Goal: Task Accomplishment & Management: Use online tool/utility

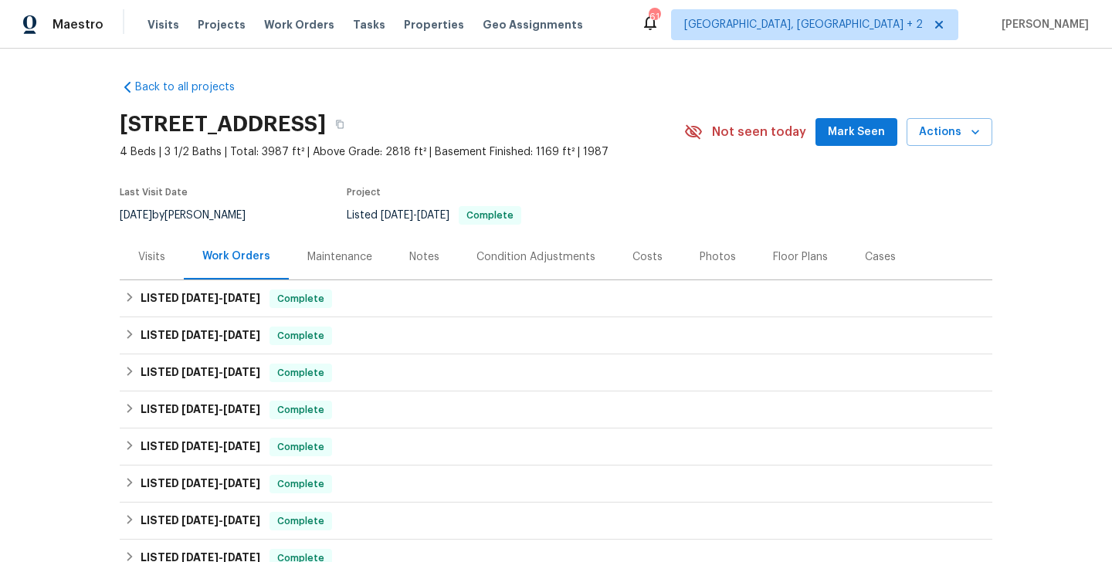
click at [144, 239] on div "Visits" at bounding box center [152, 257] width 64 height 46
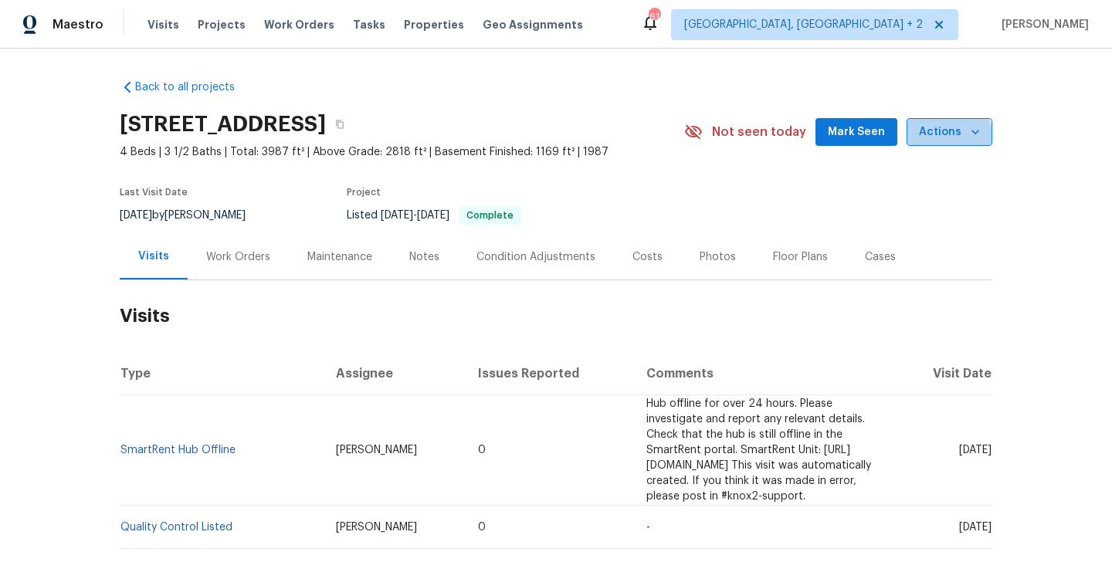
click at [924, 142] on button "Actions" at bounding box center [950, 132] width 86 height 29
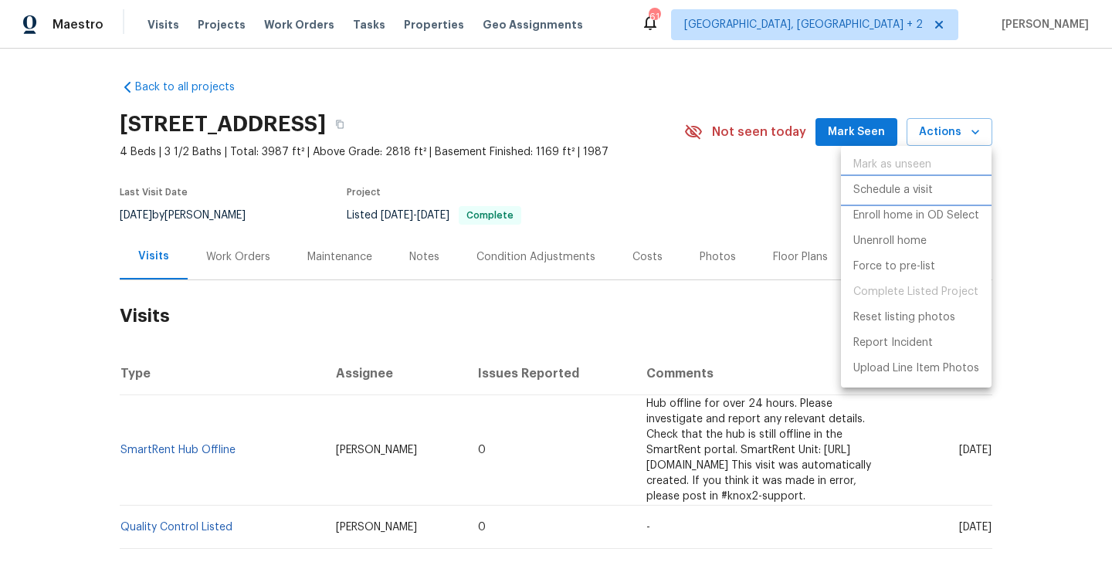
click at [924, 194] on p "Schedule a visit" at bounding box center [894, 190] width 80 height 16
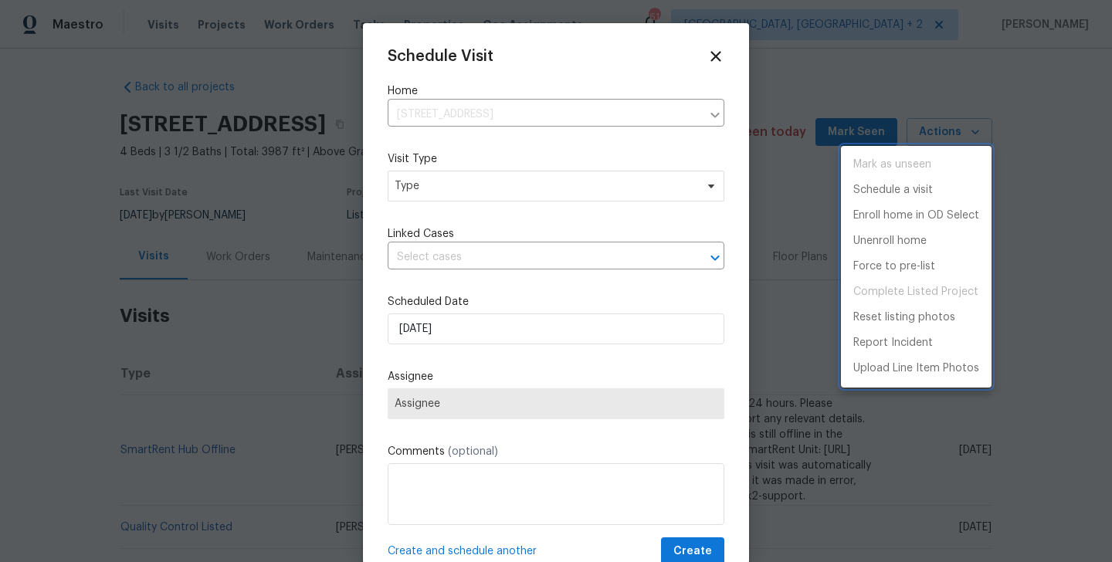
click at [437, 193] on div at bounding box center [556, 281] width 1112 height 562
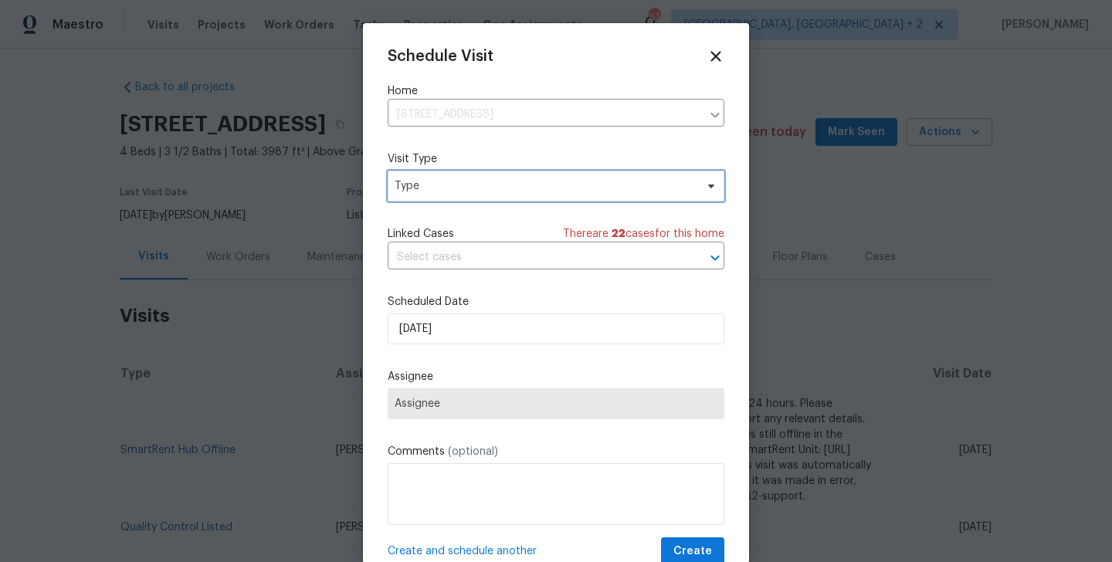
click at [413, 185] on span "Type" at bounding box center [545, 185] width 301 height 15
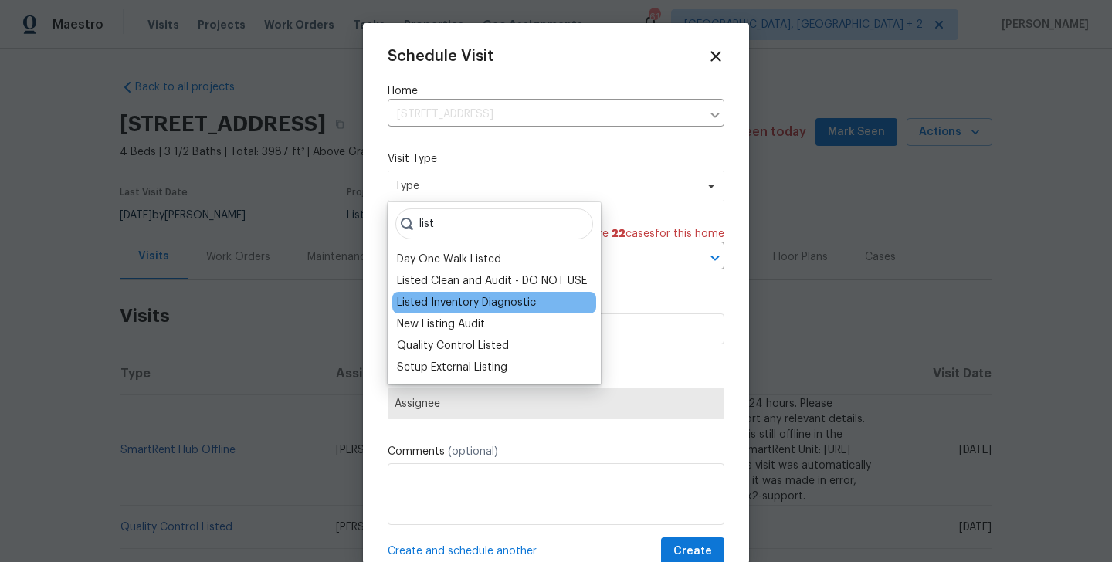
type input "list"
click at [459, 294] on div "Listed Inventory Diagnostic" at bounding box center [494, 303] width 204 height 22
click at [458, 304] on div "Listed Inventory Diagnostic" at bounding box center [466, 302] width 139 height 15
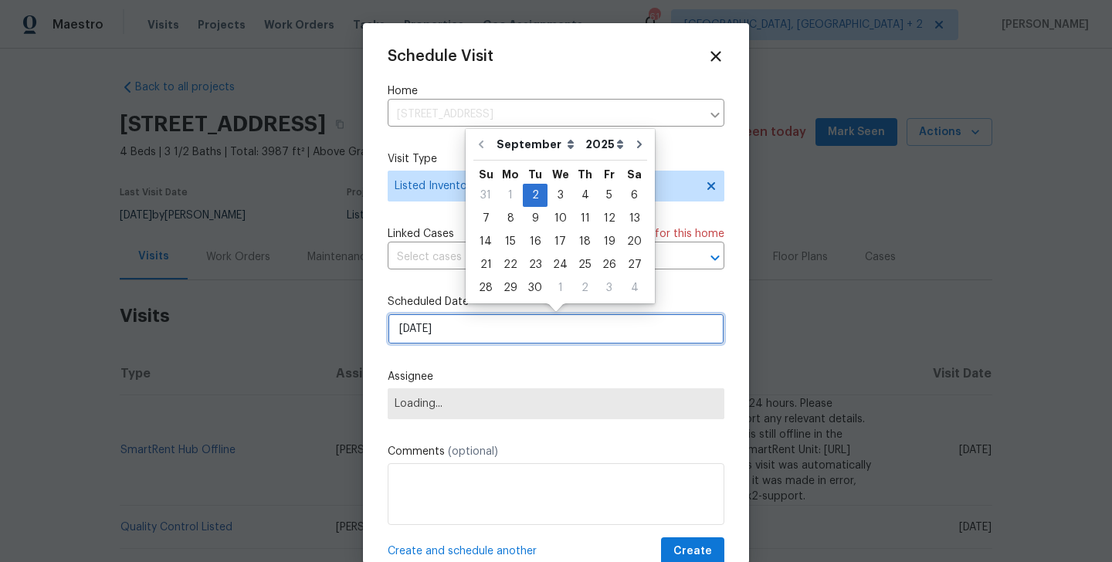
click at [458, 327] on input "[DATE]" at bounding box center [556, 329] width 337 height 31
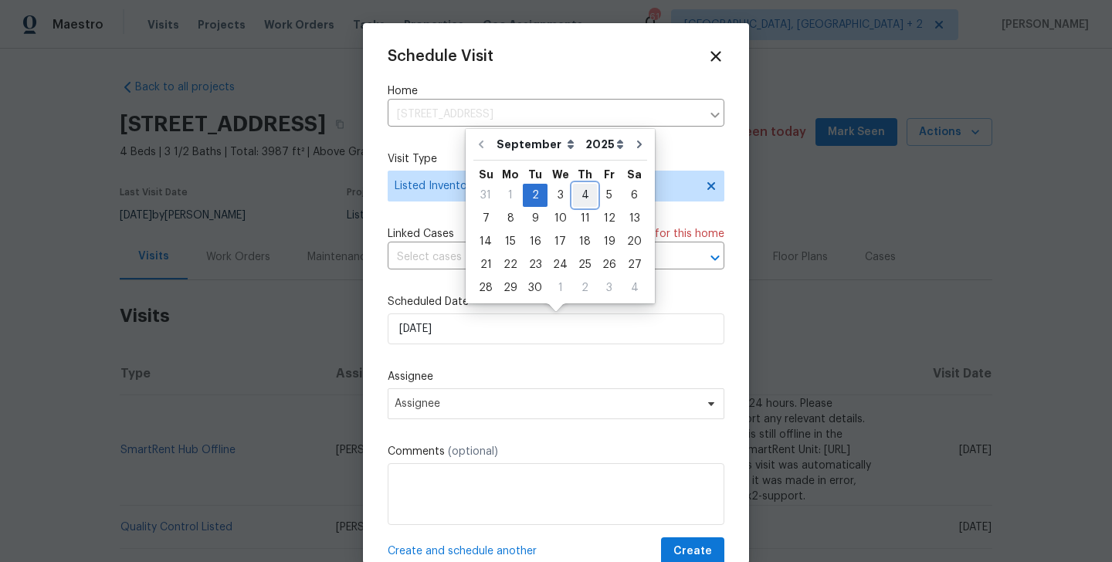
click at [578, 188] on div "4" at bounding box center [585, 196] width 24 height 22
type input "[DATE]"
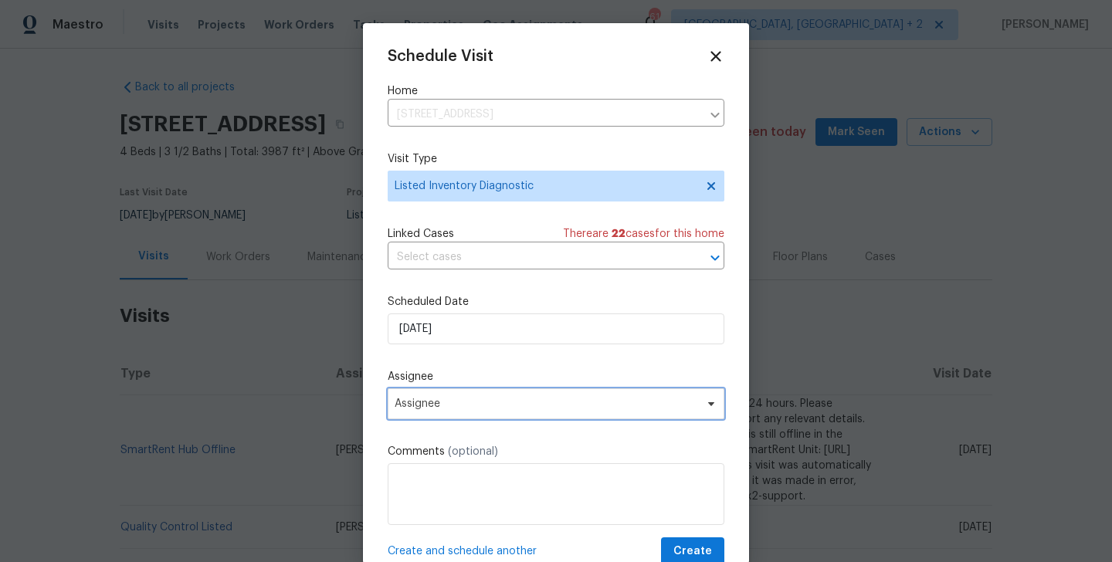
click at [546, 413] on span "Assignee" at bounding box center [556, 404] width 337 height 31
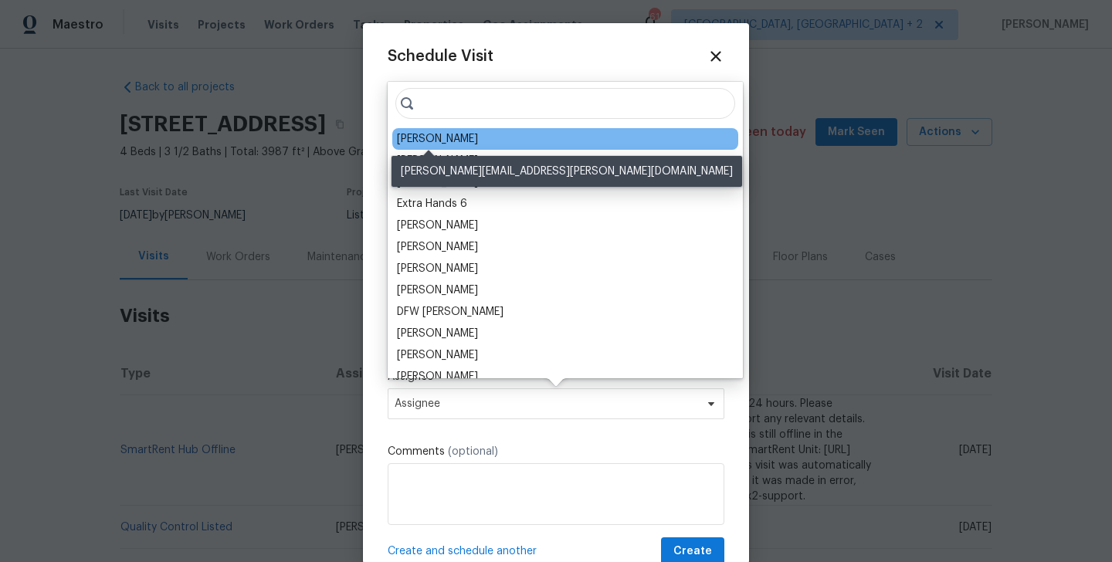
click at [443, 142] on div "Ryan Craven" at bounding box center [437, 138] width 81 height 15
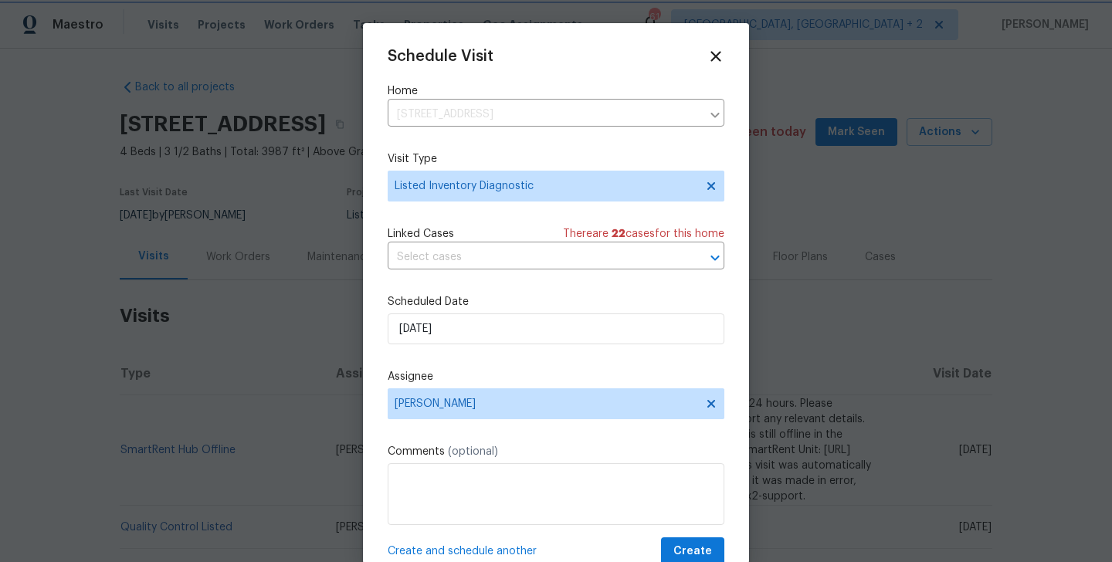
scroll to position [28, 0]
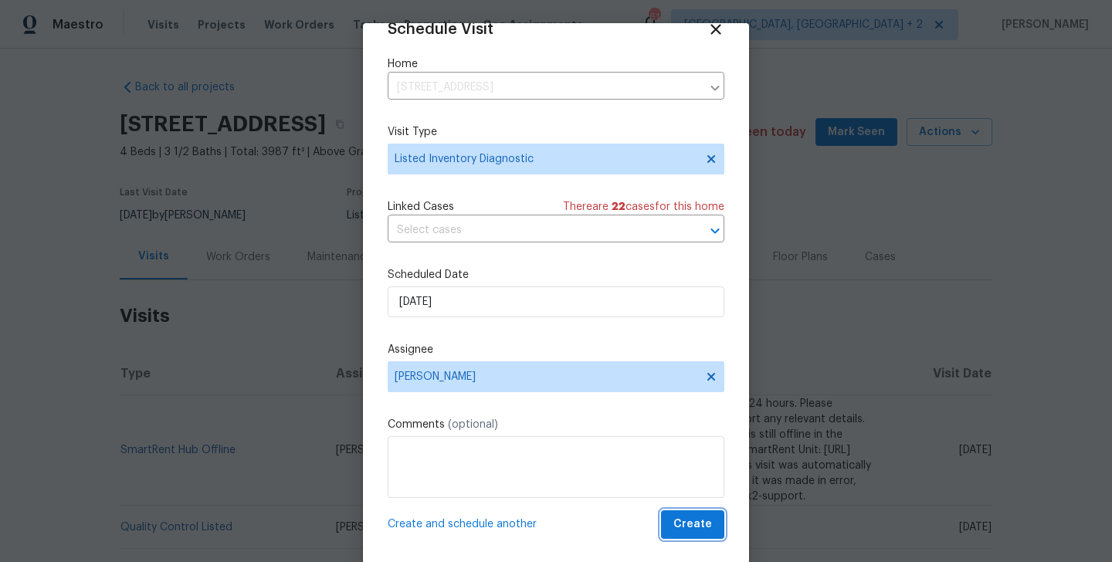
click at [708, 535] on button "Create" at bounding box center [692, 525] width 63 height 29
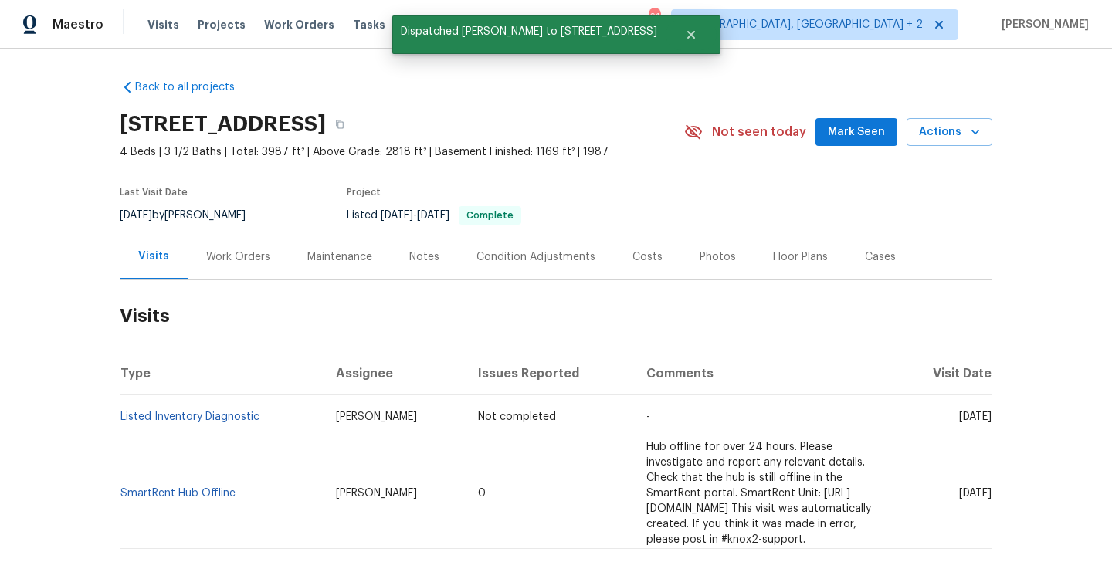
click at [270, 413] on td "Listed Inventory Diagnostic" at bounding box center [222, 417] width 204 height 43
copy link "Listed Inventory Diagnostic"
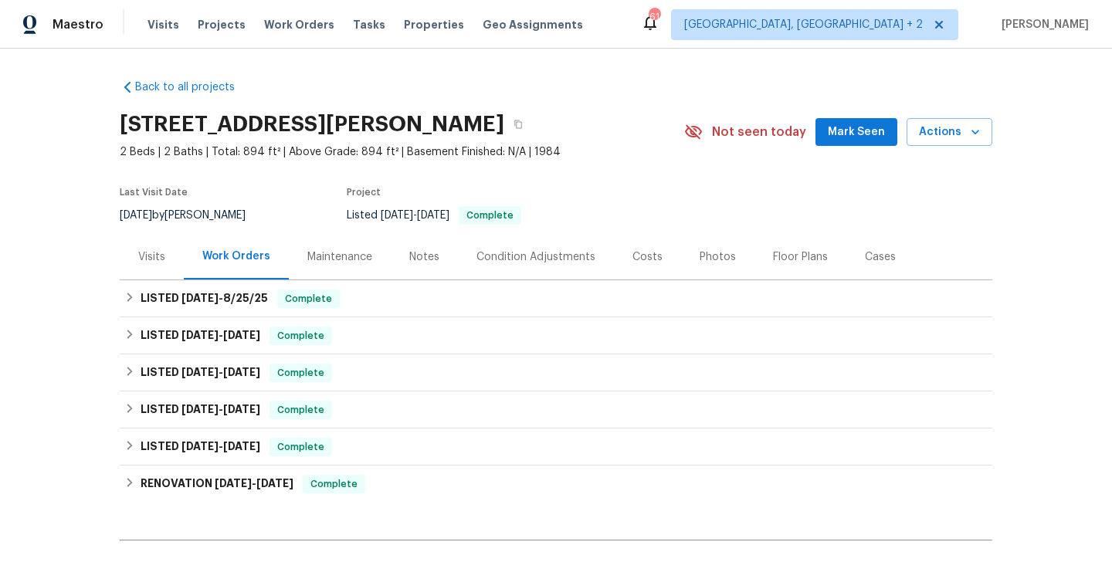
click at [141, 256] on div "Visits" at bounding box center [151, 257] width 27 height 15
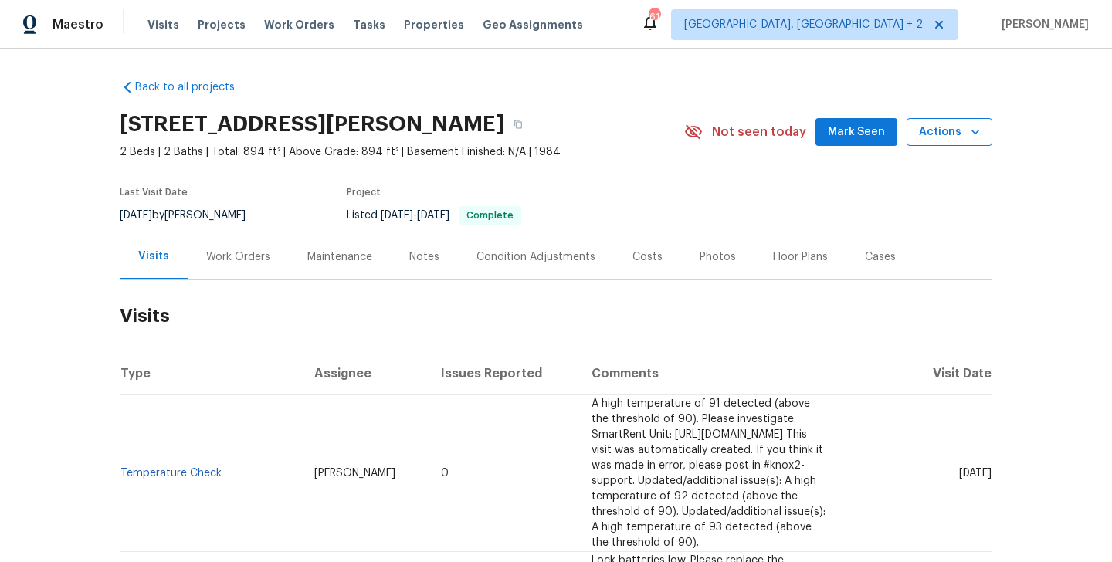
click at [968, 134] on icon "button" at bounding box center [975, 131] width 15 height 15
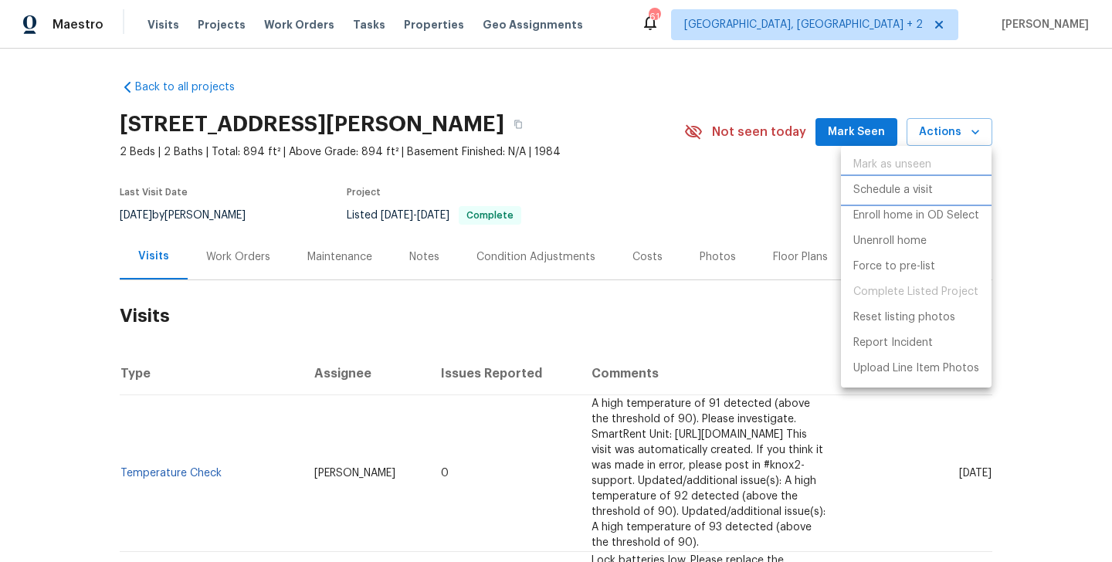
click at [949, 183] on li "Schedule a visit" at bounding box center [916, 190] width 151 height 25
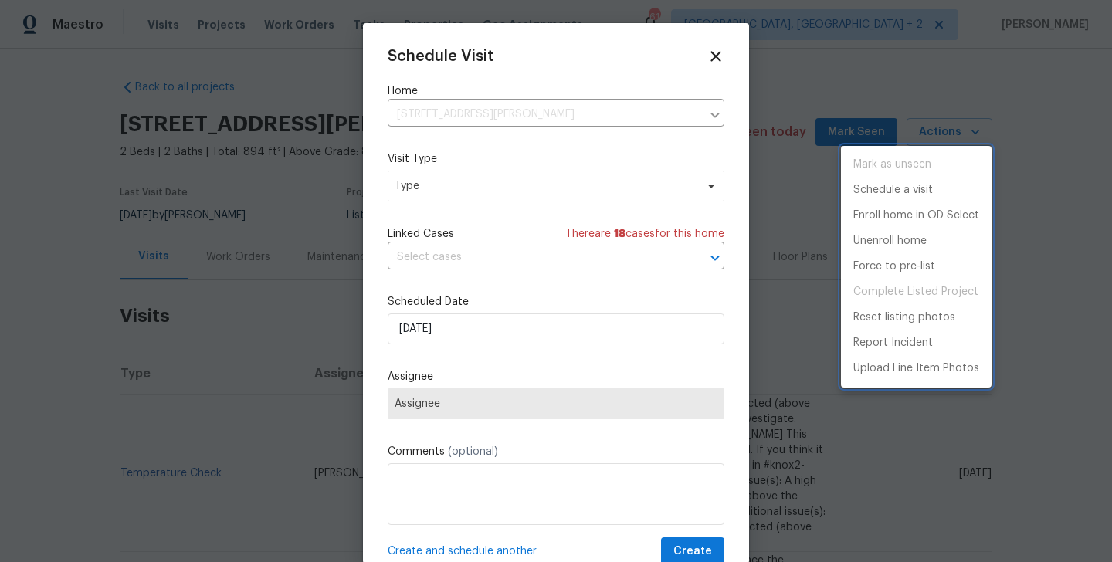
click at [443, 175] on div at bounding box center [556, 281] width 1112 height 562
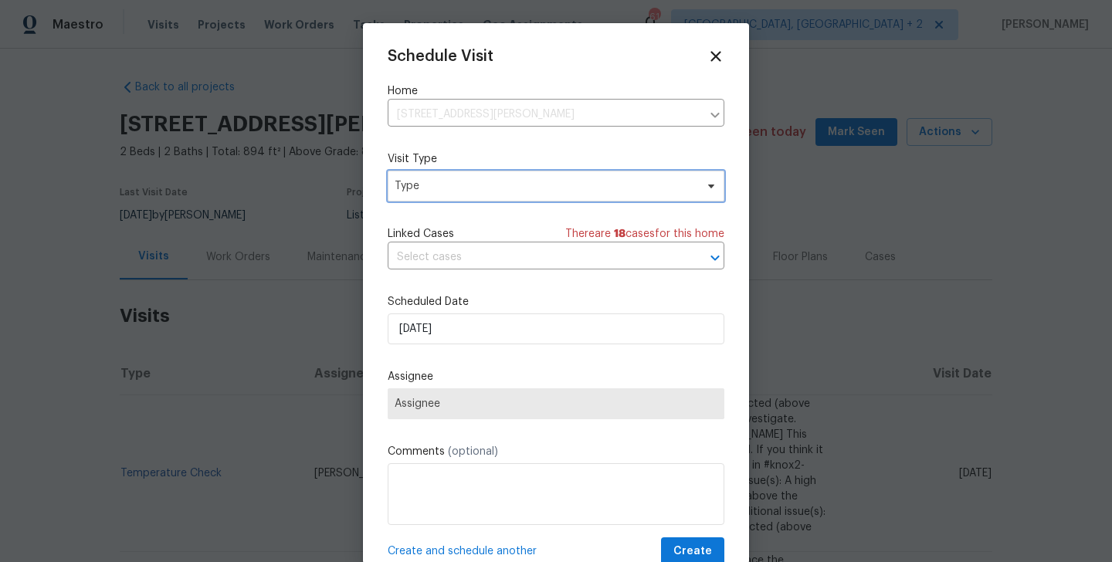
click at [427, 187] on span "Type" at bounding box center [545, 185] width 301 height 15
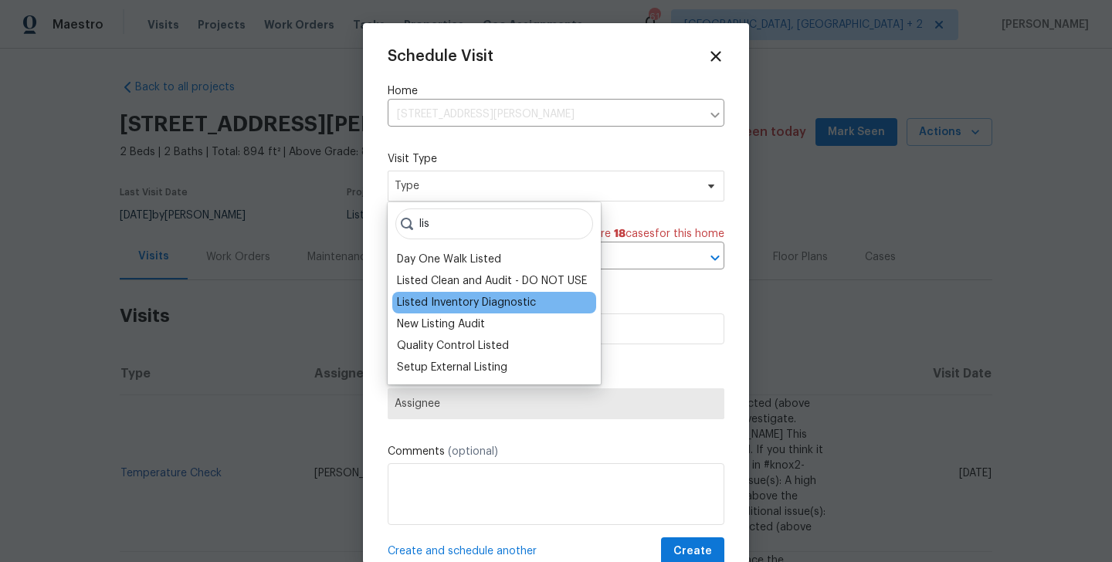
type input "lis"
click at [458, 295] on div "Listed Inventory Diagnostic" at bounding box center [466, 302] width 139 height 15
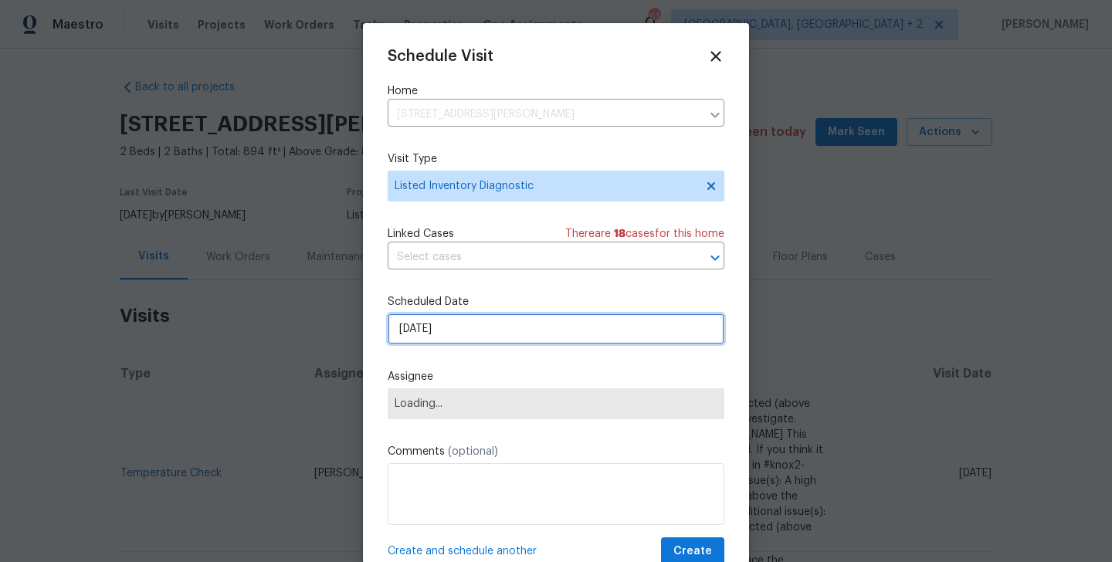
click at [454, 331] on input "[DATE]" at bounding box center [556, 329] width 337 height 31
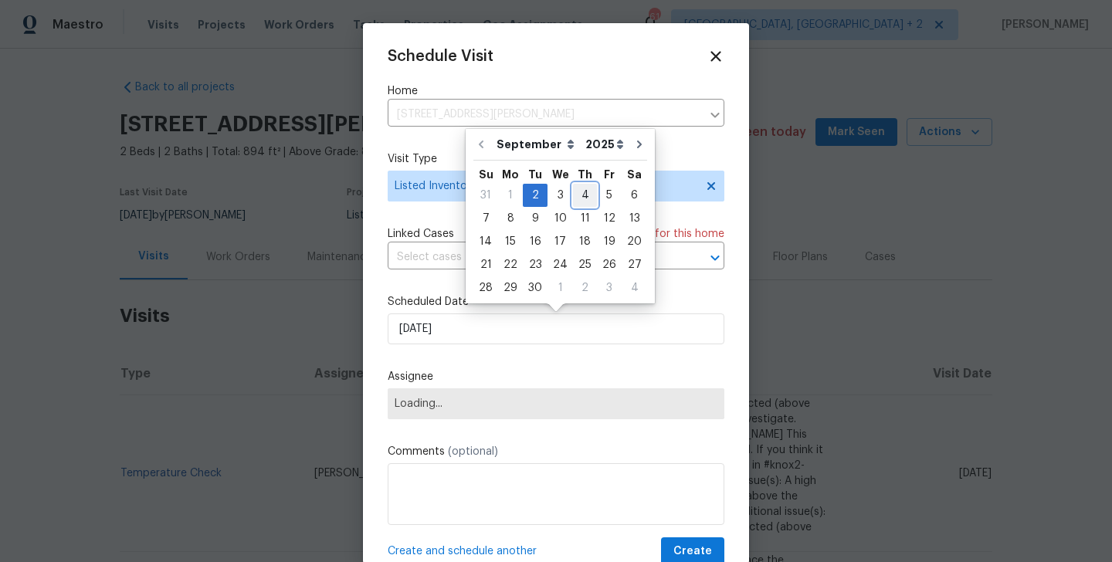
click at [580, 192] on div "4" at bounding box center [585, 196] width 24 height 22
type input "[DATE]"
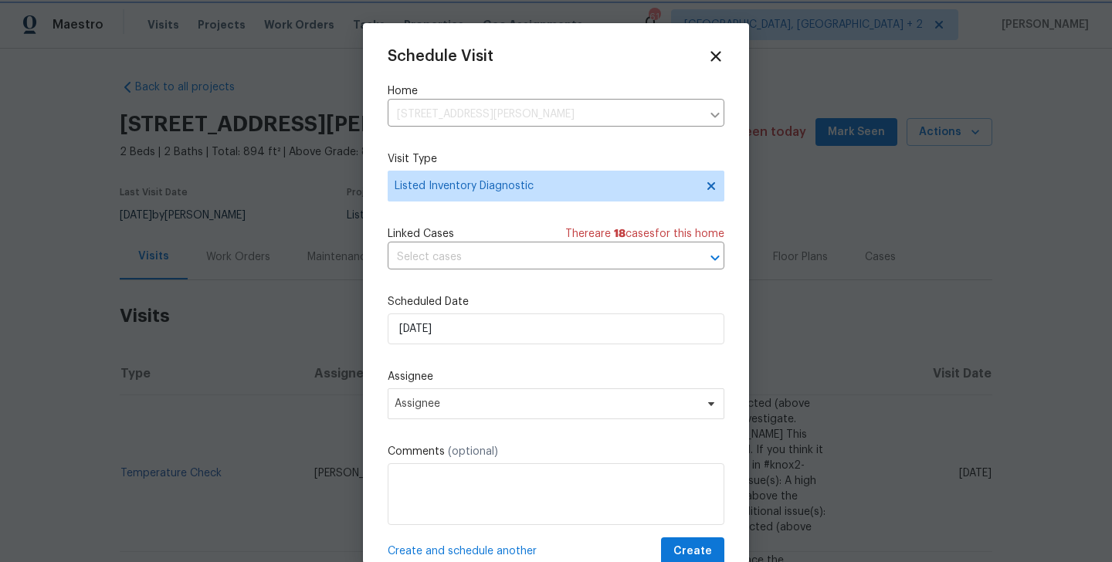
scroll to position [28, 0]
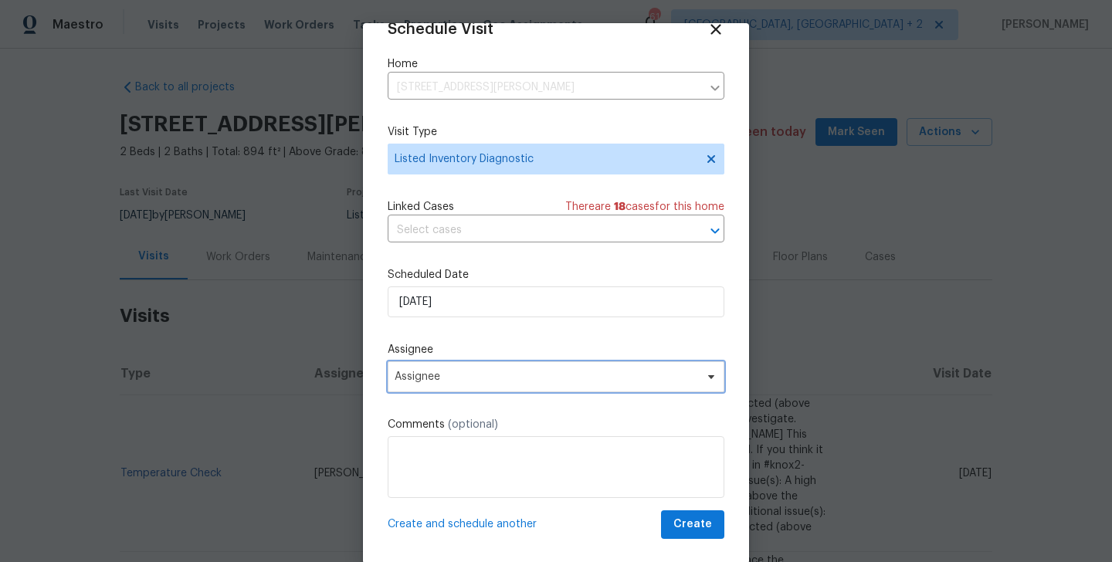
click at [528, 371] on span "Assignee" at bounding box center [546, 377] width 303 height 12
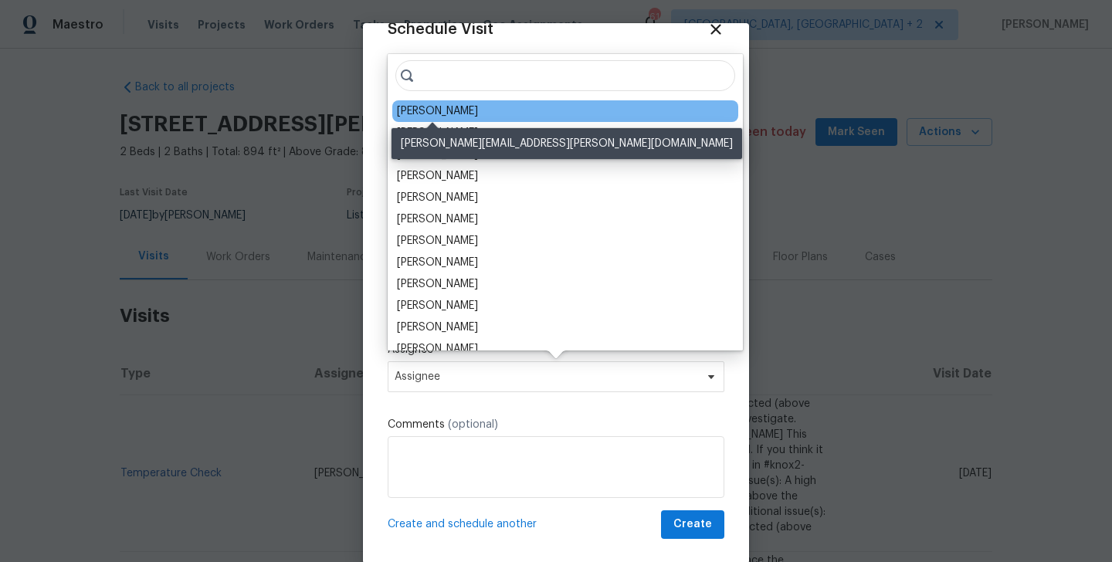
click at [440, 112] on div "[PERSON_NAME]" at bounding box center [437, 111] width 81 height 15
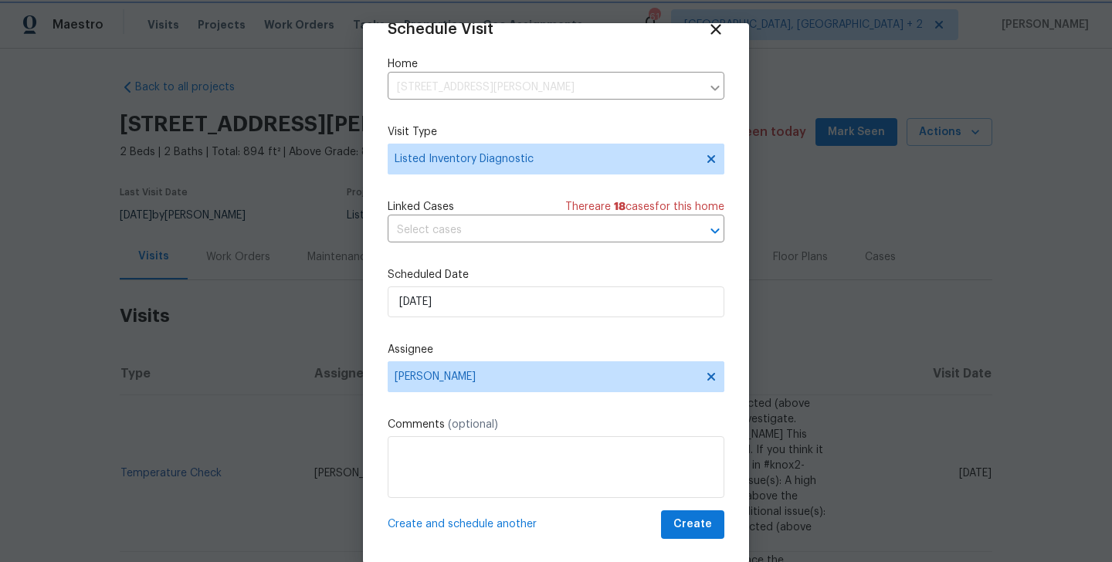
scroll to position [25, 0]
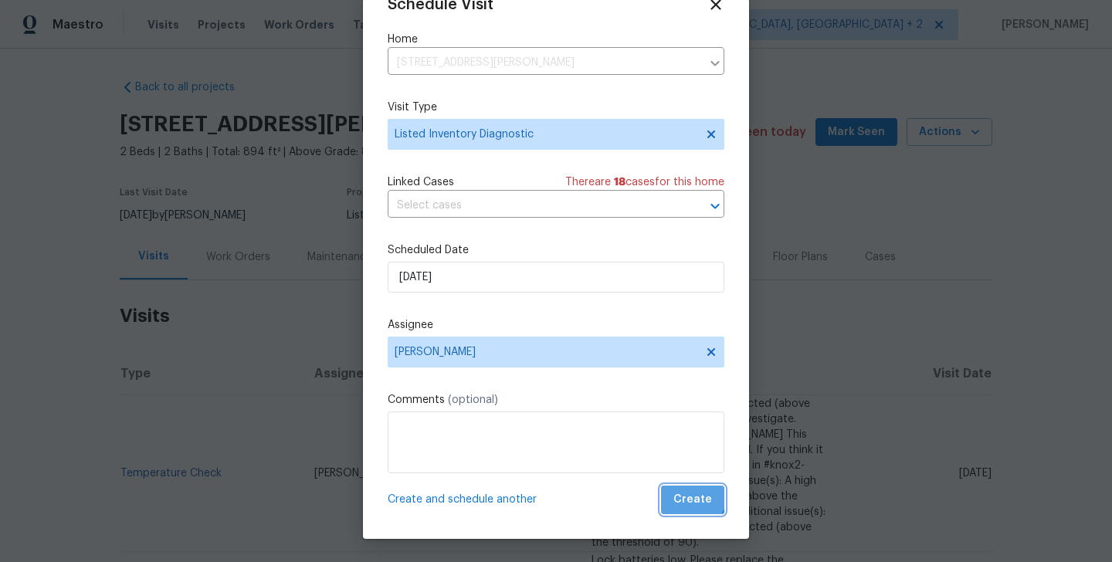
click at [691, 494] on span "Create" at bounding box center [693, 500] width 39 height 19
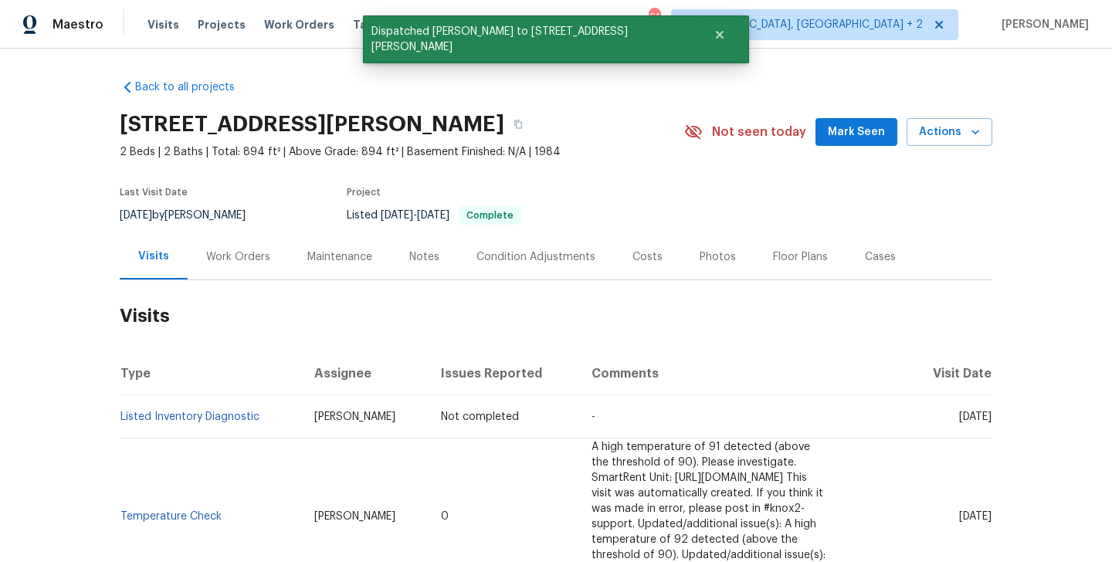
scroll to position [0, 0]
click at [268, 414] on td "Listed Inventory Diagnostic" at bounding box center [211, 417] width 182 height 43
copy link "Listed Inventory Diagnostic"
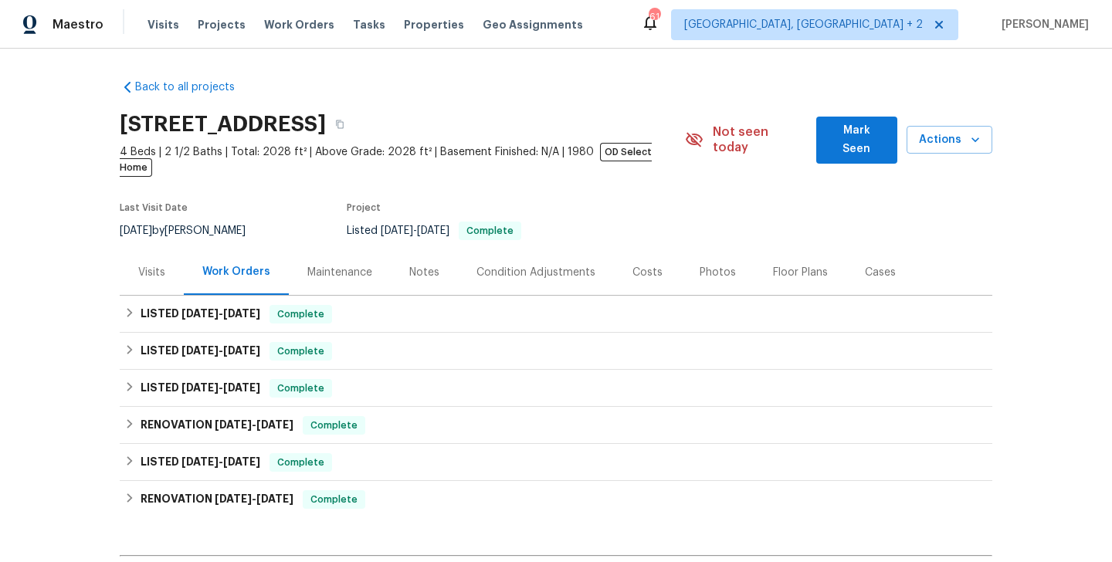
click at [148, 265] on div "Visits" at bounding box center [151, 272] width 27 height 15
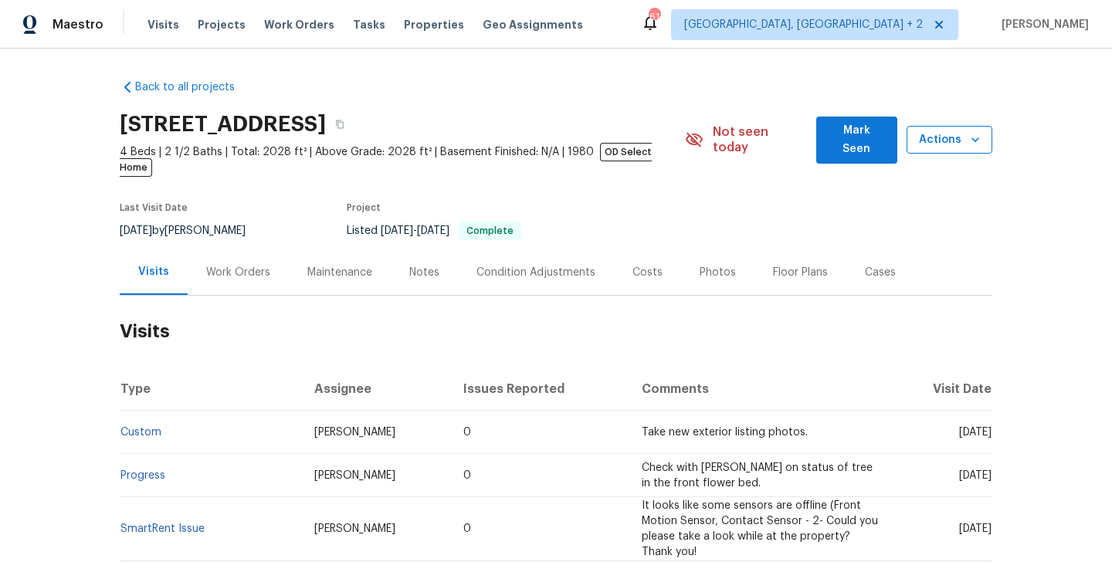
click at [948, 126] on button "Actions" at bounding box center [950, 140] width 86 height 29
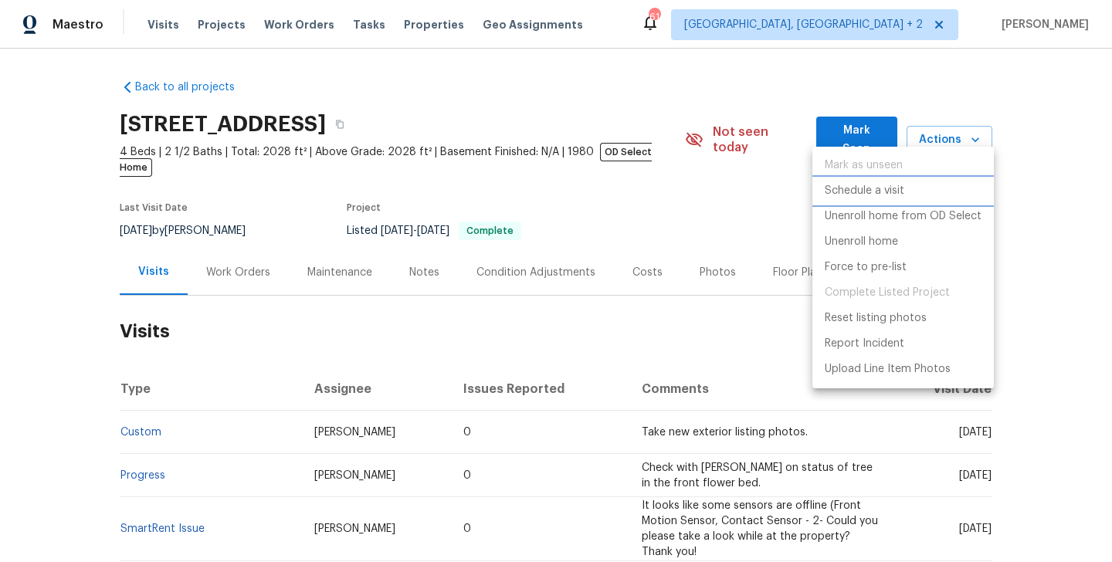
click at [908, 196] on li "Schedule a visit" at bounding box center [904, 190] width 182 height 25
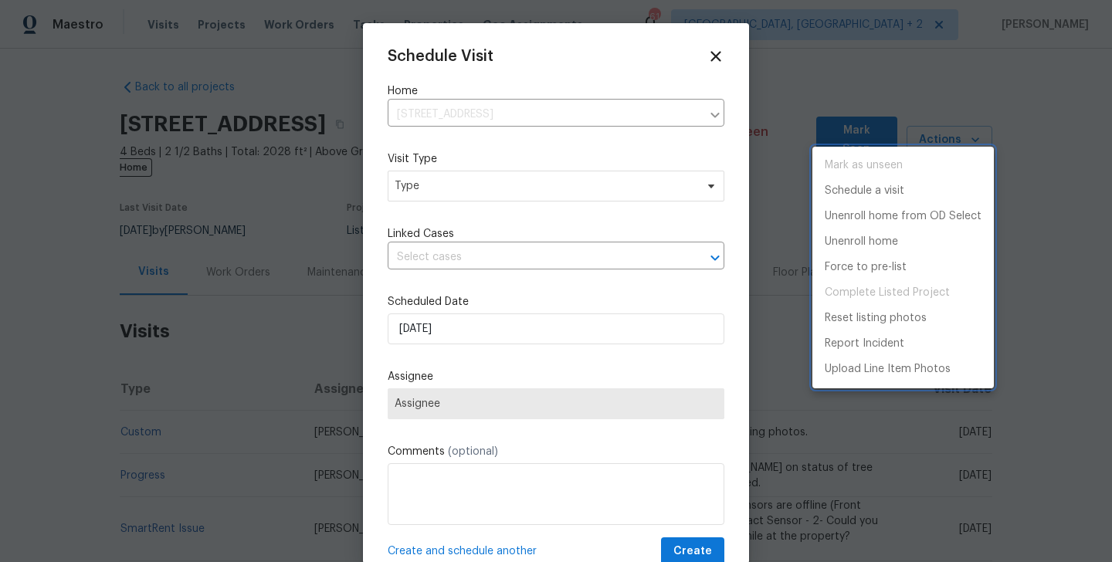
click at [425, 178] on div at bounding box center [556, 281] width 1112 height 562
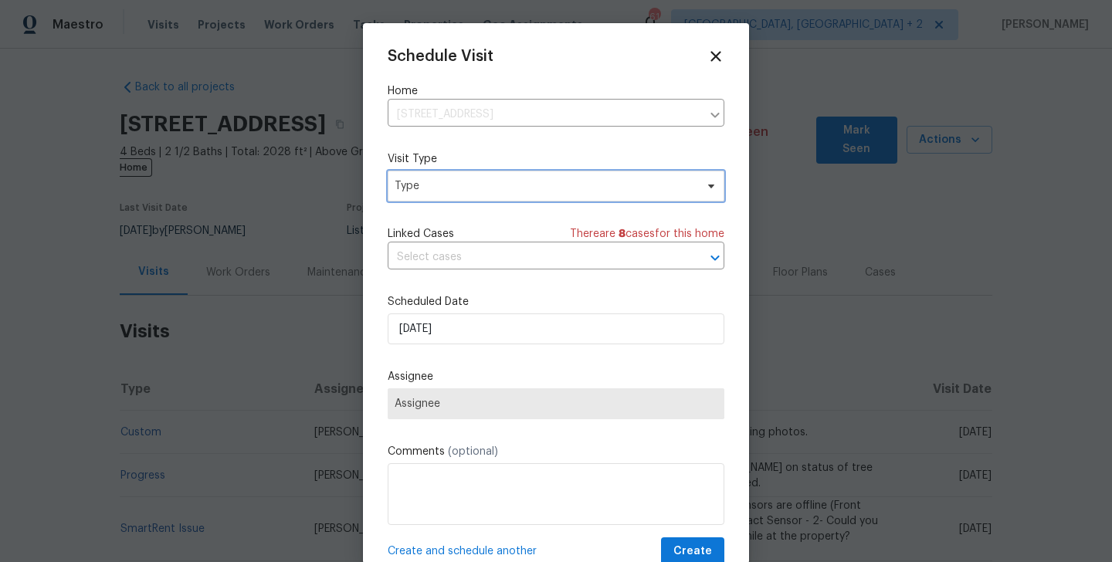
click at [406, 185] on span "Type" at bounding box center [545, 185] width 301 height 15
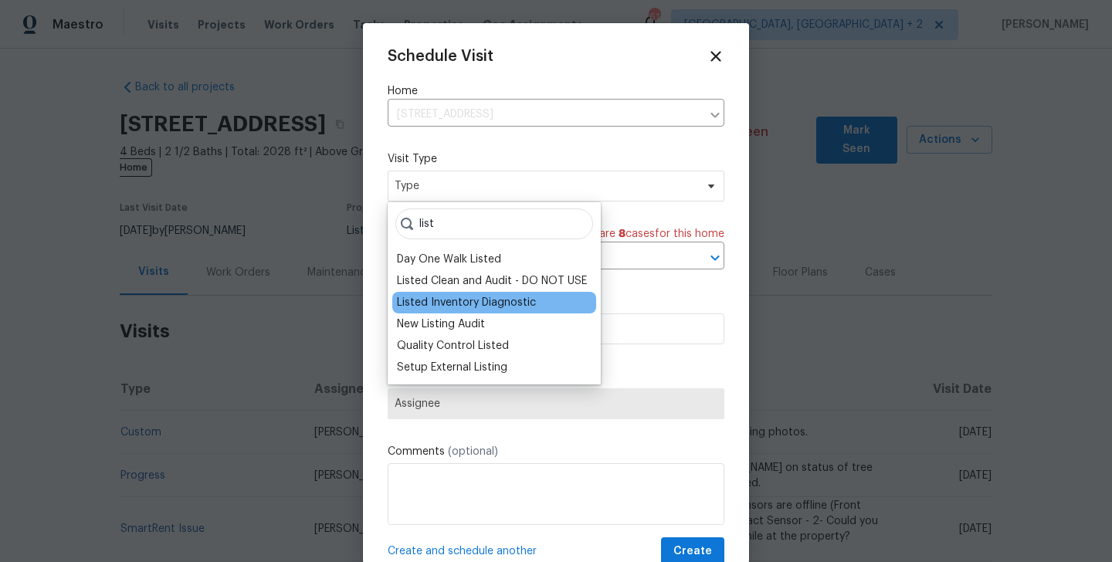
type input "list"
click at [440, 298] on div "Listed Inventory Diagnostic" at bounding box center [466, 302] width 139 height 15
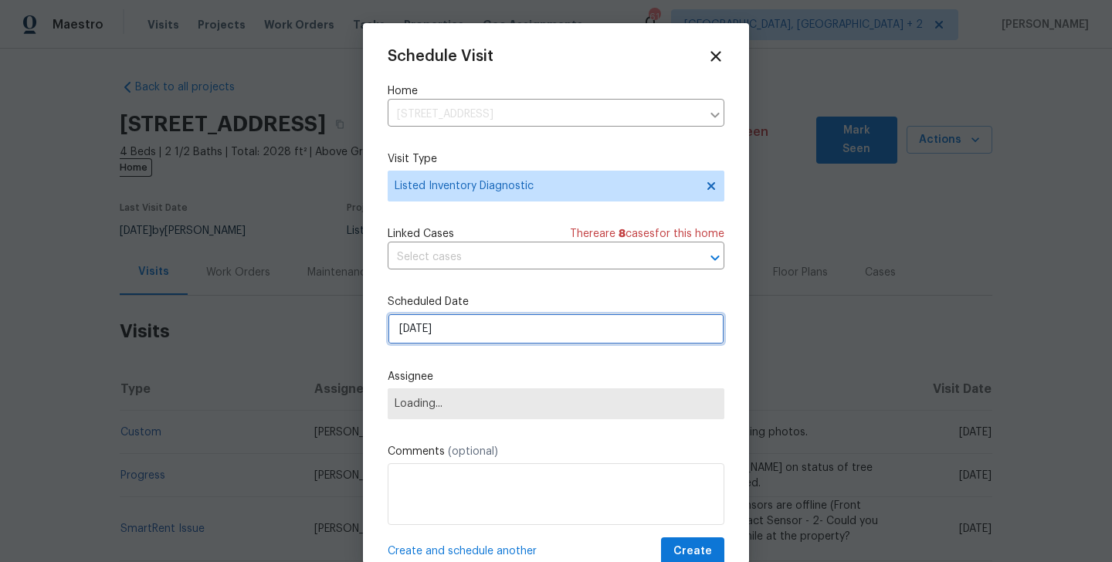
click at [461, 326] on input "[DATE]" at bounding box center [556, 329] width 337 height 31
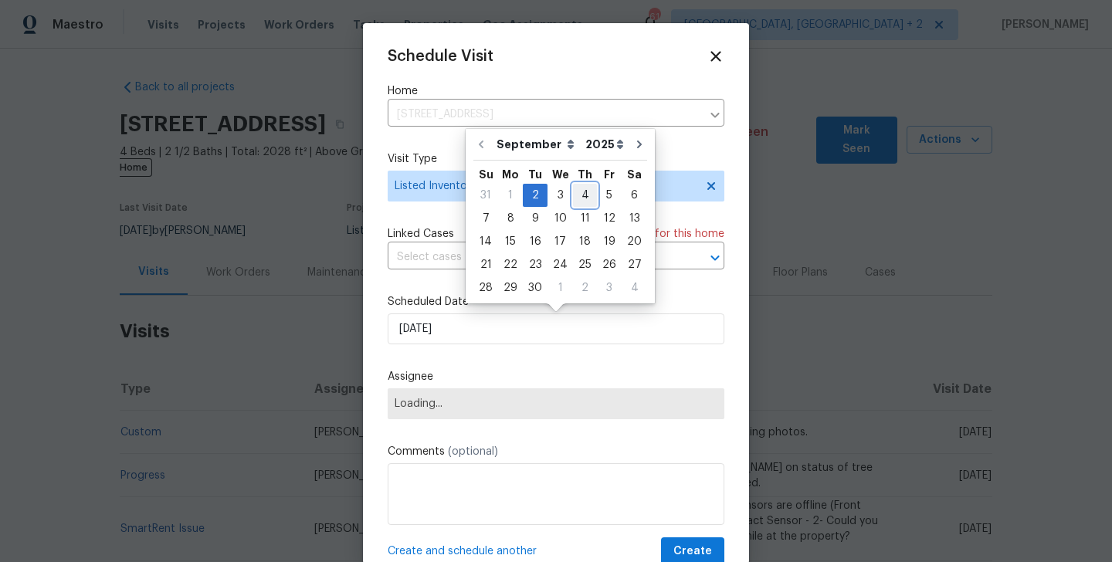
click at [582, 188] on div "4" at bounding box center [585, 196] width 24 height 22
type input "[DATE]"
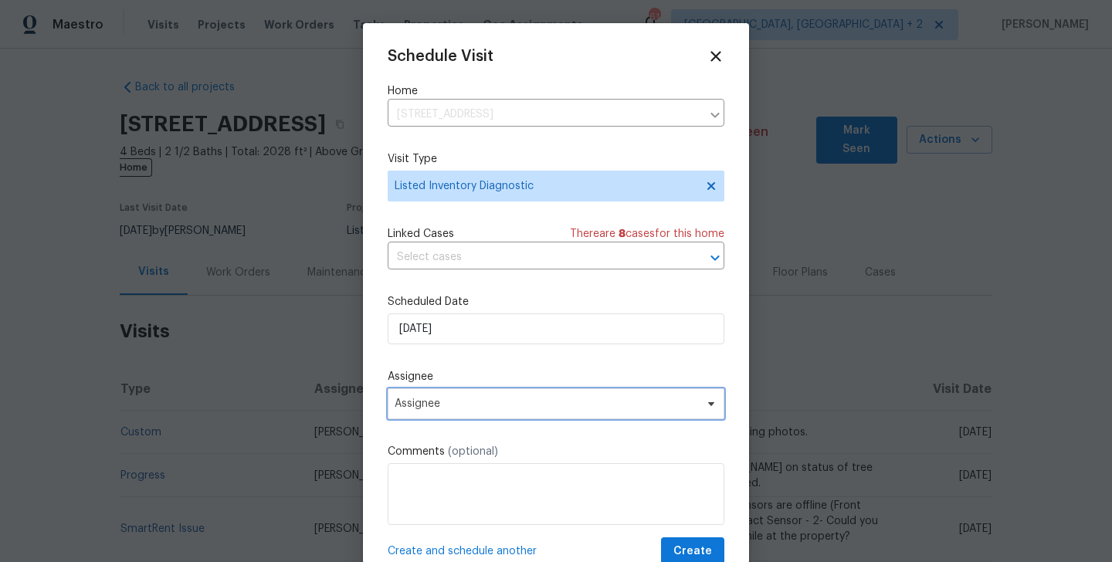
click at [491, 413] on span "Assignee" at bounding box center [556, 404] width 337 height 31
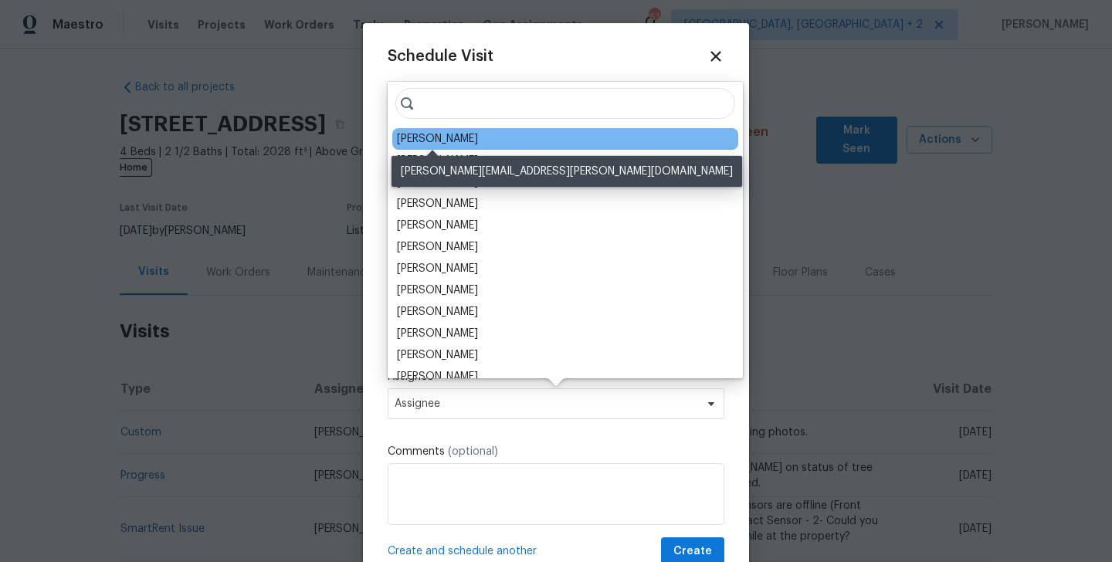
click at [436, 141] on div "[PERSON_NAME]" at bounding box center [437, 138] width 81 height 15
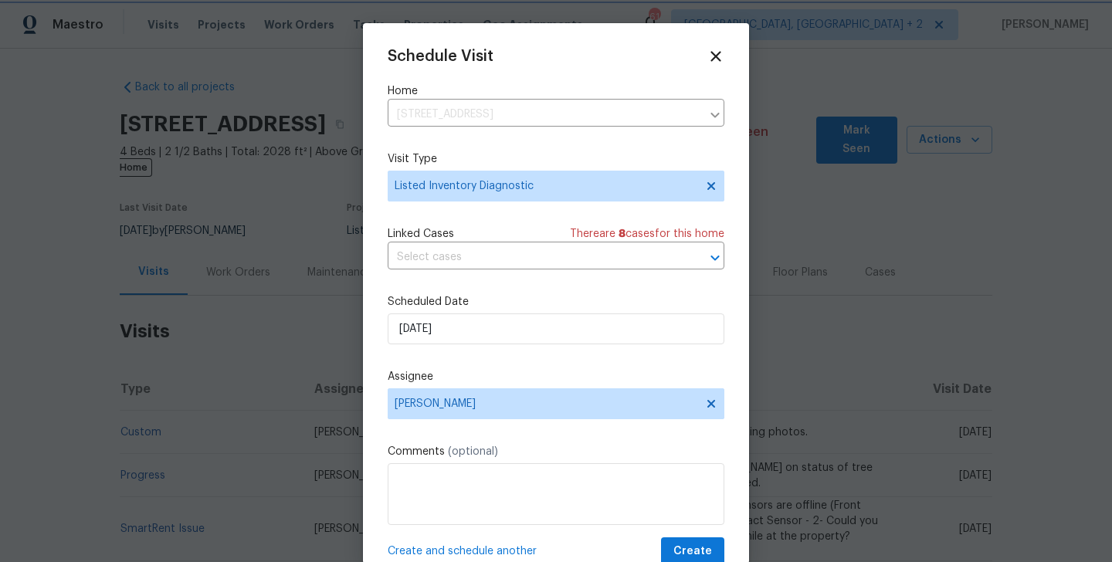
scroll to position [28, 0]
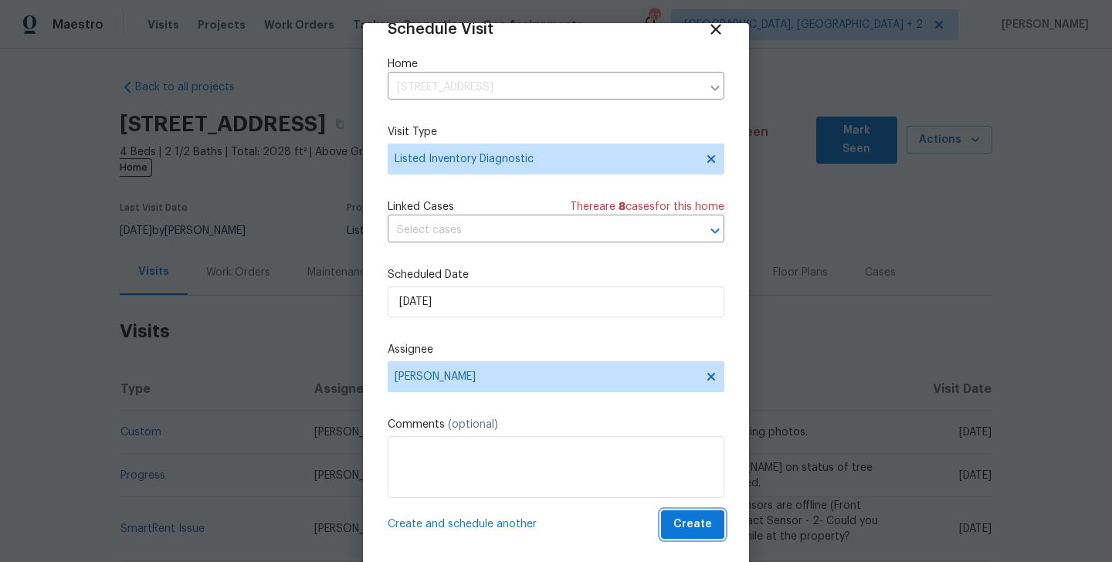
click at [707, 518] on span "Create" at bounding box center [693, 524] width 39 height 19
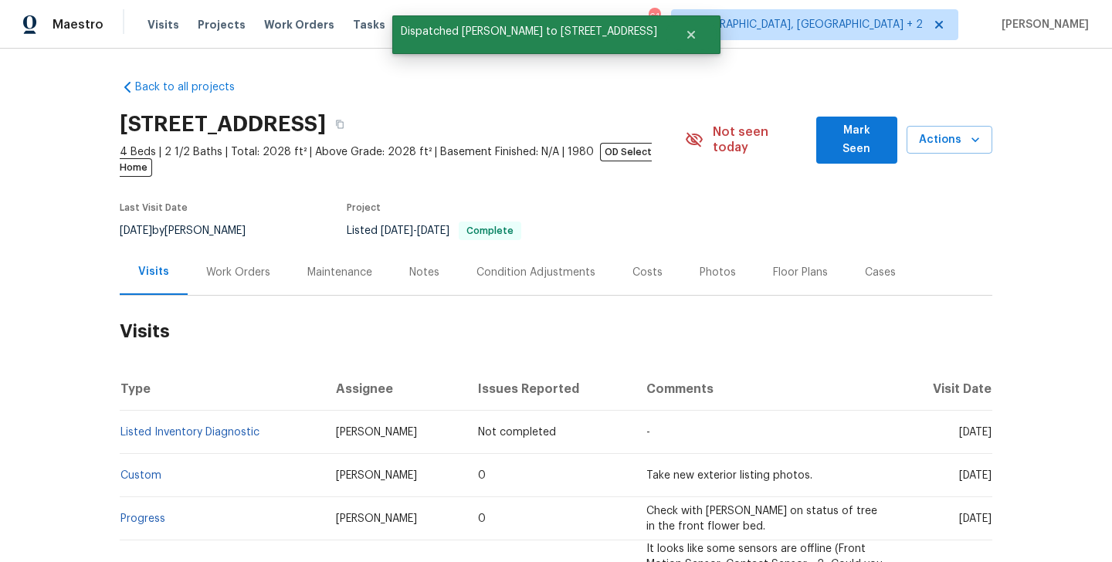
click at [272, 418] on td "Listed Inventory Diagnostic" at bounding box center [222, 432] width 204 height 43
copy link "Listed Inventory Diagnostic"
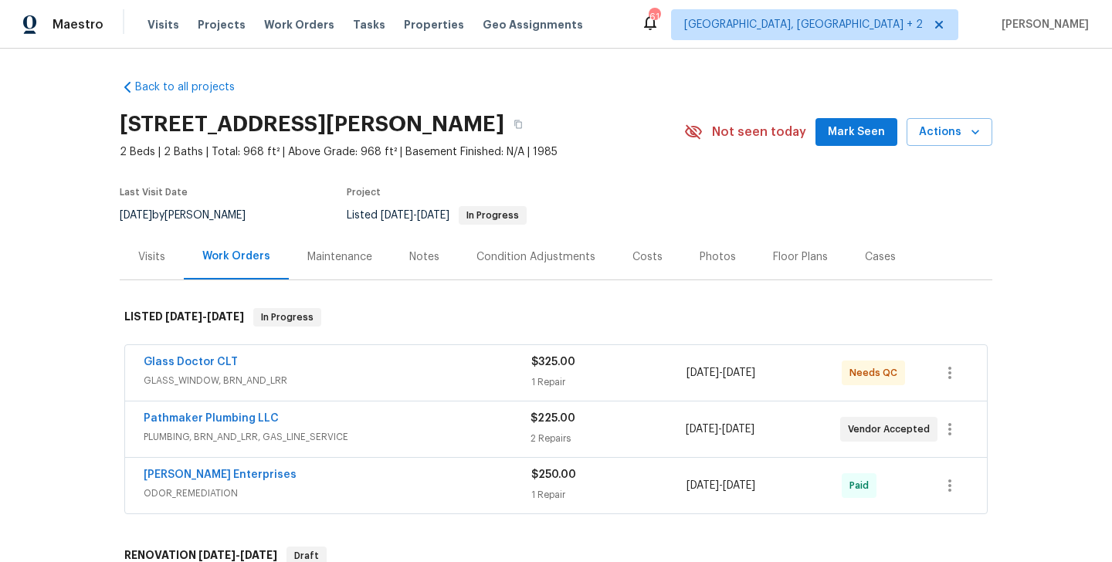
click at [158, 253] on div "Visits" at bounding box center [151, 257] width 27 height 15
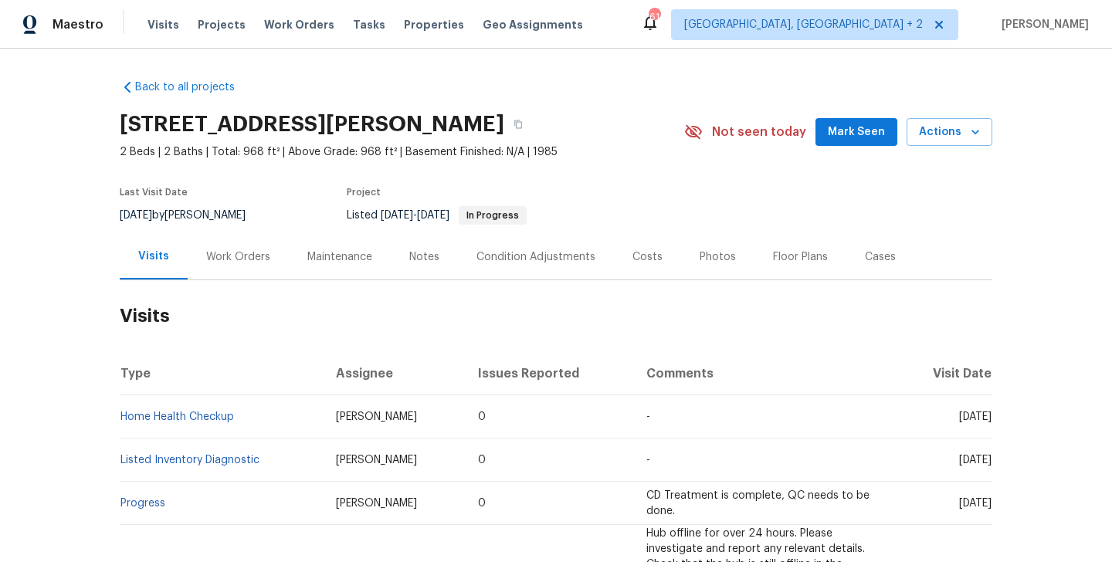
click at [955, 114] on div "1839 J Julian Ln Apt D, Charlotte, NC 28208 2 Beds | 2 Baths | Total: 968 ft² |…" at bounding box center [556, 132] width 873 height 56
click at [953, 125] on span "Actions" at bounding box center [949, 132] width 61 height 19
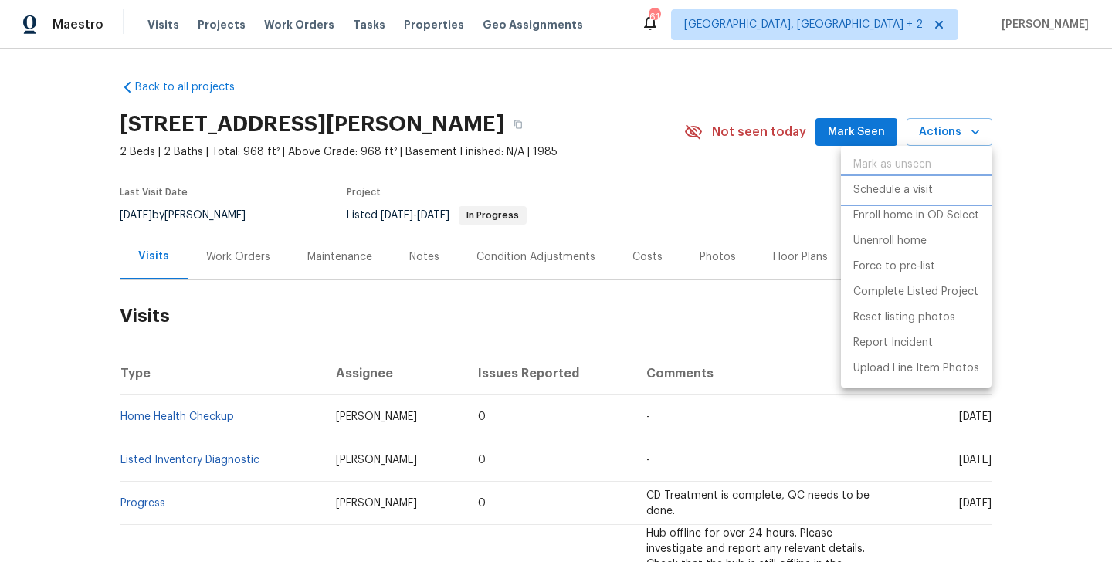
click at [902, 190] on p "Schedule a visit" at bounding box center [894, 190] width 80 height 16
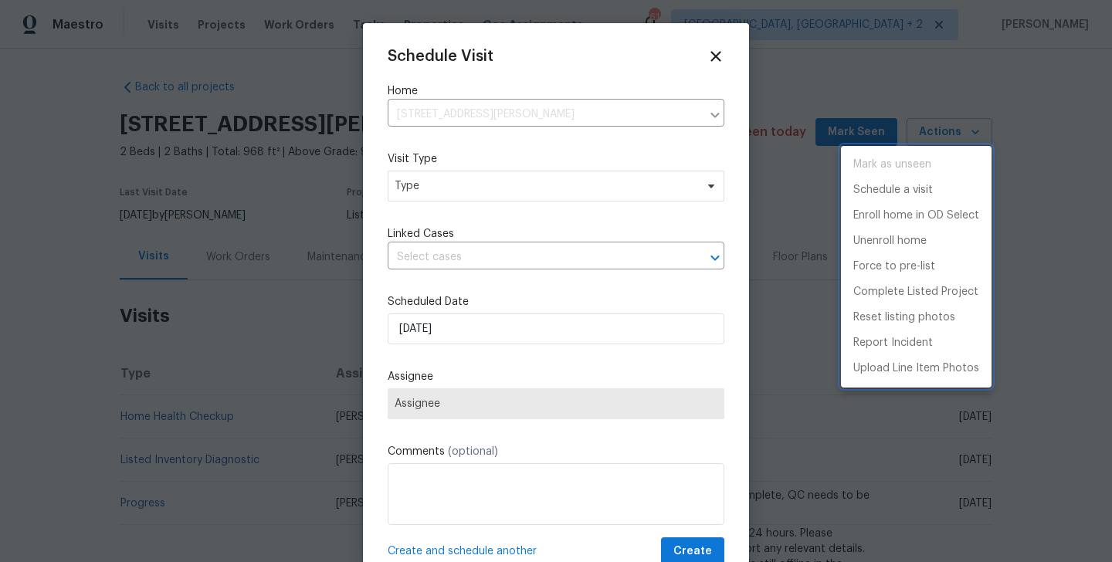
click at [447, 185] on div at bounding box center [556, 281] width 1112 height 562
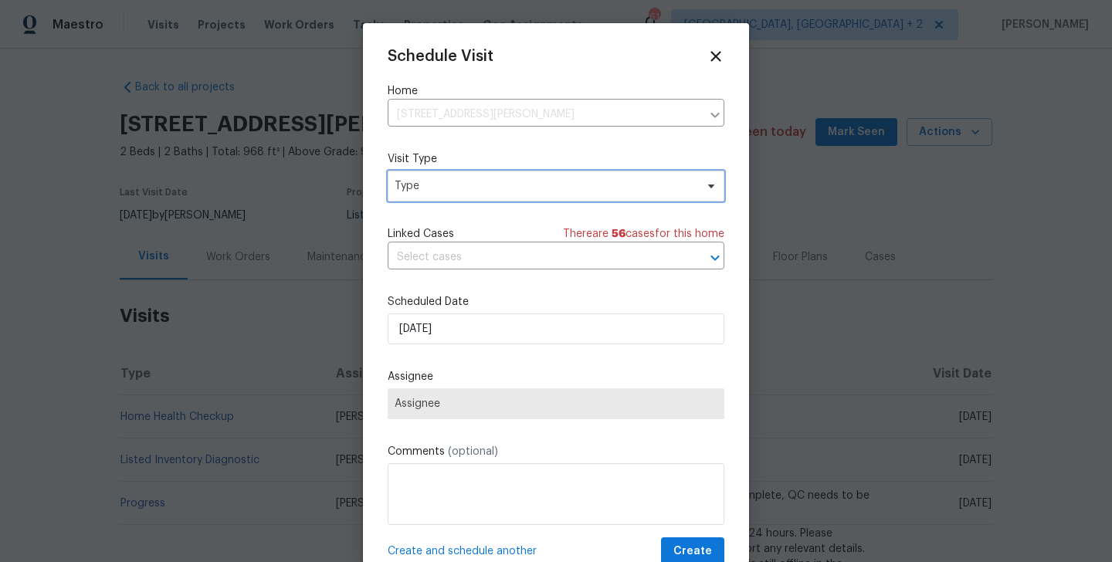
click at [430, 182] on span "Type" at bounding box center [545, 185] width 301 height 15
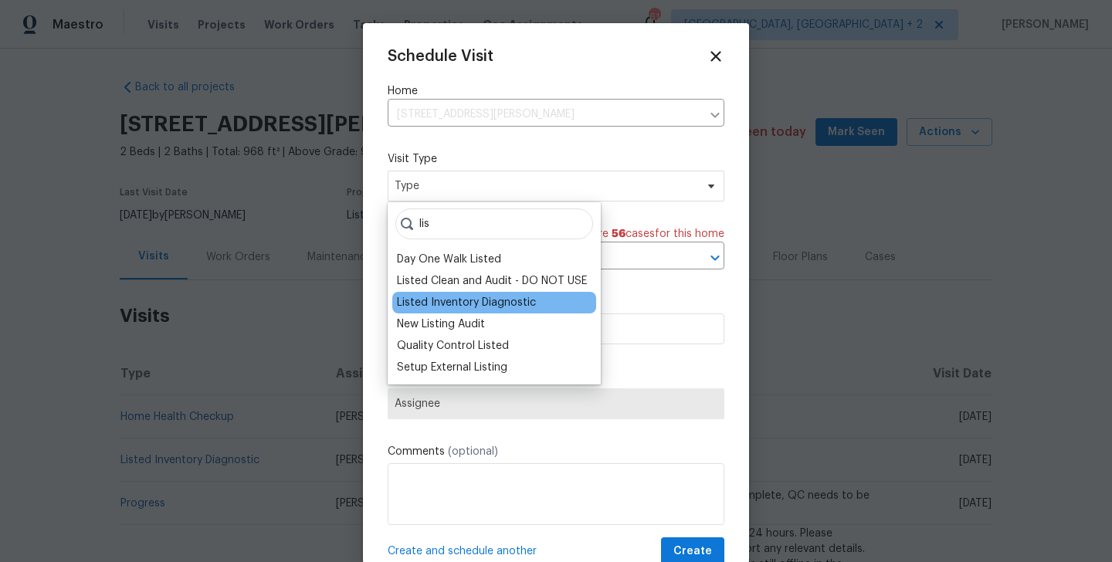
type input "lis"
click at [458, 304] on div "Listed Inventory Diagnostic" at bounding box center [466, 302] width 139 height 15
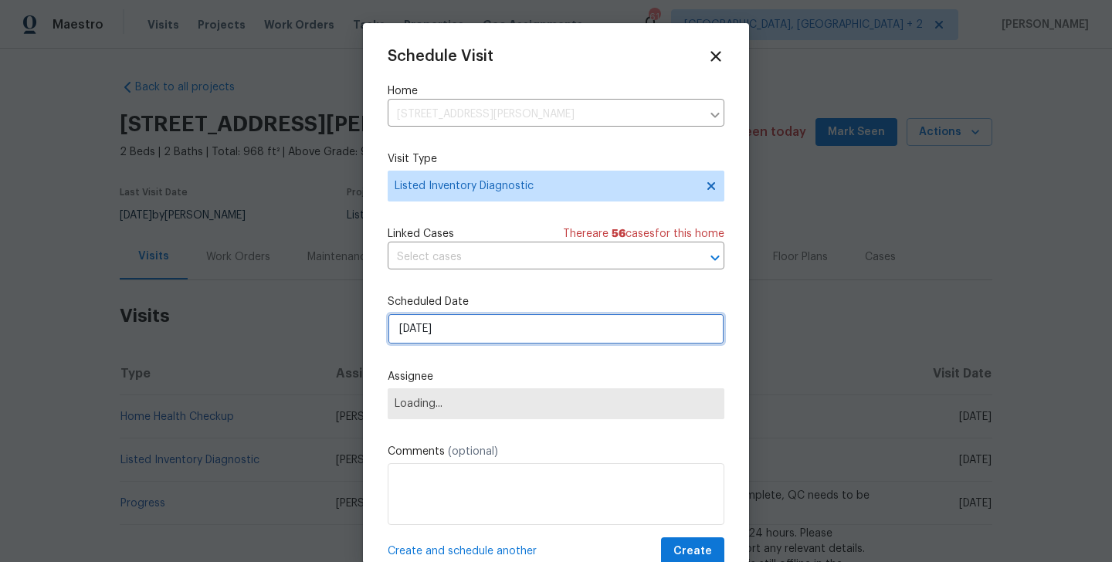
click at [456, 331] on input "[DATE]" at bounding box center [556, 329] width 337 height 31
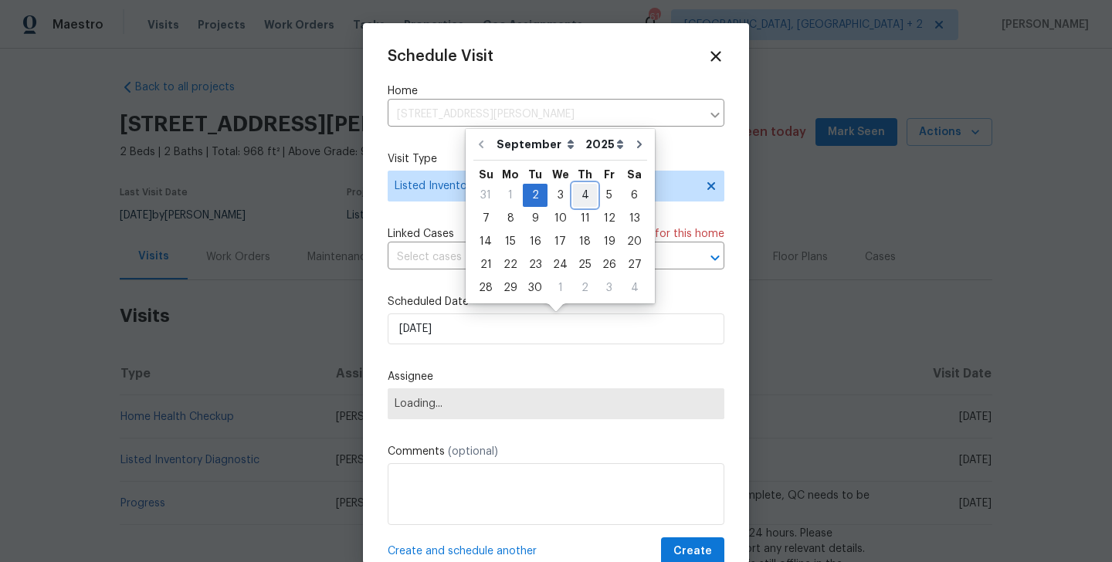
click at [573, 196] on div "4" at bounding box center [585, 196] width 24 height 22
type input "[DATE]"
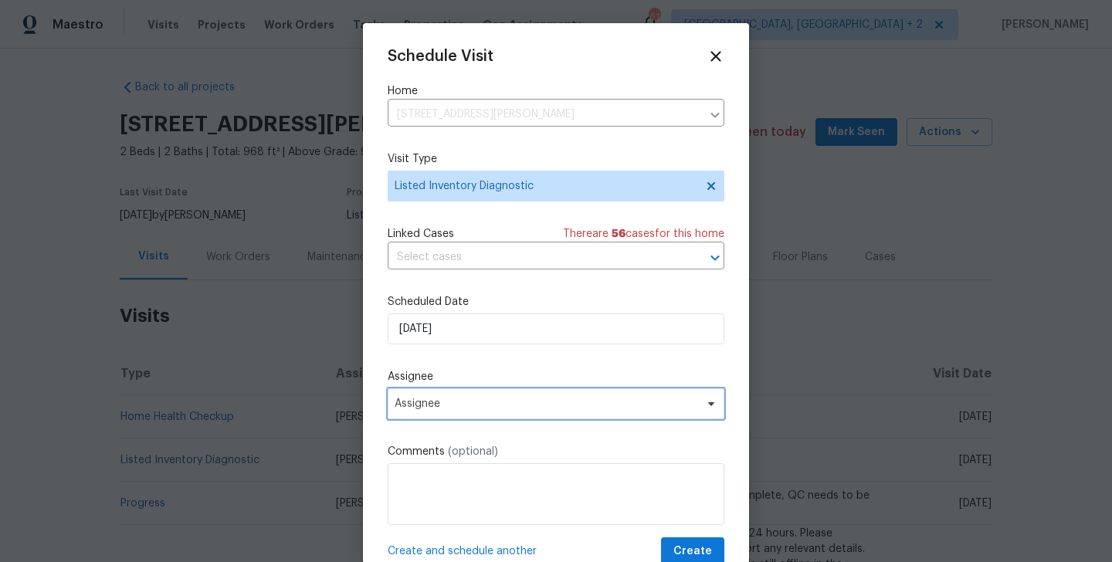
click at [516, 412] on span "Assignee" at bounding box center [556, 404] width 337 height 31
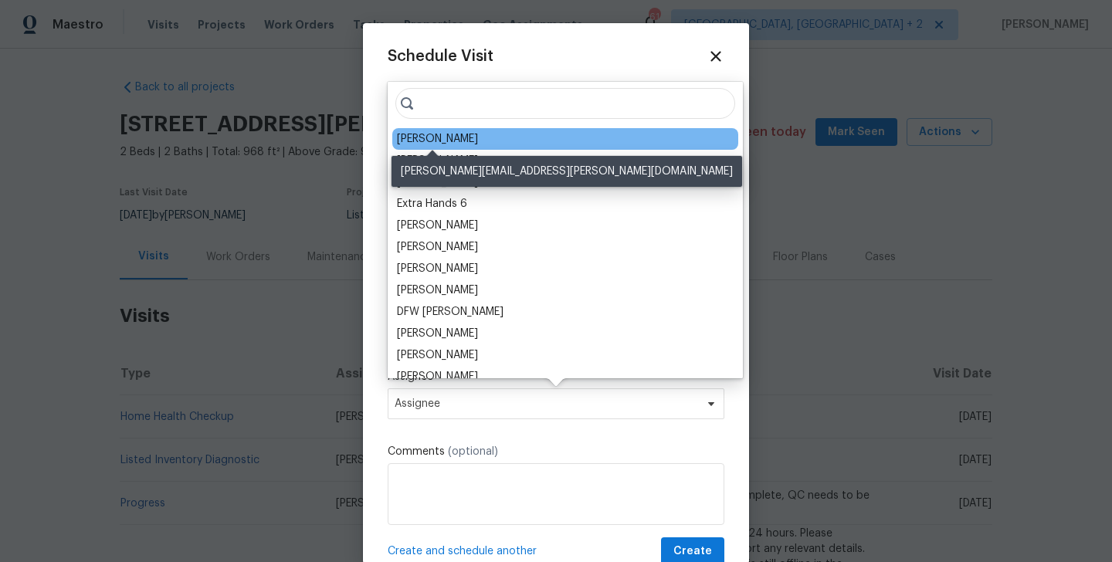
click at [440, 141] on div "[PERSON_NAME]" at bounding box center [437, 138] width 81 height 15
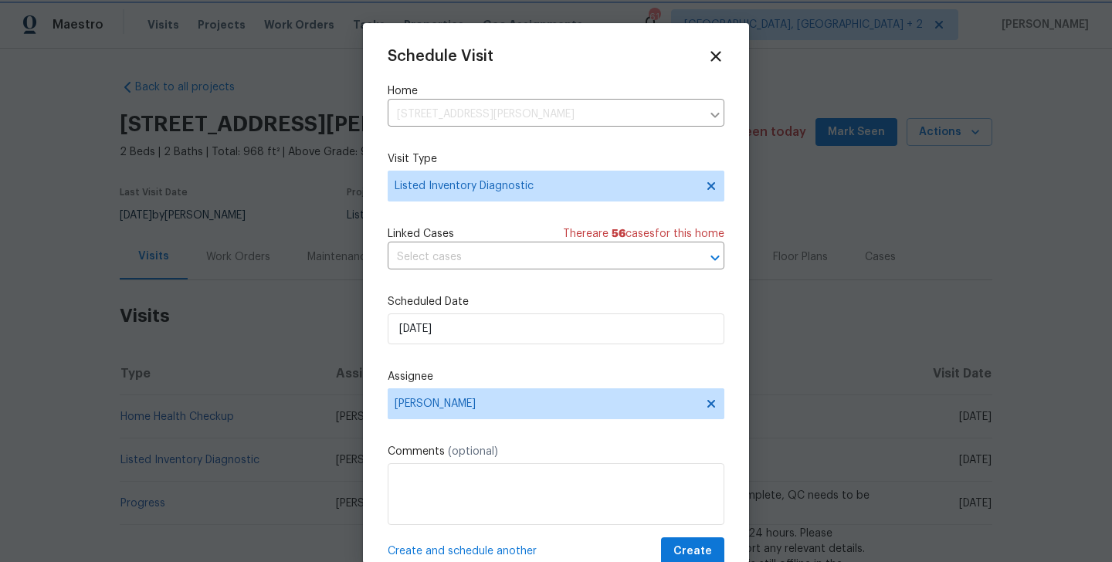
scroll to position [28, 0]
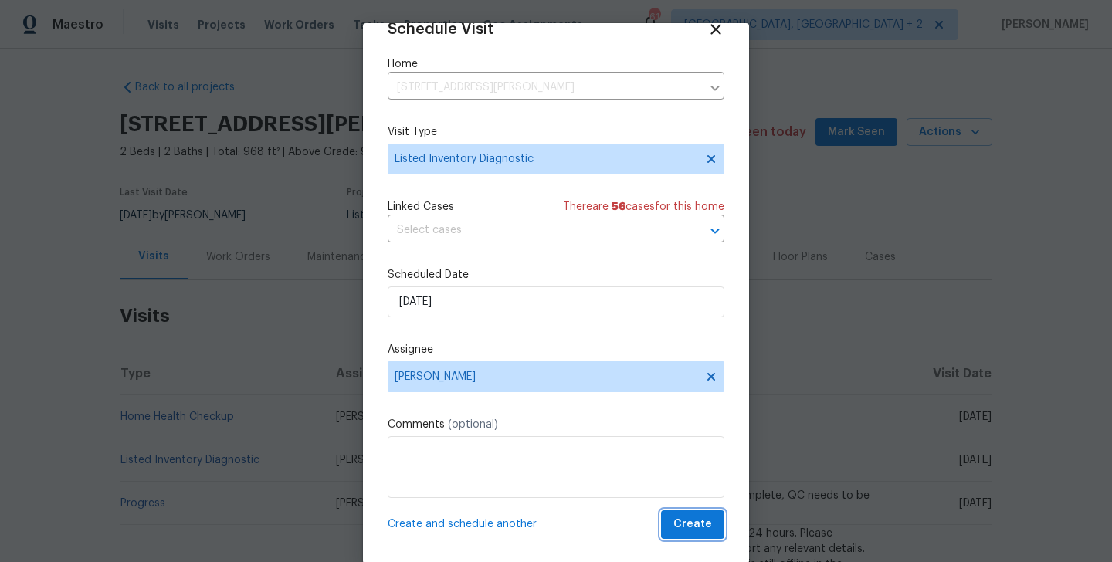
click at [702, 521] on span "Create" at bounding box center [693, 524] width 39 height 19
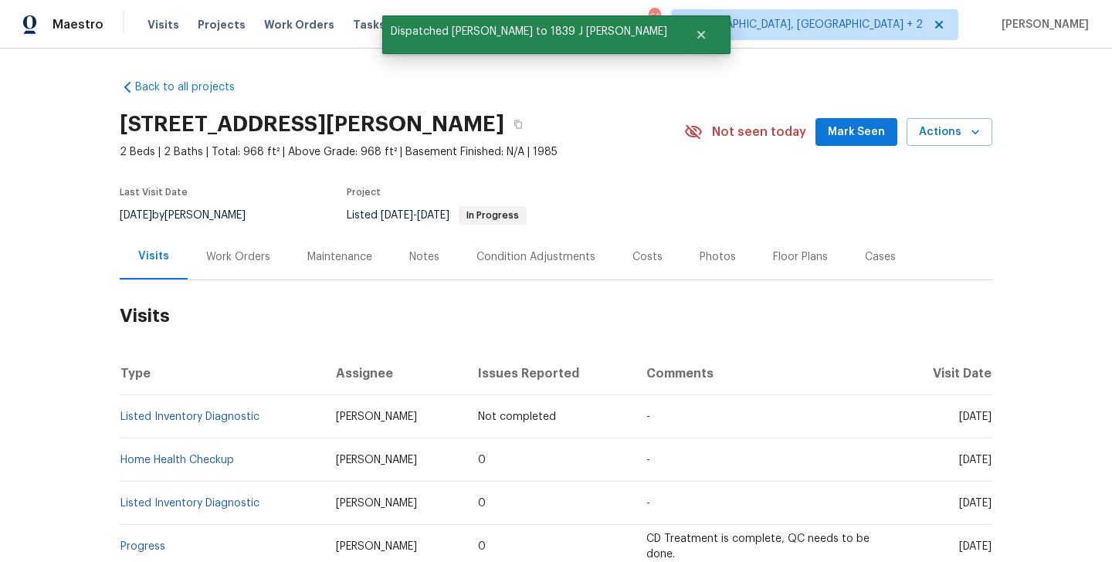
click at [273, 423] on td "Listed Inventory Diagnostic" at bounding box center [222, 417] width 204 height 43
copy link "Listed Inventory Diagnostic"
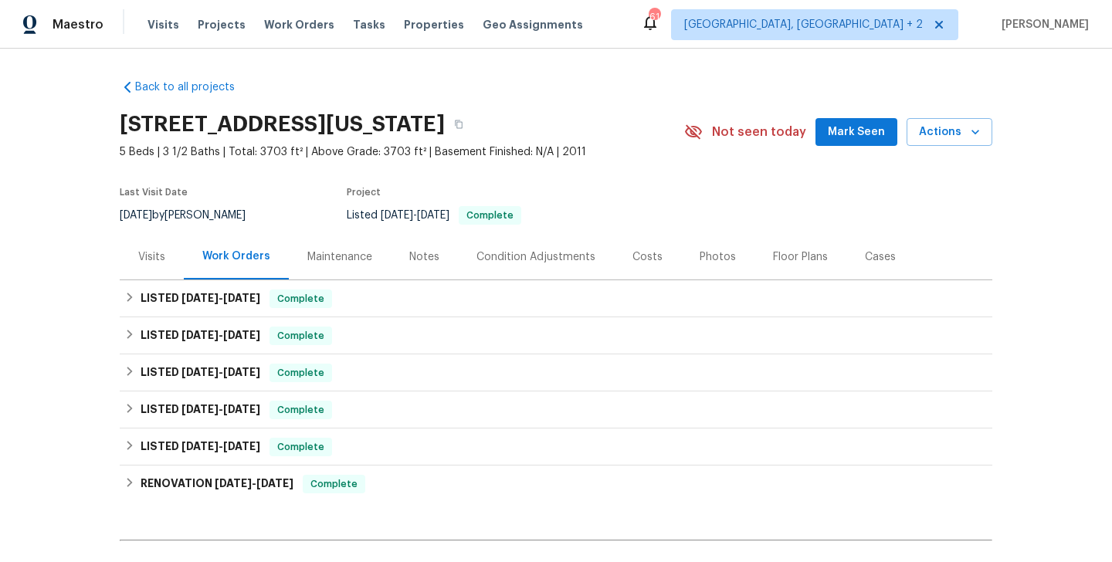
click at [108, 258] on div "Back to all projects [STREET_ADDRESS][US_STATE] 5 Beds | 3 1/2 Baths | Total: 3…" at bounding box center [556, 306] width 1112 height 514
click at [133, 258] on div "Visits" at bounding box center [152, 257] width 64 height 46
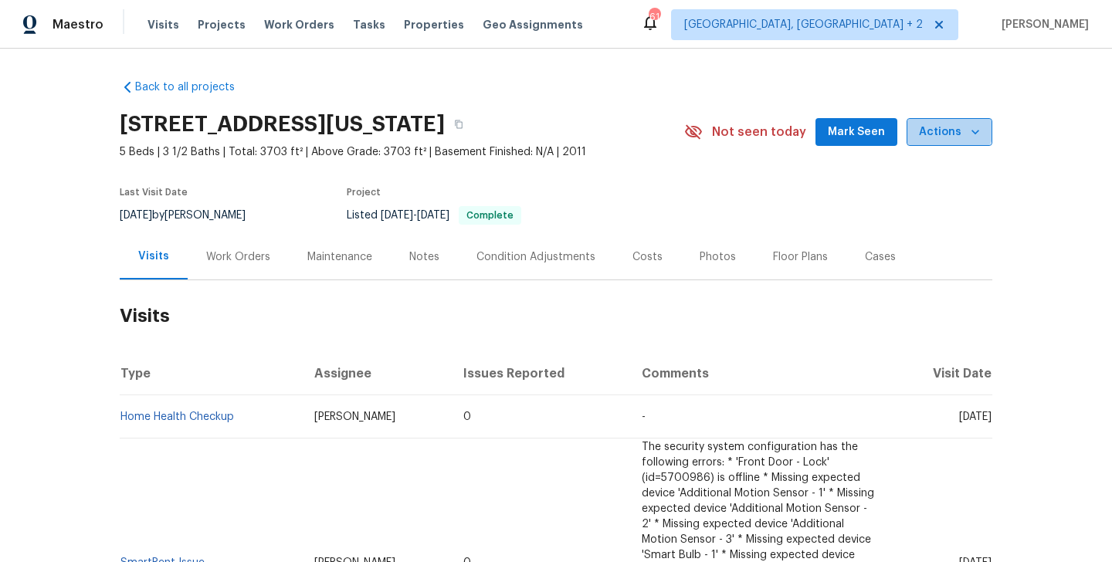
click at [943, 119] on button "Actions" at bounding box center [950, 132] width 86 height 29
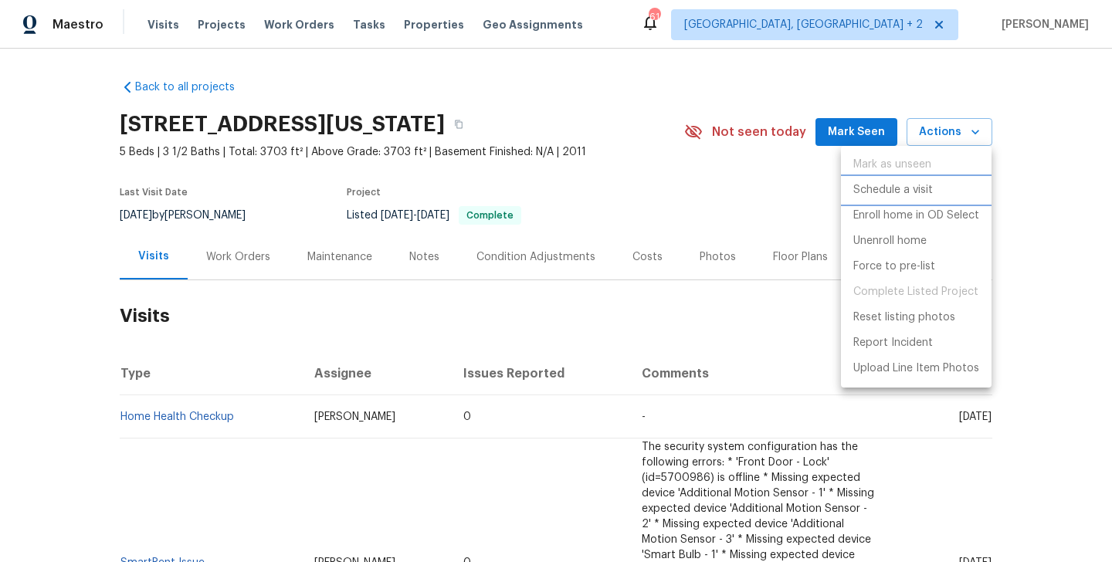
click at [931, 194] on p "Schedule a visit" at bounding box center [894, 190] width 80 height 16
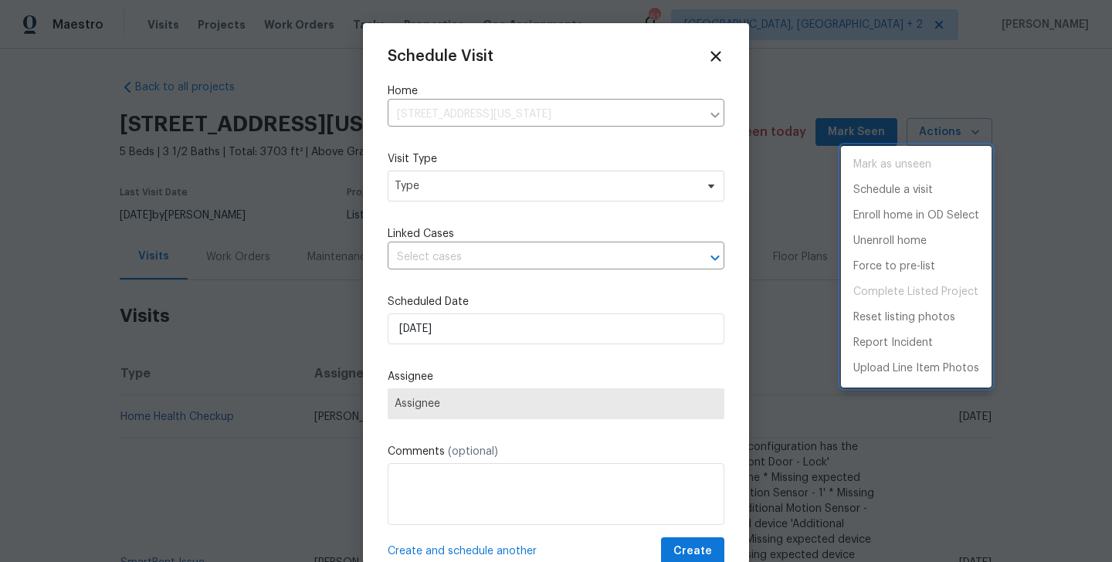
click at [409, 184] on div at bounding box center [556, 281] width 1112 height 562
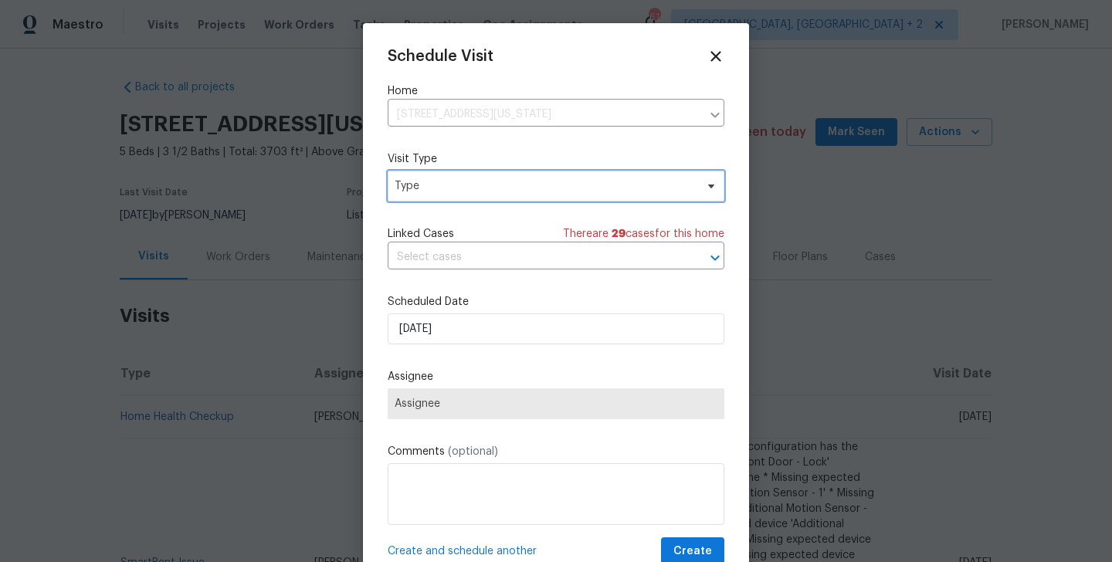
click at [409, 184] on span "Type" at bounding box center [545, 185] width 301 height 15
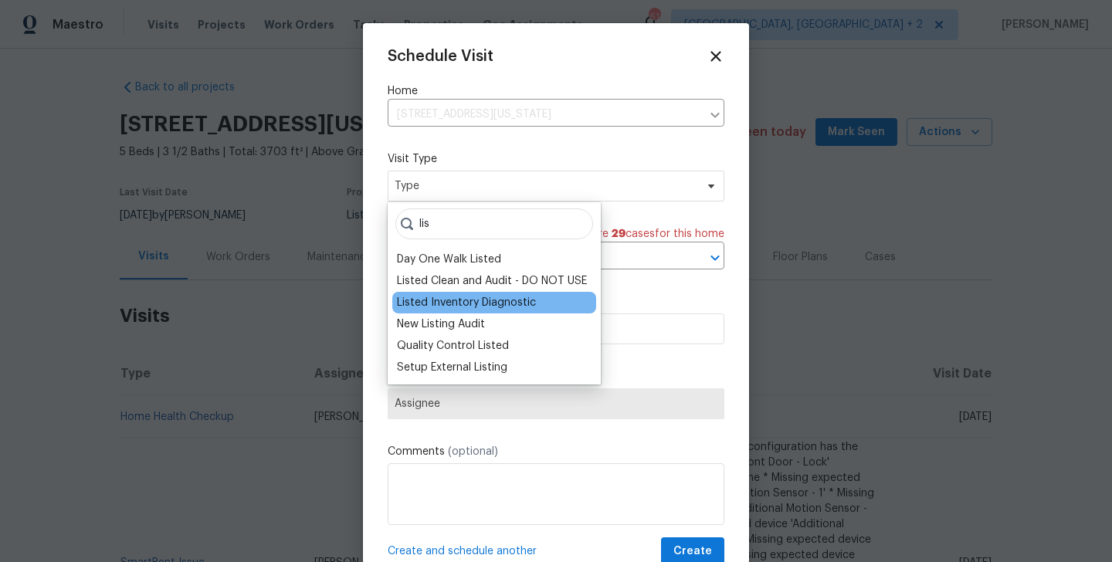
type input "lis"
click at [450, 294] on div "Listed Inventory Diagnostic" at bounding box center [494, 303] width 204 height 22
click at [450, 306] on div "Listed Inventory Diagnostic" at bounding box center [466, 302] width 139 height 15
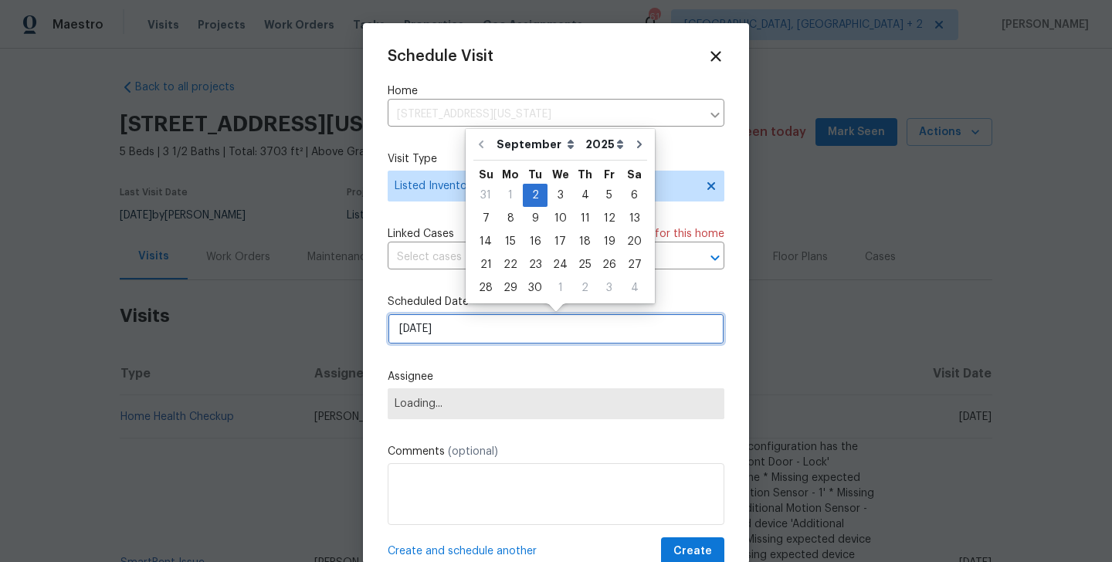
click at [481, 338] on input "[DATE]" at bounding box center [556, 329] width 337 height 31
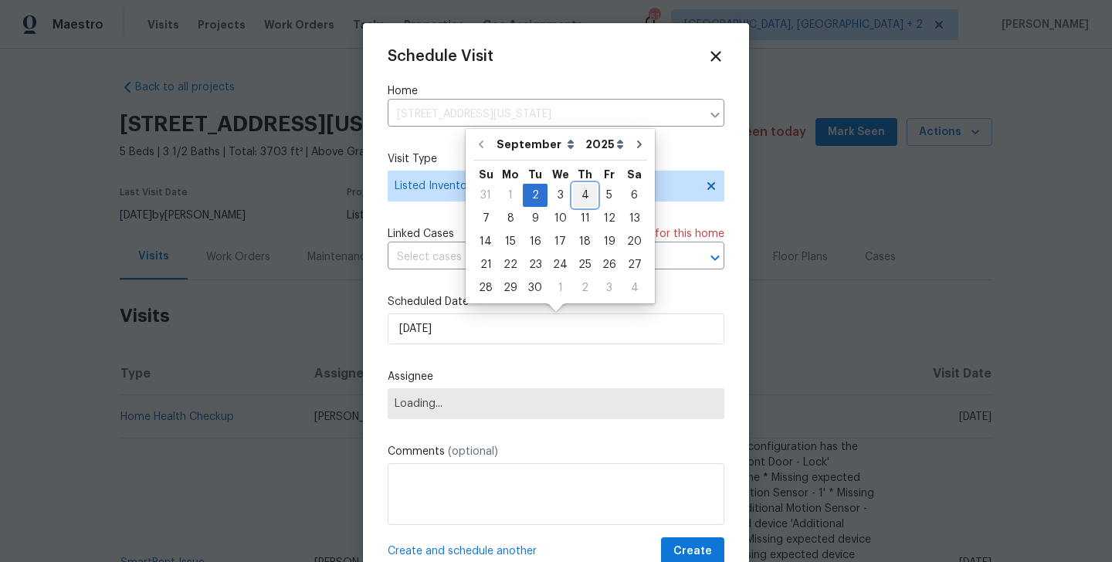
click at [581, 198] on div "4" at bounding box center [585, 196] width 24 height 22
type input "[DATE]"
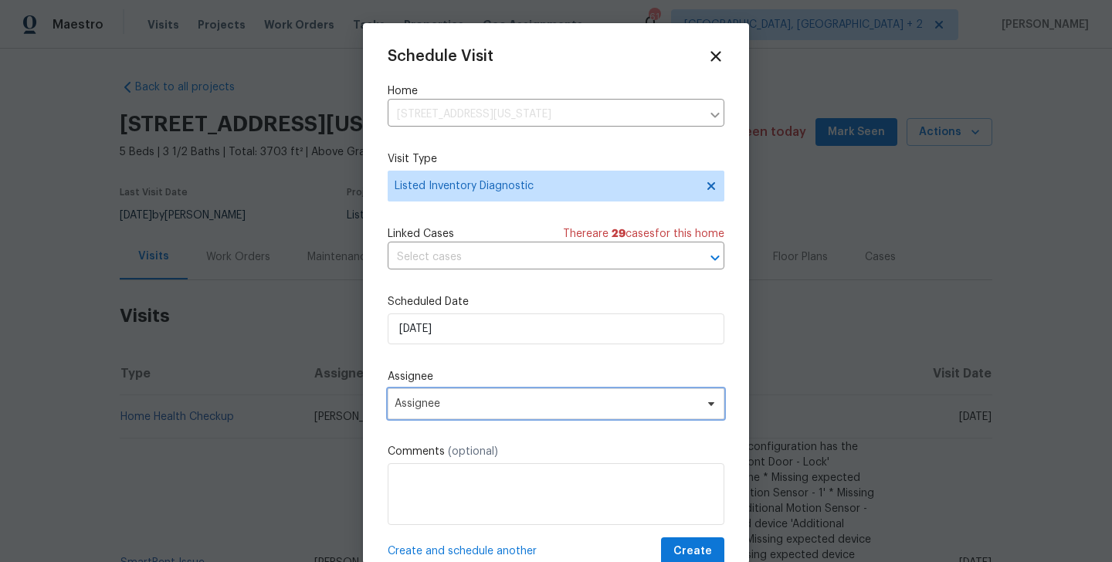
click at [539, 405] on span "Assignee" at bounding box center [546, 404] width 303 height 12
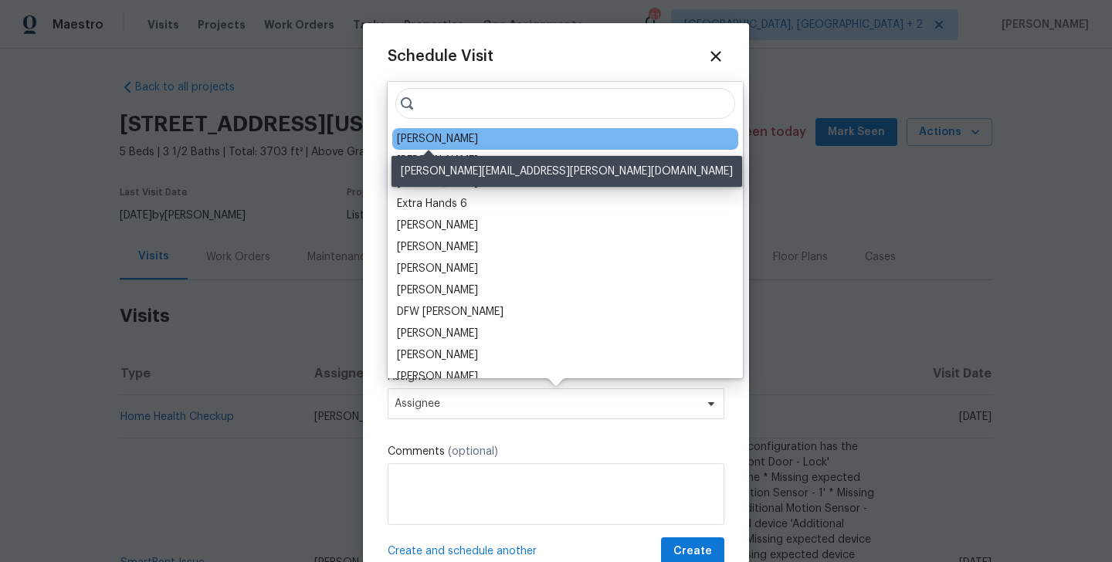
click at [433, 138] on div "Ryan Craven" at bounding box center [437, 138] width 81 height 15
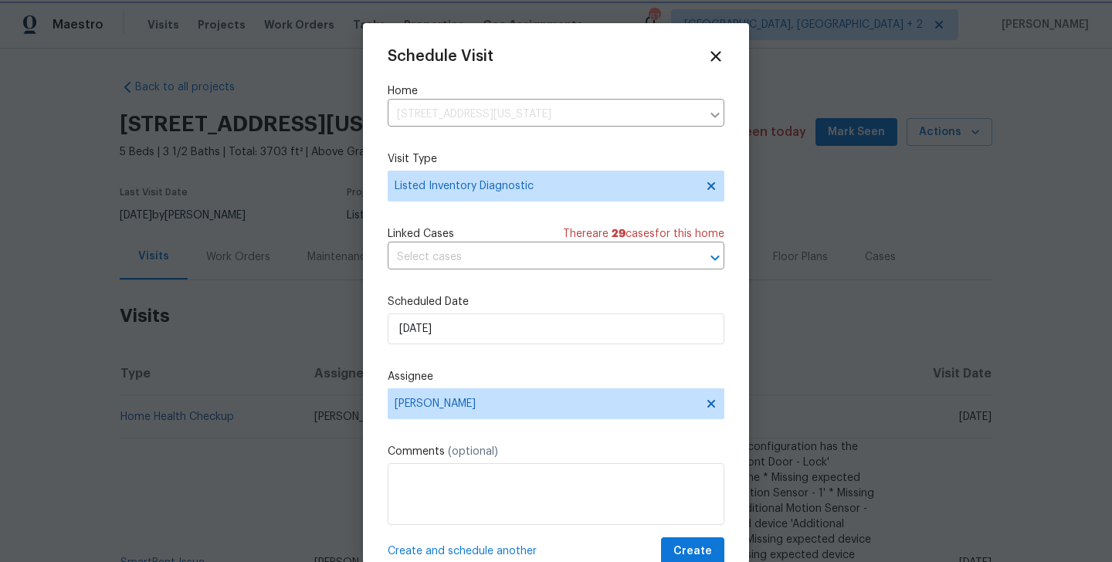
scroll to position [28, 0]
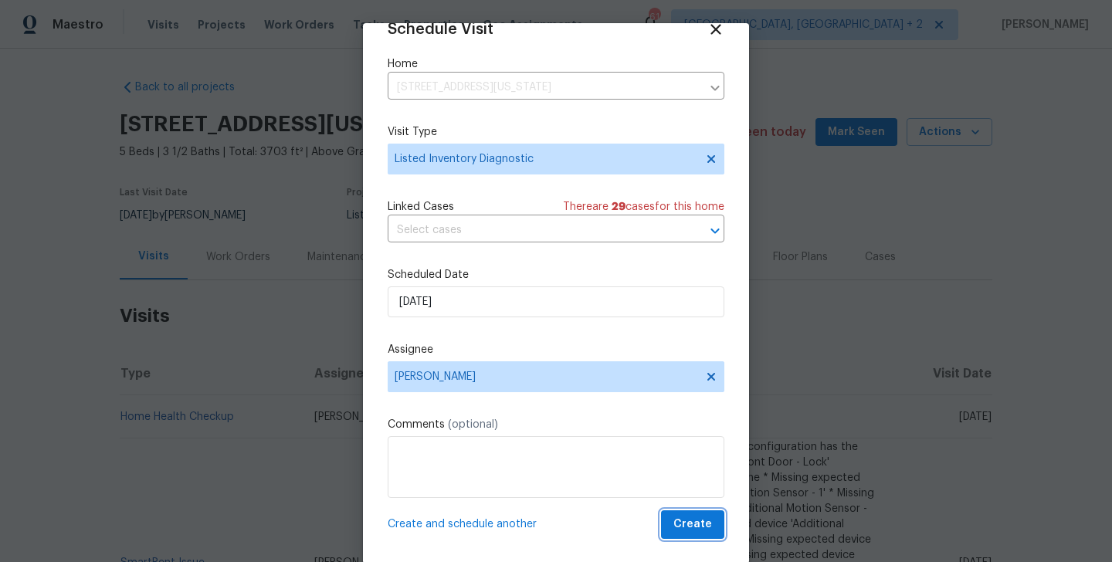
click at [698, 518] on span "Create" at bounding box center [693, 524] width 39 height 19
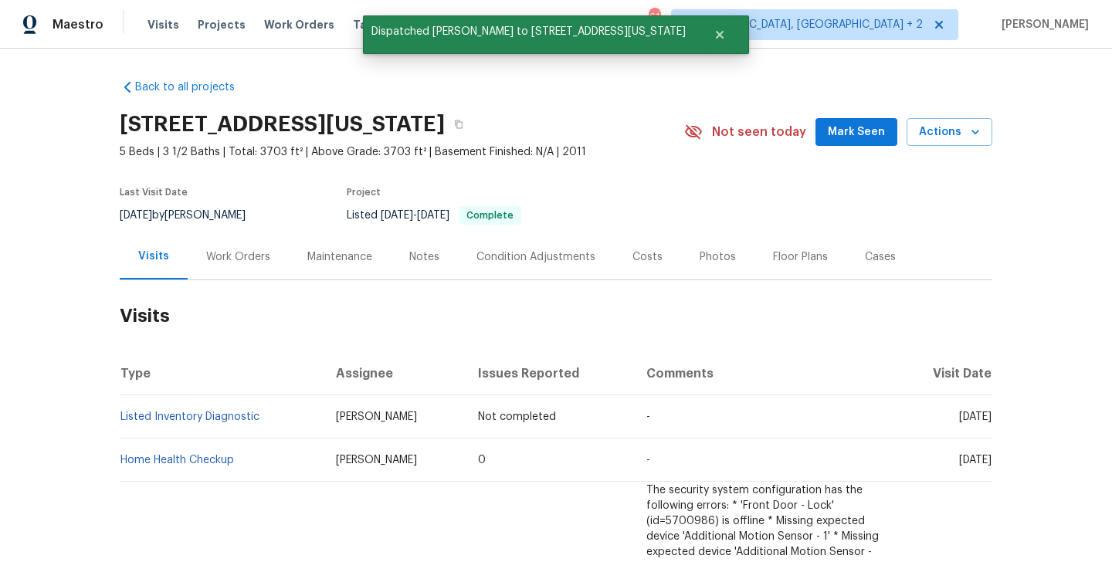
click at [284, 415] on td "Listed Inventory Diagnostic" at bounding box center [222, 417] width 204 height 43
copy link "Listed Inventory Diagnostic"
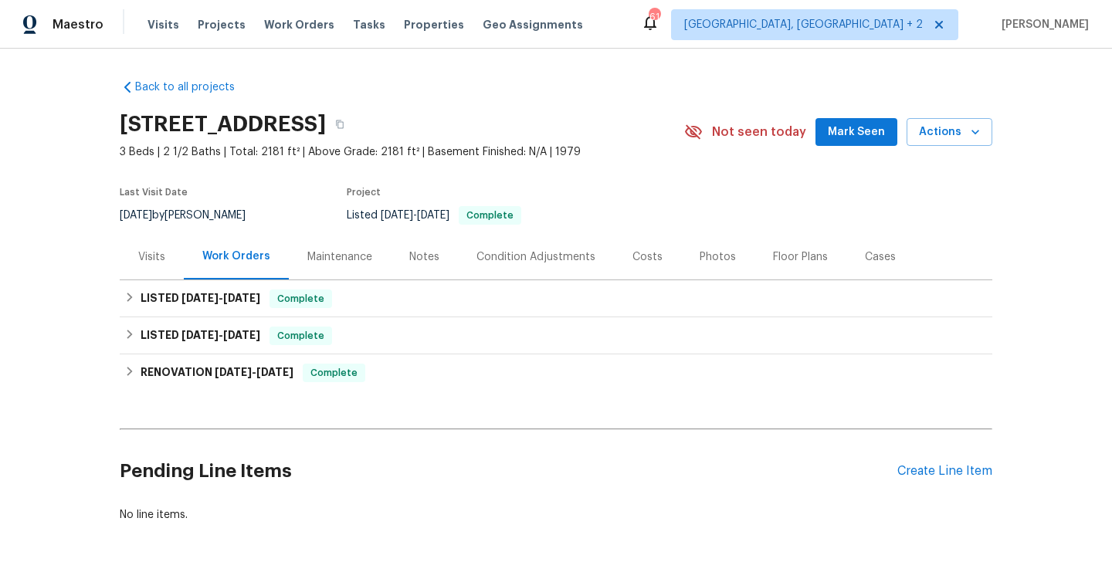
click at [159, 246] on div "Visits" at bounding box center [152, 257] width 64 height 46
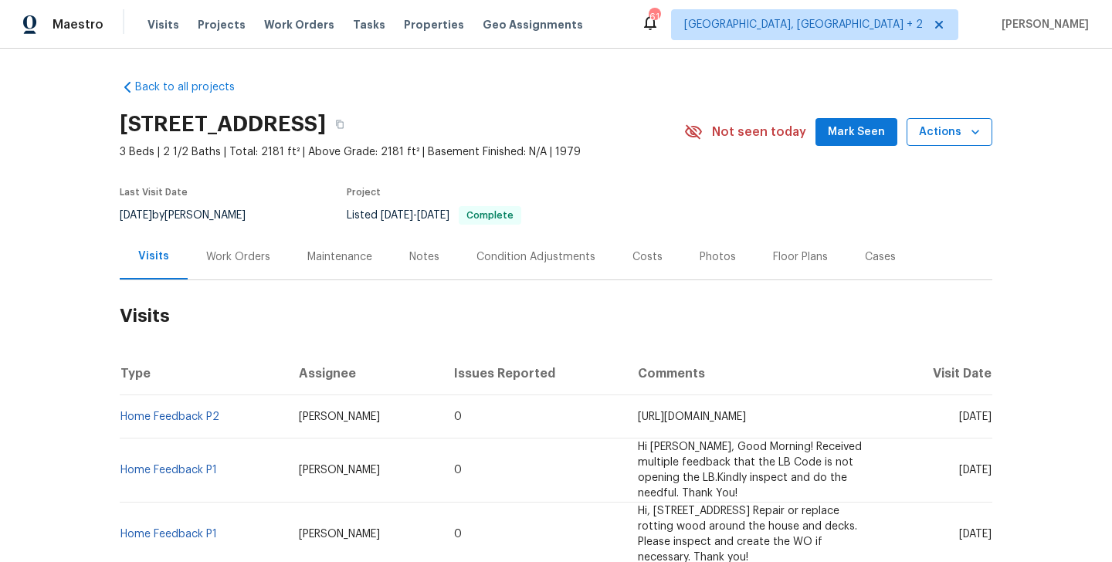
click at [953, 137] on span "Actions" at bounding box center [949, 132] width 61 height 19
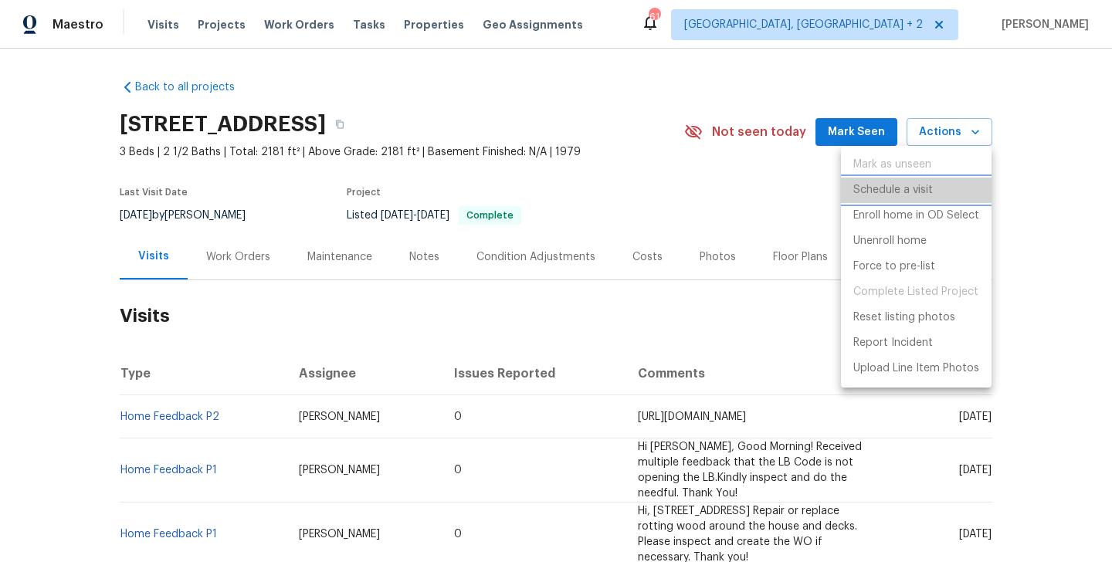
click at [896, 185] on p "Schedule a visit" at bounding box center [894, 190] width 80 height 16
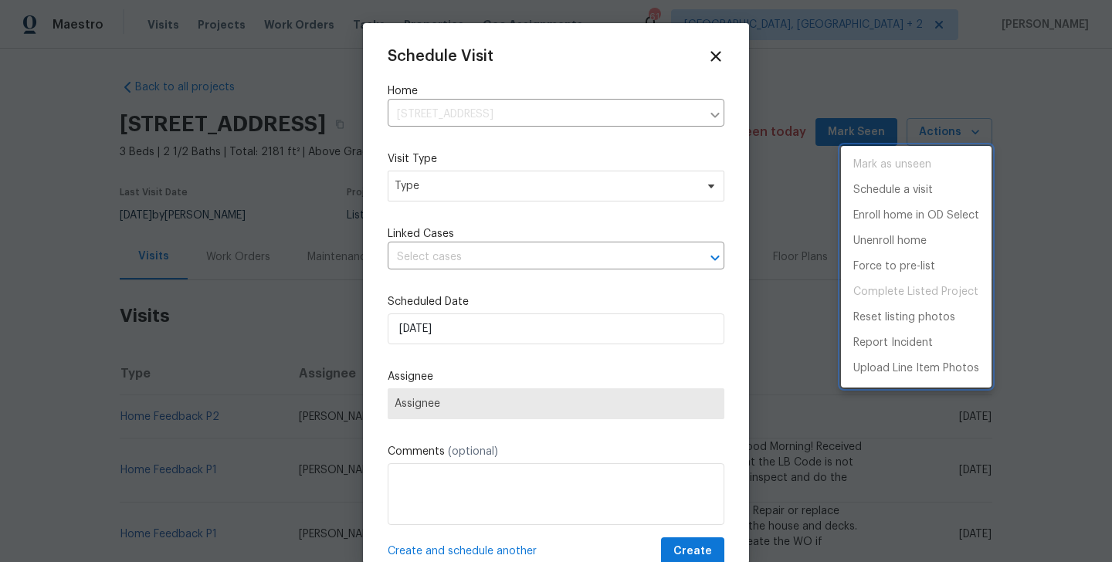
click at [440, 190] on div at bounding box center [556, 281] width 1112 height 562
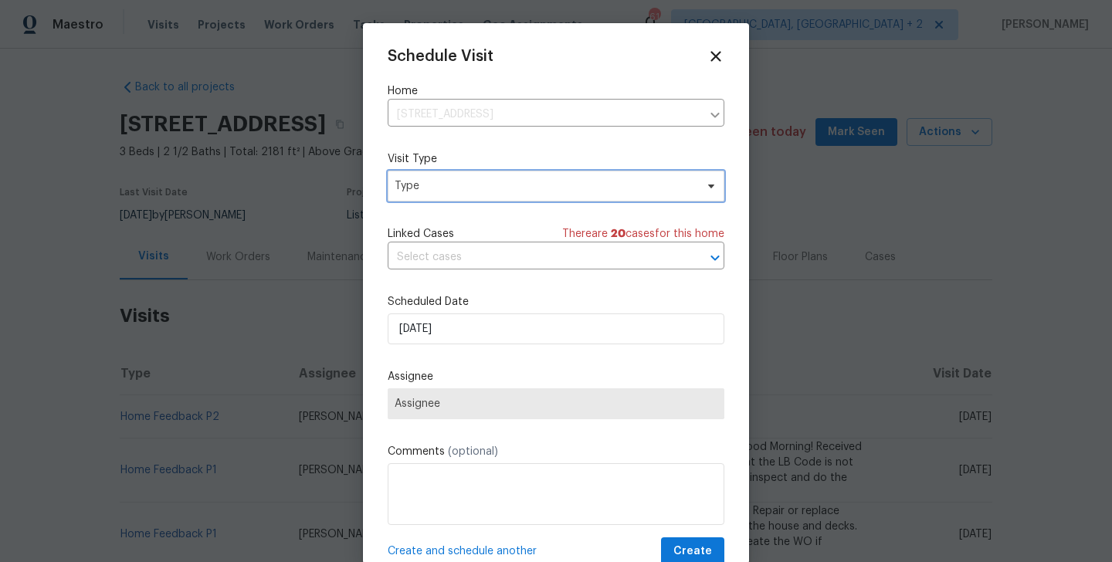
click at [413, 179] on span "Type" at bounding box center [545, 185] width 301 height 15
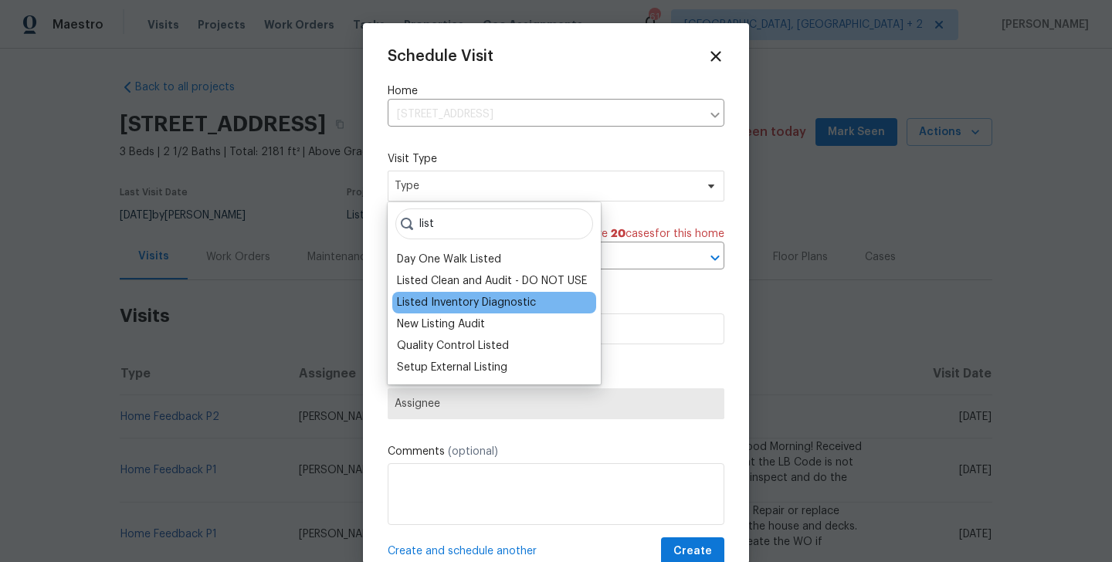
type input "list"
click at [456, 302] on div "Listed Inventory Diagnostic" at bounding box center [466, 302] width 139 height 15
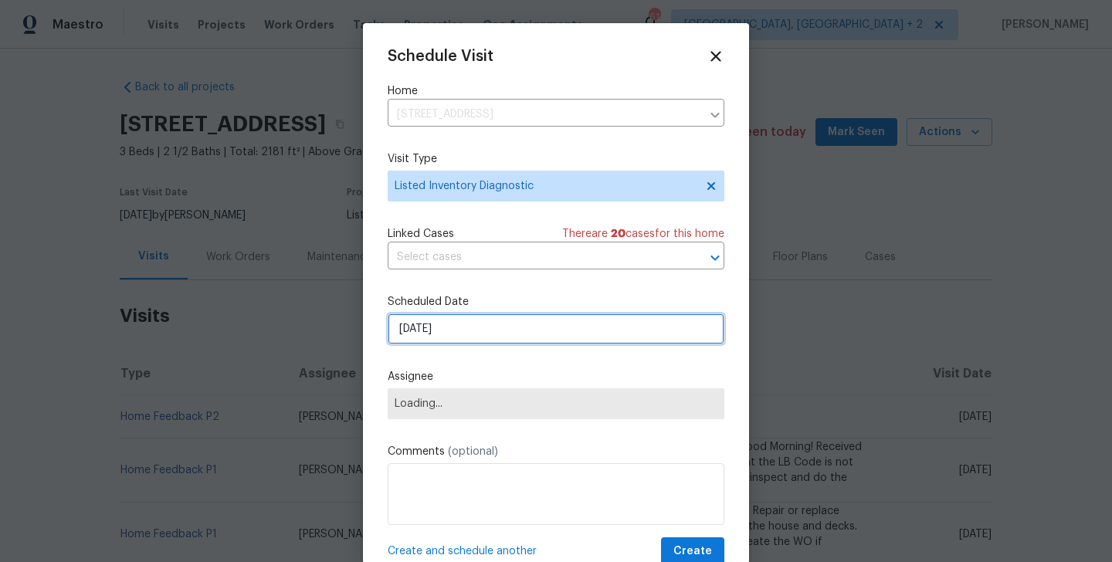
click at [453, 323] on input "[DATE]" at bounding box center [556, 329] width 337 height 31
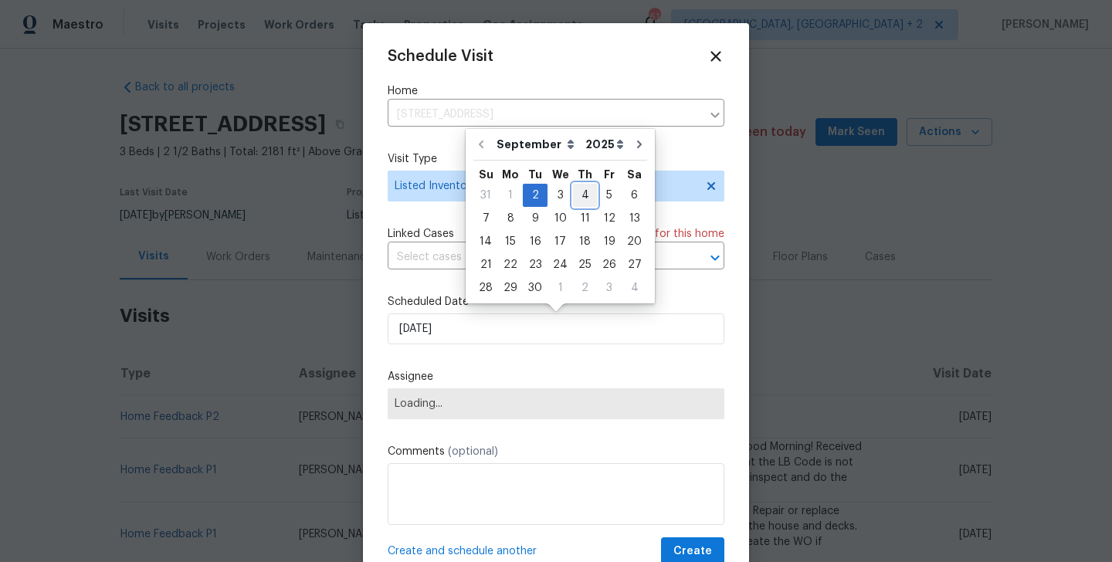
drag, startPoint x: 578, startPoint y: 200, endPoint x: 578, endPoint y: 216, distance: 15.5
click at [578, 200] on div "4" at bounding box center [585, 196] width 24 height 22
type input "[DATE]"
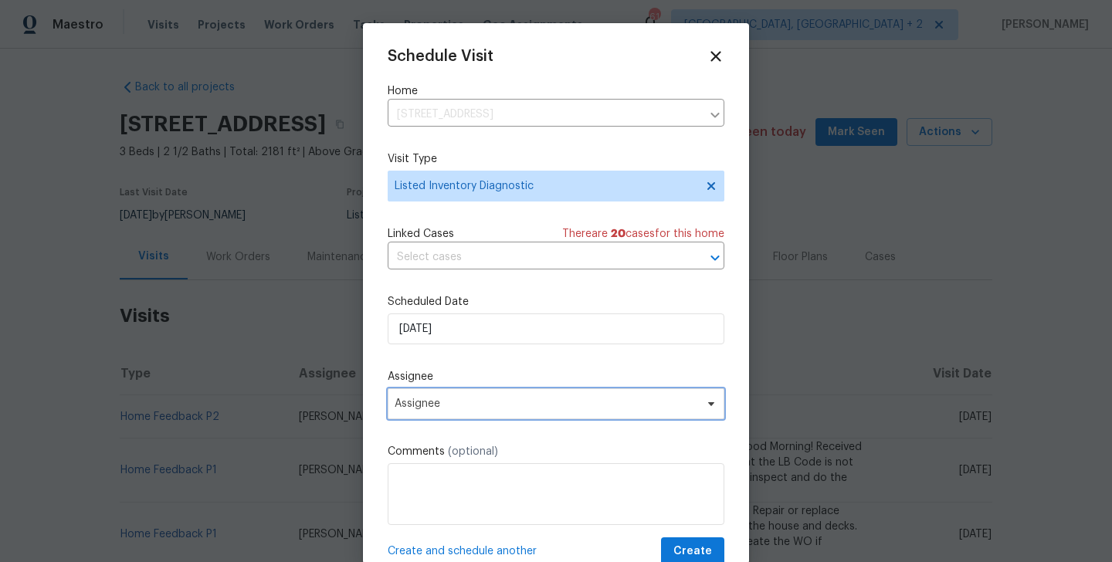
click at [555, 412] on span "Assignee" at bounding box center [556, 404] width 337 height 31
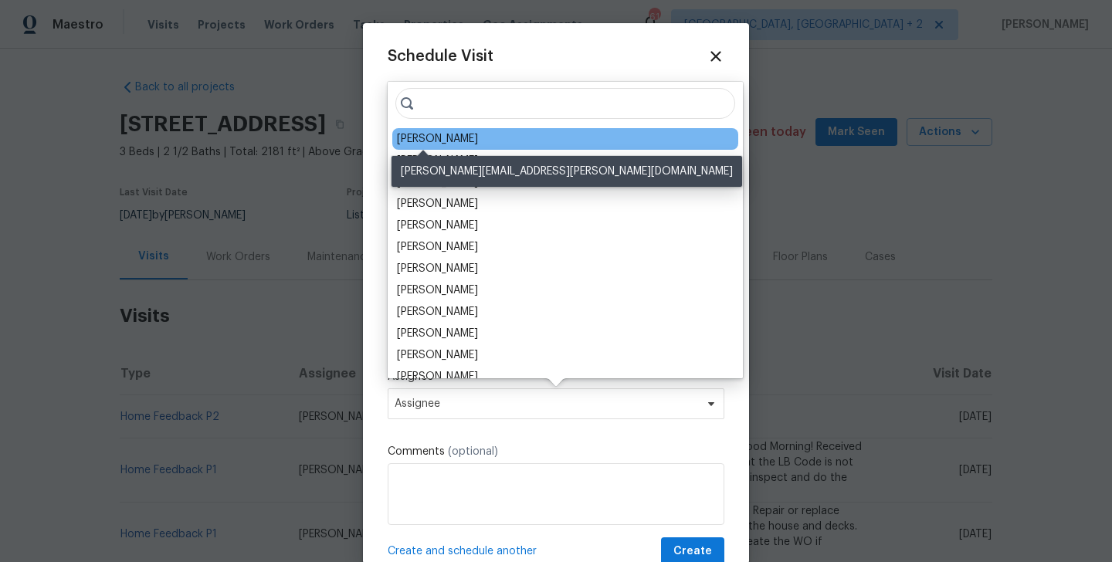
click at [432, 143] on div "Billy Towle" at bounding box center [437, 138] width 81 height 15
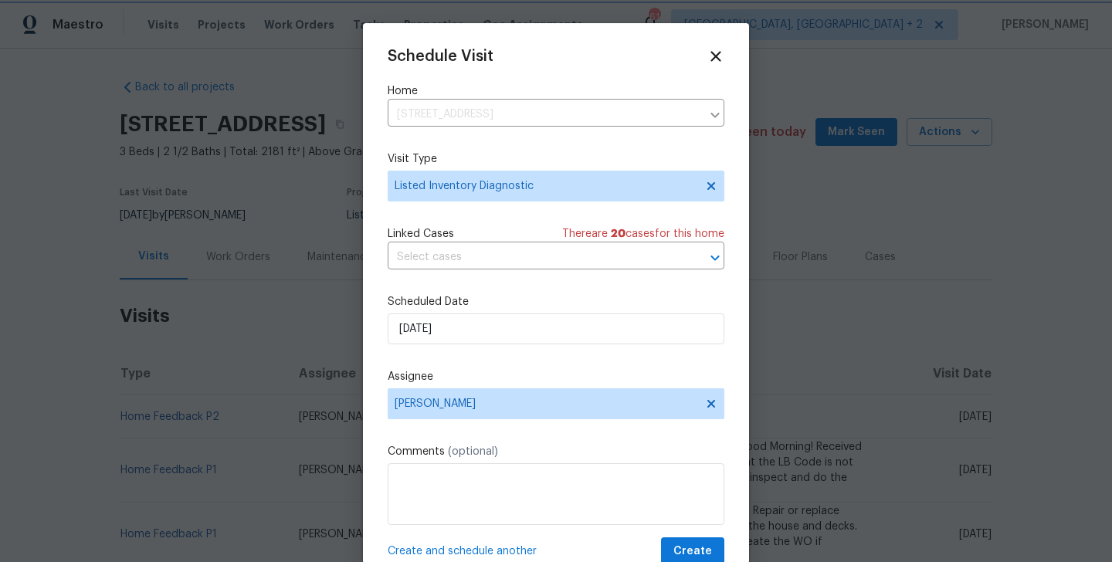
scroll to position [28, 0]
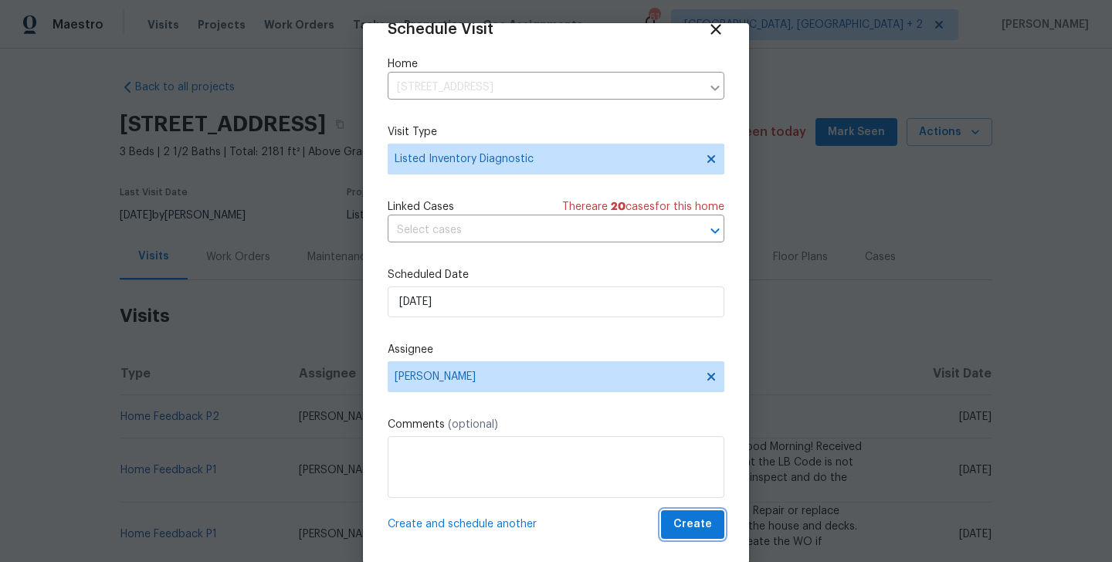
click at [700, 523] on span "Create" at bounding box center [693, 524] width 39 height 19
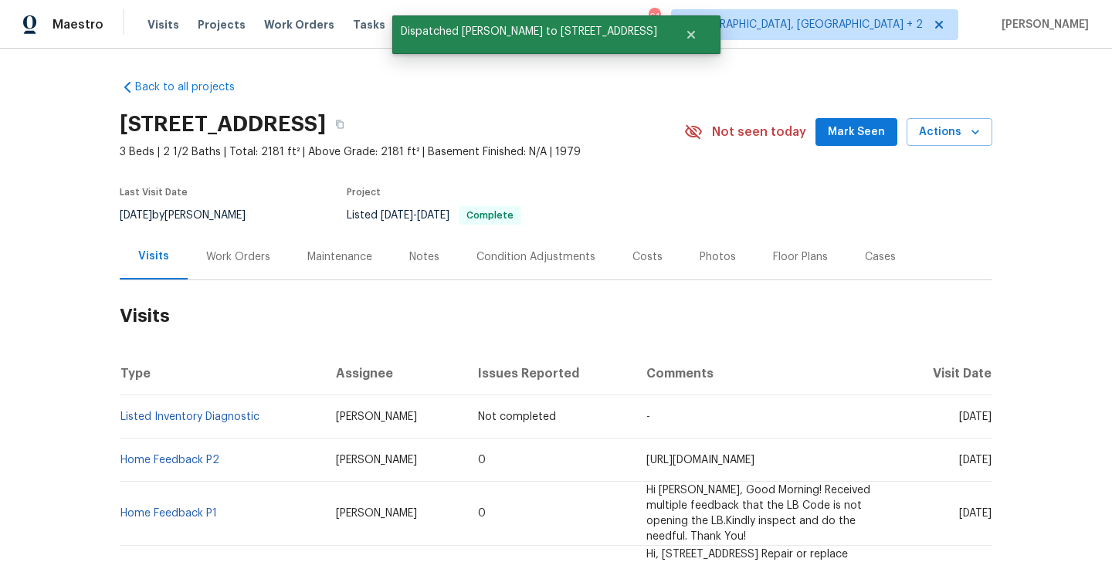
click at [223, 434] on td "Listed Inventory Diagnostic" at bounding box center [222, 417] width 204 height 43
copy link "Listed Inventory Diagnostic"
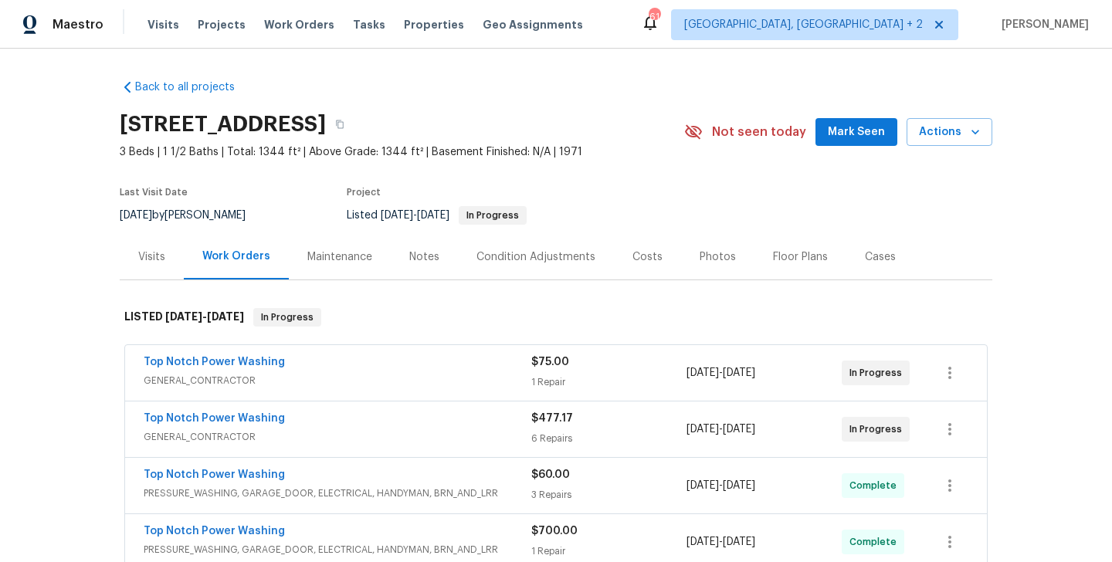
click at [161, 263] on div "Visits" at bounding box center [151, 257] width 27 height 15
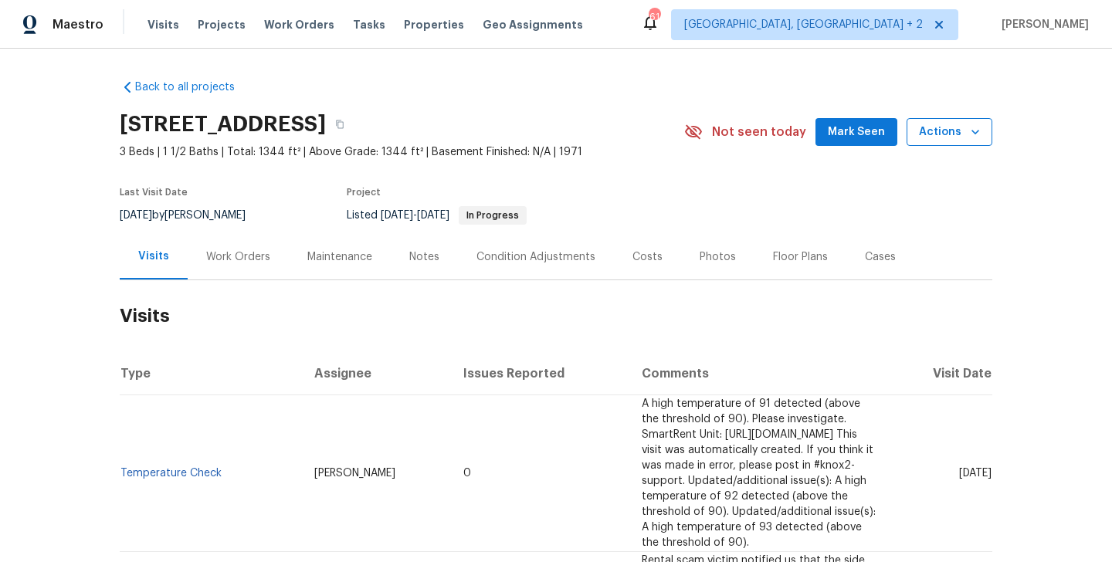
click at [939, 135] on span "Actions" at bounding box center [949, 132] width 61 height 19
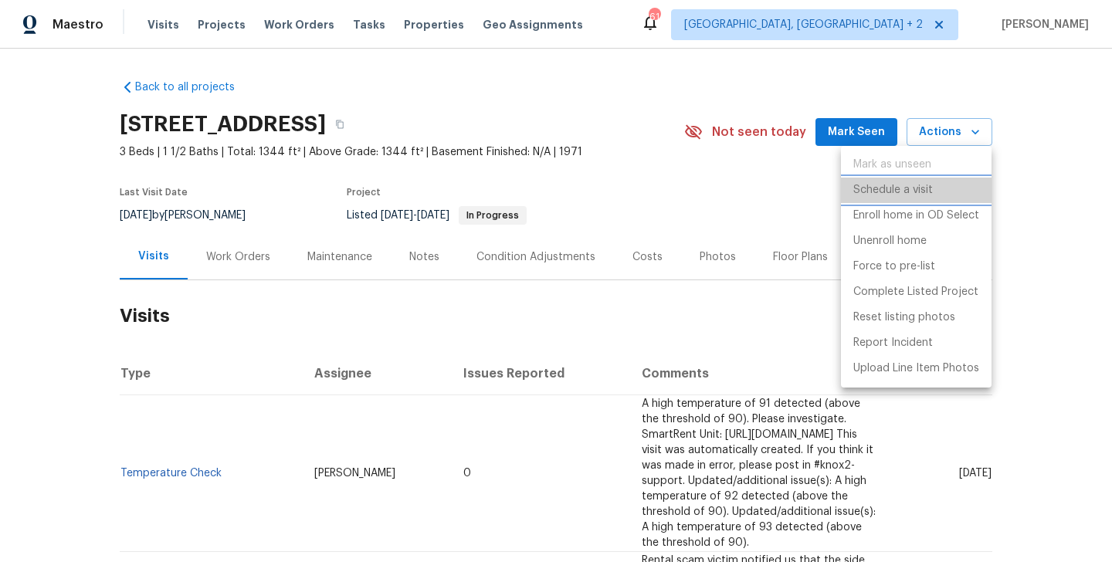
click at [936, 192] on li "Schedule a visit" at bounding box center [916, 190] width 151 height 25
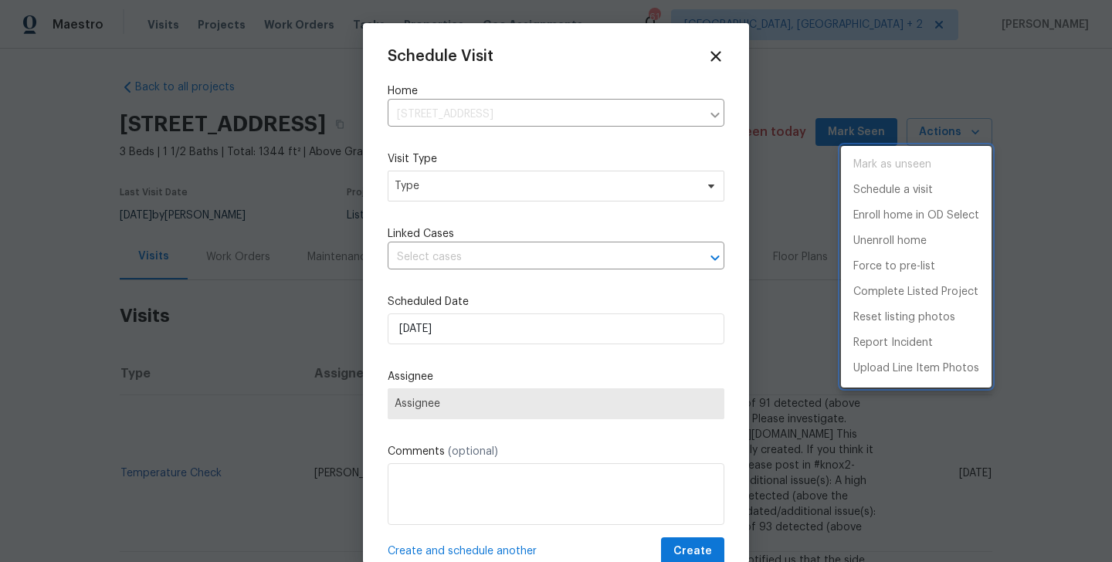
click at [439, 195] on div at bounding box center [556, 281] width 1112 height 562
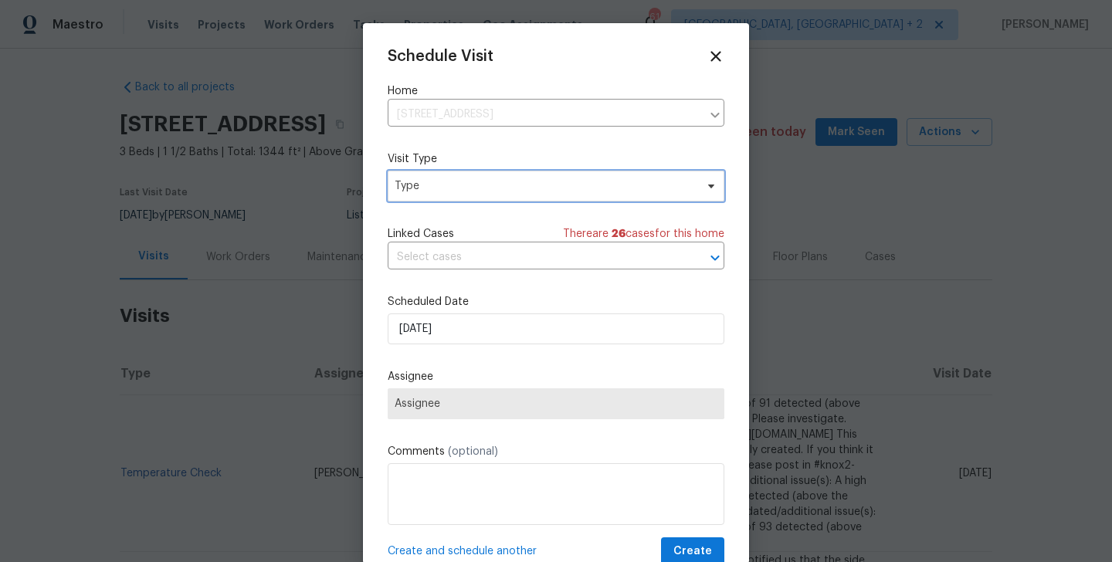
click at [423, 180] on span "Type" at bounding box center [545, 185] width 301 height 15
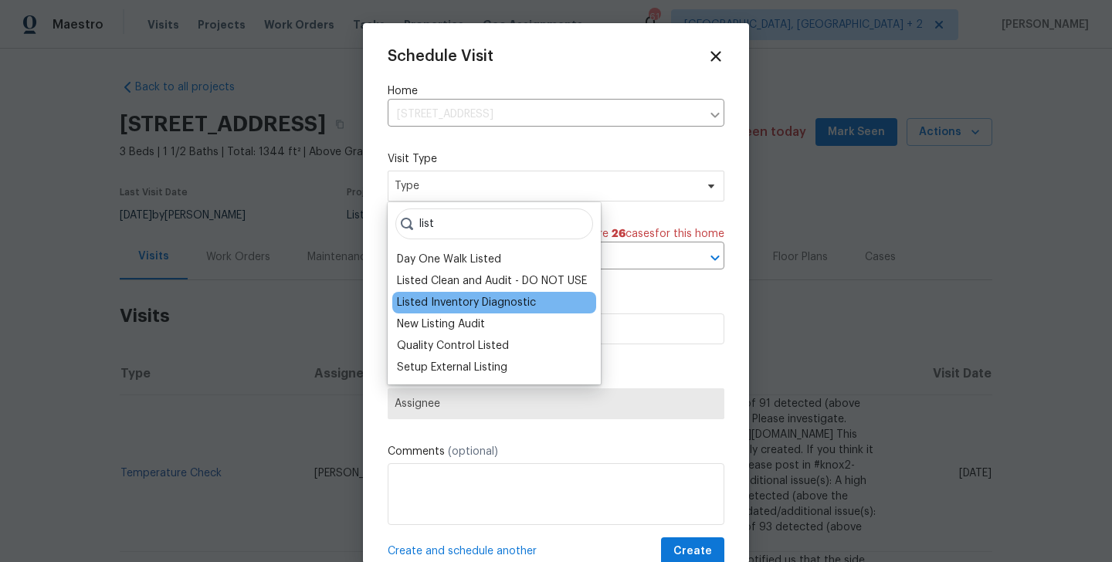
type input "list"
click at [449, 300] on div "Listed Inventory Diagnostic" at bounding box center [466, 302] width 139 height 15
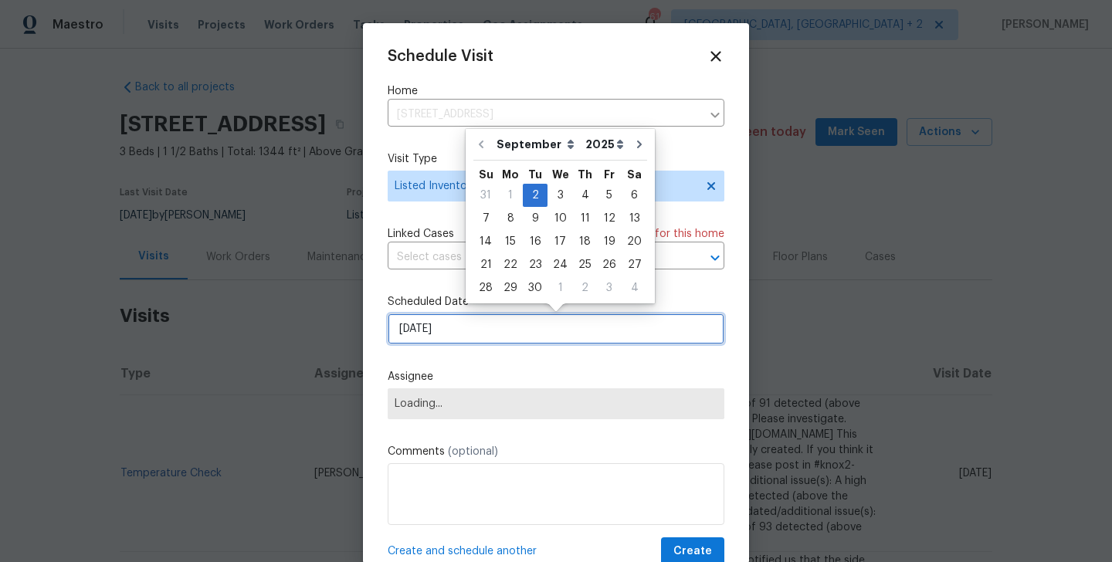
click at [455, 322] on input "[DATE]" at bounding box center [556, 329] width 337 height 31
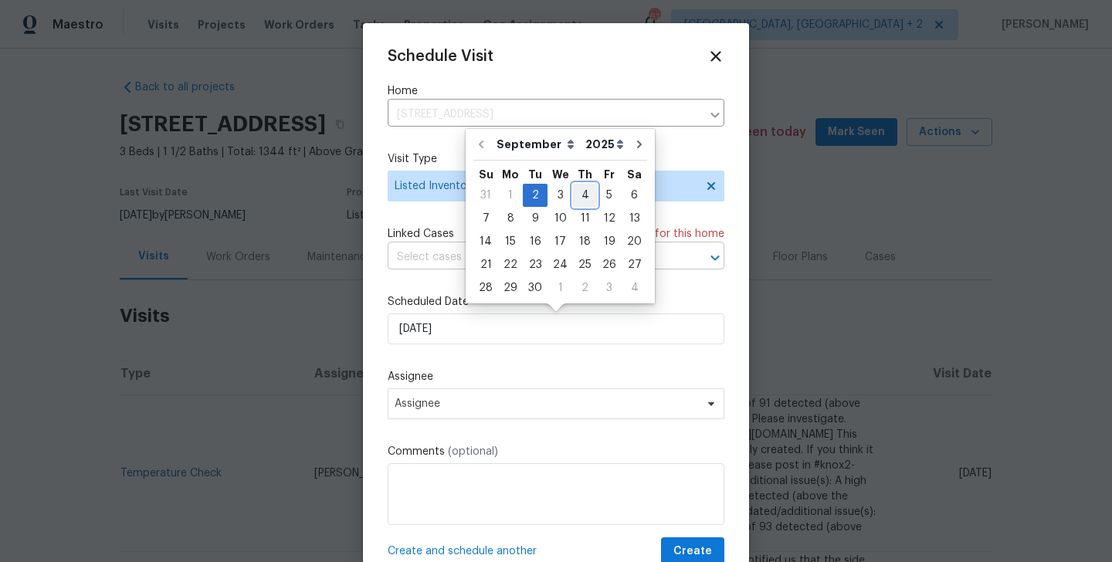
drag, startPoint x: 586, startPoint y: 194, endPoint x: 571, endPoint y: 265, distance: 72.6
click at [585, 194] on div "4" at bounding box center [585, 196] width 24 height 22
type input "[DATE]"
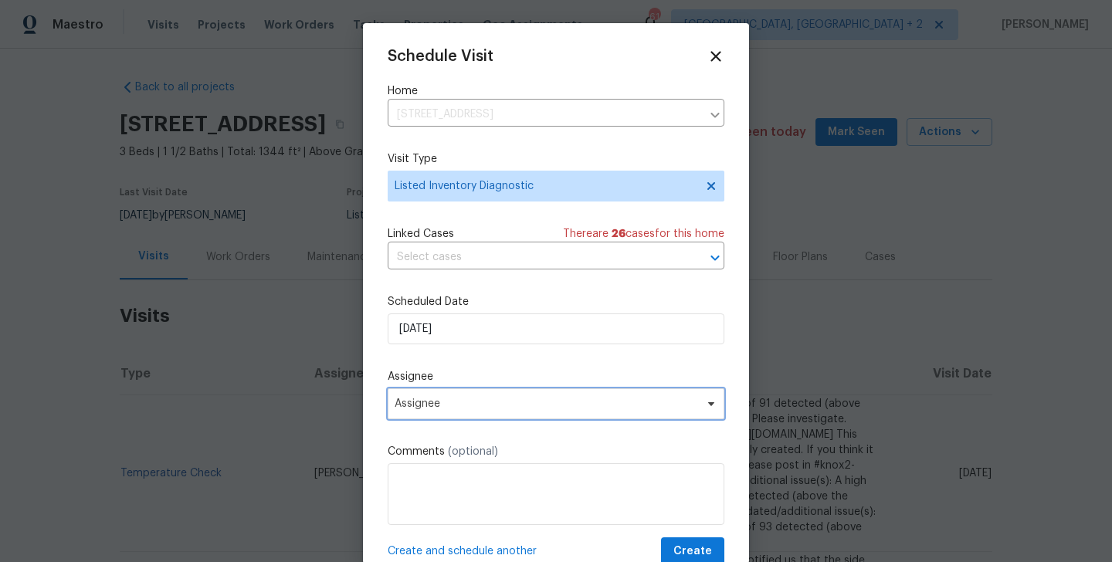
click at [511, 411] on span "Assignee" at bounding box center [556, 404] width 337 height 31
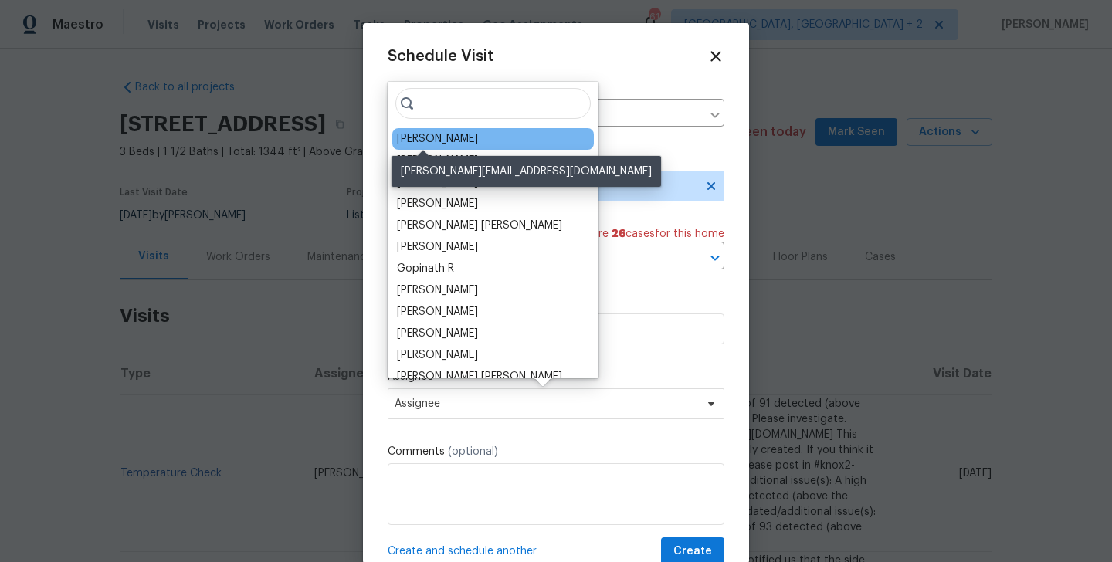
click at [423, 134] on div "[PERSON_NAME]" at bounding box center [437, 138] width 81 height 15
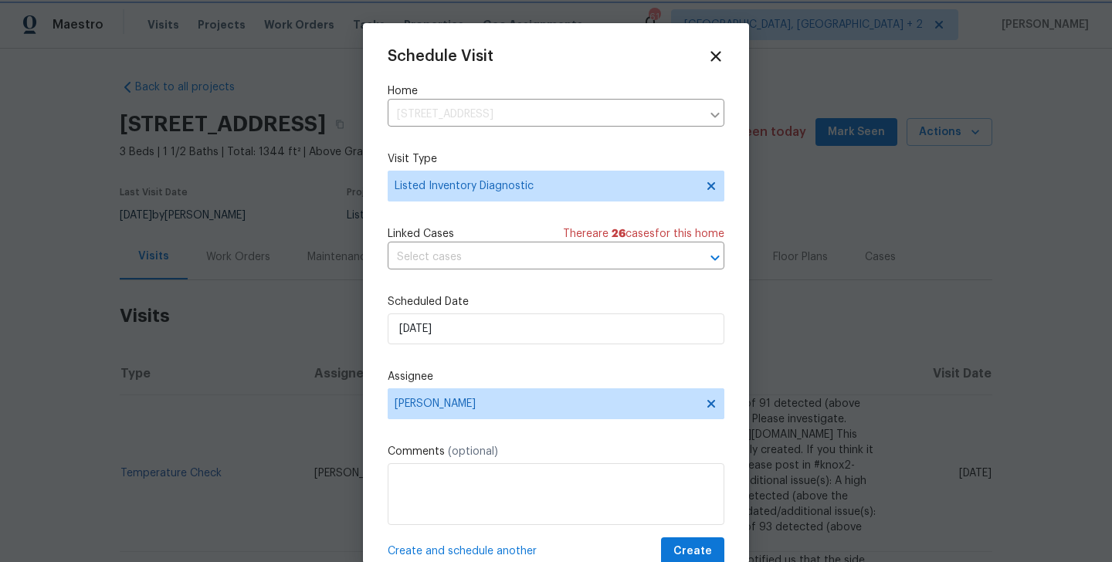
scroll to position [28, 0]
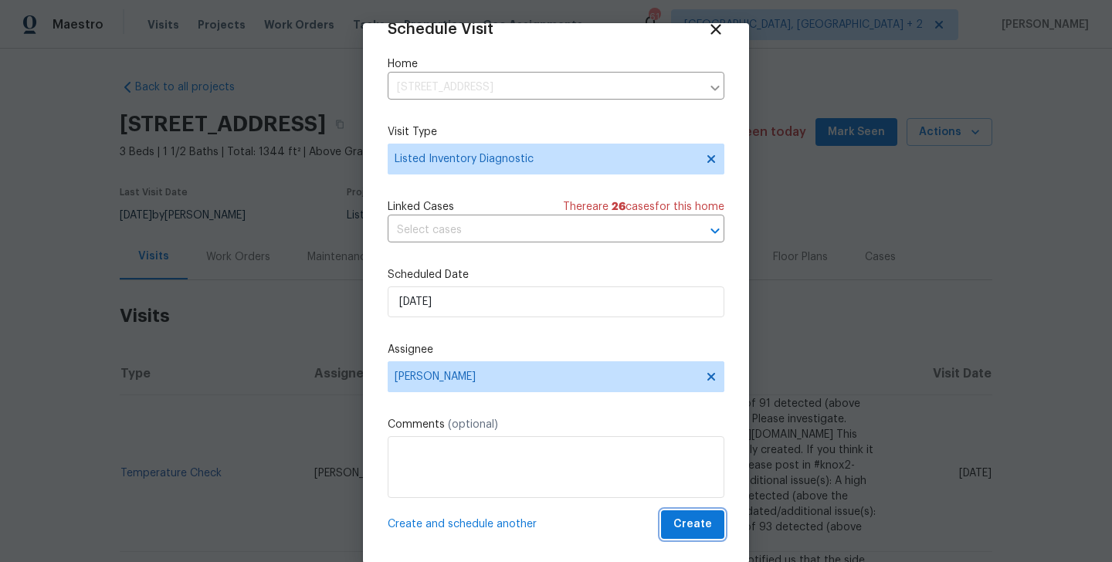
click at [708, 535] on button "Create" at bounding box center [692, 525] width 63 height 29
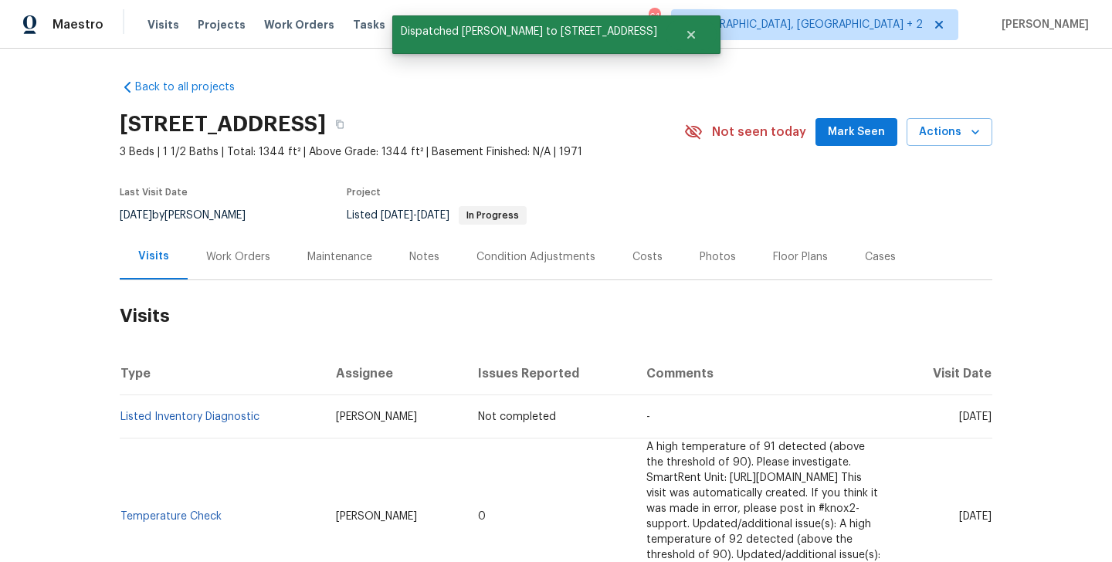
click at [272, 420] on td "Listed Inventory Diagnostic" at bounding box center [222, 417] width 204 height 43
copy link "Listed Inventory Diagnostic"
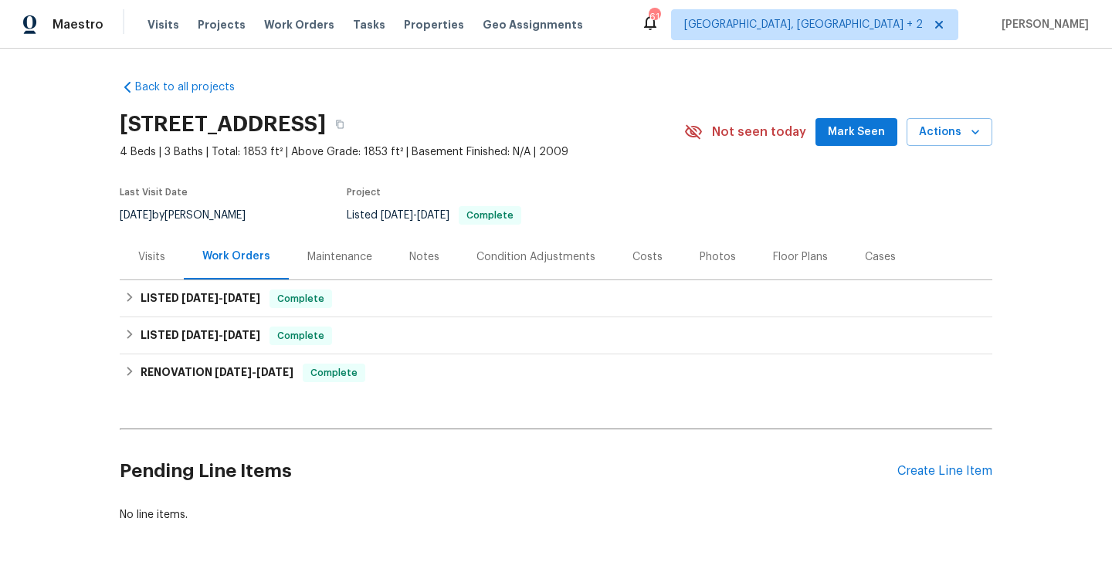
click at [157, 260] on div "Visits" at bounding box center [151, 257] width 27 height 15
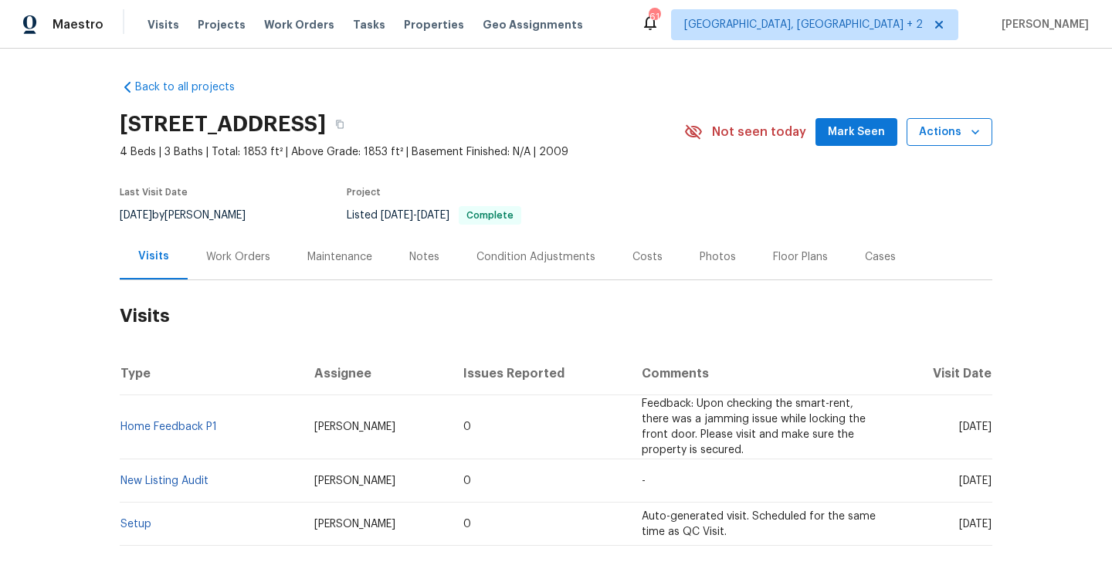
click at [967, 140] on span "Actions" at bounding box center [949, 132] width 61 height 19
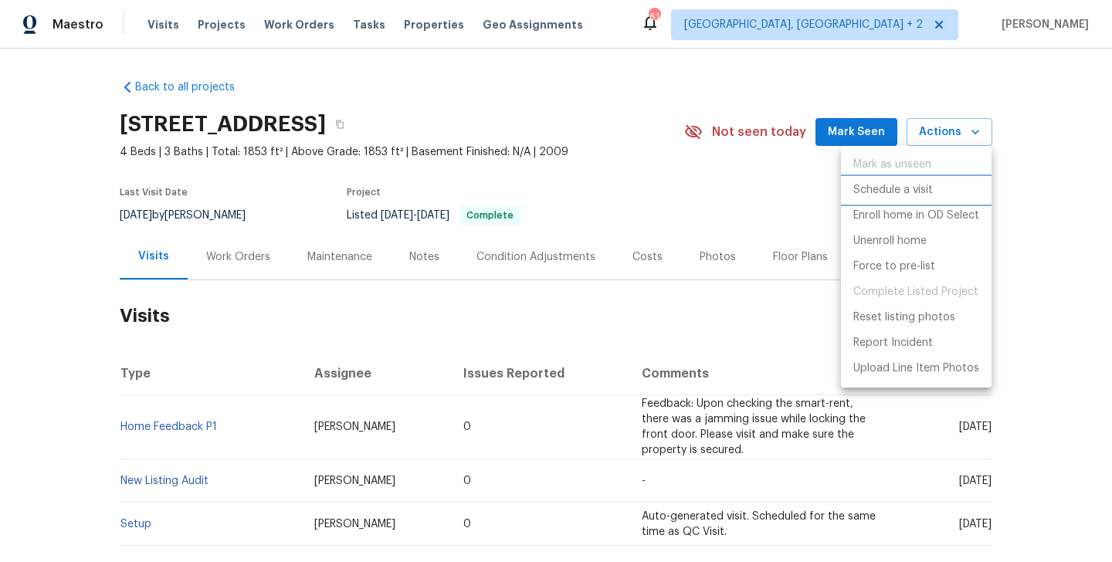
click at [966, 189] on li "Schedule a visit" at bounding box center [916, 190] width 151 height 25
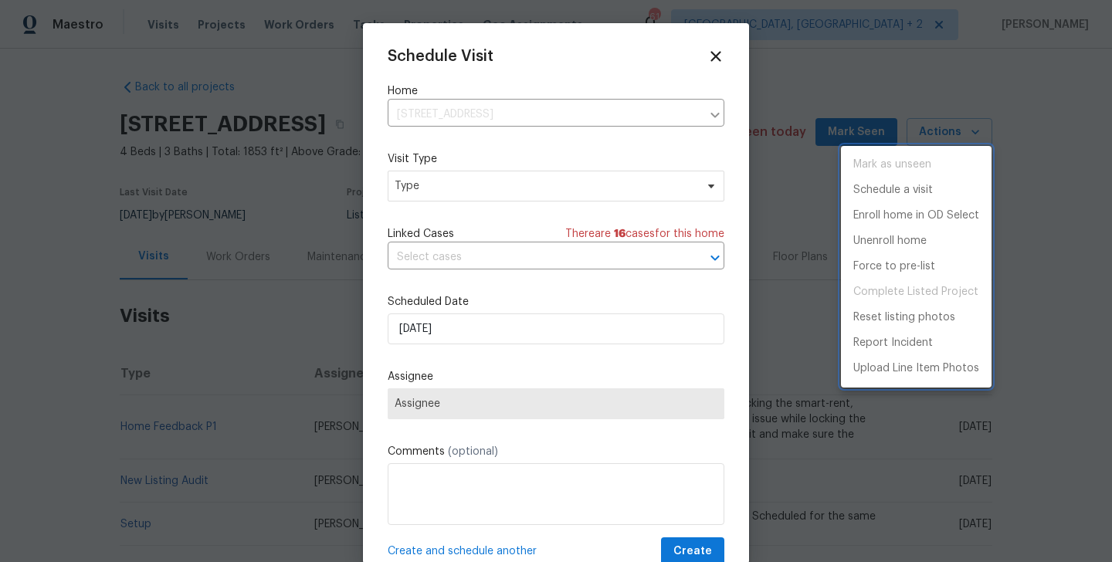
click at [433, 123] on div at bounding box center [556, 281] width 1112 height 562
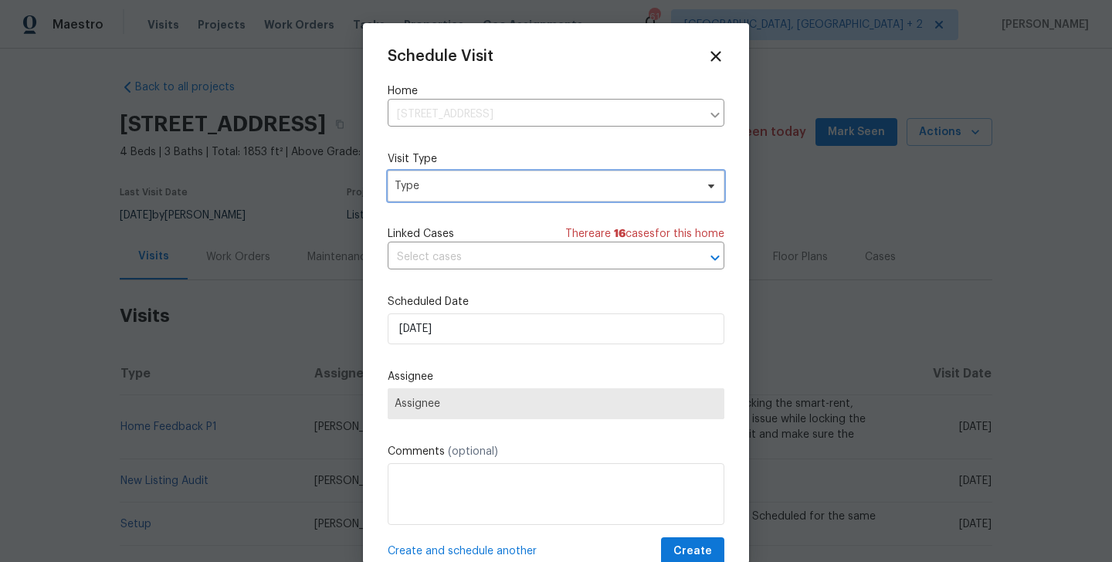
click at [420, 201] on span "Type" at bounding box center [556, 186] width 337 height 31
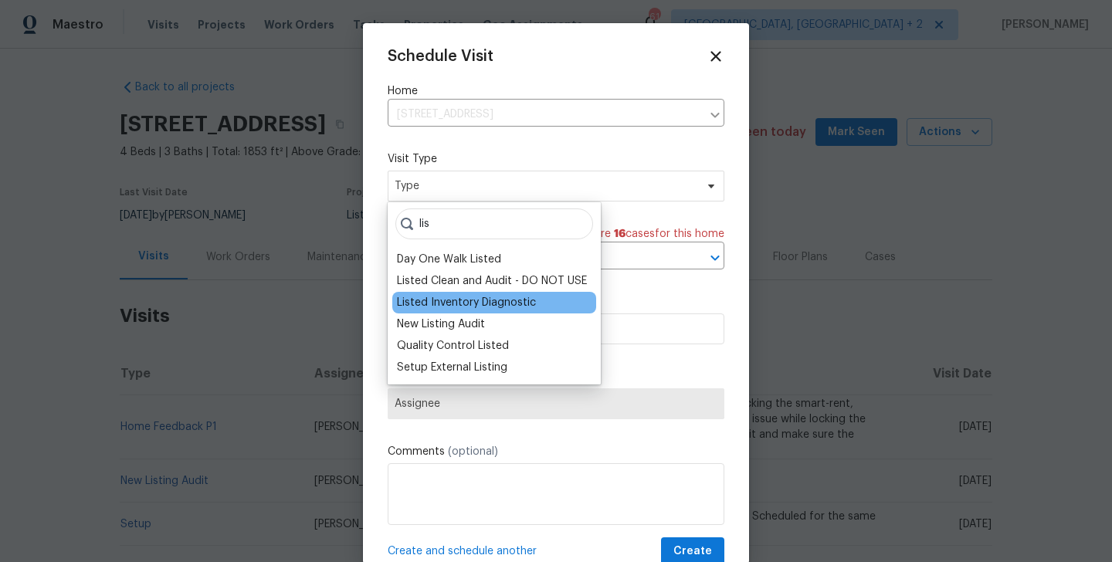
type input "lis"
click at [436, 302] on div "Listed Inventory Diagnostic" at bounding box center [466, 302] width 139 height 15
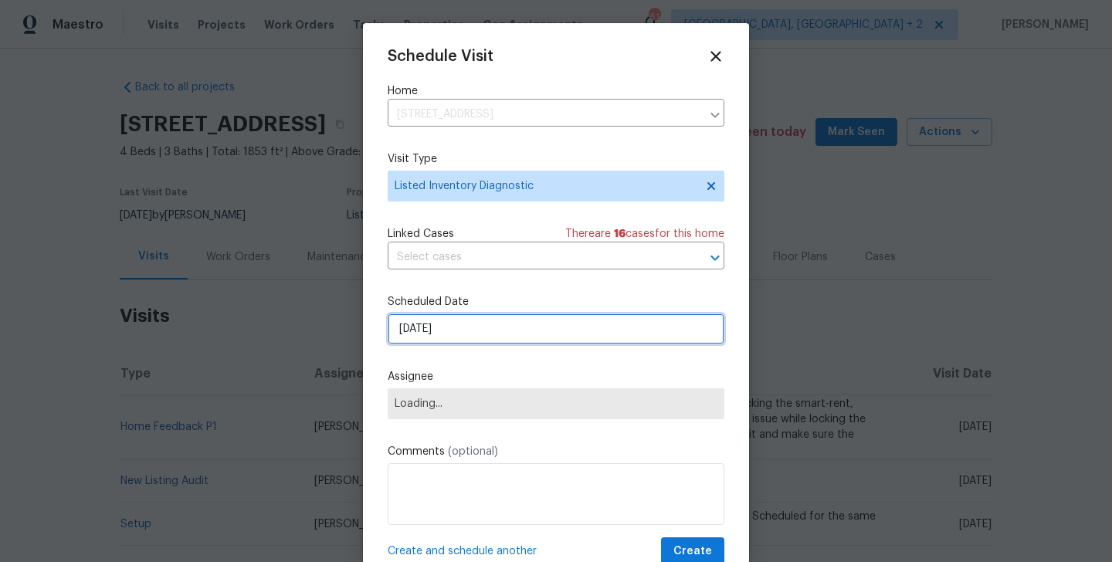
click at [445, 332] on input "02/09/2025" at bounding box center [556, 329] width 337 height 31
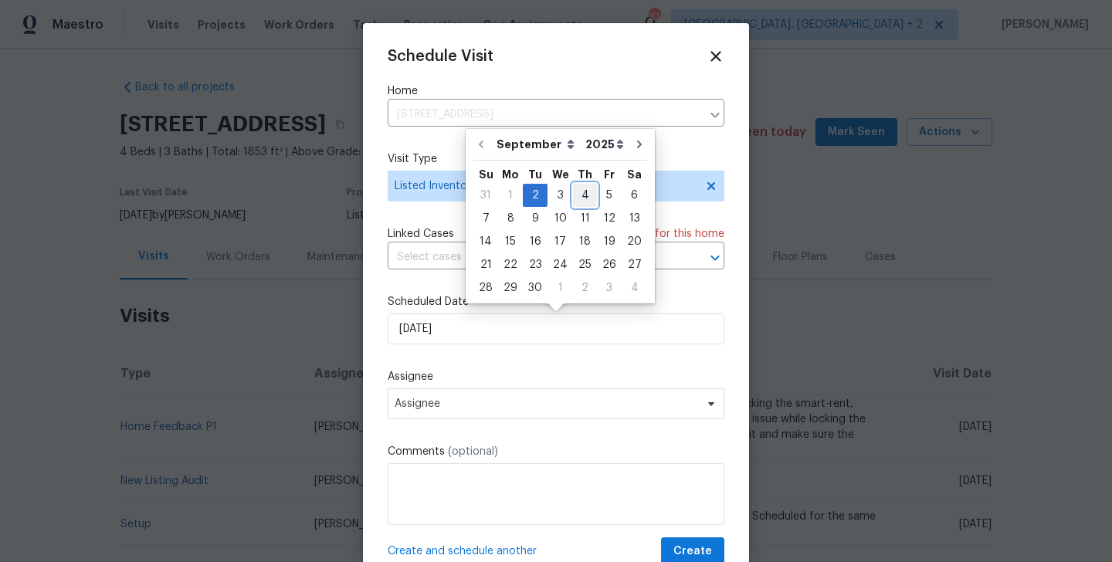
click at [578, 192] on div "4" at bounding box center [585, 196] width 24 height 22
type input "04/09/2025"
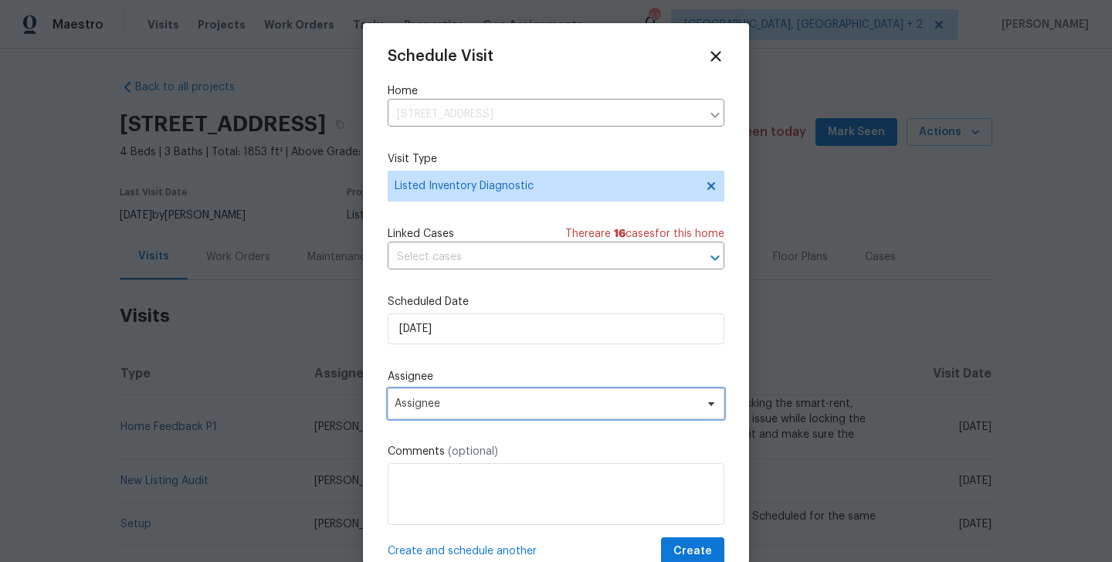
click at [507, 415] on span "Assignee" at bounding box center [556, 404] width 337 height 31
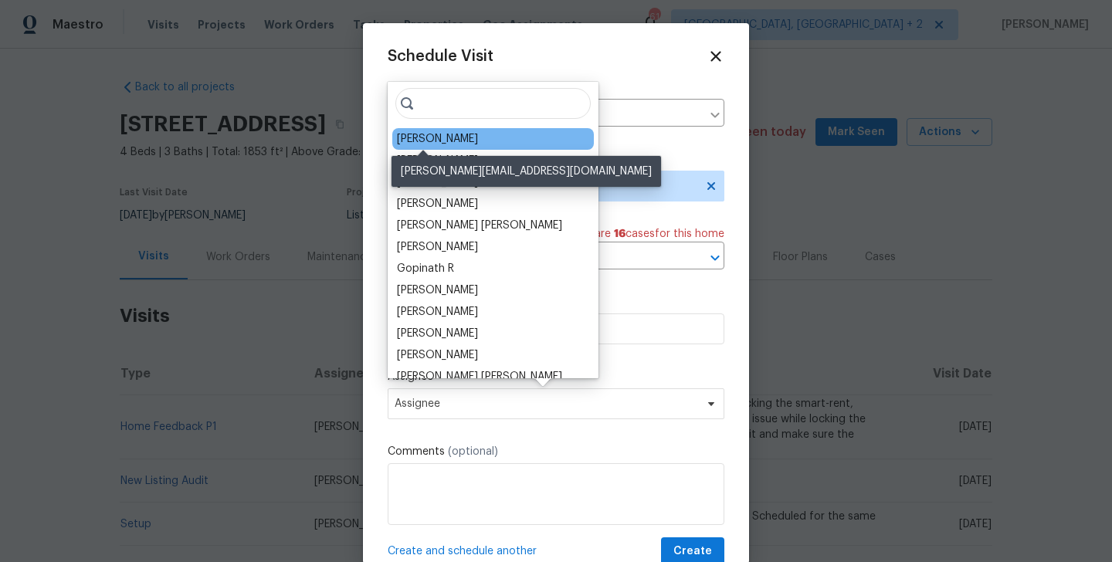
click at [423, 138] on div "Corey Nail" at bounding box center [437, 138] width 81 height 15
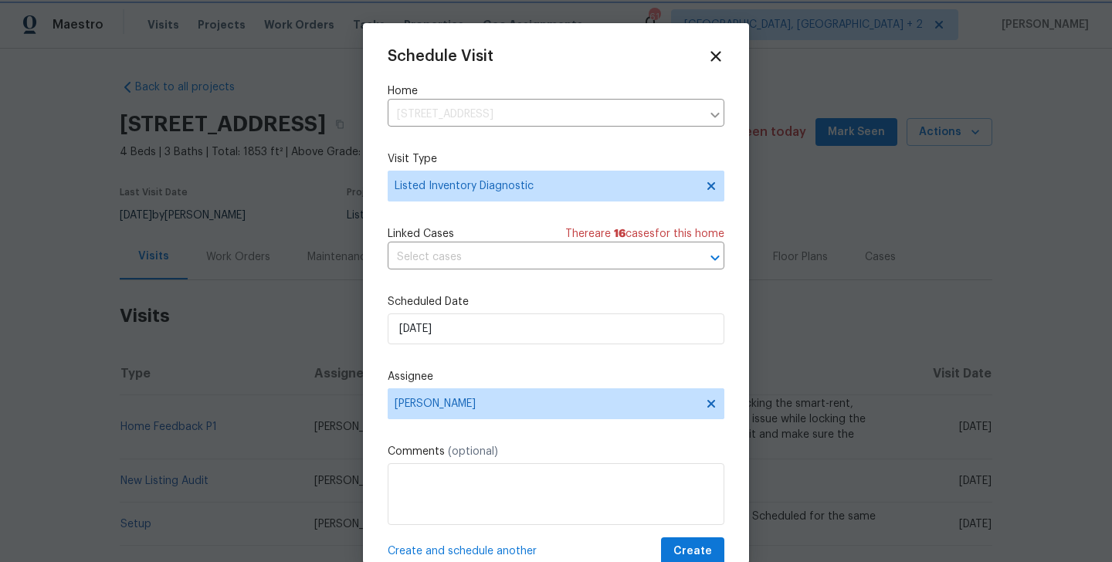
scroll to position [28, 0]
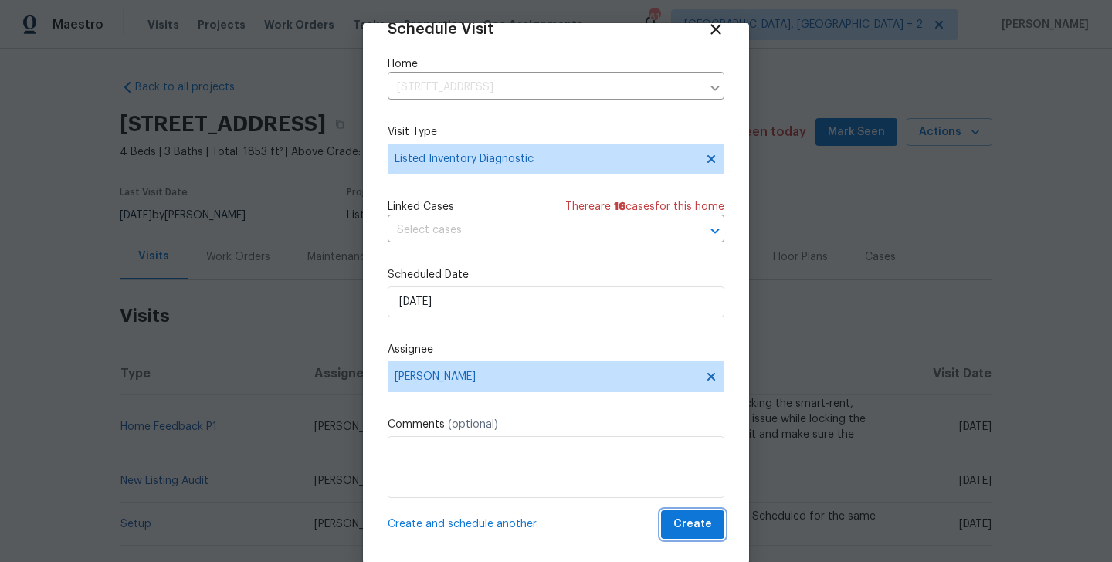
click at [706, 523] on span "Create" at bounding box center [693, 524] width 39 height 19
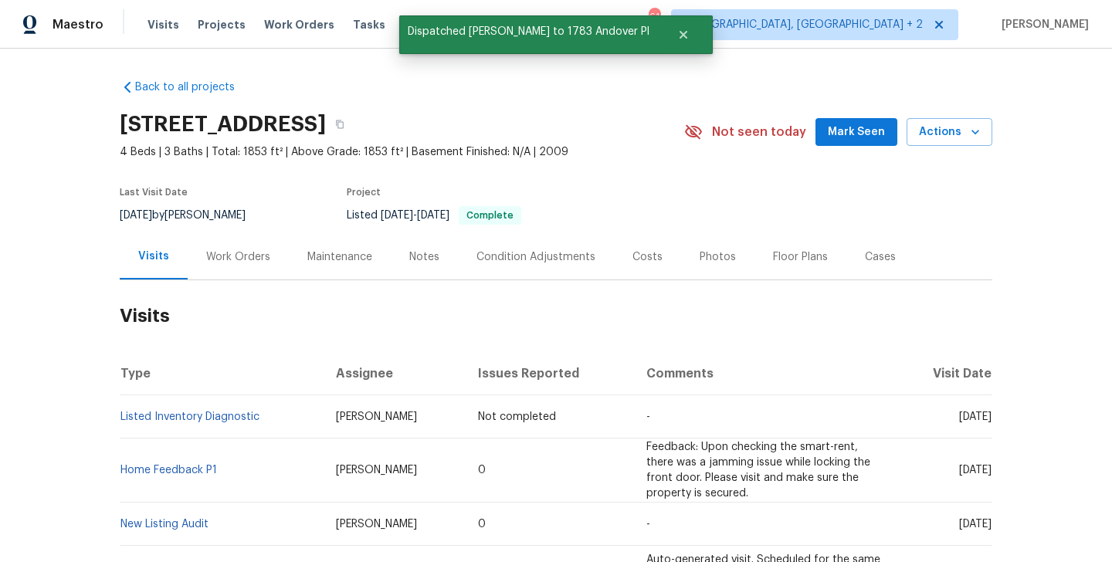
click at [270, 409] on td "Listed Inventory Diagnostic" at bounding box center [222, 417] width 204 height 43
copy link "Listed Inventory Diagnostic"
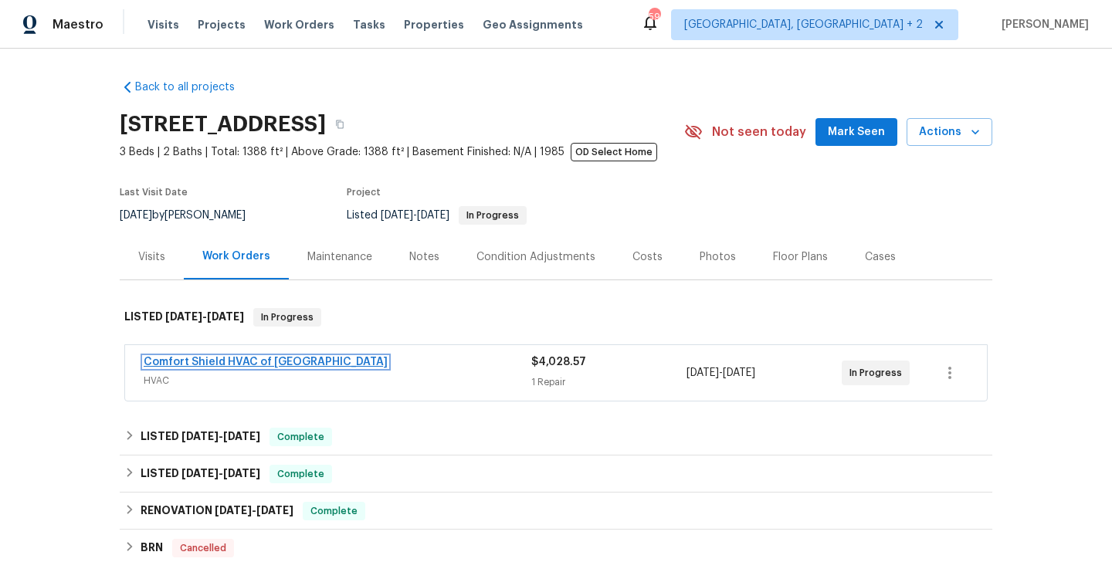
click at [243, 362] on link "Comfort Shield HVAC of [GEOGRAPHIC_DATA]" at bounding box center [266, 362] width 244 height 11
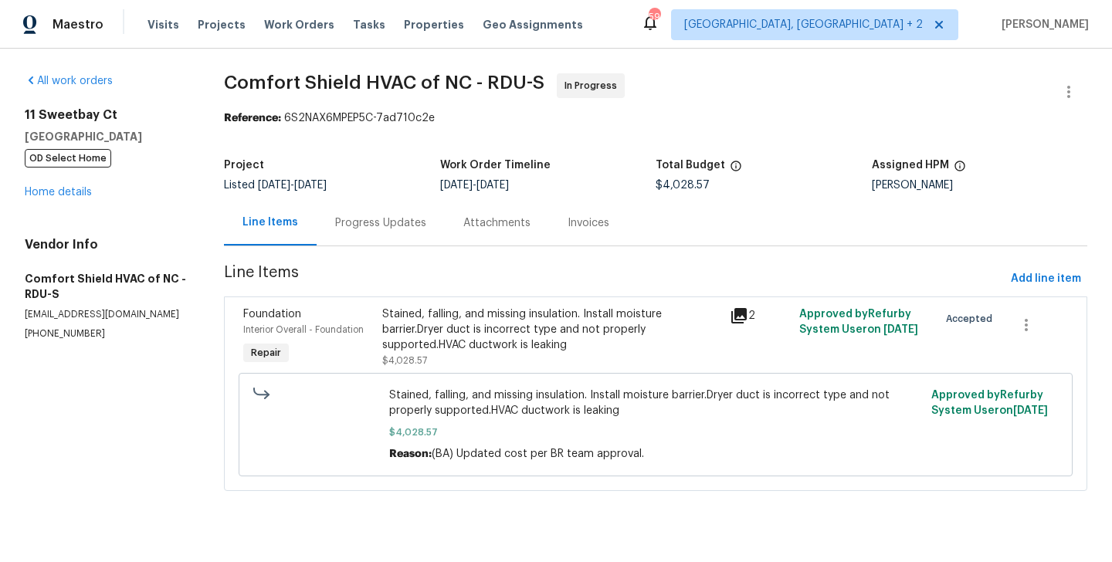
click at [362, 203] on div "Progress Updates" at bounding box center [381, 223] width 128 height 46
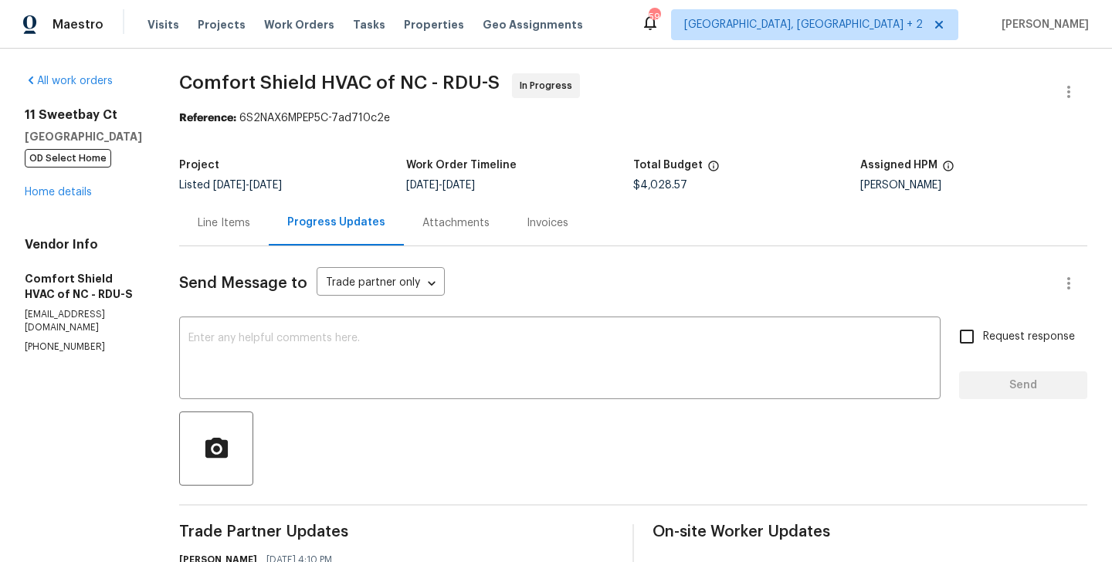
click at [70, 202] on div "All work orders 11 Sweetbay Ct Durham, NC 27704 OD Select Home Home details Ven…" at bounding box center [83, 213] width 117 height 280
click at [70, 196] on link "Home details" at bounding box center [58, 192] width 67 height 11
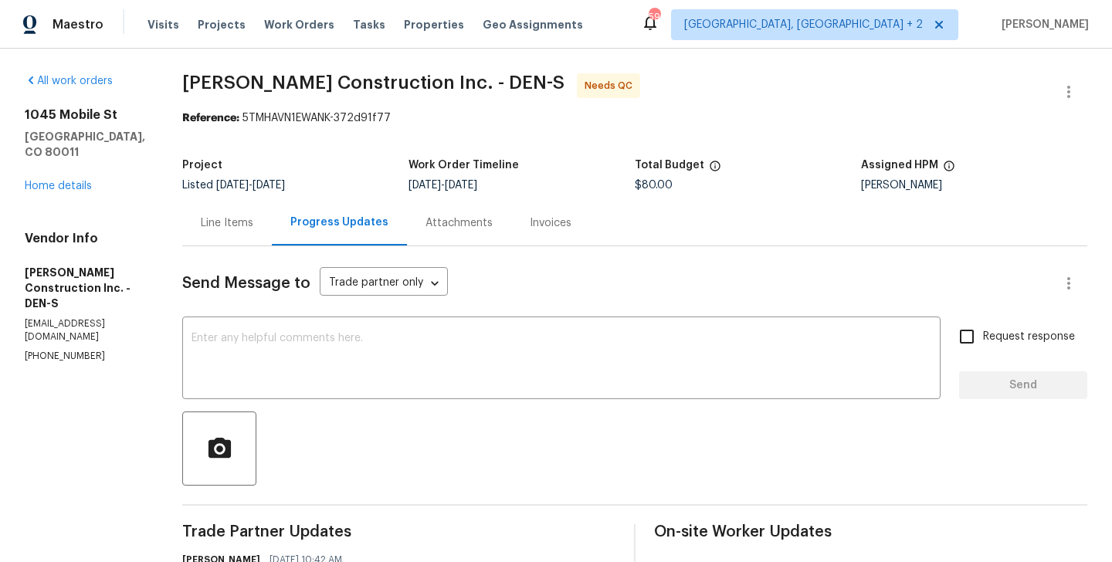
click at [233, 226] on div "Line Items" at bounding box center [227, 223] width 53 height 15
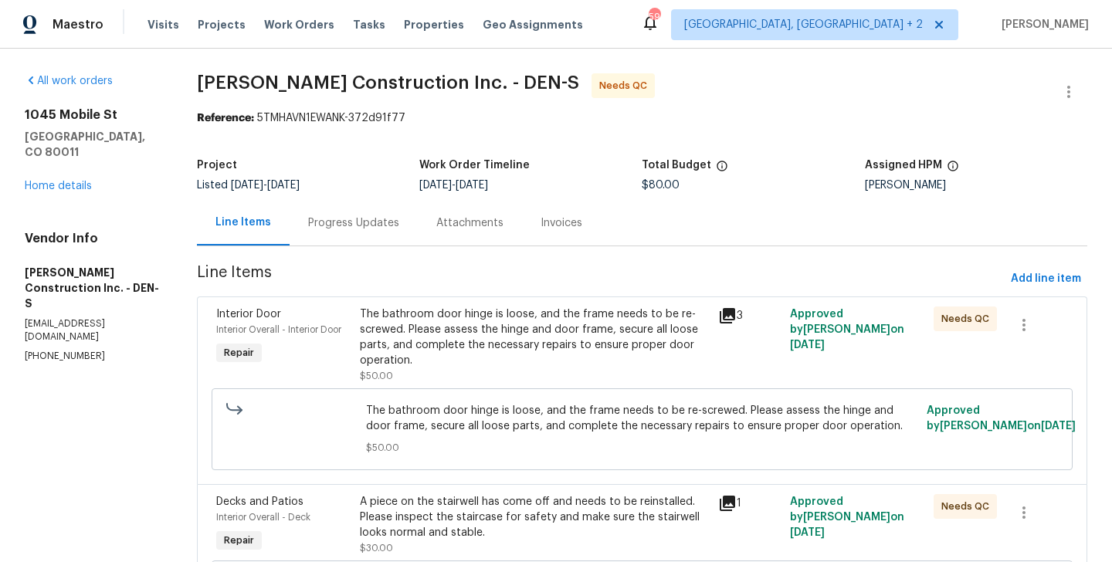
click at [511, 333] on div "The bathroom door hinge is loose, and the frame needs to be re-screwed. Please …" at bounding box center [535, 338] width 350 height 62
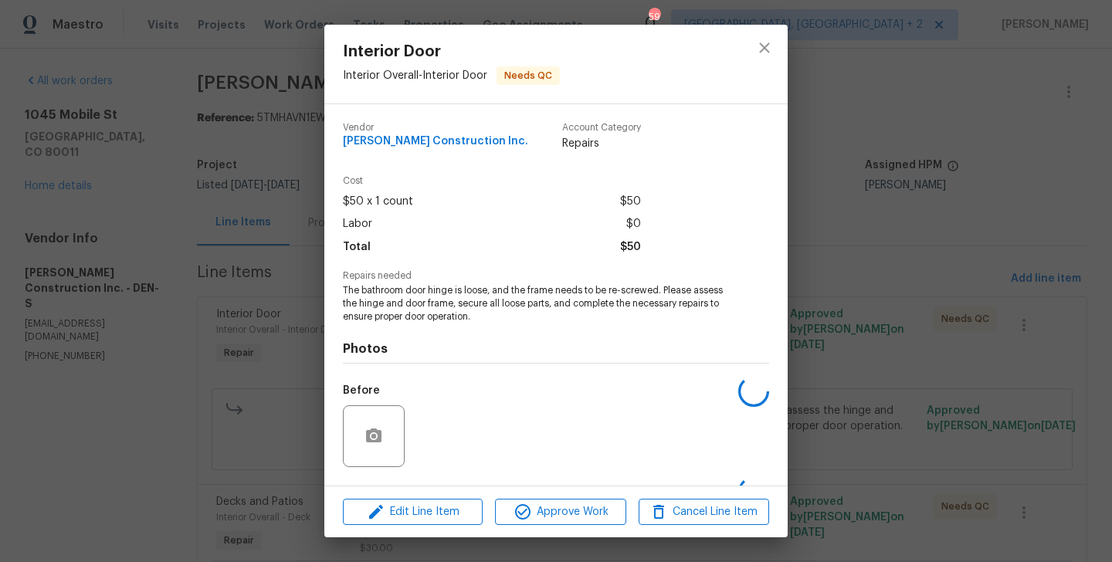
scroll to position [97, 0]
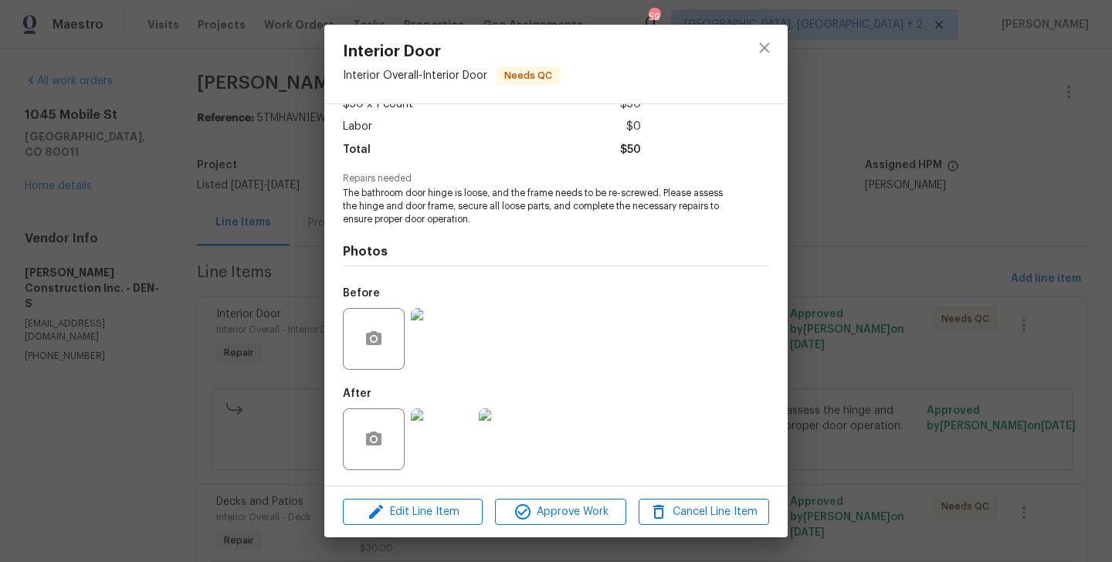
click at [251, 338] on div "Interior Door Interior Overall - Interior Door Needs QC Vendor Hanson Construct…" at bounding box center [556, 281] width 1112 height 562
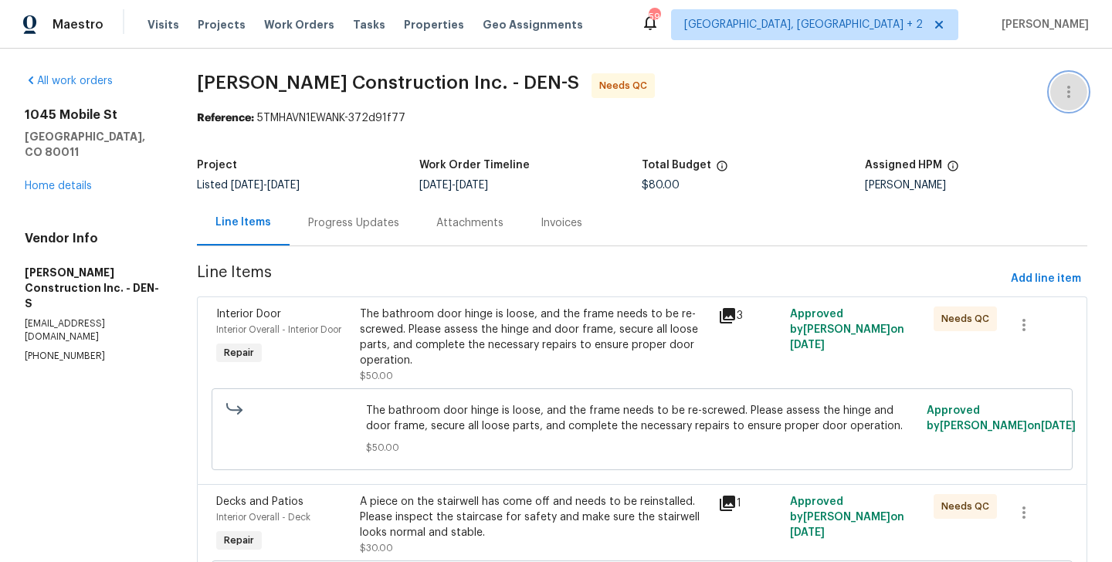
click at [1075, 85] on icon "button" at bounding box center [1069, 92] width 19 height 19
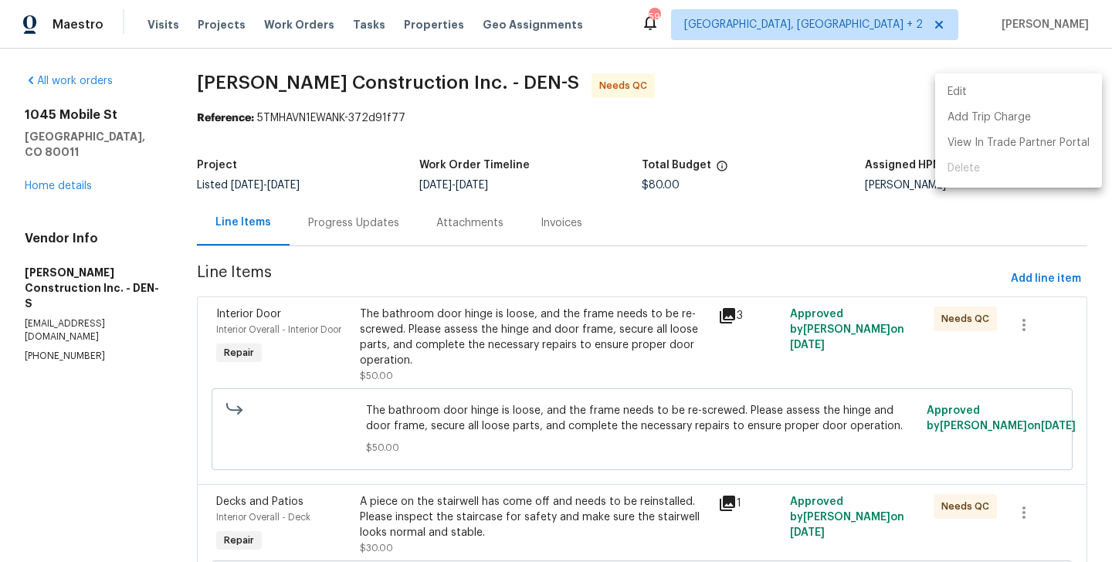
click at [1050, 85] on li "Edit" at bounding box center [1019, 92] width 167 height 25
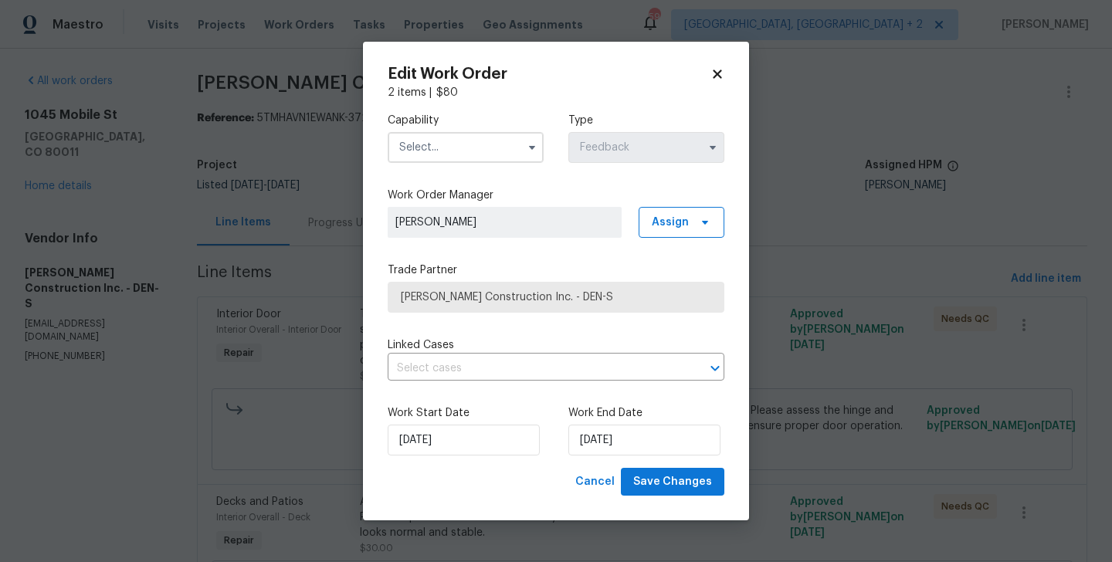
click at [655, 423] on div "Work End Date 29/08/2025" at bounding box center [647, 431] width 156 height 50
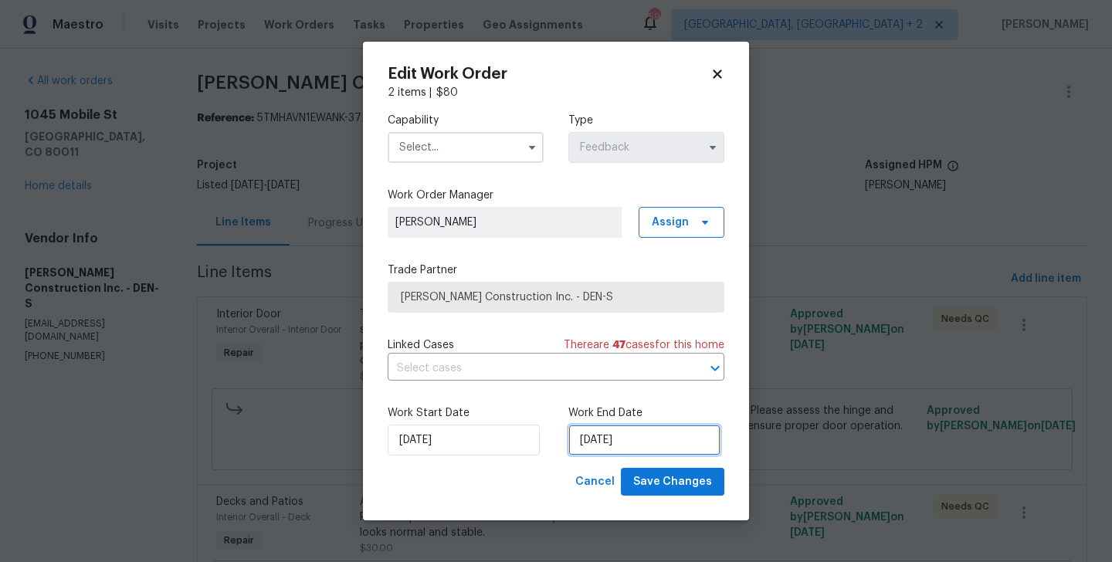
click at [644, 439] on input "29/08/2025" at bounding box center [645, 440] width 152 height 31
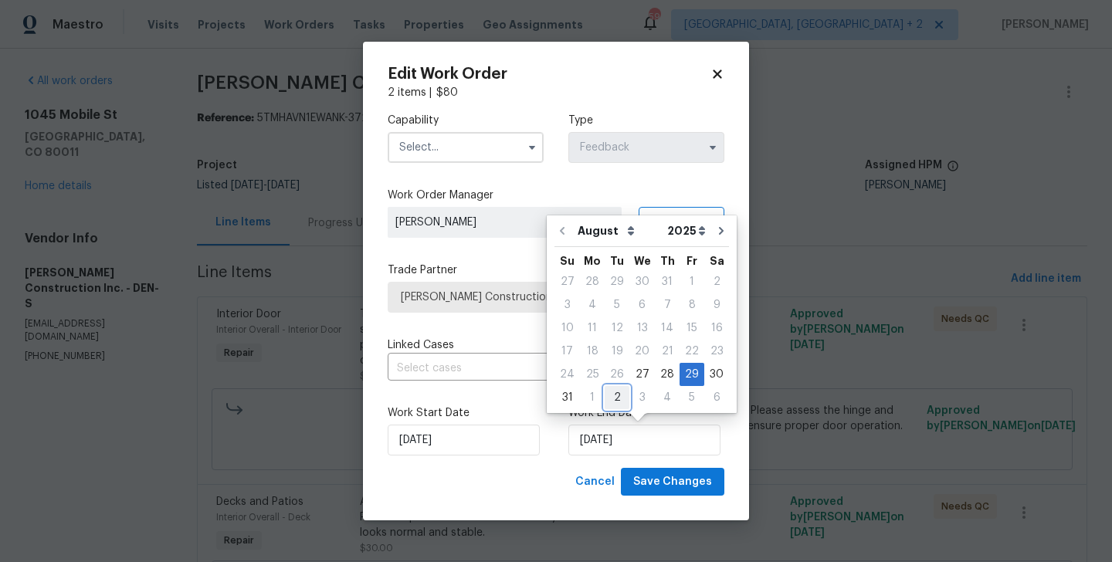
click at [611, 402] on div "2" at bounding box center [617, 398] width 25 height 22
type input "02/09/2025"
select select "8"
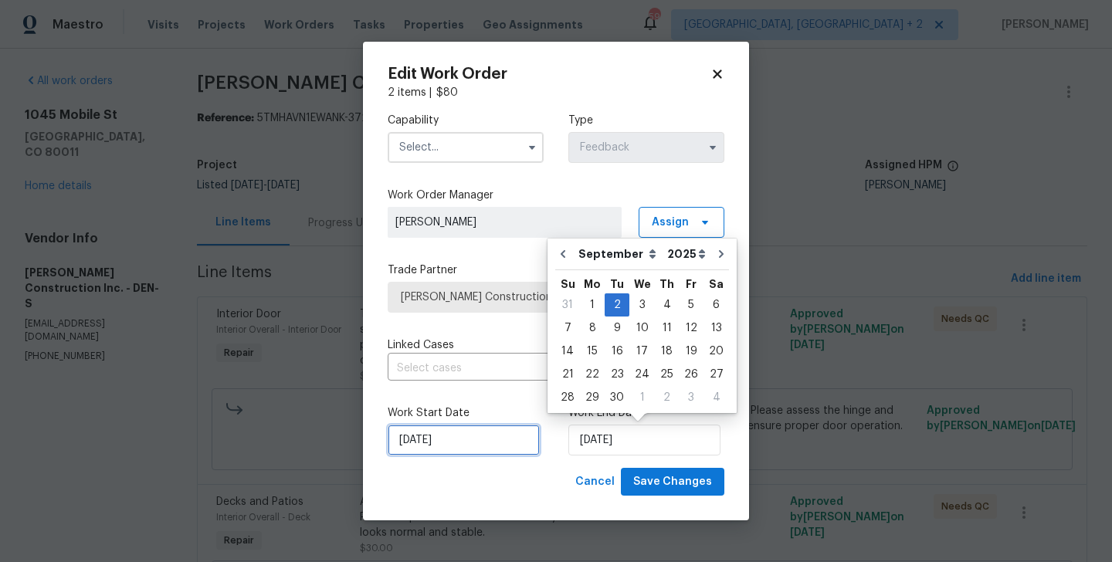
click at [505, 440] on input "27/08/2025" at bounding box center [464, 440] width 152 height 31
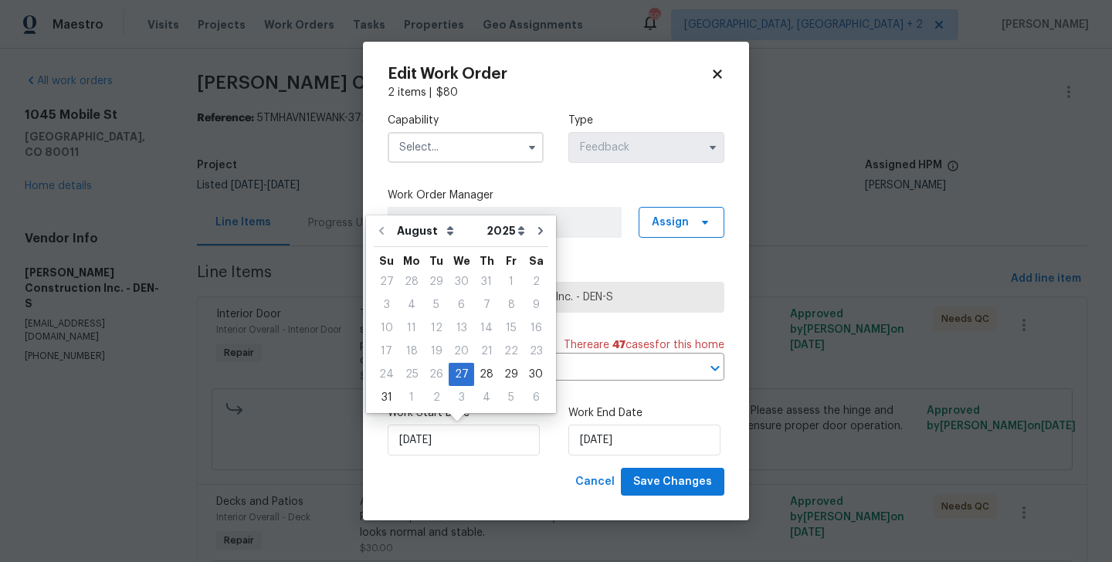
click at [369, 399] on div "August September October November December Open dropdown 2025 2026 Open dropdow…" at bounding box center [461, 315] width 190 height 198
click at [384, 399] on div "31" at bounding box center [386, 398] width 25 height 22
type input "31/08/2025"
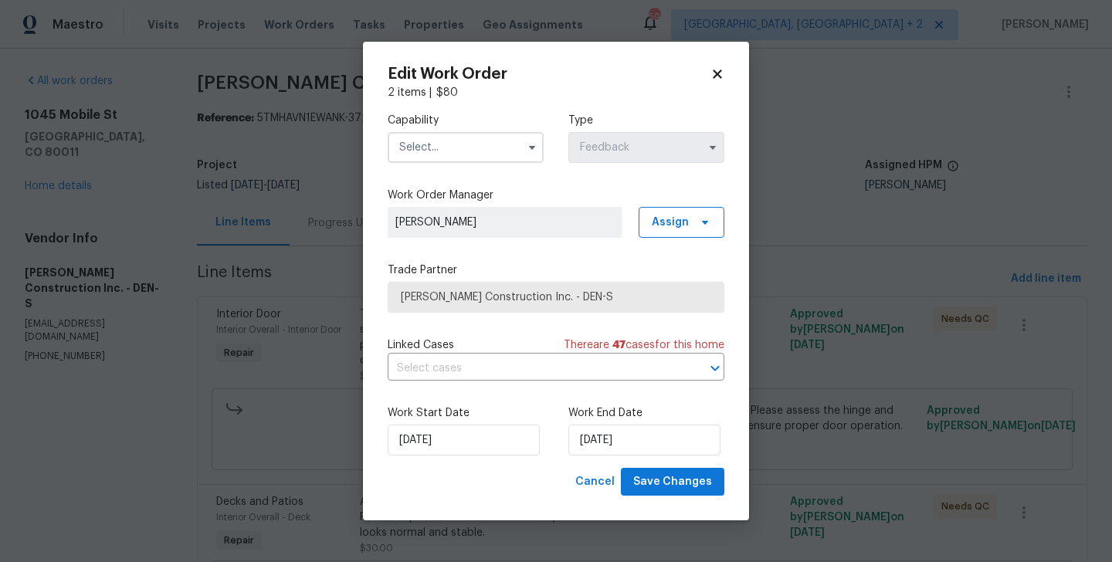
click at [447, 148] on input "text" at bounding box center [466, 147] width 156 height 31
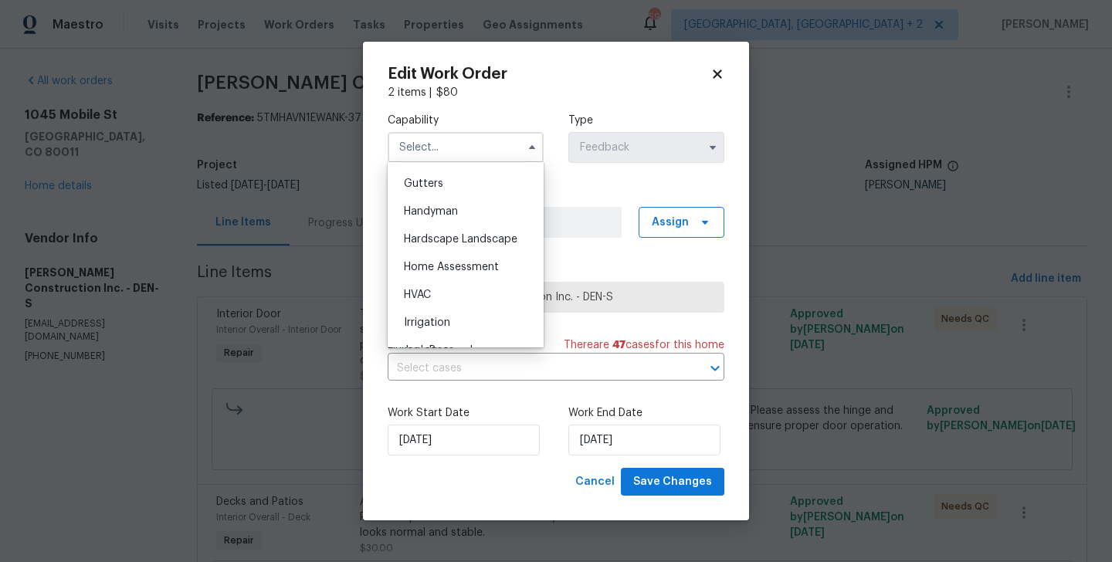
scroll to position [820, 0]
click at [447, 214] on span "Handyman" at bounding box center [431, 210] width 54 height 11
type input "Handyman"
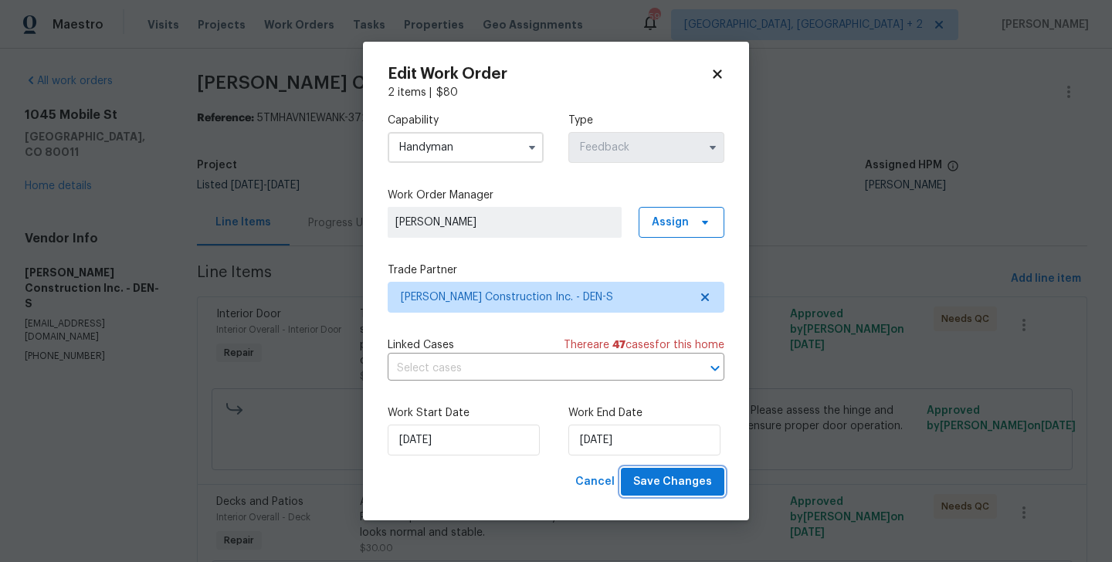
click at [659, 468] on button "Save Changes" at bounding box center [673, 482] width 104 height 29
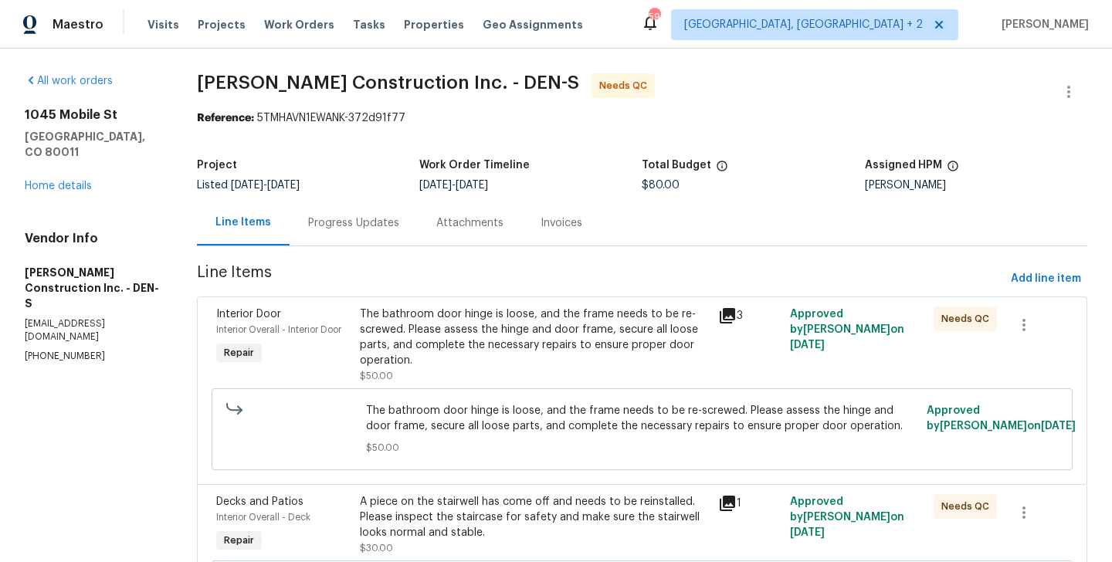
click at [385, 229] on div "Progress Updates" at bounding box center [353, 223] width 91 height 15
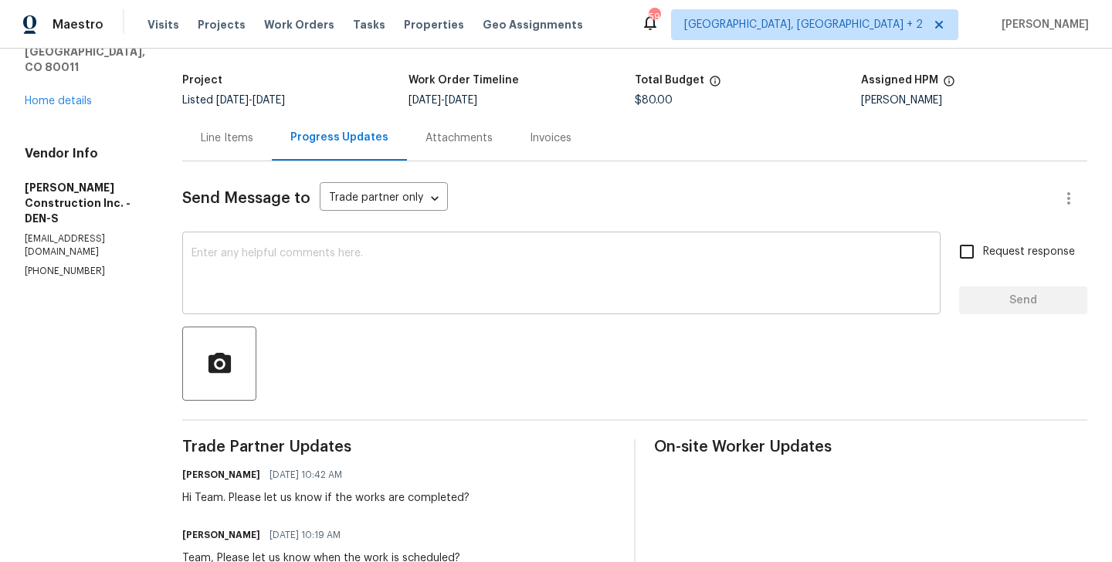
scroll to position [102, 0]
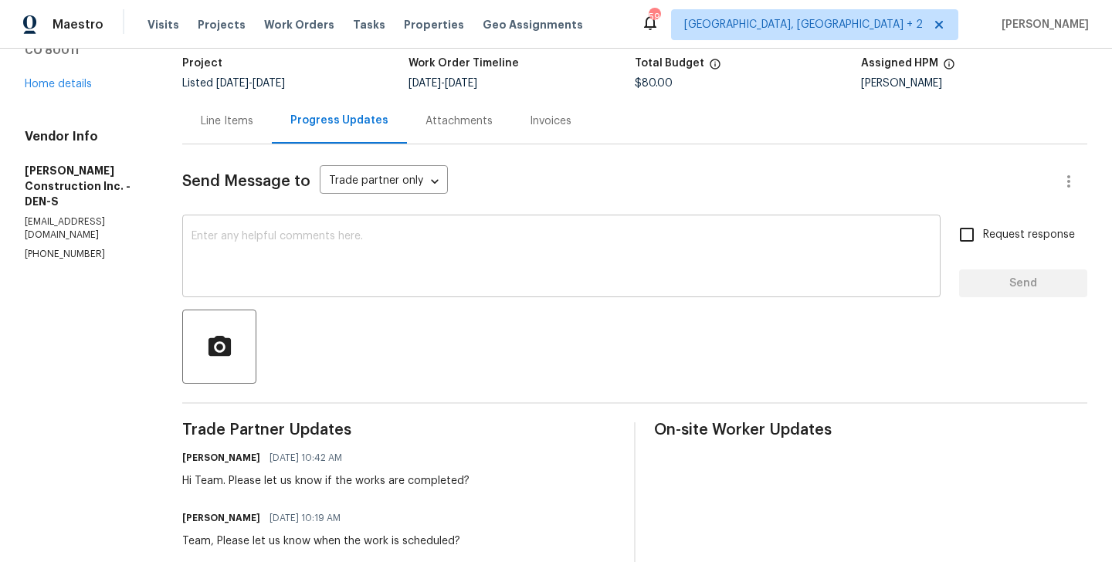
click at [350, 290] on div "x ​" at bounding box center [561, 258] width 759 height 79
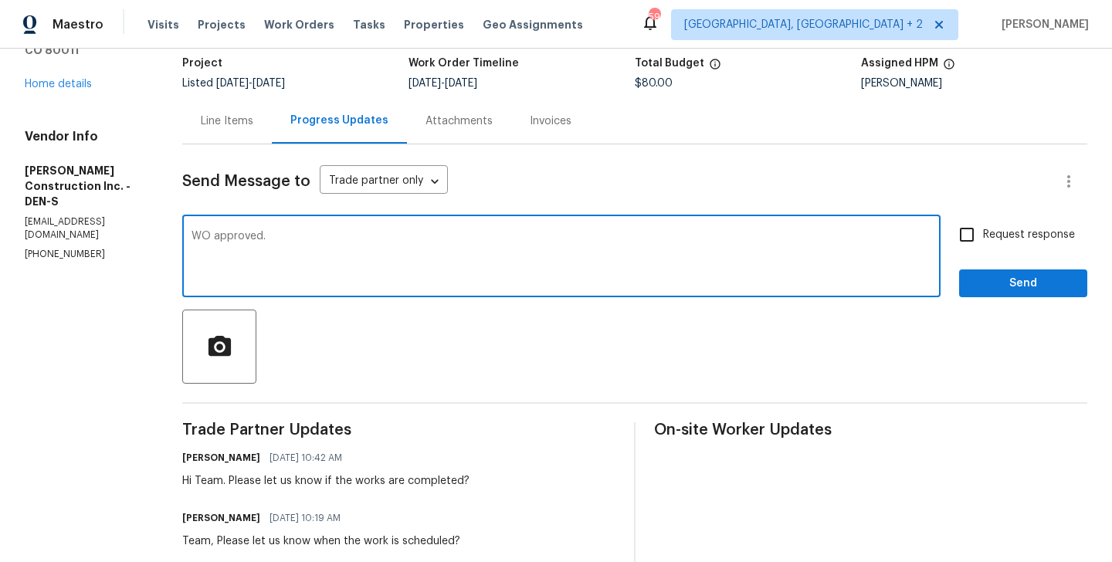
type textarea "WO approved."
click at [1033, 282] on span "Send" at bounding box center [1024, 283] width 104 height 19
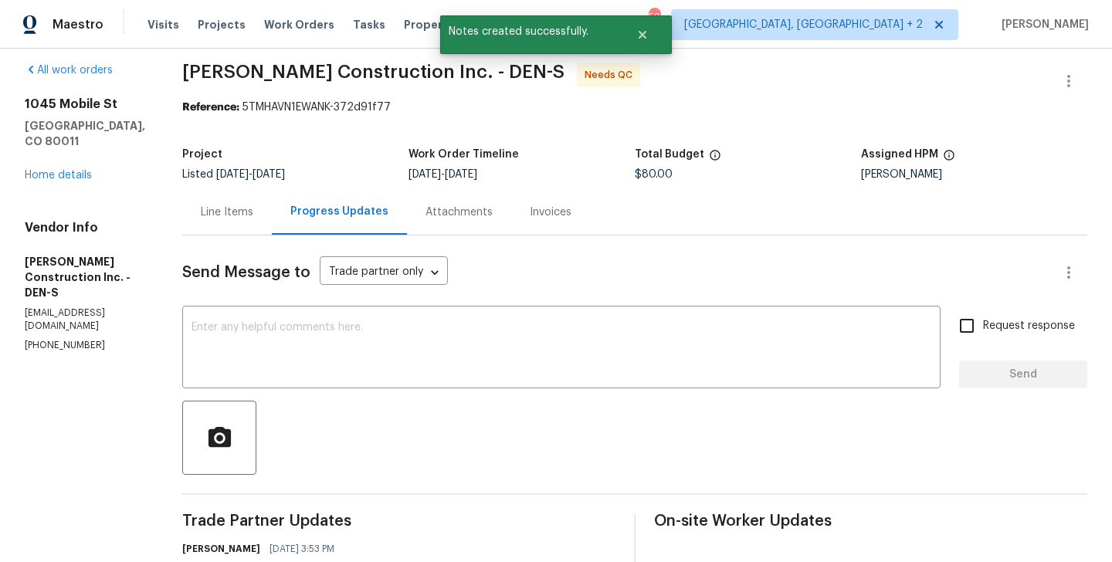
scroll to position [0, 0]
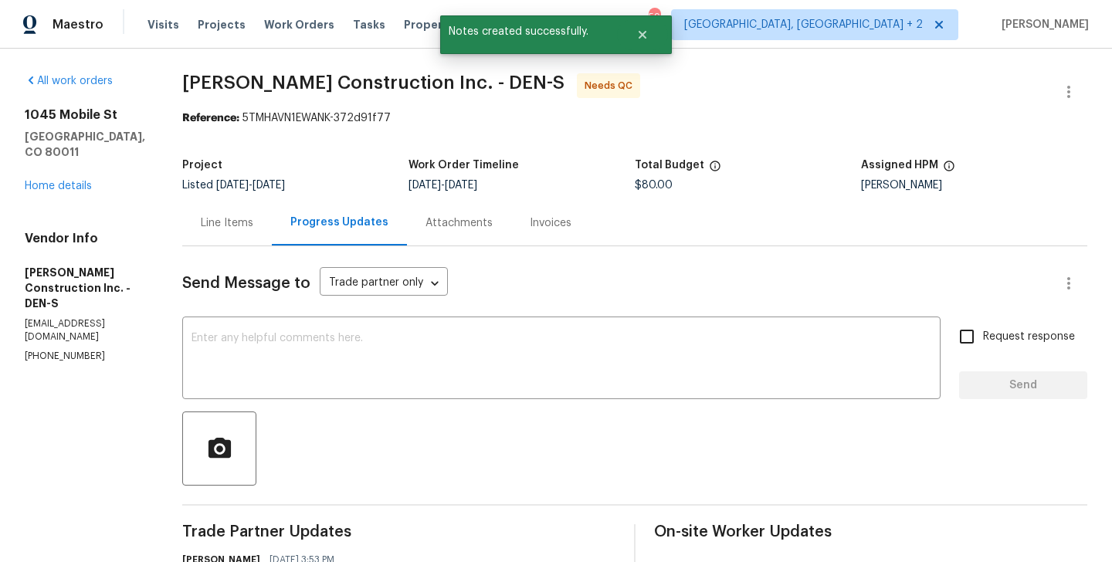
click at [253, 222] on div "Line Items" at bounding box center [227, 223] width 53 height 15
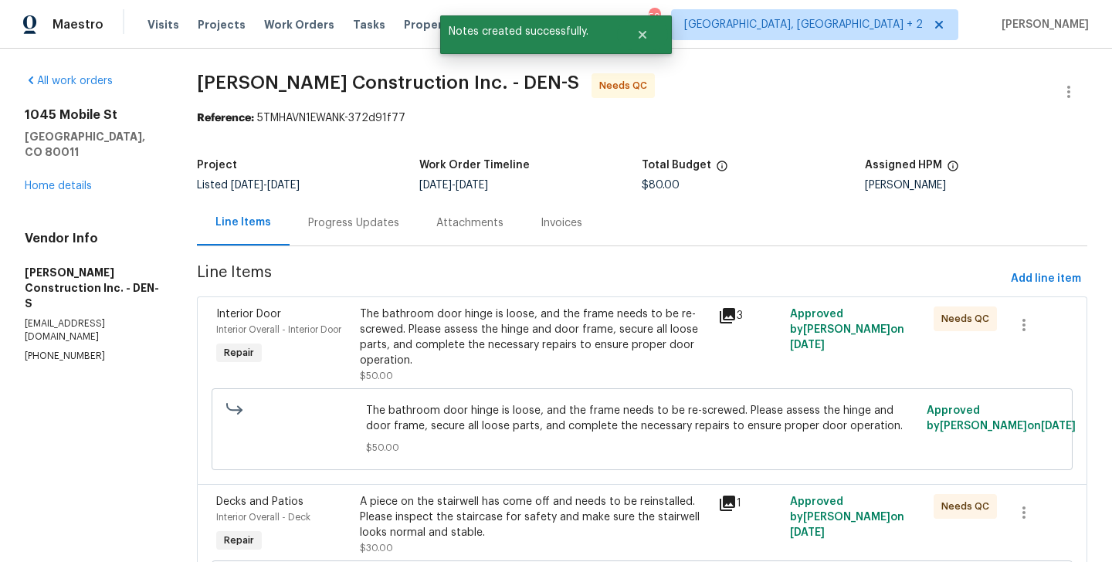
click at [535, 355] on div "The bathroom door hinge is loose, and the frame needs to be re-screwed. Please …" at bounding box center [535, 338] width 350 height 62
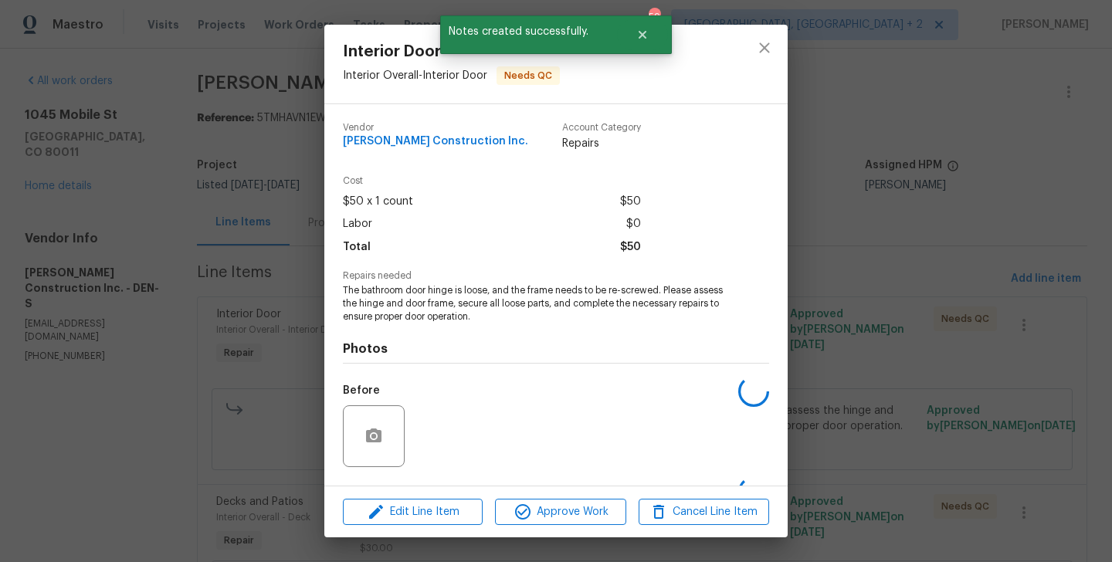
scroll to position [97, 0]
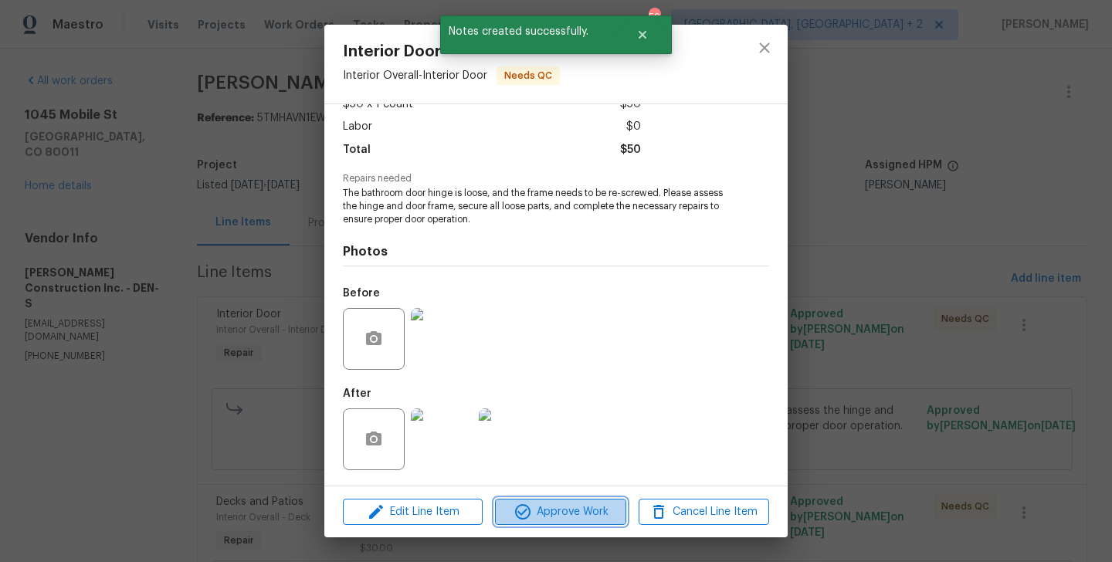
click at [561, 503] on span "Approve Work" at bounding box center [560, 512] width 121 height 19
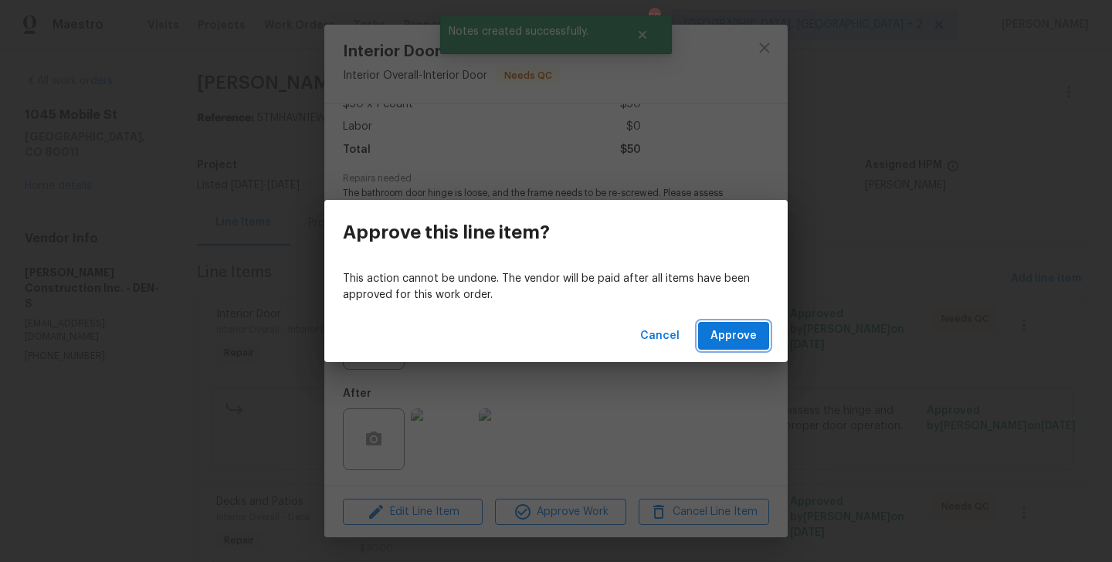
click at [728, 333] on span "Approve" at bounding box center [734, 336] width 46 height 19
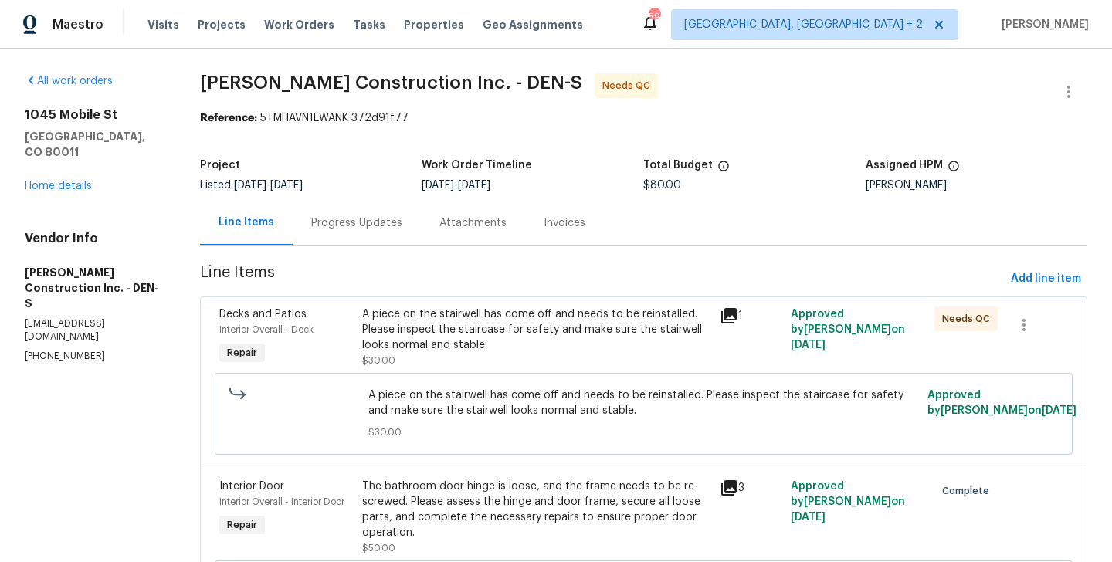
click at [489, 335] on div "A piece on the stairwell has come off and needs to be reinstalled. Please inspe…" at bounding box center [536, 330] width 348 height 46
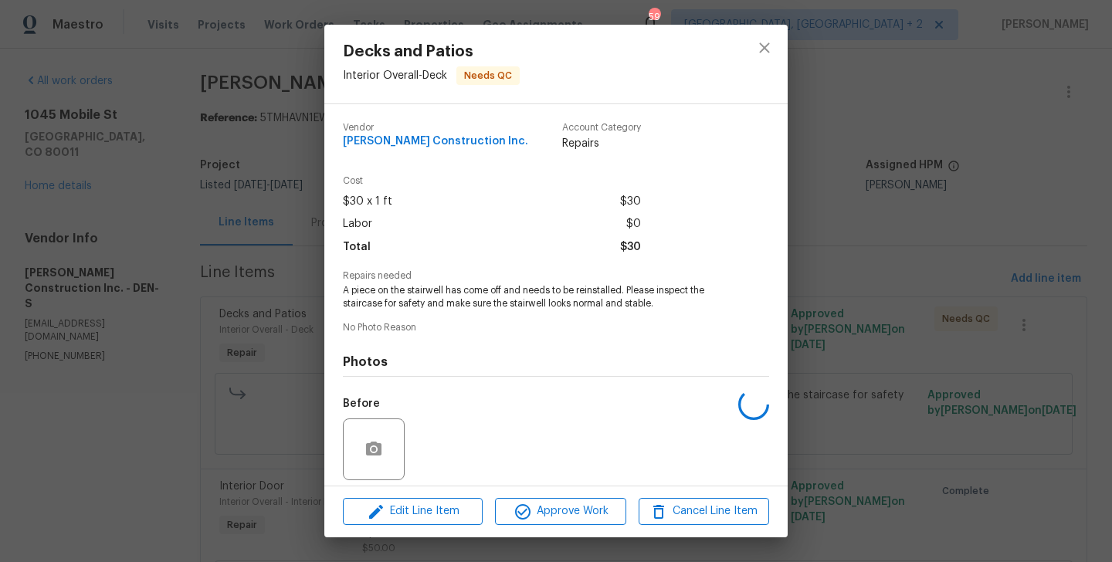
scroll to position [110, 0]
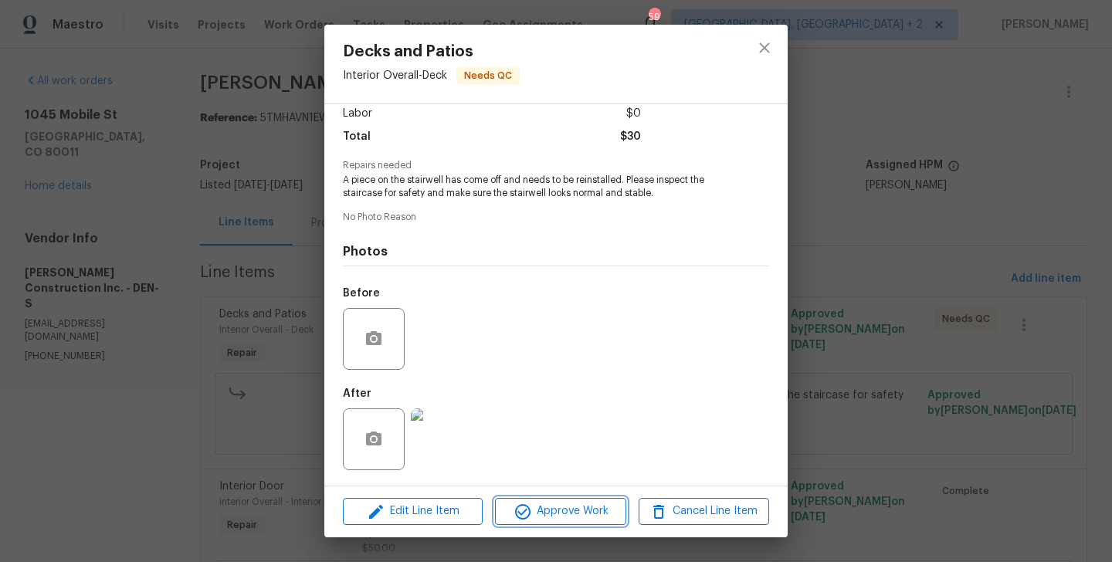
click at [540, 510] on span "Approve Work" at bounding box center [560, 511] width 121 height 19
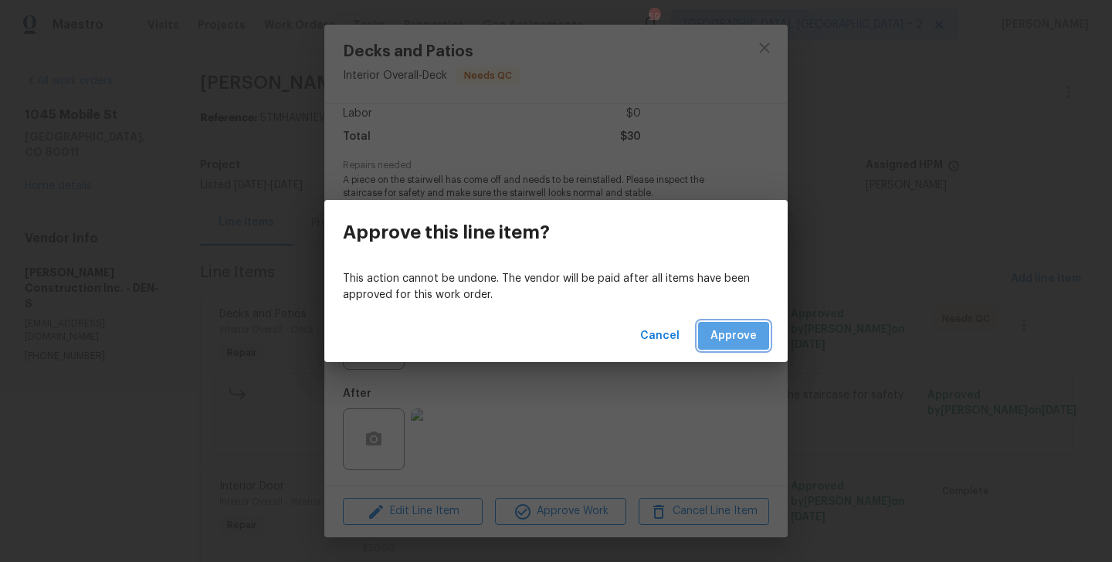
click at [737, 331] on span "Approve" at bounding box center [734, 336] width 46 height 19
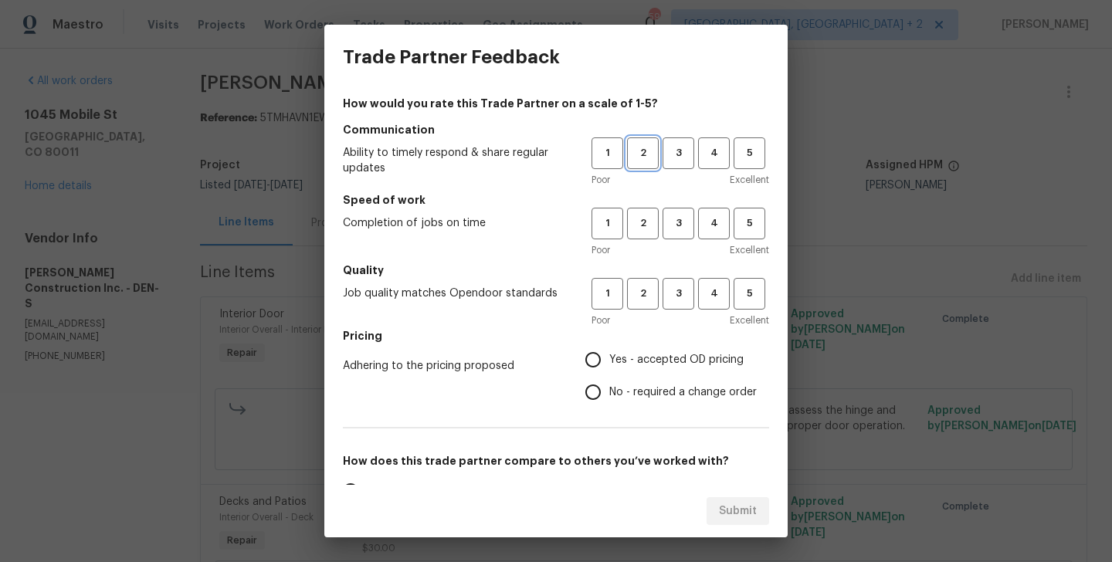
click at [642, 162] on button "2" at bounding box center [643, 154] width 32 height 32
click at [642, 229] on span "2" at bounding box center [643, 224] width 29 height 18
click at [642, 304] on button "2" at bounding box center [643, 294] width 32 height 32
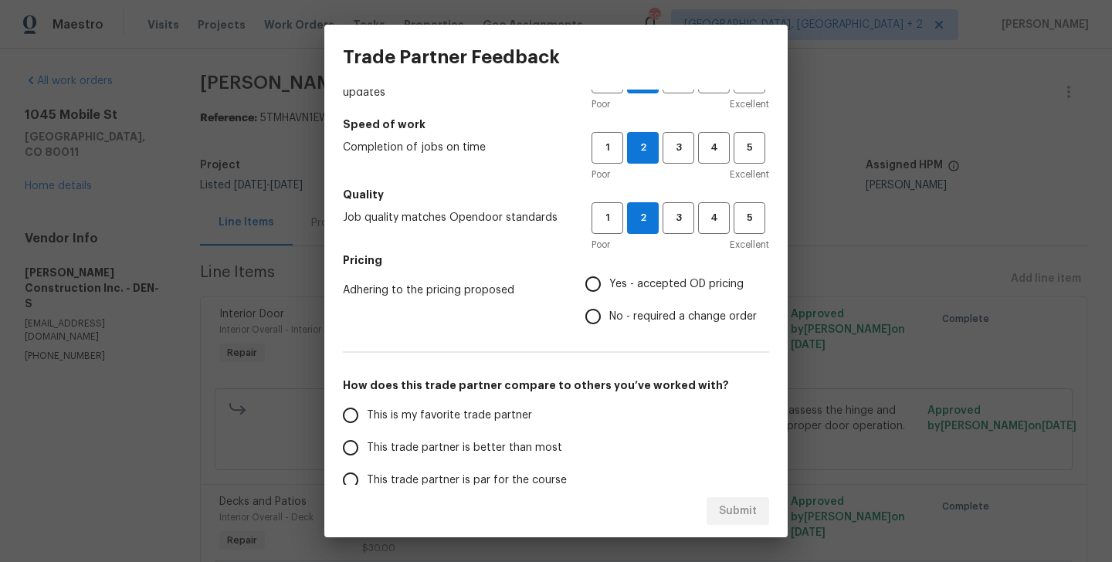
click at [636, 311] on span "No - required a change order" at bounding box center [684, 317] width 148 height 16
click at [610, 311] on input "No - required a change order" at bounding box center [593, 317] width 32 height 32
radio input "true"
click at [644, 288] on span "Yes - accepted OD pricing" at bounding box center [677, 285] width 134 height 16
click at [610, 288] on input "Yes - accepted OD pricing" at bounding box center [593, 284] width 32 height 32
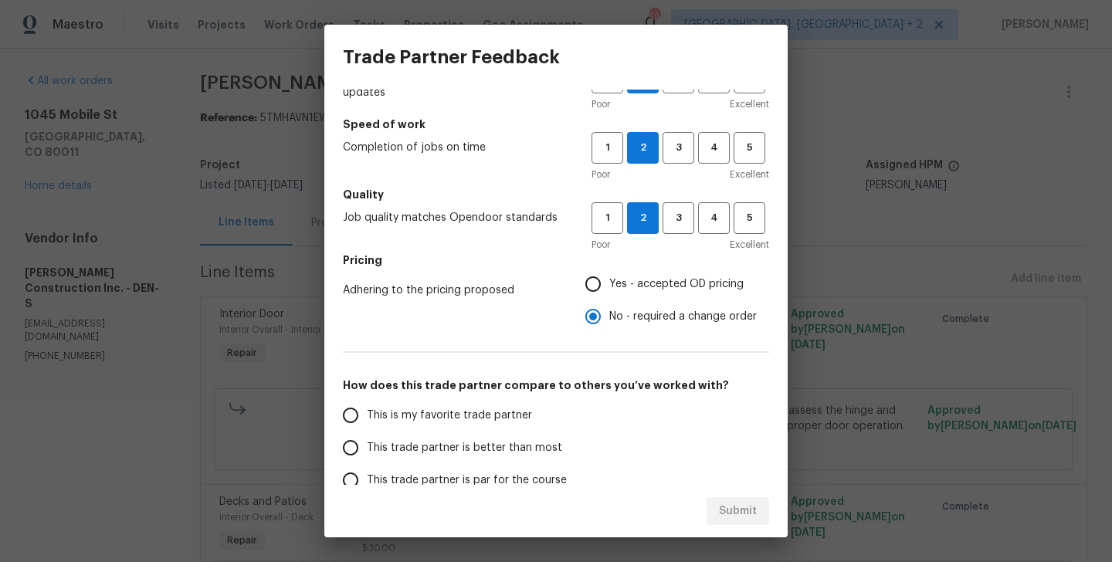
radio input "true"
click at [477, 444] on span "This trade partner is better than most" at bounding box center [464, 448] width 195 height 16
click at [367, 444] on input "This trade partner is better than most" at bounding box center [351, 448] width 32 height 32
click at [745, 511] on span "Submit" at bounding box center [738, 511] width 38 height 19
radio input "true"
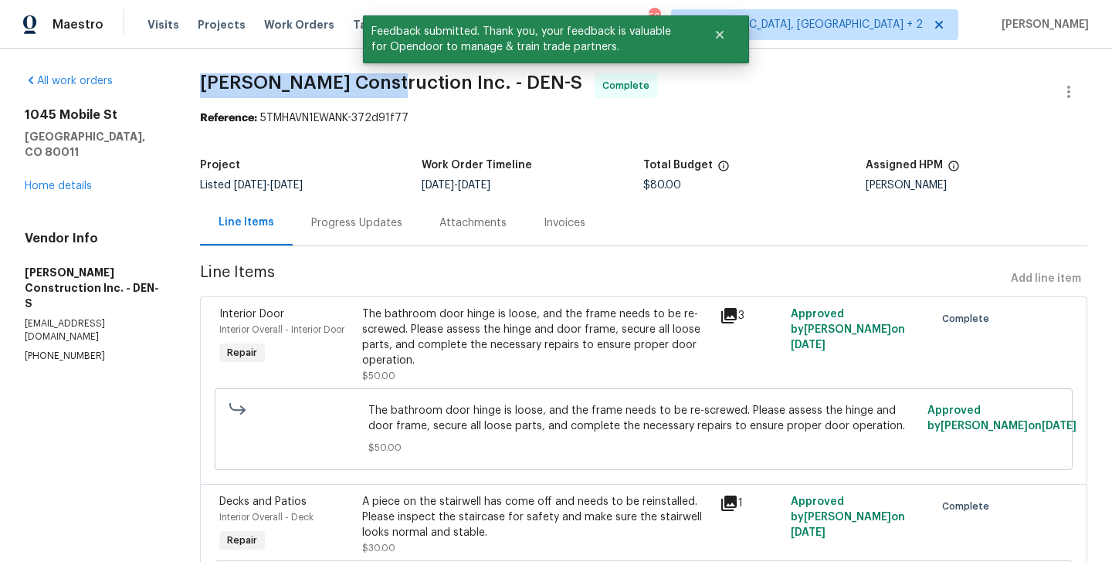
drag, startPoint x: 199, startPoint y: 83, endPoint x: 392, endPoint y: 90, distance: 192.5
click at [392, 90] on div "All work orders 1045 Mobile St Aurora, CO 80011 Home details Vendor Info Hanson…" at bounding box center [556, 375] width 1112 height 652
copy span "Hanson Construction"
click at [339, 245] on div "Progress Updates" at bounding box center [357, 223] width 128 height 46
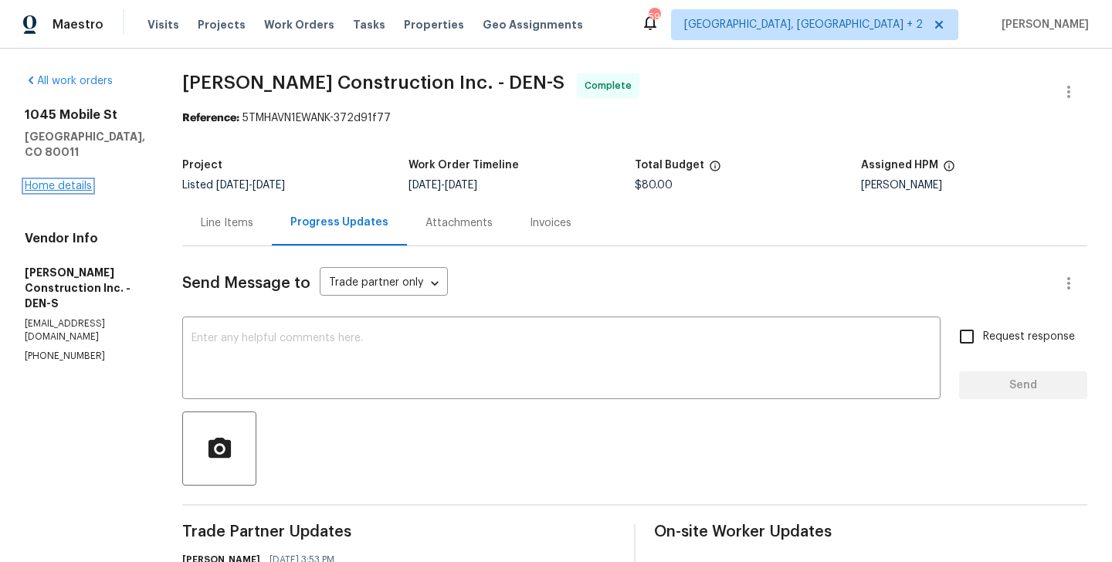
click at [73, 181] on link "Home details" at bounding box center [58, 186] width 67 height 11
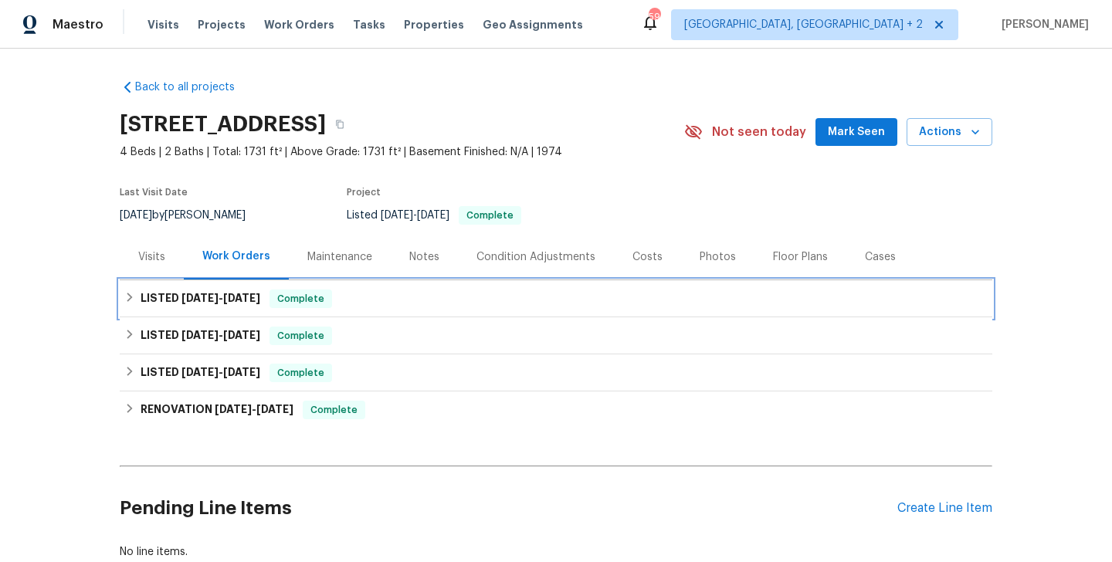
click at [352, 300] on div "LISTED 8/27/25 - 9/2/25 Complete" at bounding box center [556, 299] width 864 height 19
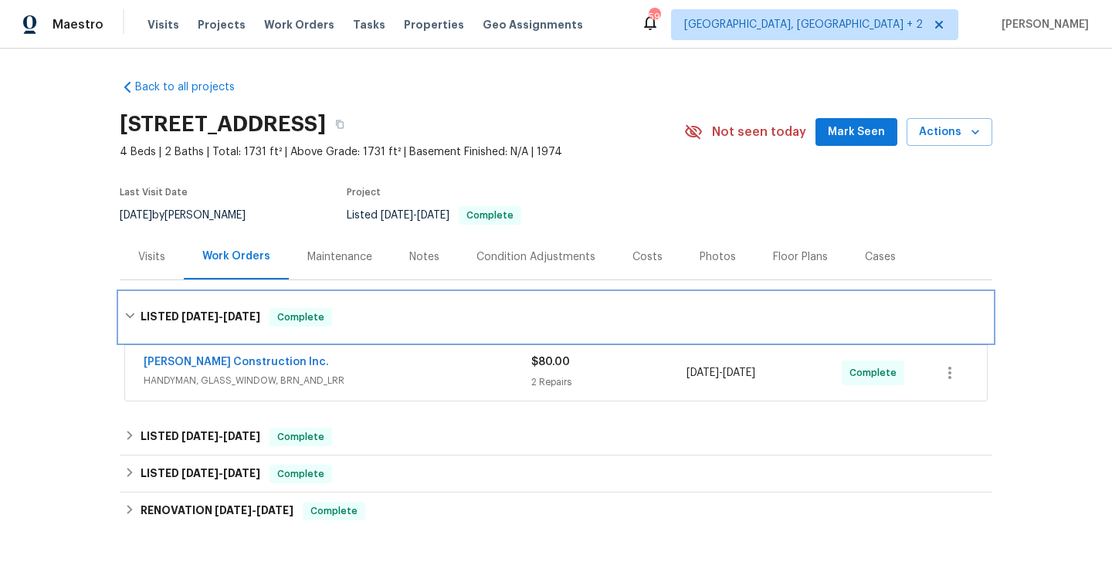
click at [352, 300] on div "LISTED 8/27/25 - 9/2/25 Complete" at bounding box center [556, 317] width 873 height 49
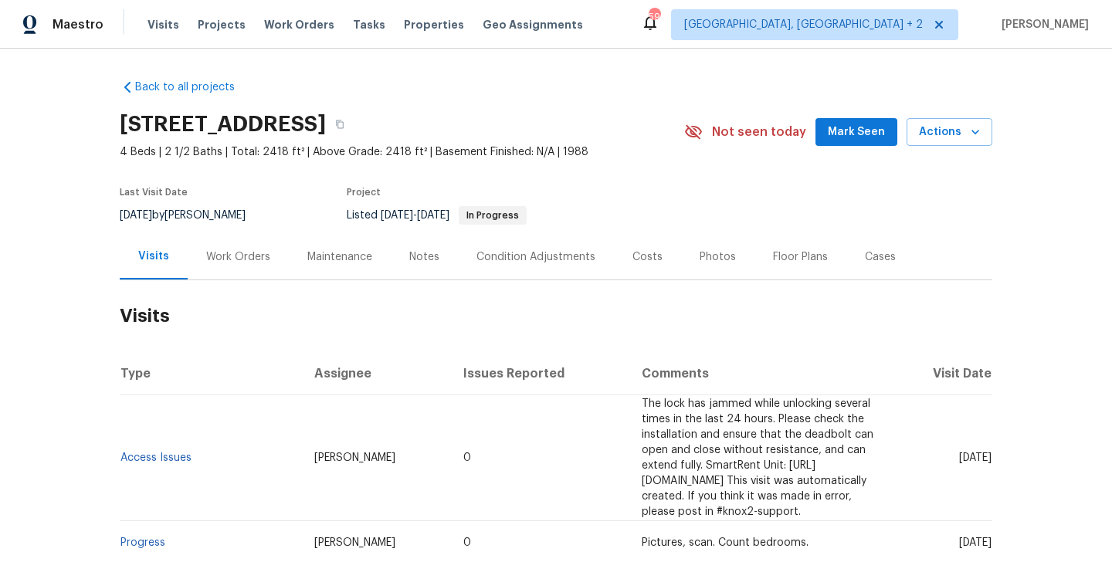
click at [249, 239] on div "Work Orders" at bounding box center [238, 257] width 101 height 46
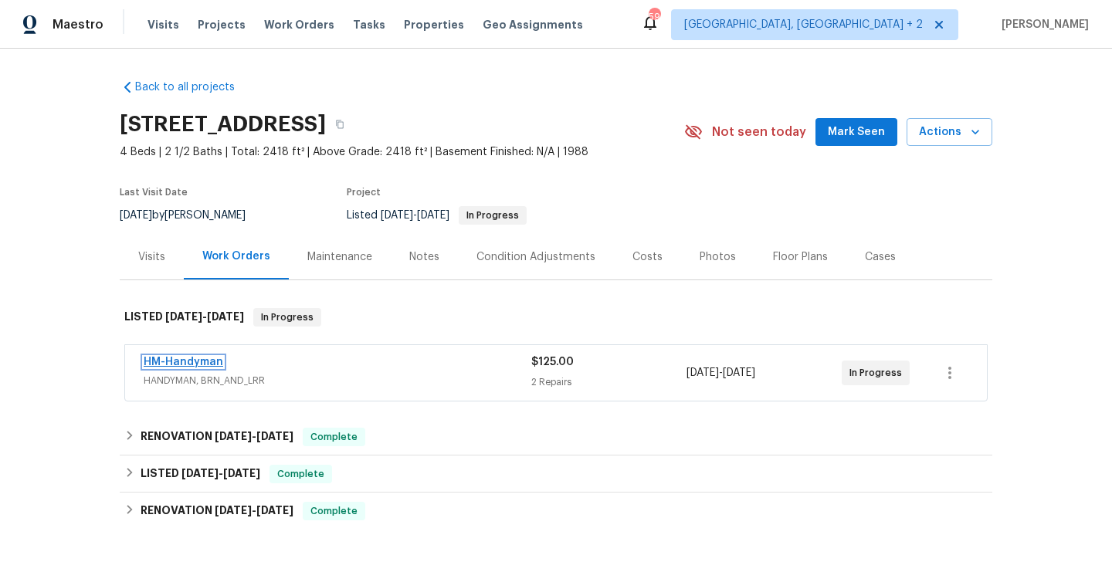
click at [200, 358] on link "HM-Handyman" at bounding box center [184, 362] width 80 height 11
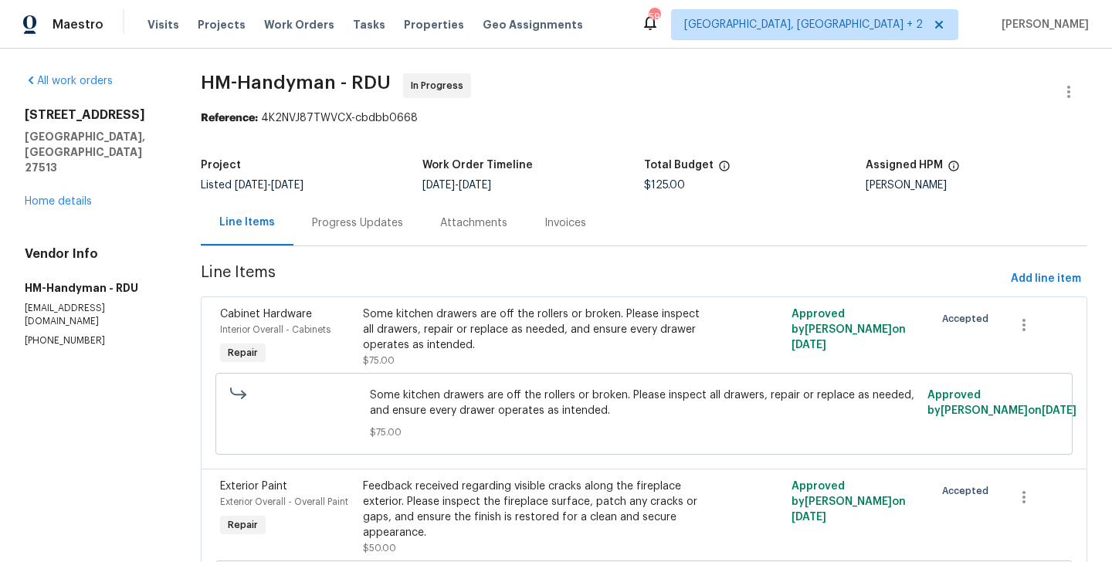
click at [374, 228] on div "Progress Updates" at bounding box center [357, 223] width 91 height 15
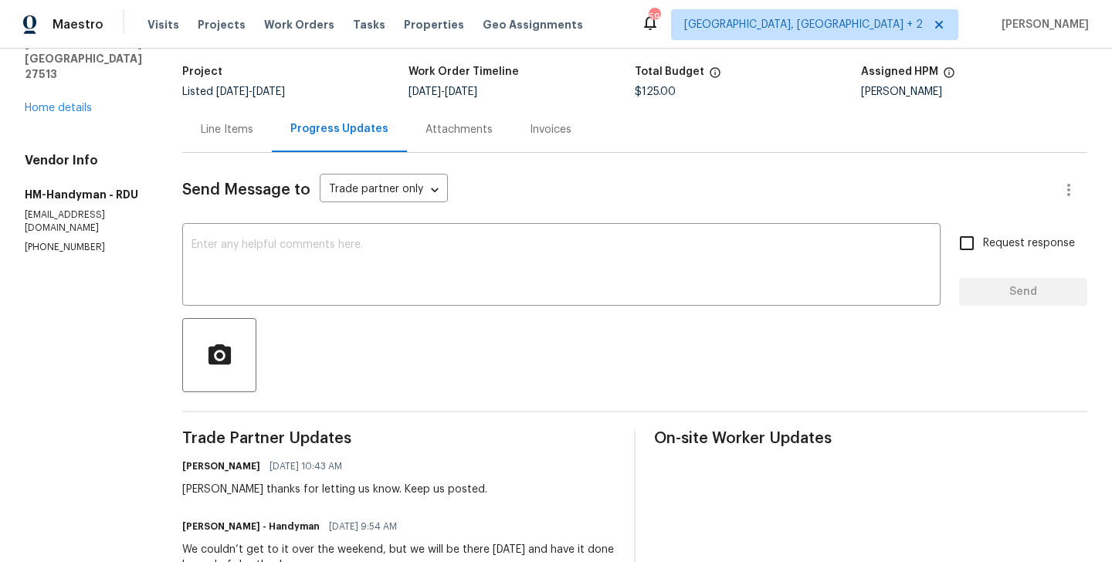
scroll to position [214, 0]
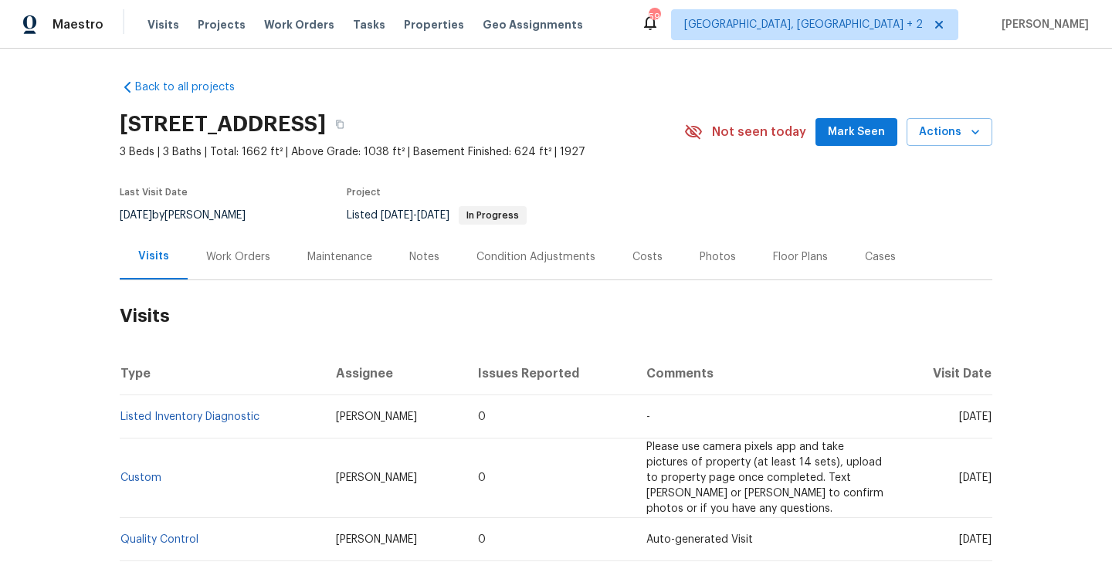
click at [236, 247] on div "Work Orders" at bounding box center [238, 257] width 101 height 46
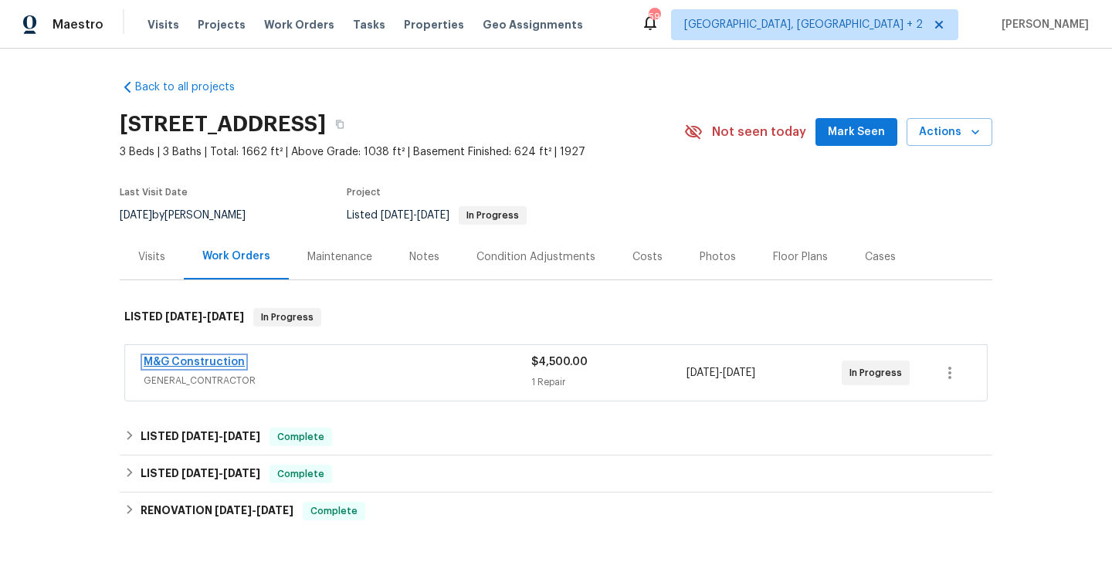
click at [216, 365] on link "M&G Construction" at bounding box center [194, 362] width 101 height 11
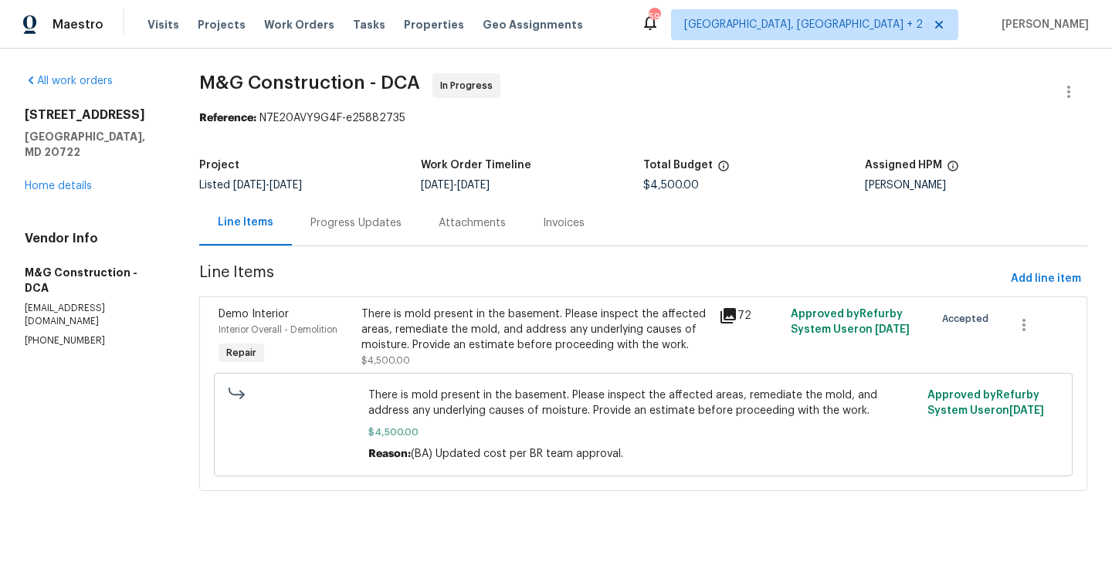
click at [372, 227] on div "Progress Updates" at bounding box center [356, 223] width 91 height 15
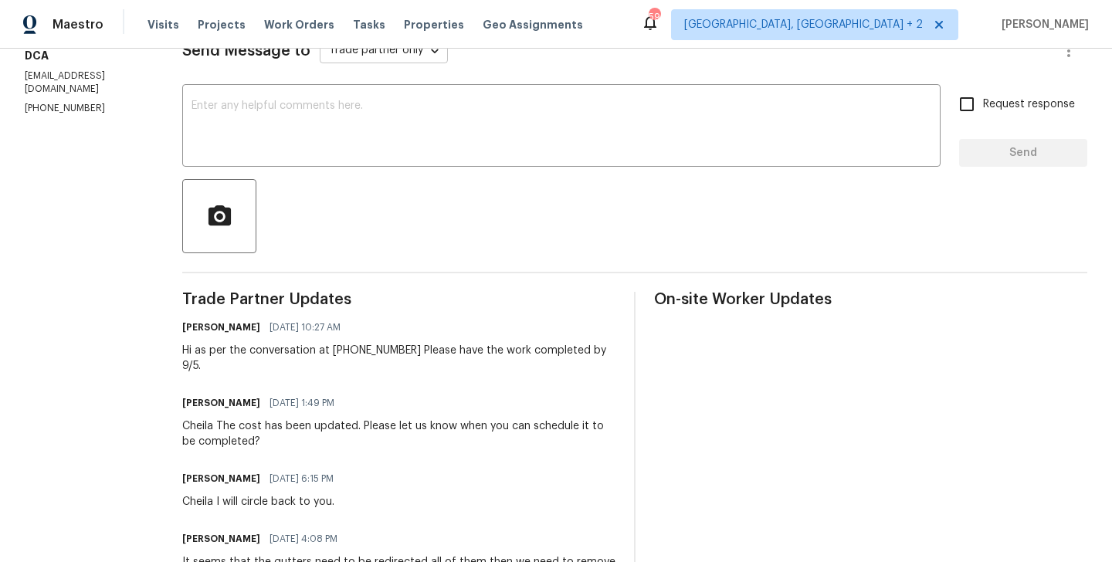
scroll to position [235, 0]
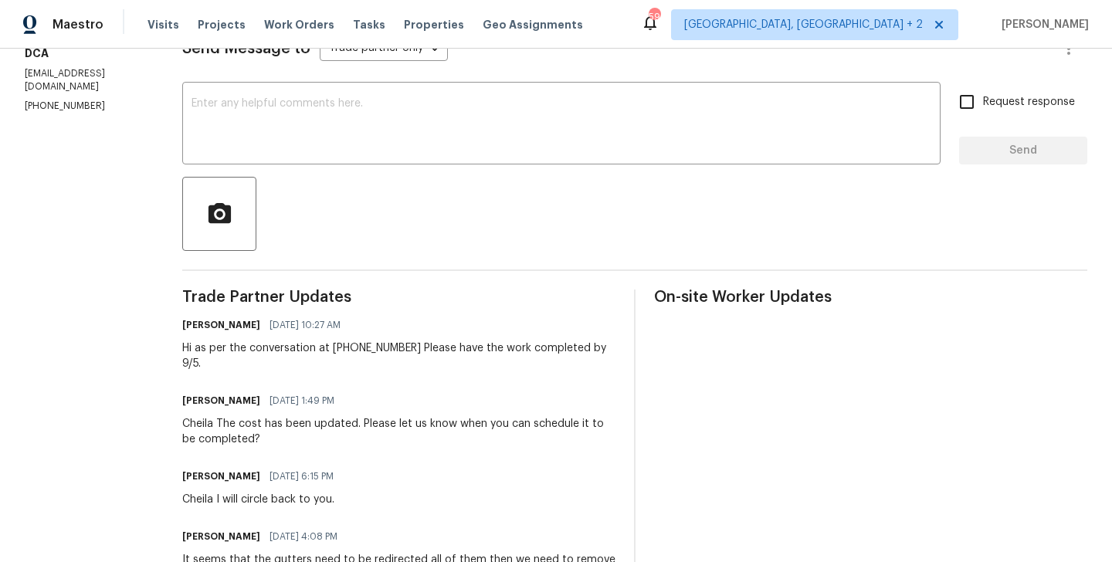
click at [70, 100] on p "[PHONE_NUMBER]" at bounding box center [85, 106] width 121 height 13
click at [70, 100] on p "(703) 864-2437" at bounding box center [85, 106] width 121 height 13
copy p "(703) 864-2437"
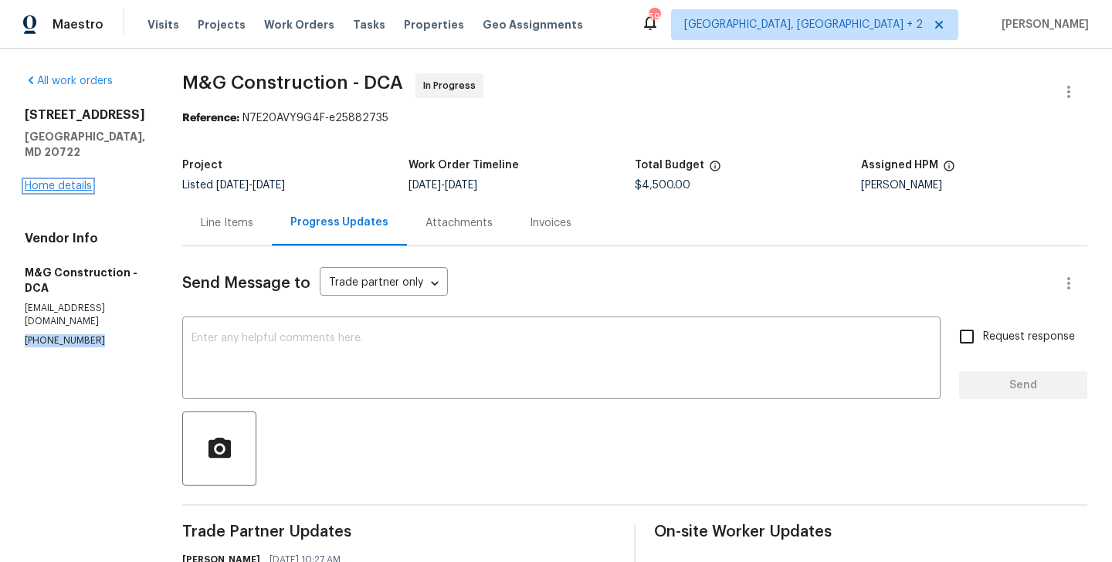
click at [60, 181] on link "Home details" at bounding box center [58, 186] width 67 height 11
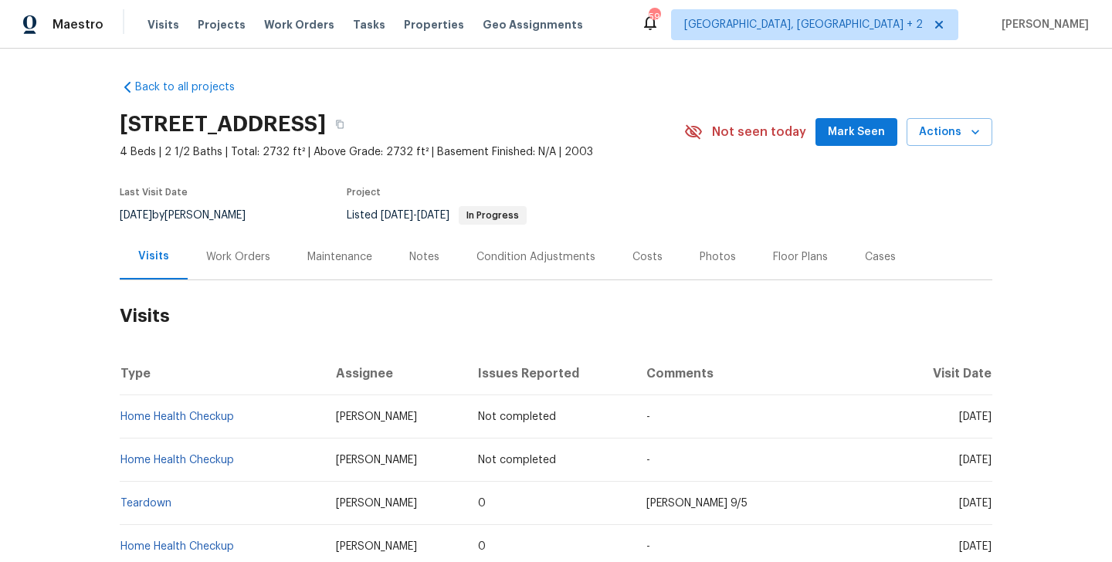
click at [242, 261] on div "Work Orders" at bounding box center [238, 257] width 64 height 15
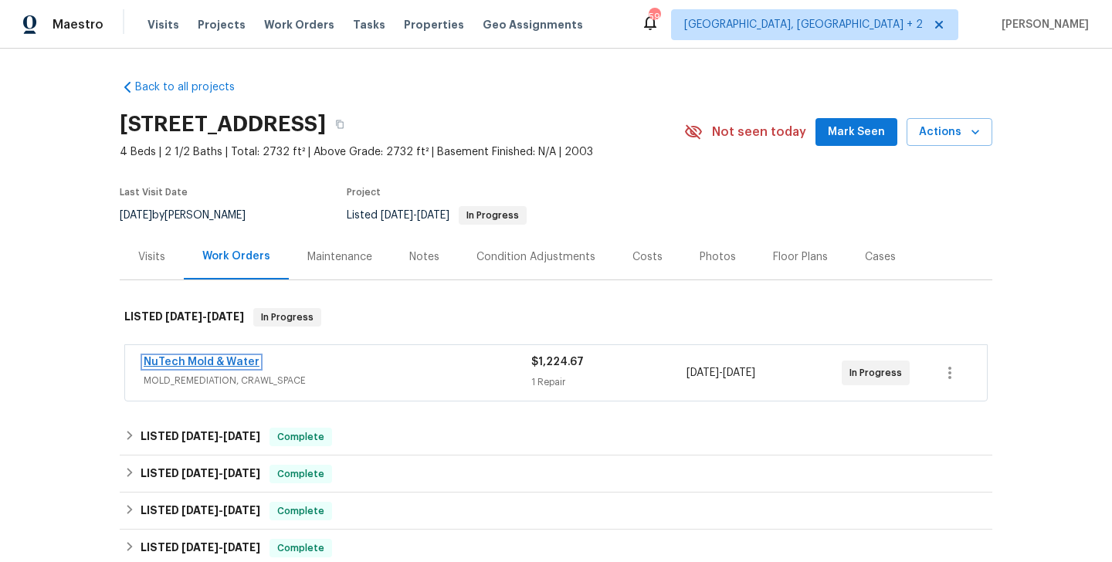
click at [240, 358] on link "NuTech Mold & Water" at bounding box center [202, 362] width 116 height 11
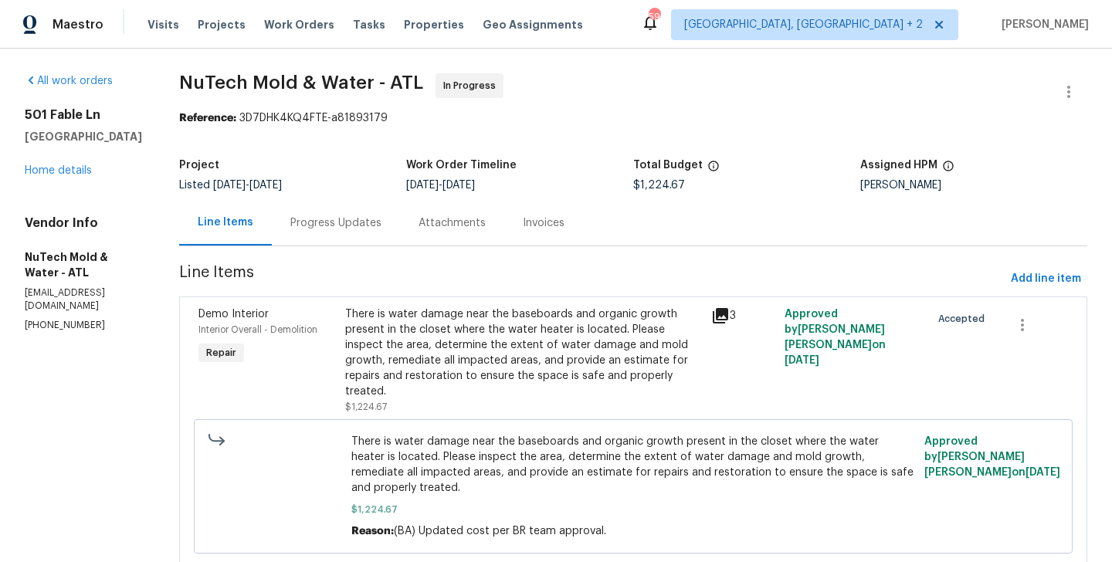
click at [348, 228] on div "Progress Updates" at bounding box center [335, 223] width 91 height 15
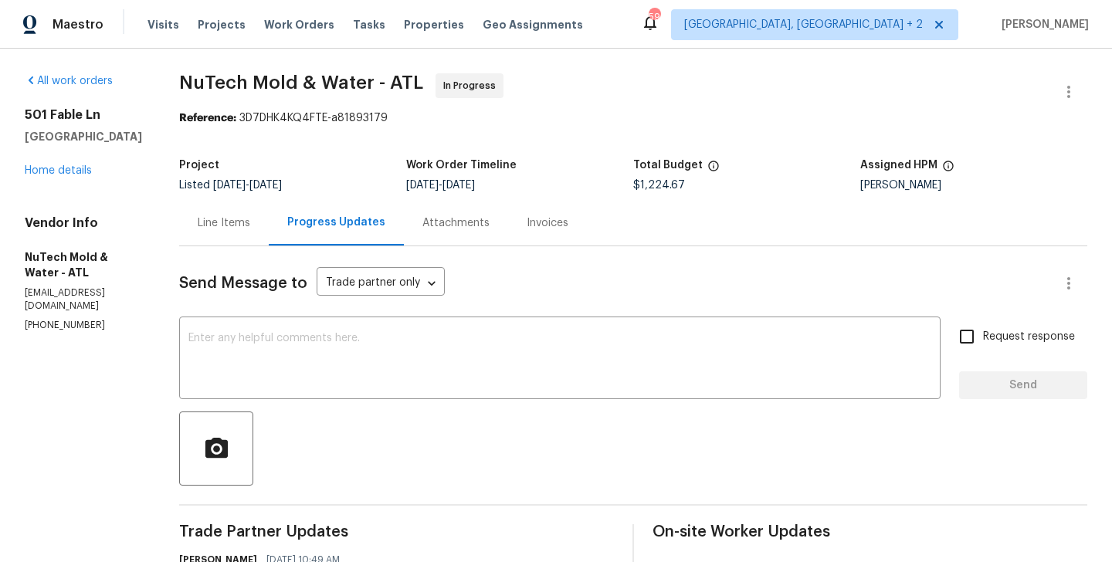
click at [204, 209] on div "Line Items" at bounding box center [224, 223] width 90 height 46
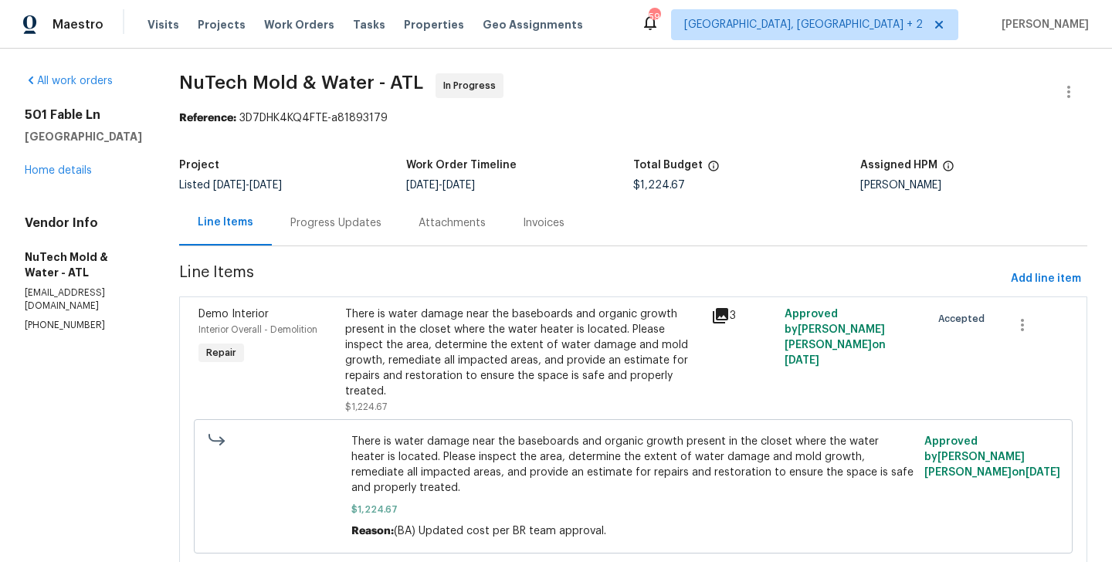
click at [331, 239] on div "Progress Updates" at bounding box center [336, 223] width 128 height 46
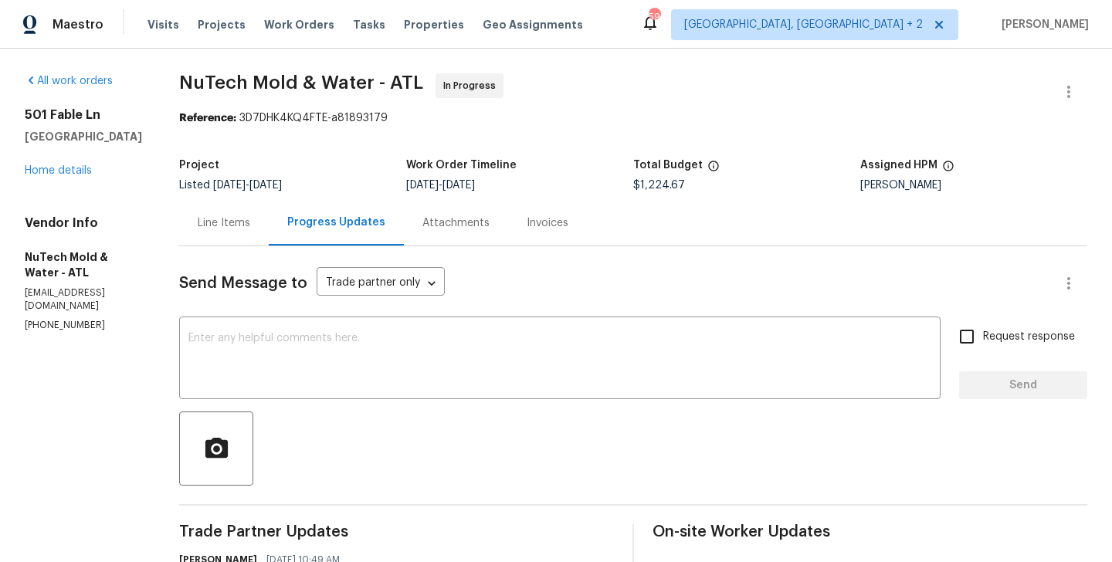
click at [87, 319] on p "(470) 655-1212" at bounding box center [83, 325] width 117 height 13
copy p "(470) 655-1212"
click at [97, 287] on p "info@nutechmold.com" at bounding box center [83, 300] width 117 height 26
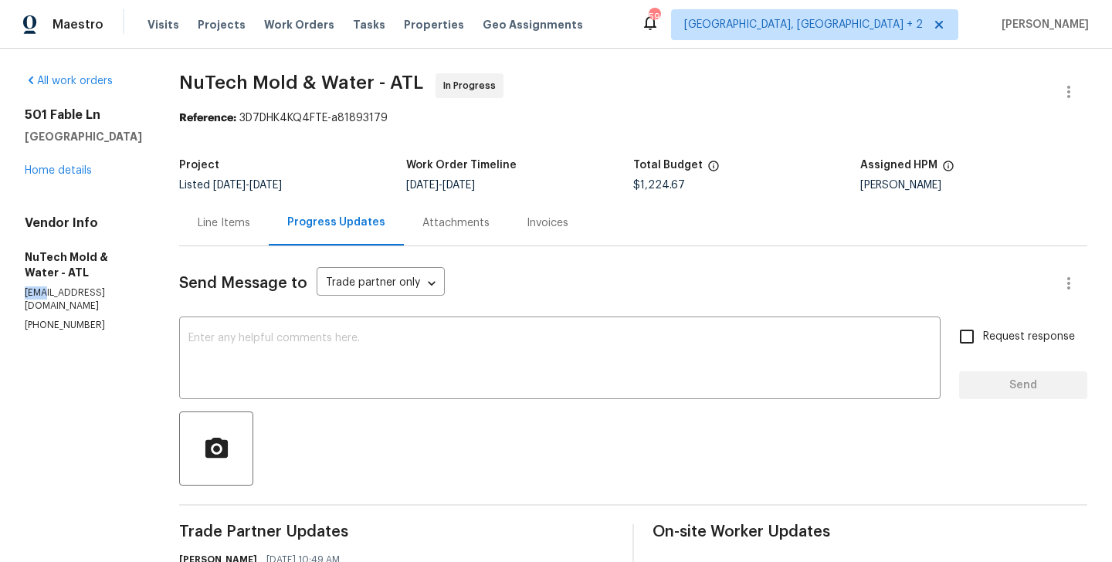
click at [97, 287] on p "info@nutechmold.com" at bounding box center [83, 300] width 117 height 26
copy p "info@nutechmold.com"
click at [198, 222] on div "Line Items" at bounding box center [224, 223] width 53 height 15
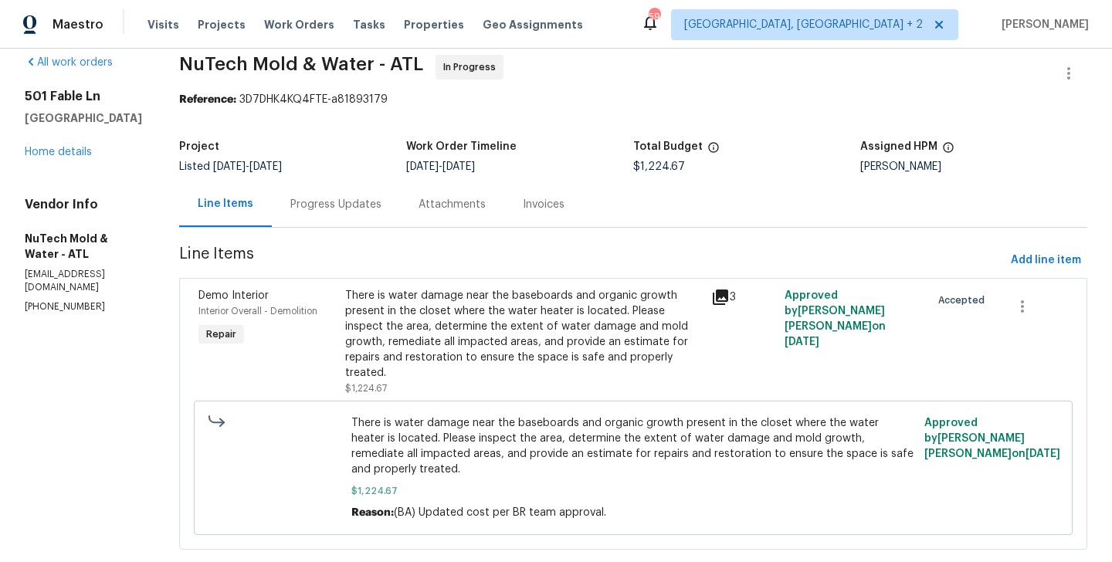
scroll to position [19, 0]
click at [314, 198] on div "Progress Updates" at bounding box center [335, 203] width 91 height 15
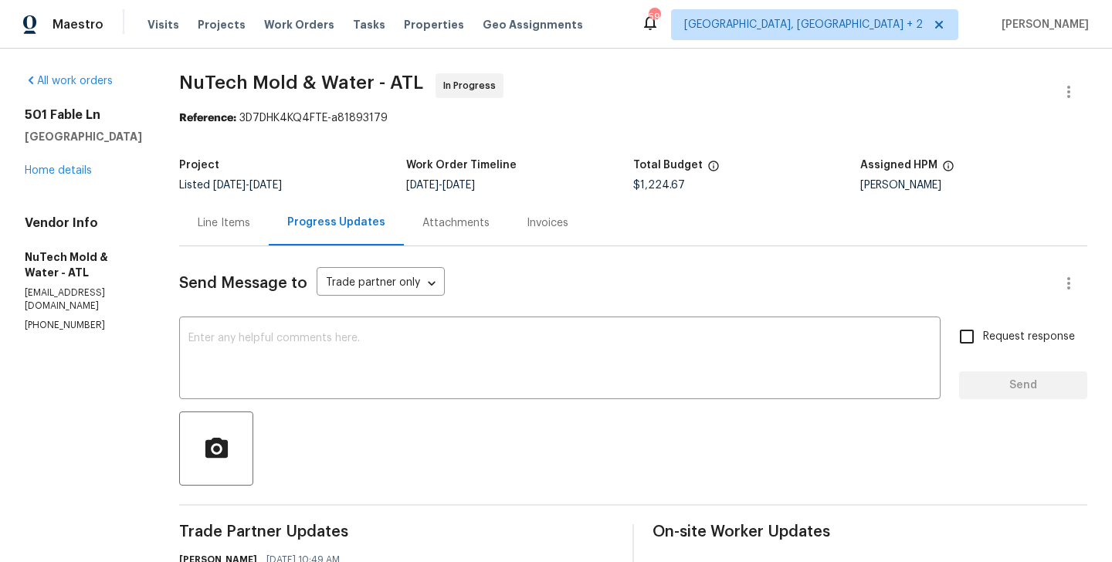
click at [213, 210] on div "Line Items" at bounding box center [224, 223] width 90 height 46
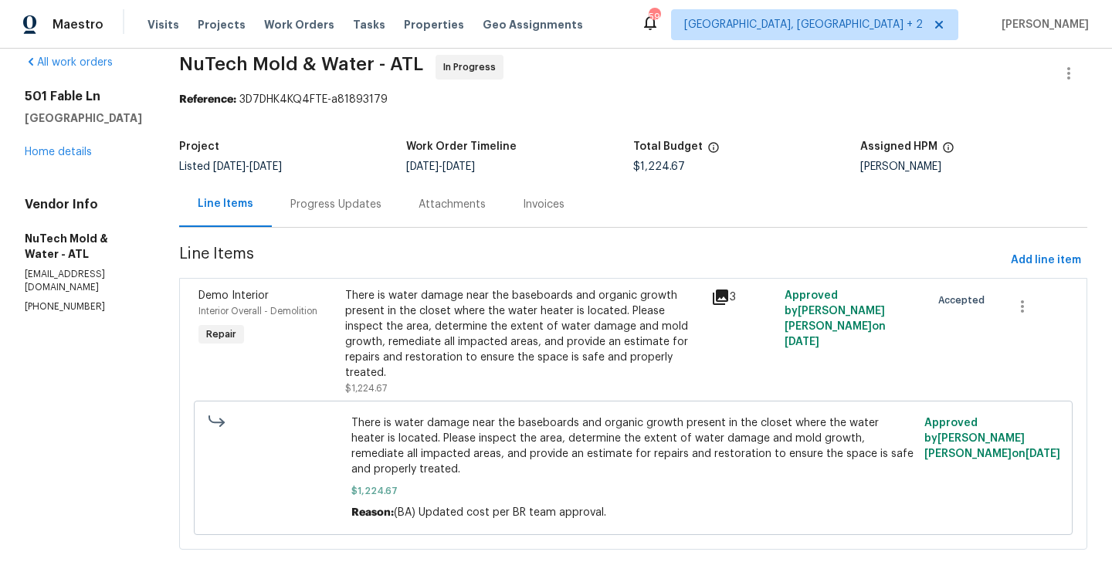
scroll to position [19, 0]
click at [315, 204] on div "Progress Updates" at bounding box center [335, 203] width 91 height 15
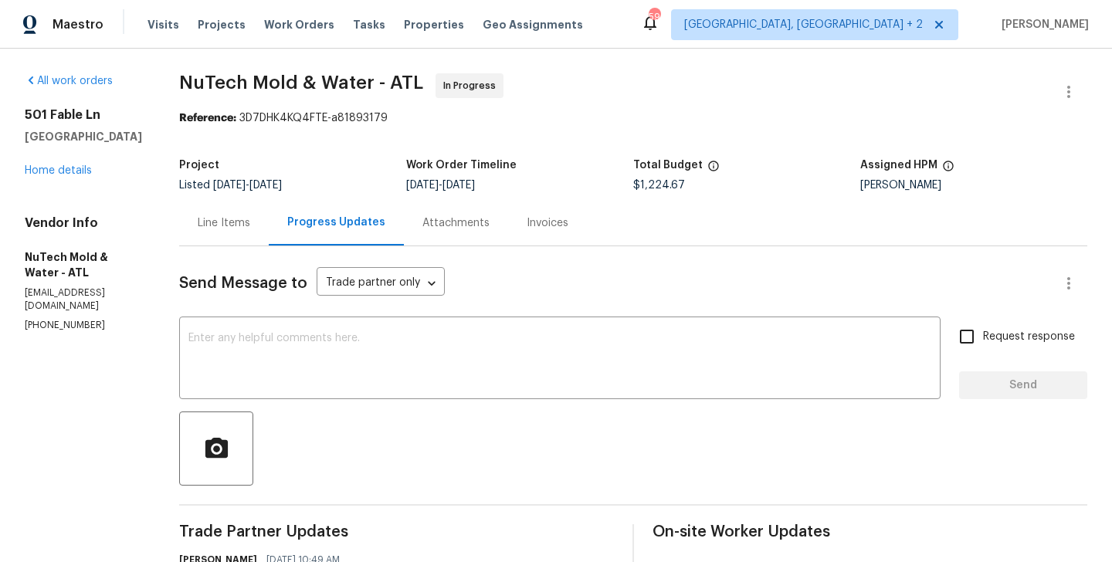
click at [66, 319] on p "(470) 655-1212" at bounding box center [83, 325] width 117 height 13
copy p "(470) 655-1212"
click at [869, 186] on div "Tyler Payne" at bounding box center [974, 185] width 227 height 11
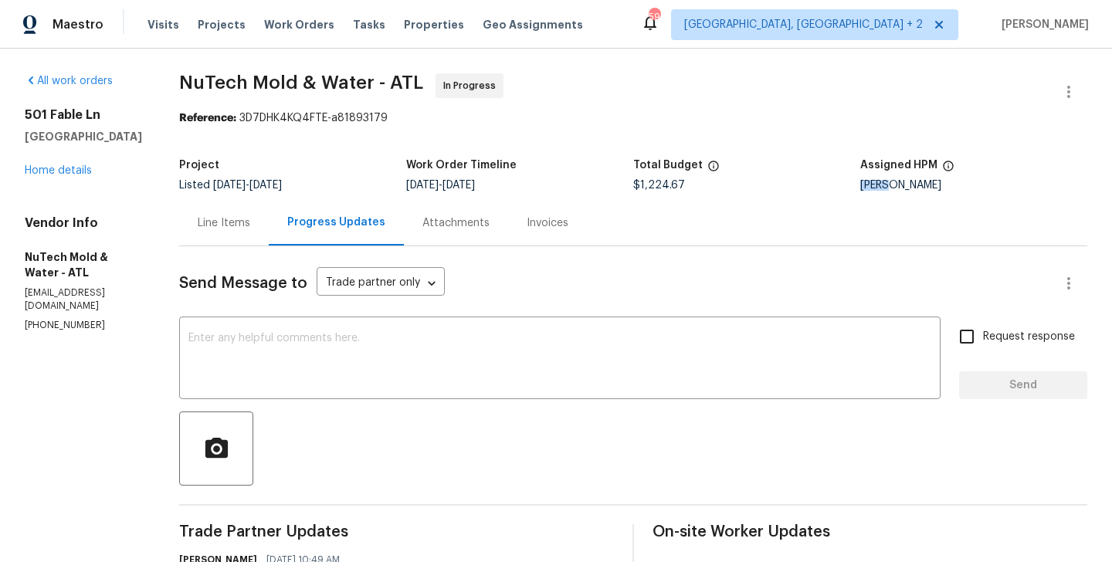
click at [869, 186] on div "Tyler Payne" at bounding box center [974, 185] width 227 height 11
click at [70, 166] on link "Home details" at bounding box center [58, 170] width 67 height 11
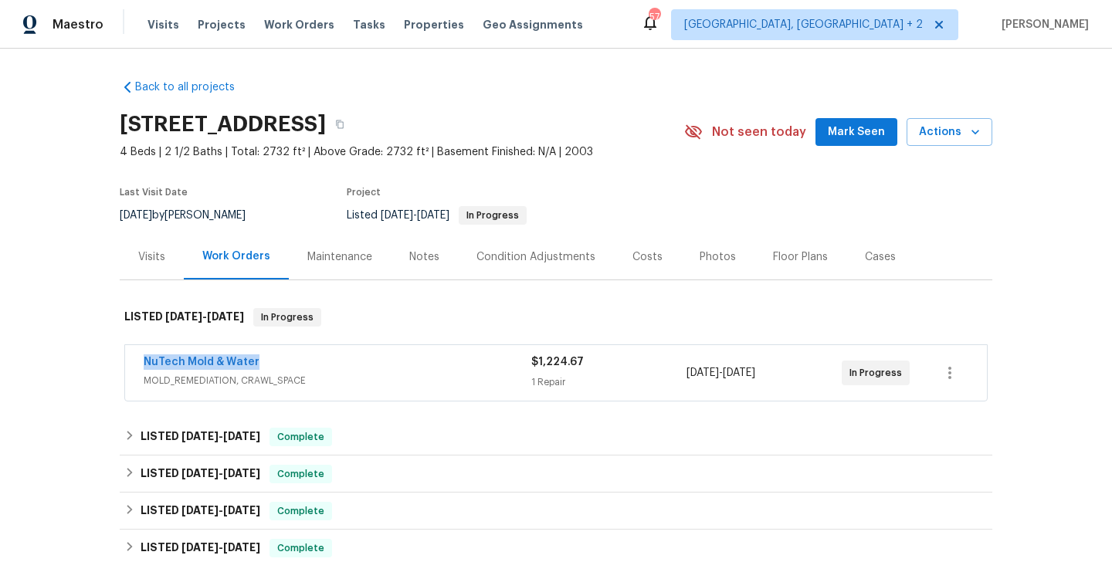
drag, startPoint x: 266, startPoint y: 362, endPoint x: 118, endPoint y: 362, distance: 147.6
click at [118, 362] on div "Back to all projects 501 Fable Ln, Canton, GA 30114 4 Beds | 2 1/2 Baths | Tota…" at bounding box center [556, 306] width 1112 height 514
copy link "NuTech Mold & Water"
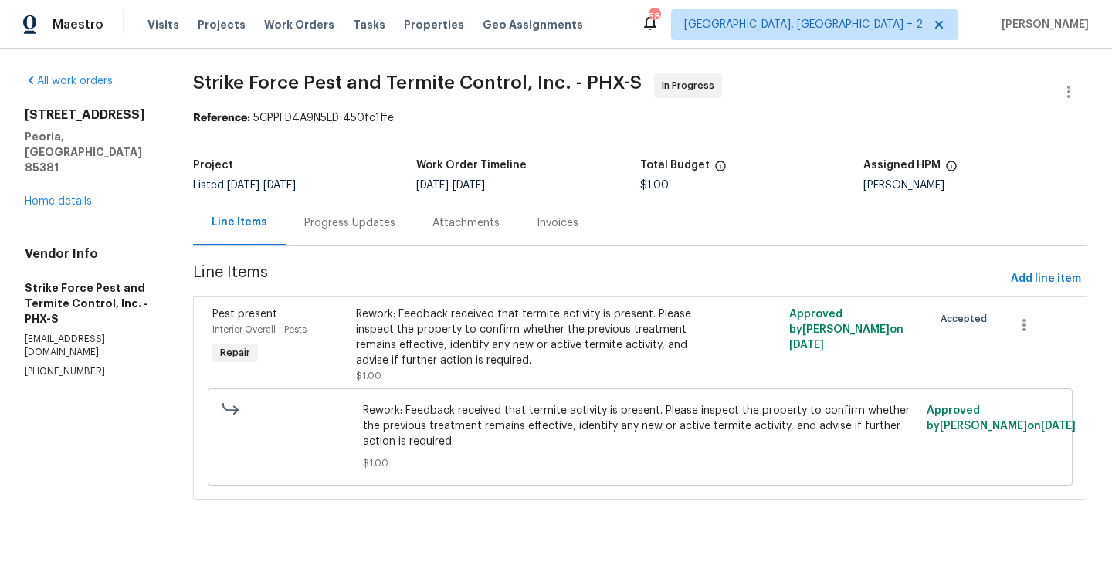
click at [370, 236] on div "Progress Updates" at bounding box center [350, 223] width 128 height 46
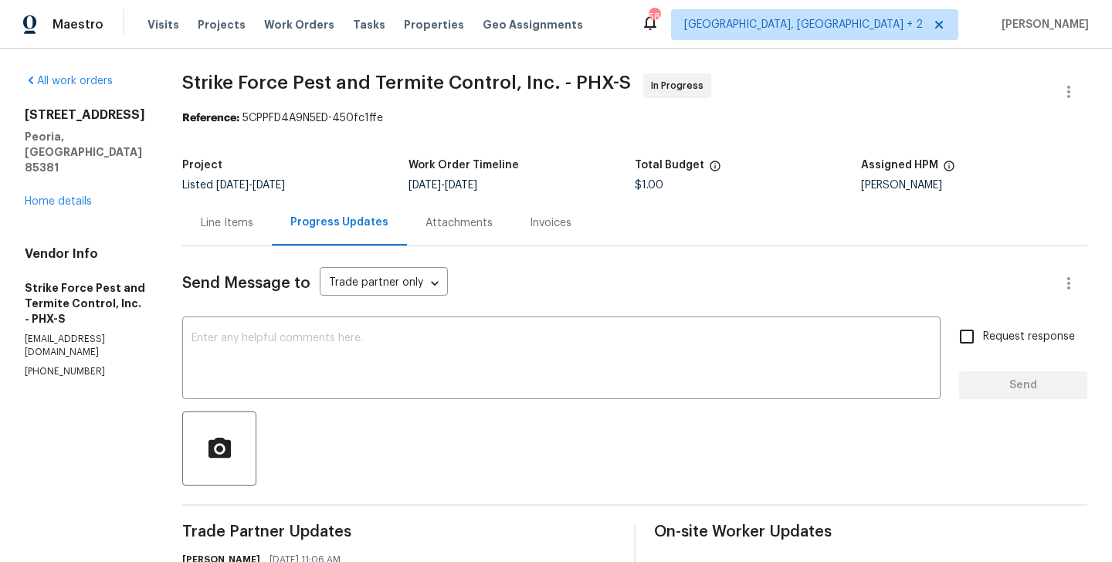
click at [253, 221] on div "Line Items" at bounding box center [227, 223] width 53 height 15
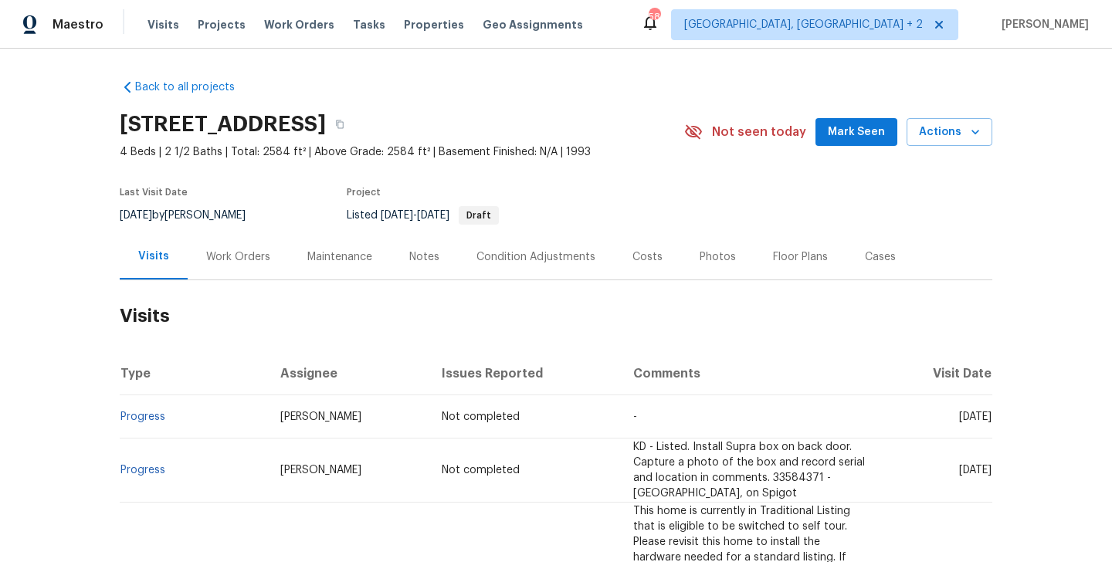
click at [244, 245] on div "Work Orders" at bounding box center [238, 257] width 101 height 46
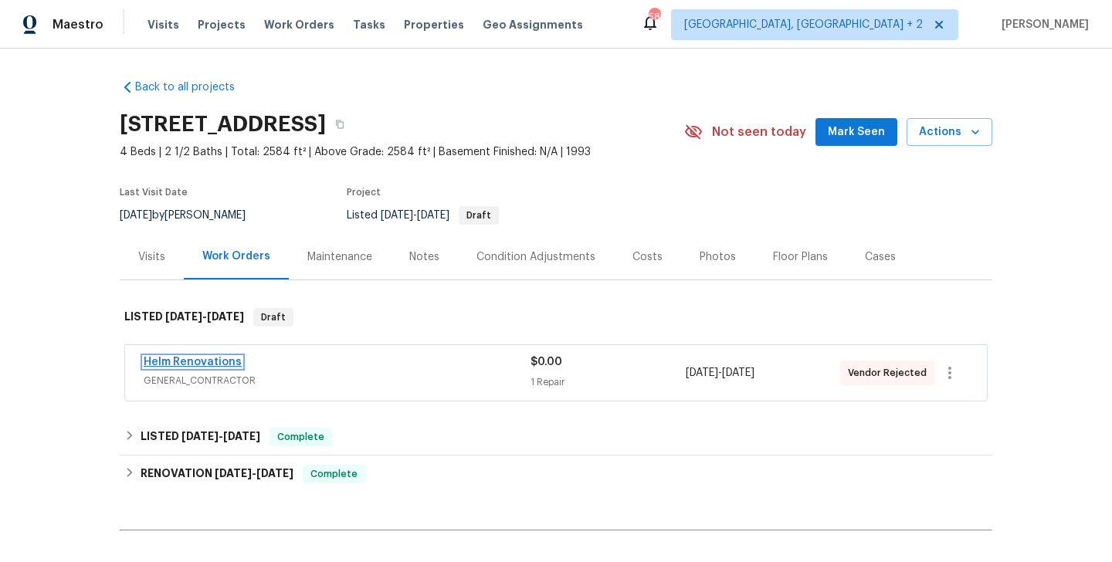
click at [227, 365] on link "Helm Renovations" at bounding box center [193, 362] width 98 height 11
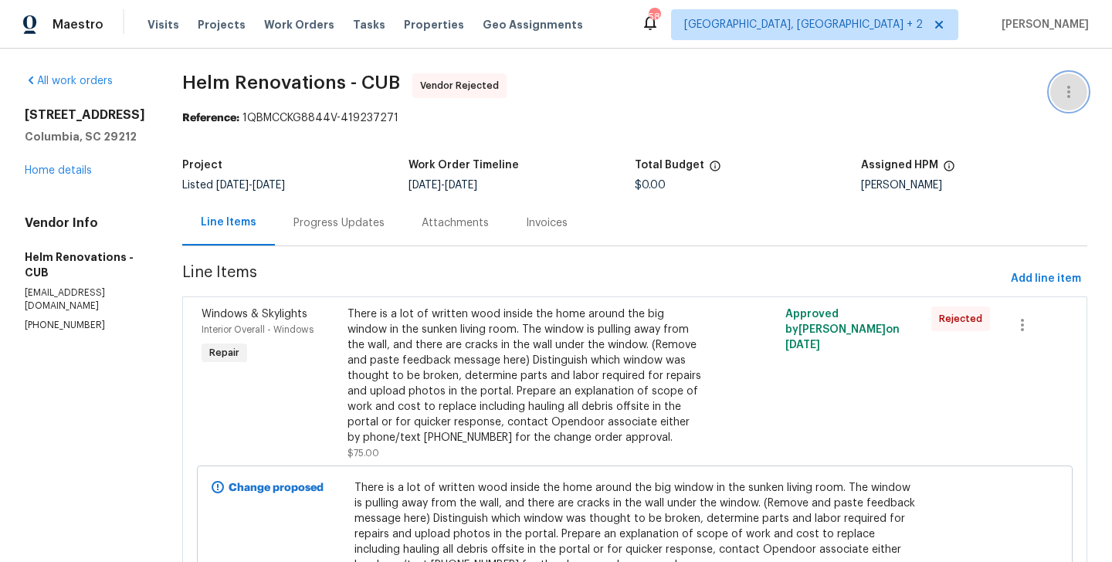
click at [1064, 95] on icon "button" at bounding box center [1069, 92] width 19 height 19
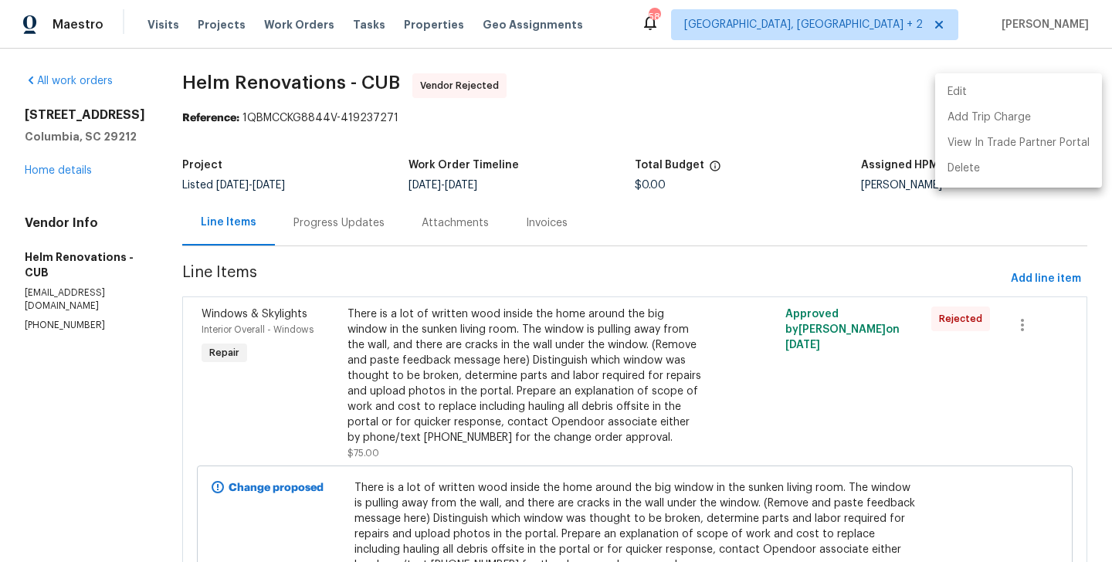
click at [1032, 93] on li "Edit" at bounding box center [1019, 92] width 167 height 25
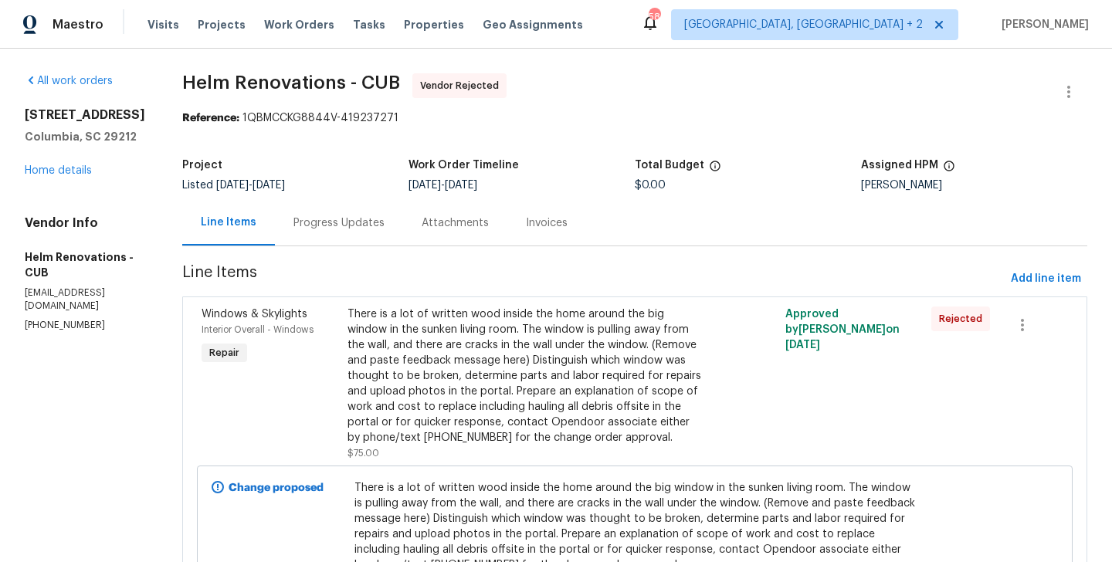
click at [273, 315] on body "Maestro Visits Projects Work Orders Tasks Properties Geo Assignments 58 Albuque…" at bounding box center [556, 281] width 1112 height 562
click at [1077, 87] on icon "button" at bounding box center [1069, 92] width 19 height 19
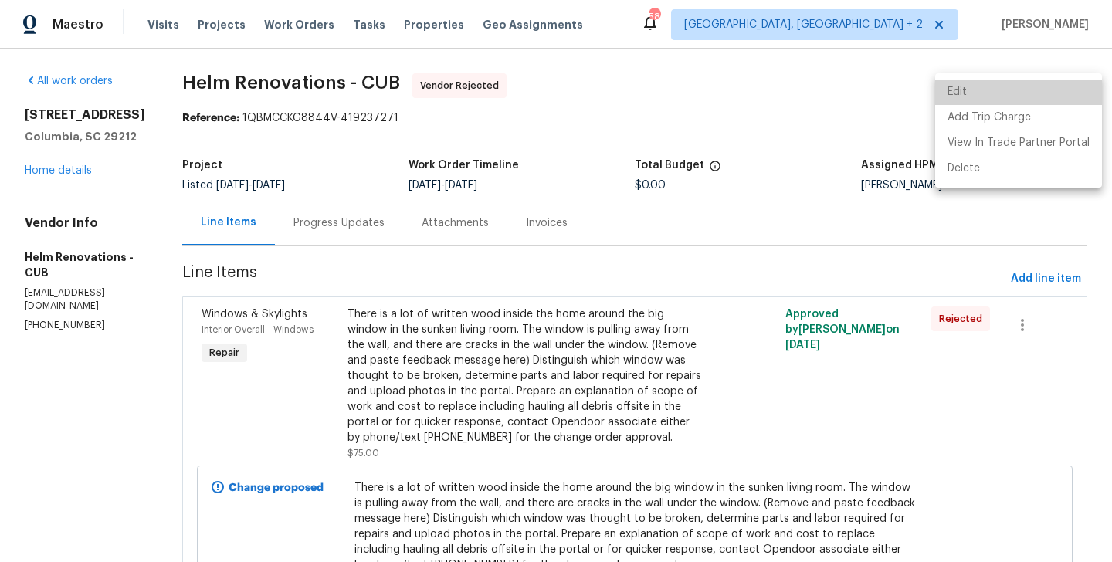
click at [1033, 87] on li "Edit" at bounding box center [1019, 92] width 167 height 25
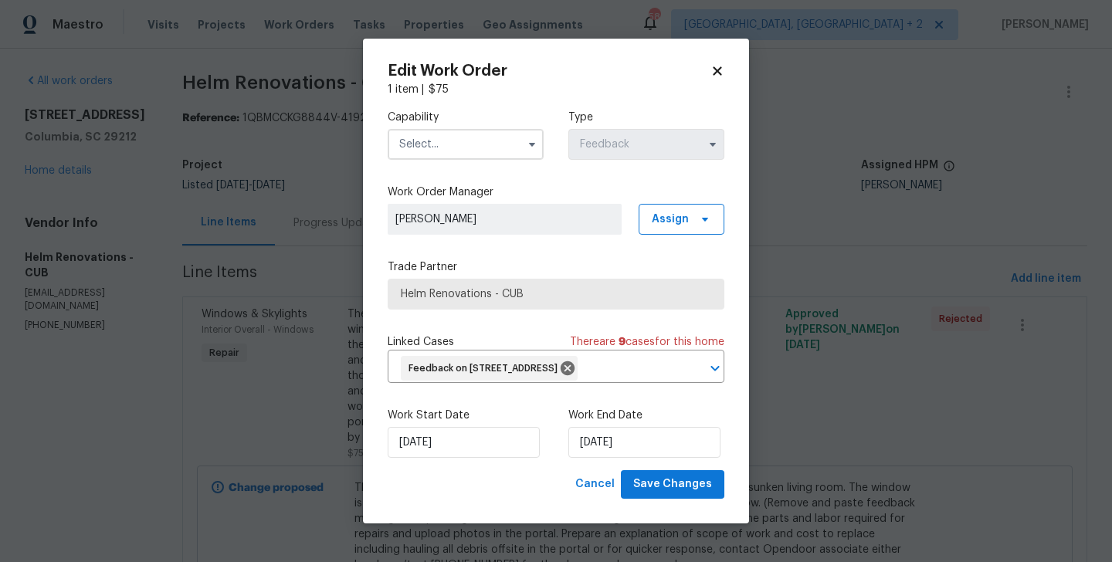
click at [442, 139] on input "text" at bounding box center [466, 144] width 156 height 31
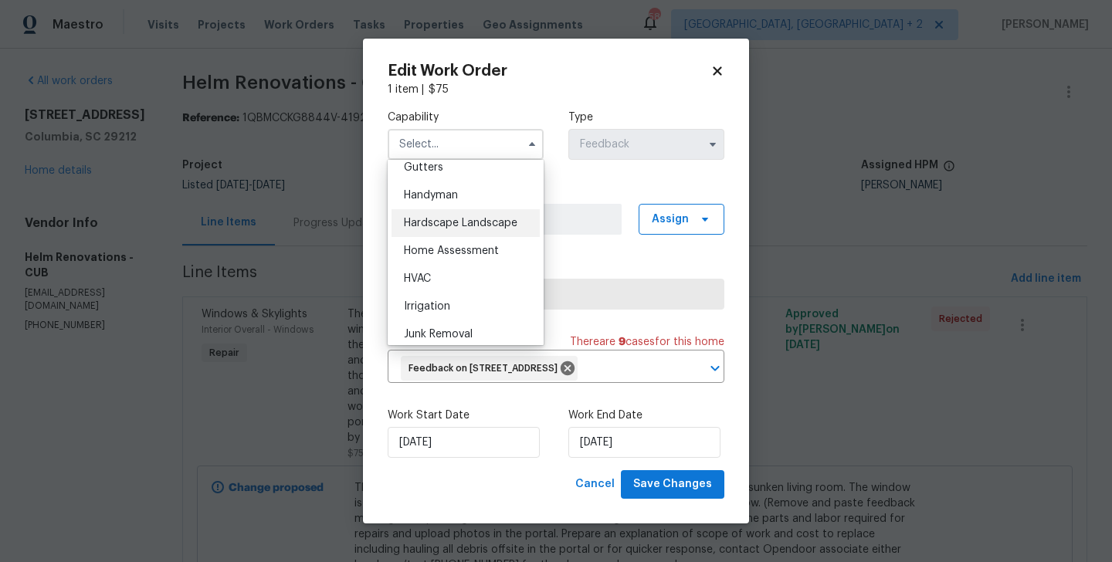
scroll to position [833, 0]
click at [449, 195] on span "Handyman" at bounding box center [431, 194] width 54 height 11
type input "Handyman"
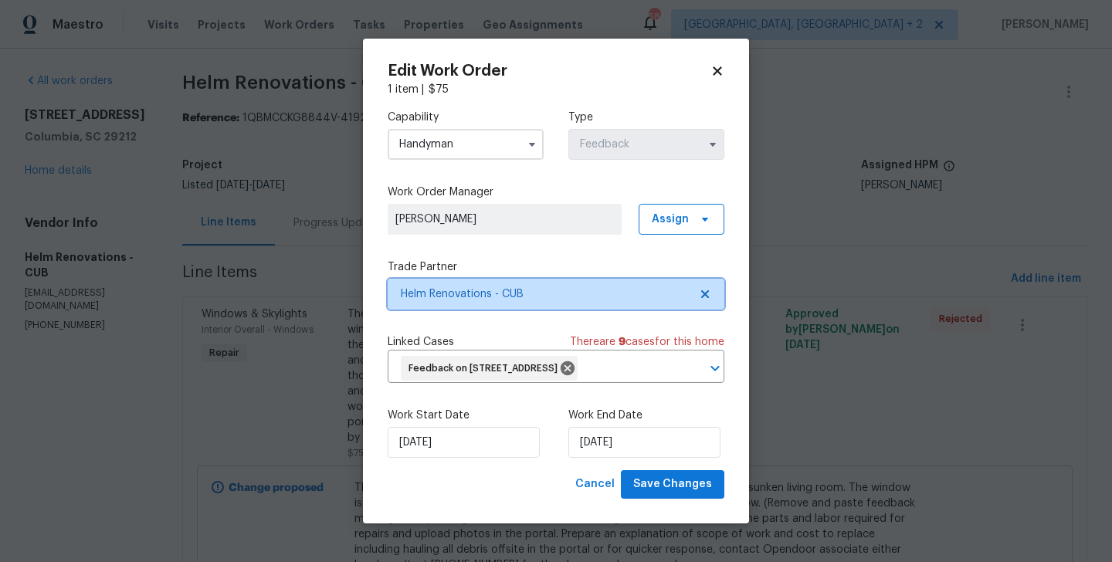
click at [491, 291] on span "Helm Renovations - CUB" at bounding box center [545, 294] width 288 height 15
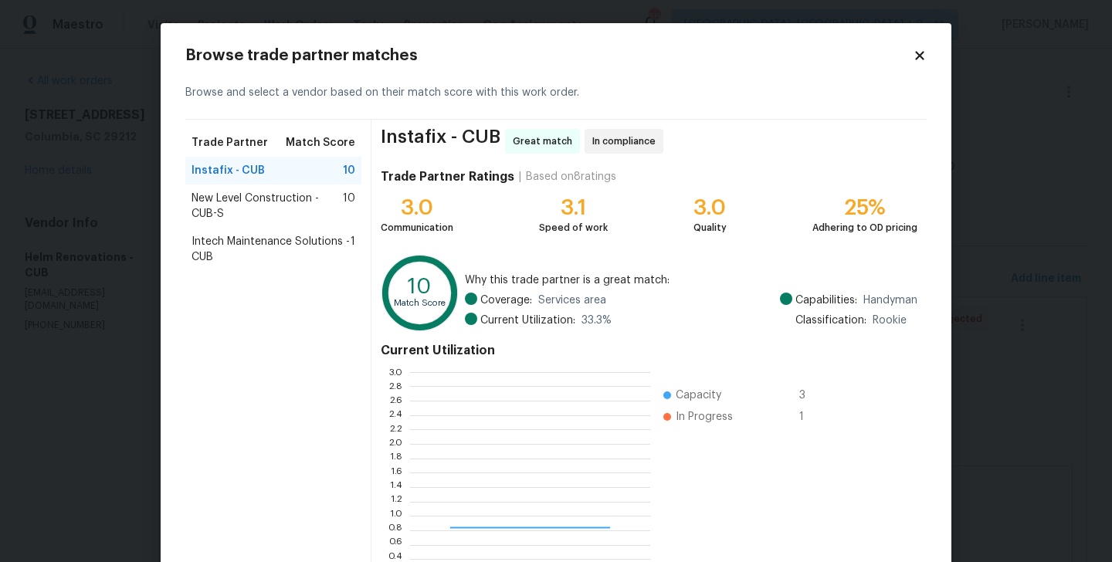
scroll to position [216, 240]
click at [290, 200] on span "New Level Construction - CUB-S" at bounding box center [267, 206] width 151 height 31
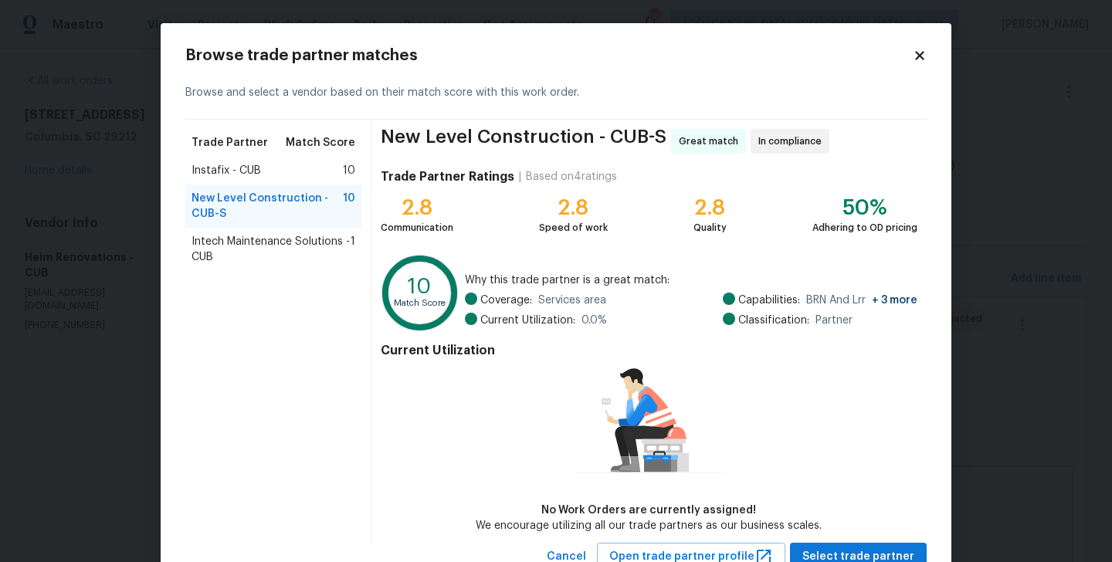
click at [270, 178] on div "Instafix - CUB 10" at bounding box center [273, 171] width 176 height 28
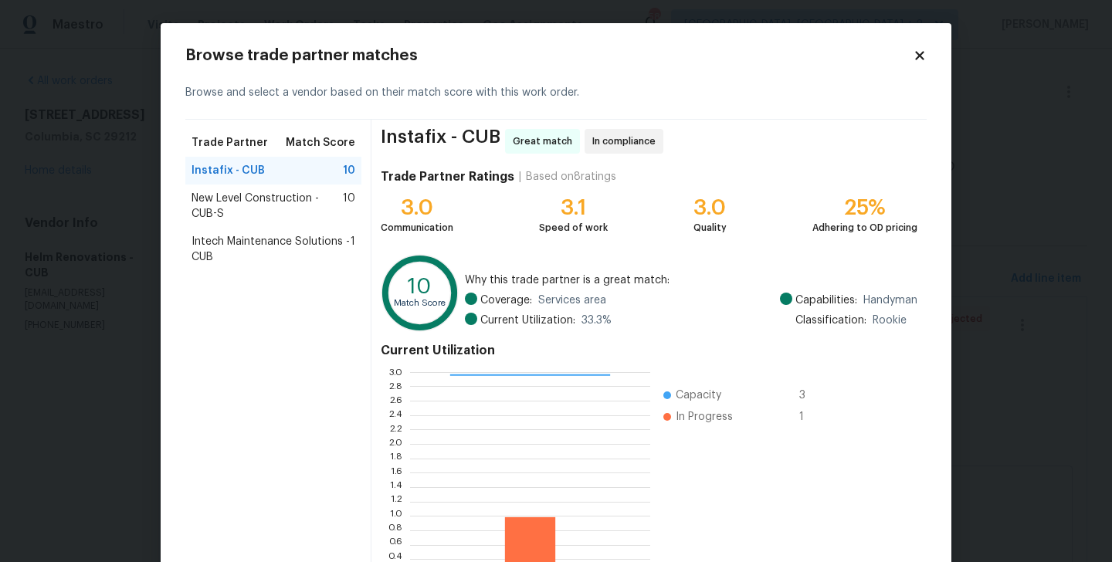
scroll to position [119, 0]
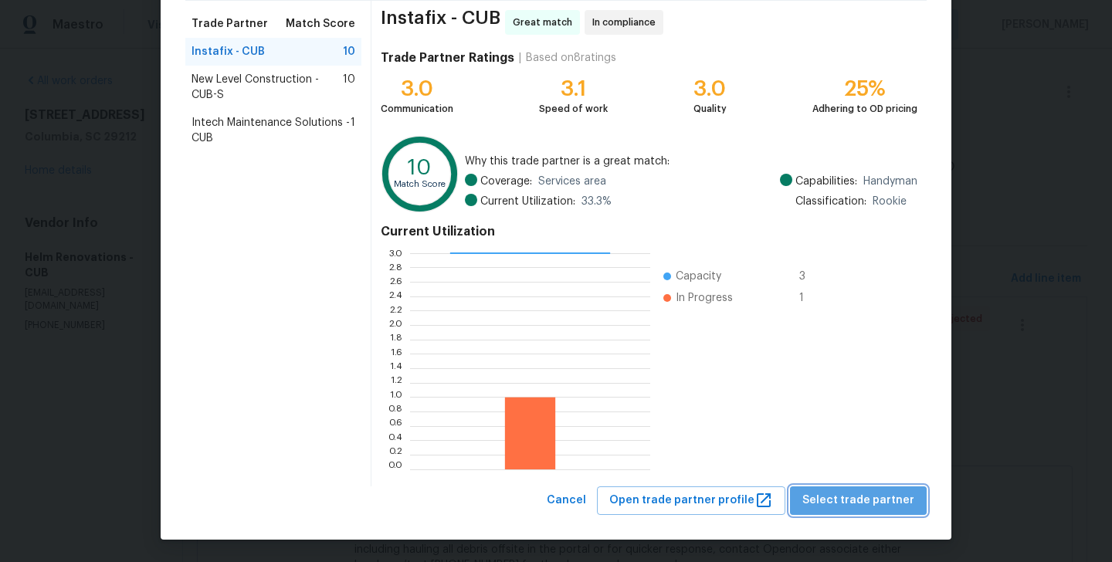
click at [880, 493] on span "Select trade partner" at bounding box center [859, 500] width 112 height 19
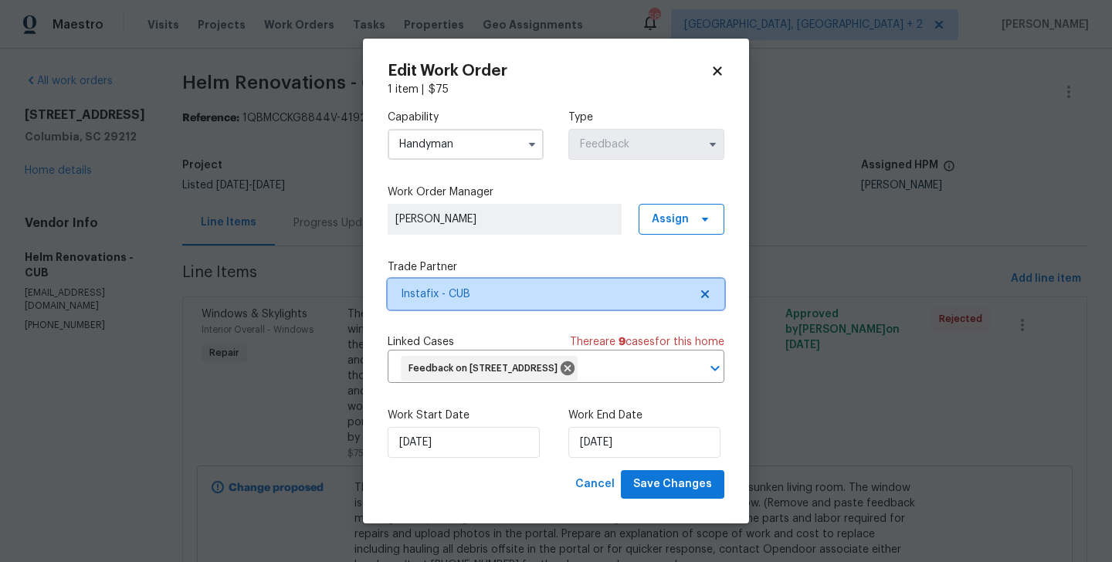
scroll to position [0, 0]
click at [576, 369] on icon at bounding box center [567, 368] width 17 height 17
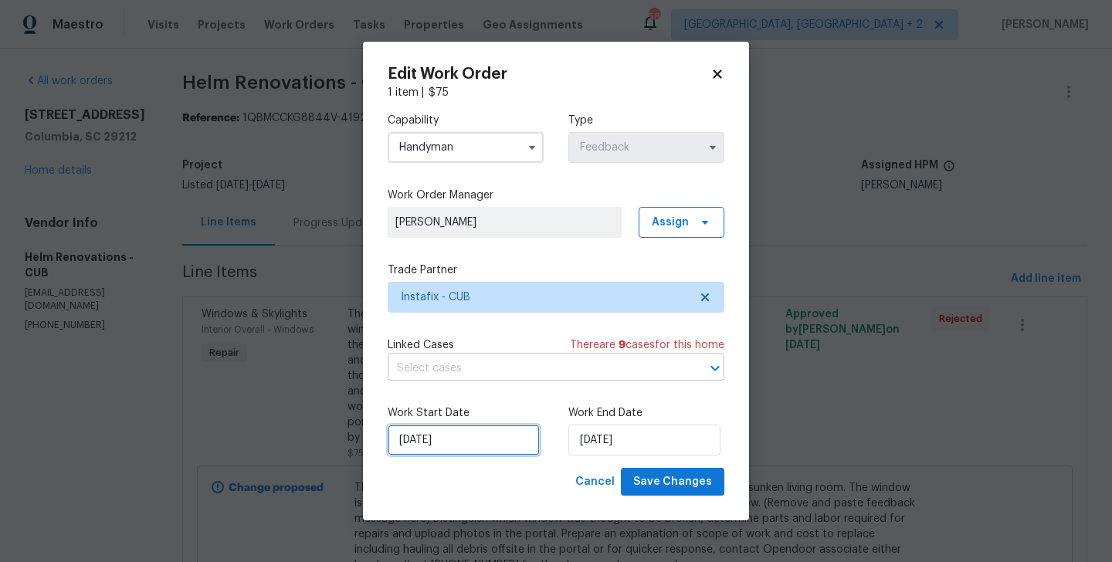
click at [501, 445] on input "01/09/2025" at bounding box center [464, 440] width 152 height 31
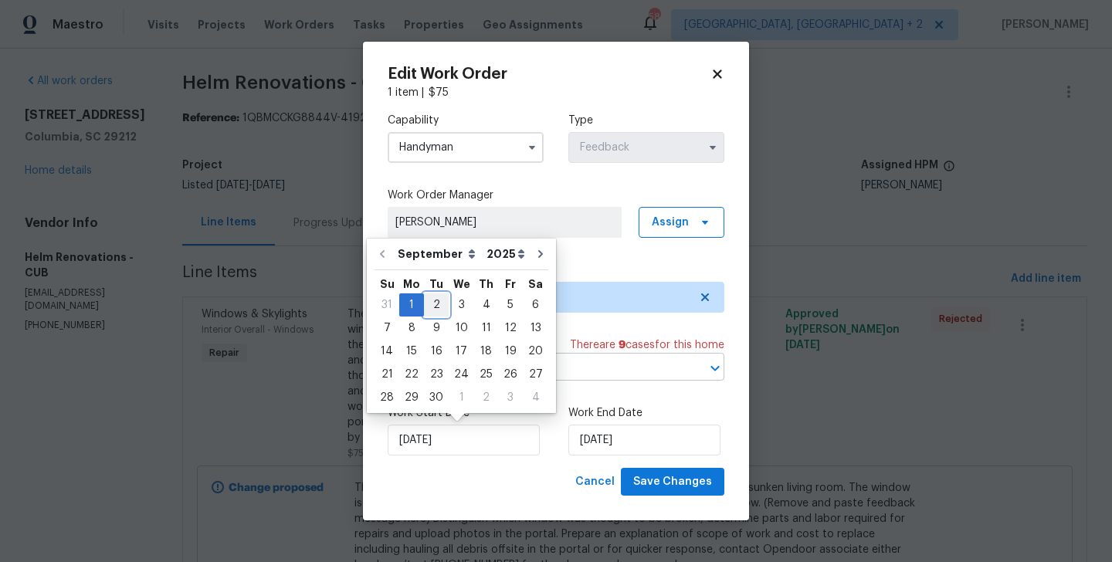
click at [439, 305] on div "2" at bounding box center [436, 305] width 25 height 22
type input "02/09/2025"
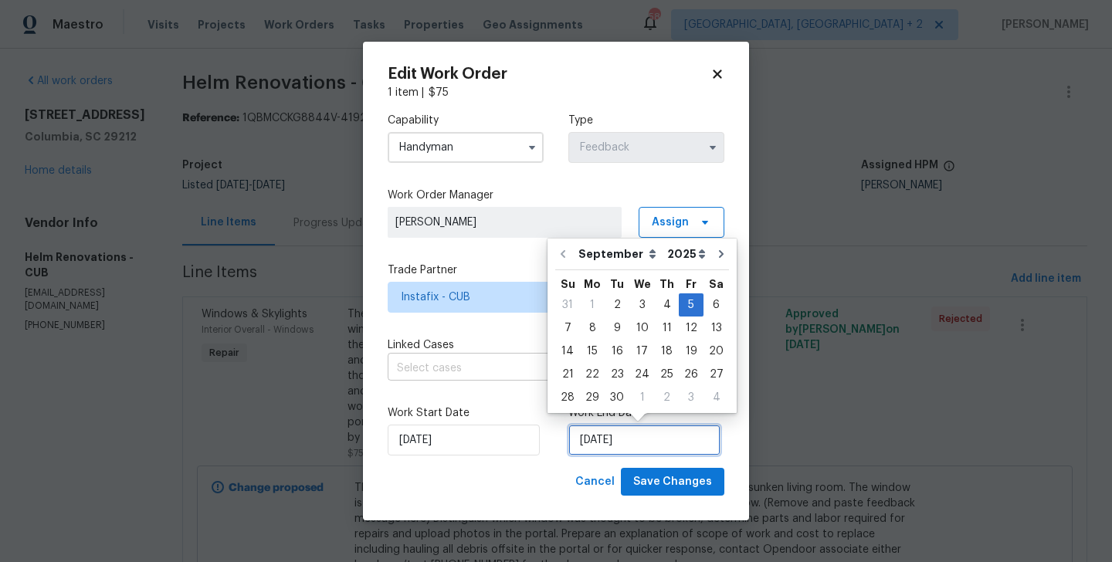
click at [620, 453] on input "05/09/2025" at bounding box center [645, 440] width 152 height 31
click at [659, 304] on div "4" at bounding box center [667, 305] width 24 height 22
type input "04/09/2025"
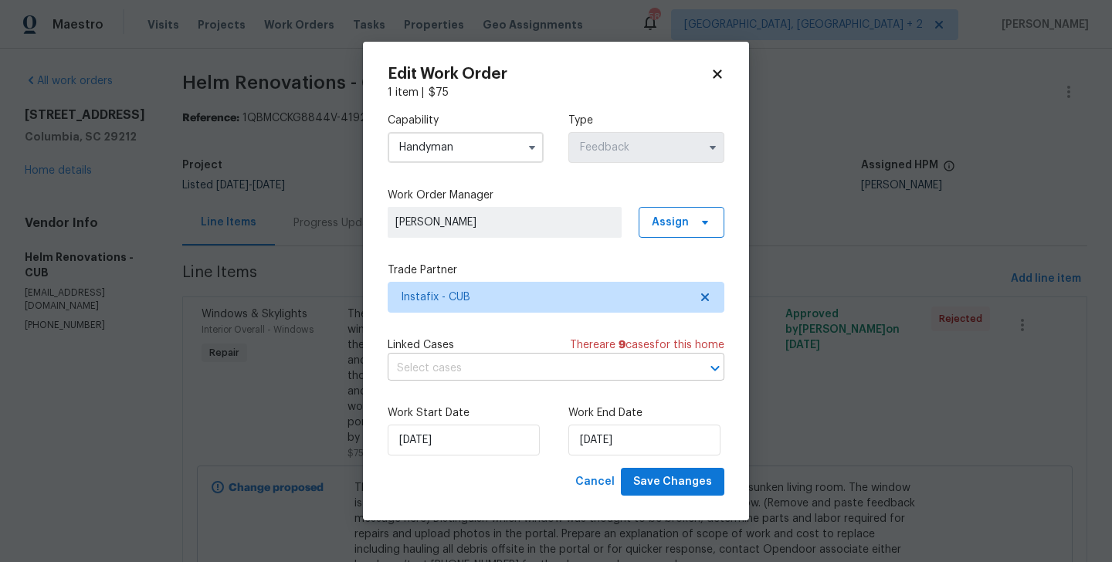
click at [663, 510] on div "Edit Work Order 1 item | $ 75 Capability Handyman Type Feedback Work Order Mana…" at bounding box center [556, 282] width 386 height 480
click at [663, 498] on div "Edit Work Order 1 item | $ 75 Capability Handyman Type Feedback Work Order Mana…" at bounding box center [556, 282] width 386 height 480
click at [659, 485] on span "Save Changes" at bounding box center [672, 482] width 79 height 19
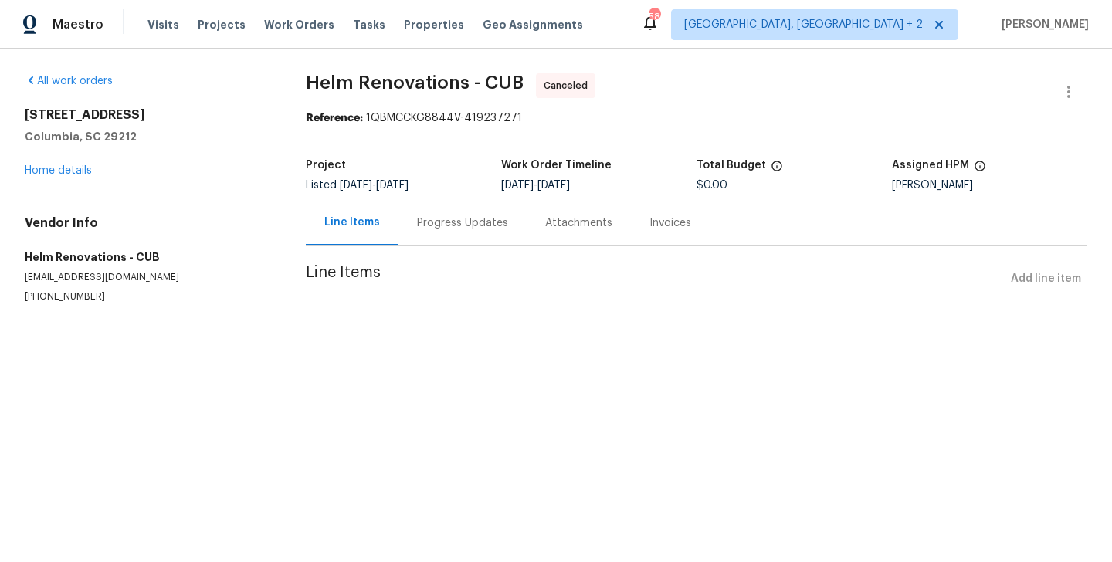
click at [91, 171] on div "155 Doverside Dr Columbia, SC 29212 Home details" at bounding box center [147, 142] width 244 height 71
click at [433, 230] on div "Progress Updates" at bounding box center [462, 223] width 91 height 15
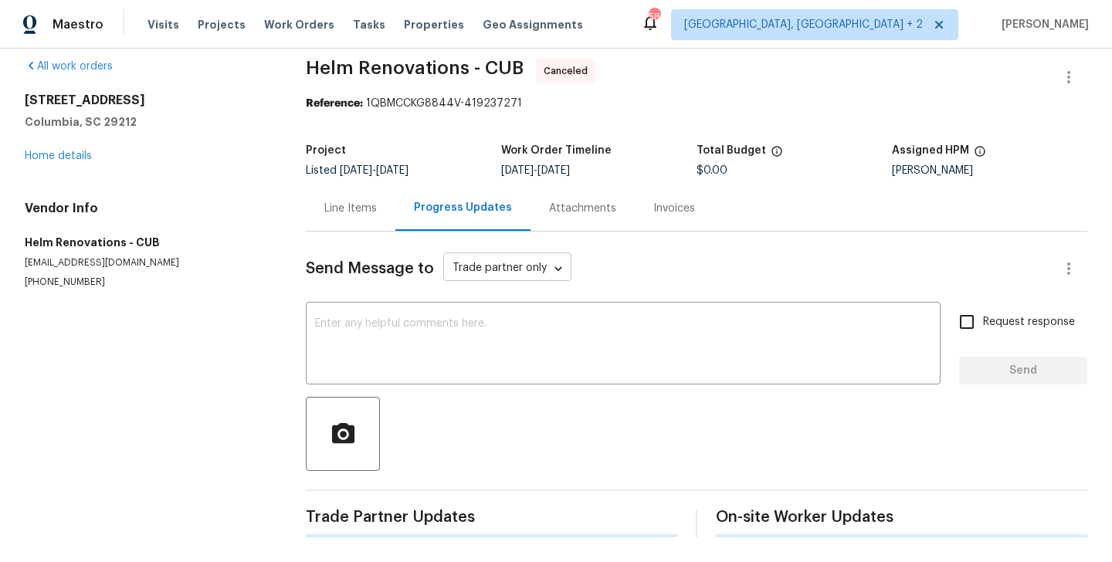
scroll to position [209, 0]
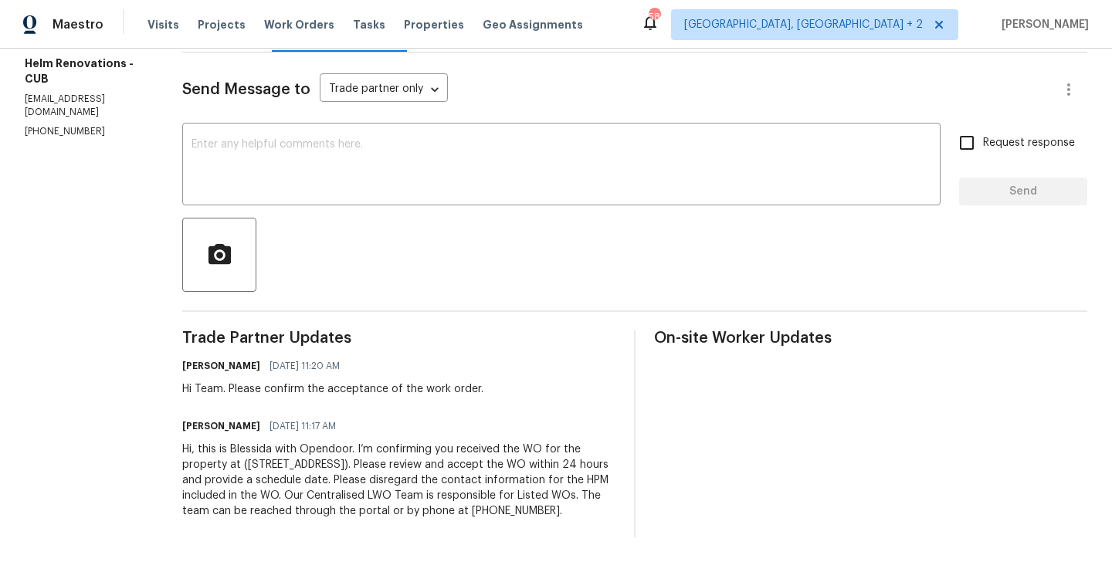
click at [372, 491] on div "Hi, this is Blessida with Opendoor. I’m confirming you received the WO for the …" at bounding box center [398, 480] width 433 height 77
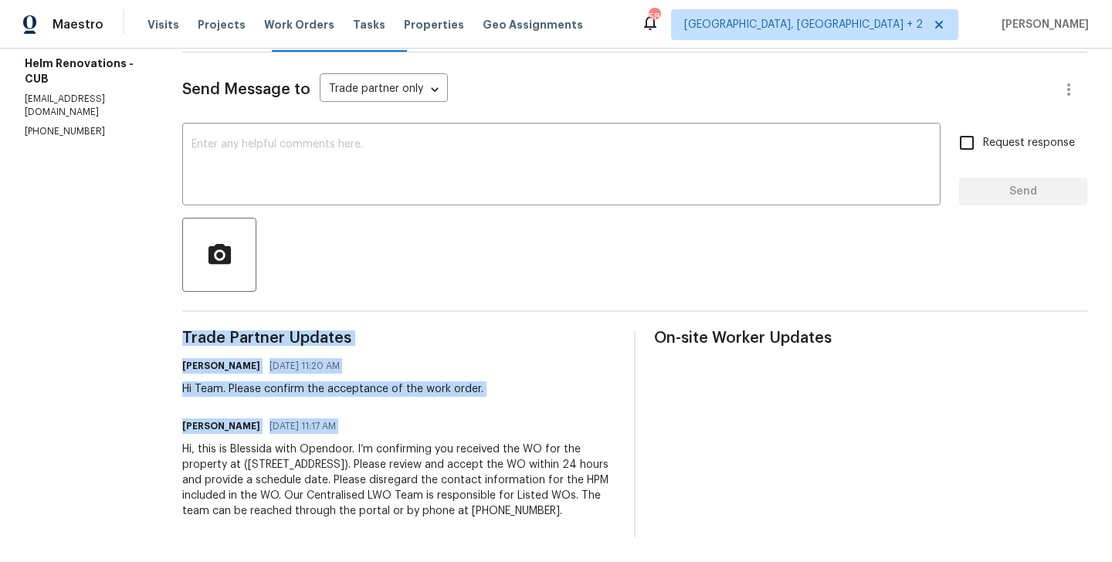
click at [372, 491] on div "Hi, this is Blessida with Opendoor. I’m confirming you received the WO for the …" at bounding box center [398, 480] width 433 height 77
copy div "Trade Partner Updates Blessida Angeline M 09/02/2025 11:20 AM Hi Team. Please c…"
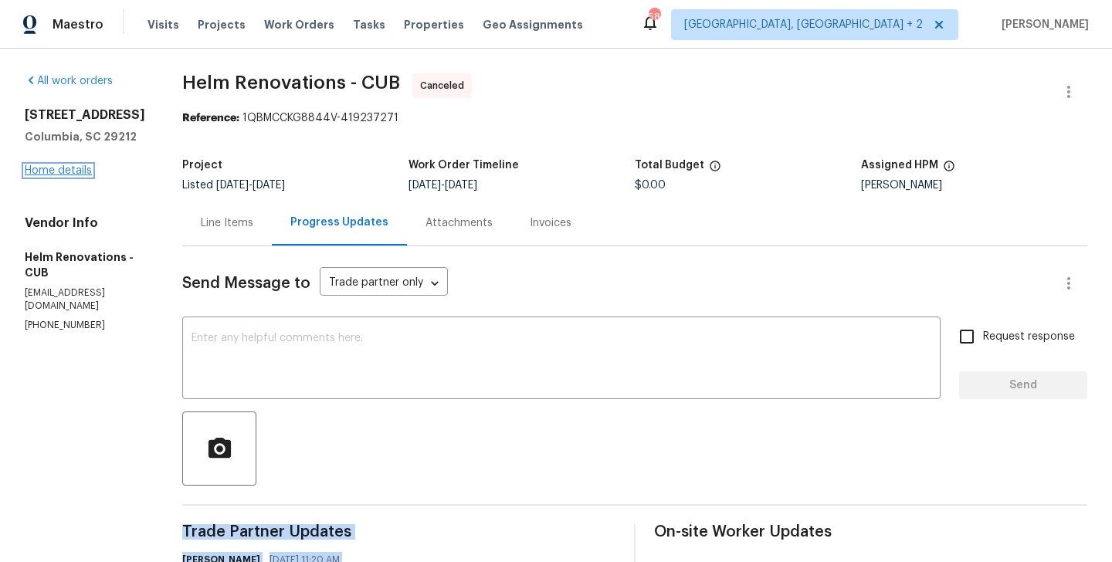
click at [59, 171] on link "Home details" at bounding box center [58, 170] width 67 height 11
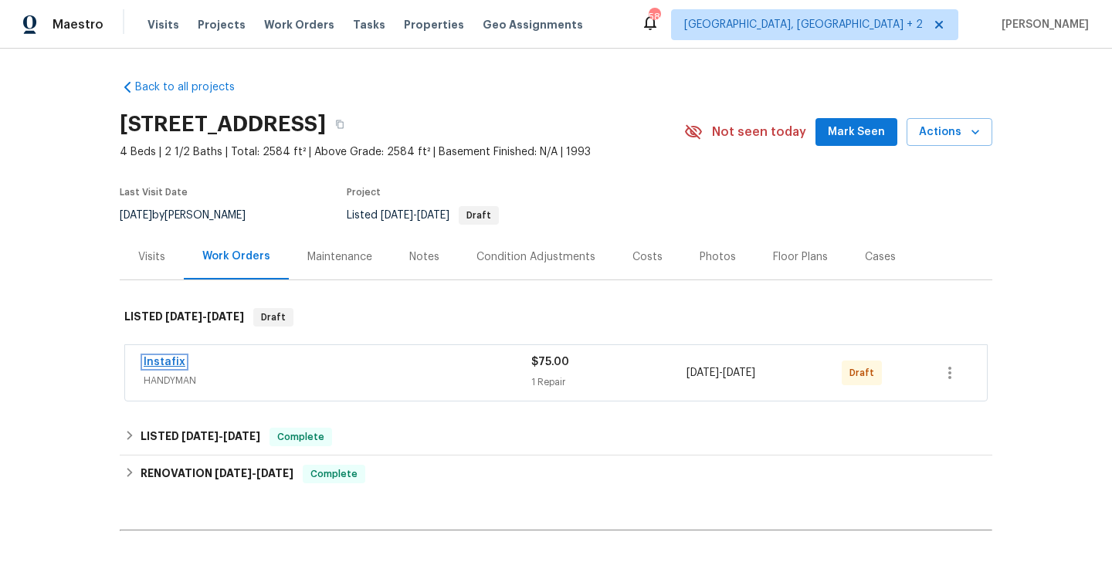
click at [164, 363] on link "Instafix" at bounding box center [165, 362] width 42 height 11
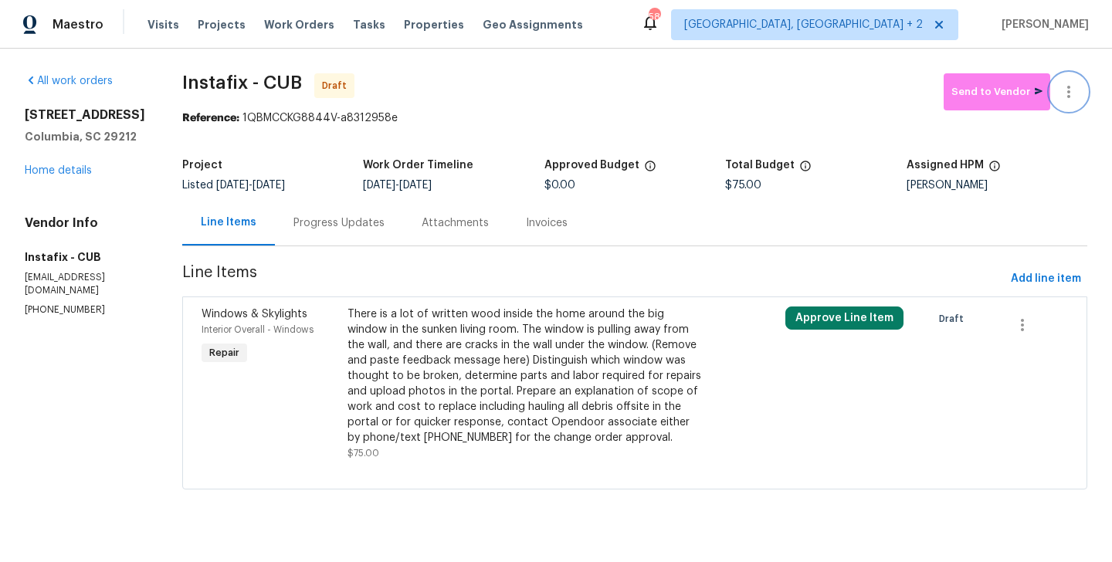
click at [1067, 80] on button "button" at bounding box center [1069, 91] width 37 height 37
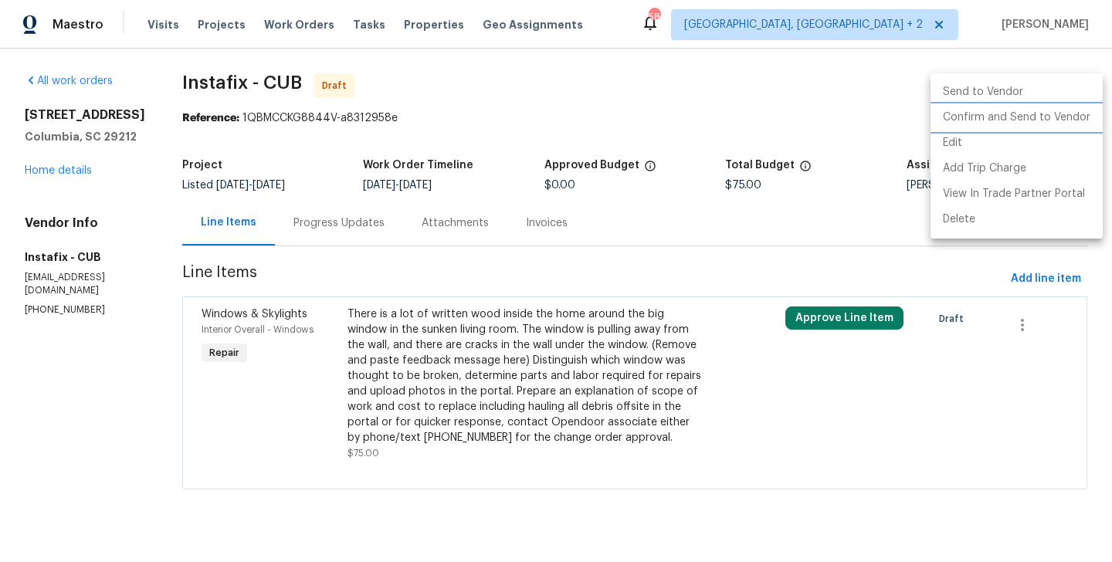
click at [1074, 119] on li "Confirm and Send to Vendor" at bounding box center [1017, 117] width 172 height 25
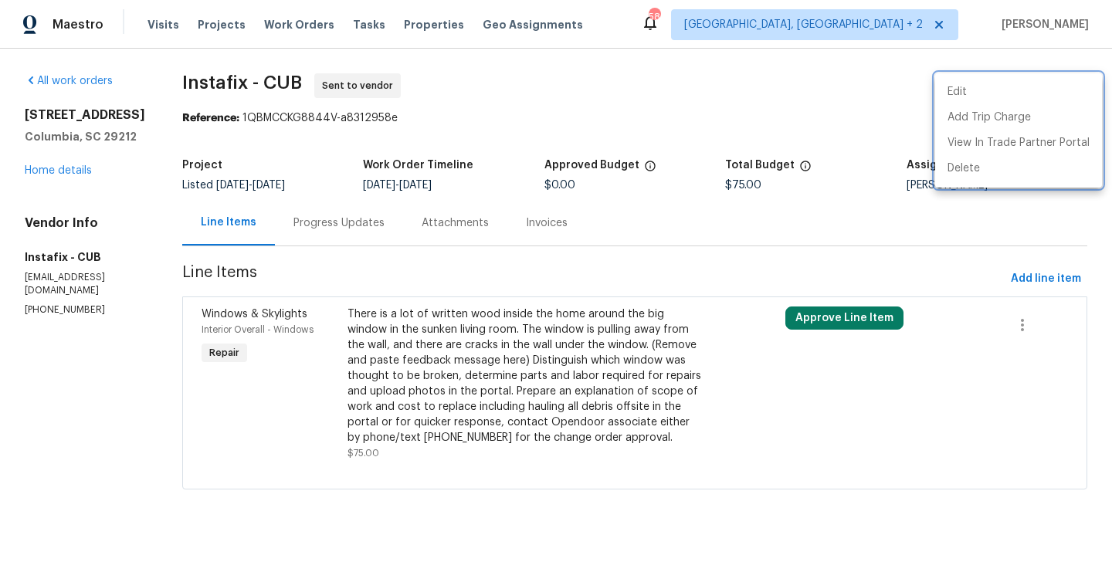
click at [338, 236] on div at bounding box center [556, 281] width 1112 height 562
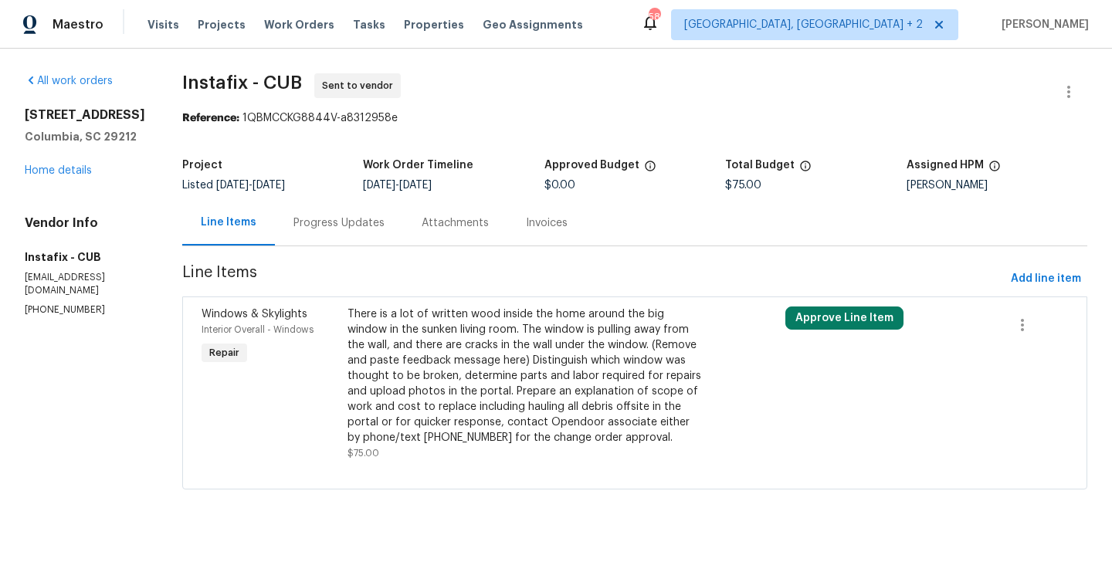
click at [338, 236] on div "Progress Updates" at bounding box center [339, 223] width 128 height 46
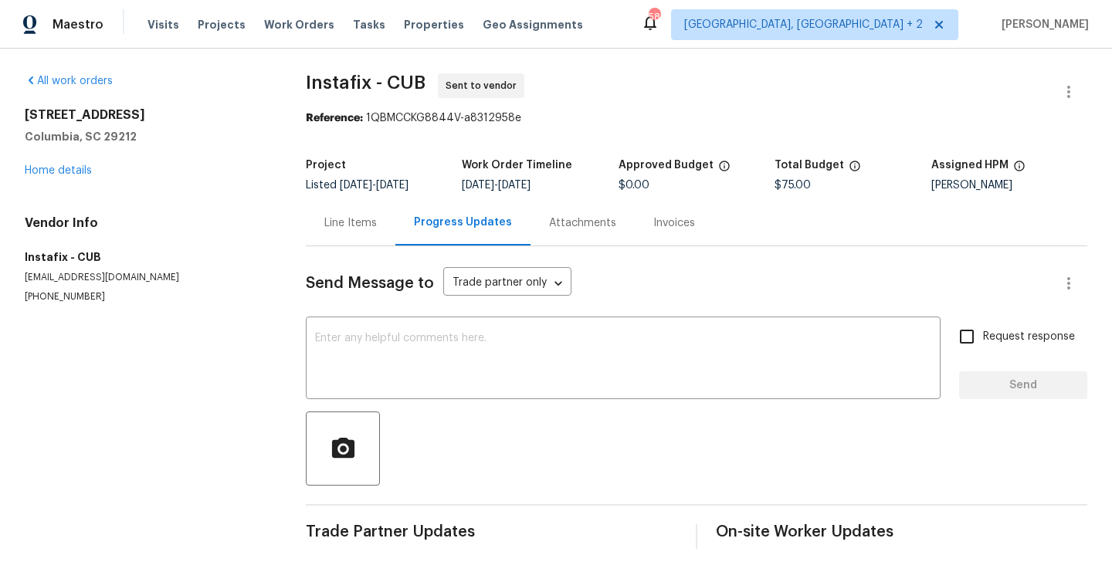
click at [422, 438] on div at bounding box center [697, 449] width 782 height 74
click at [422, 389] on div "x ​" at bounding box center [623, 360] width 635 height 79
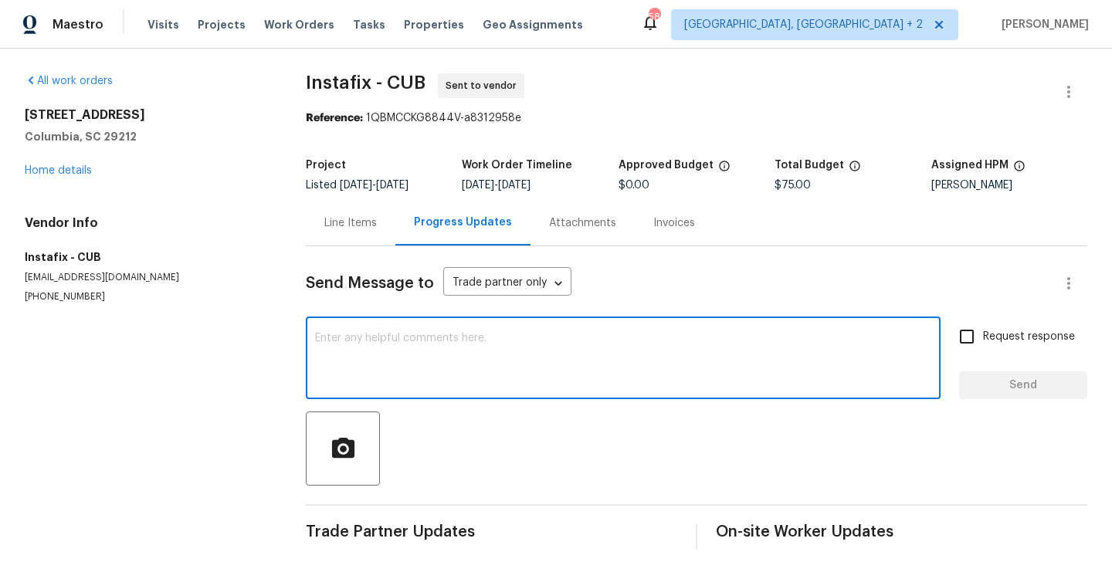
paste textarea "Hi, this is Blessida with Opendoor. I’m confirming you received the WO for the …"
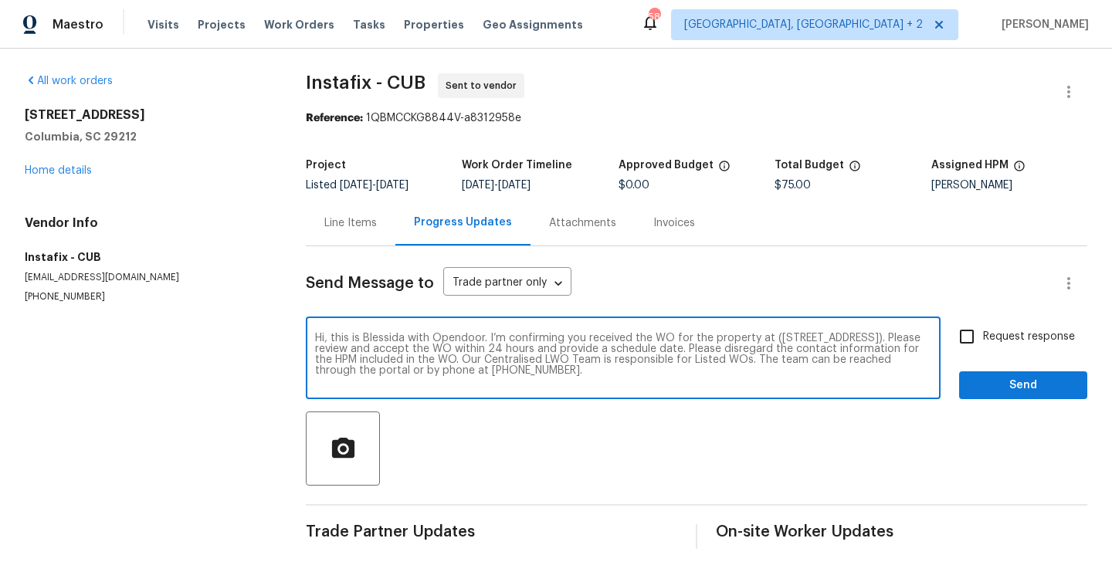
type textarea "Hi, this is Blessida with Opendoor. I’m confirming you received the WO for the …"
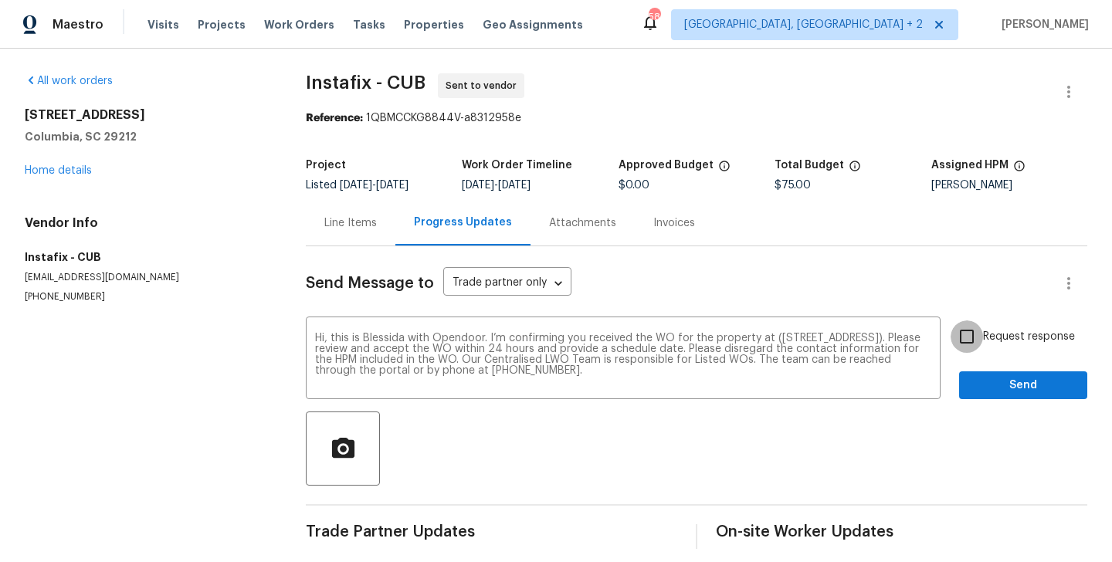
click at [983, 329] on input "Request response" at bounding box center [967, 337] width 32 height 32
checkbox input "true"
click at [984, 391] on span "Send" at bounding box center [1024, 385] width 104 height 19
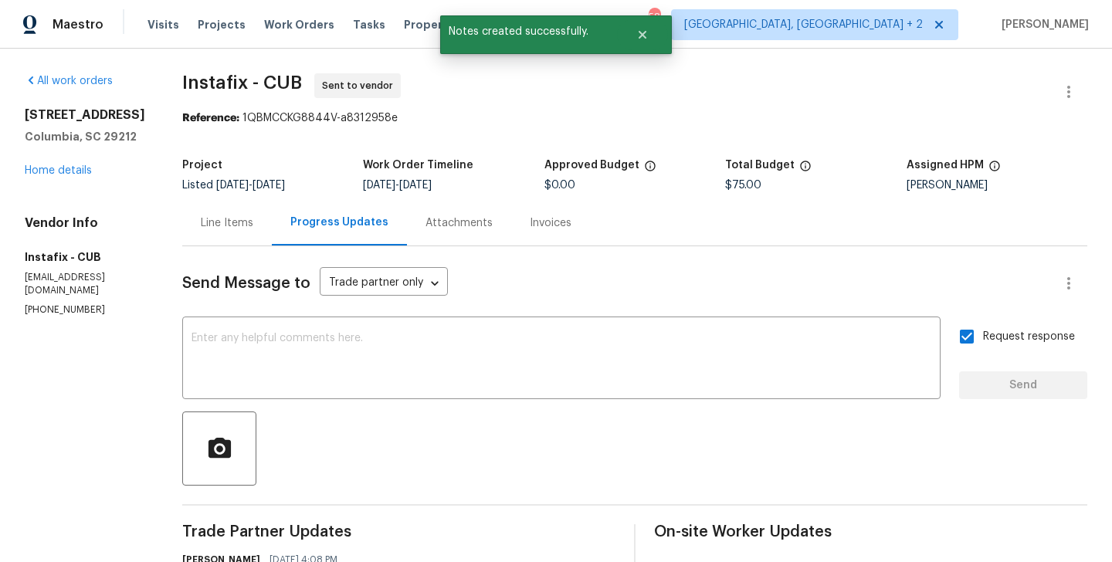
click at [210, 87] on span "Instafix - CUB" at bounding box center [242, 82] width 120 height 19
copy span "Instafix"
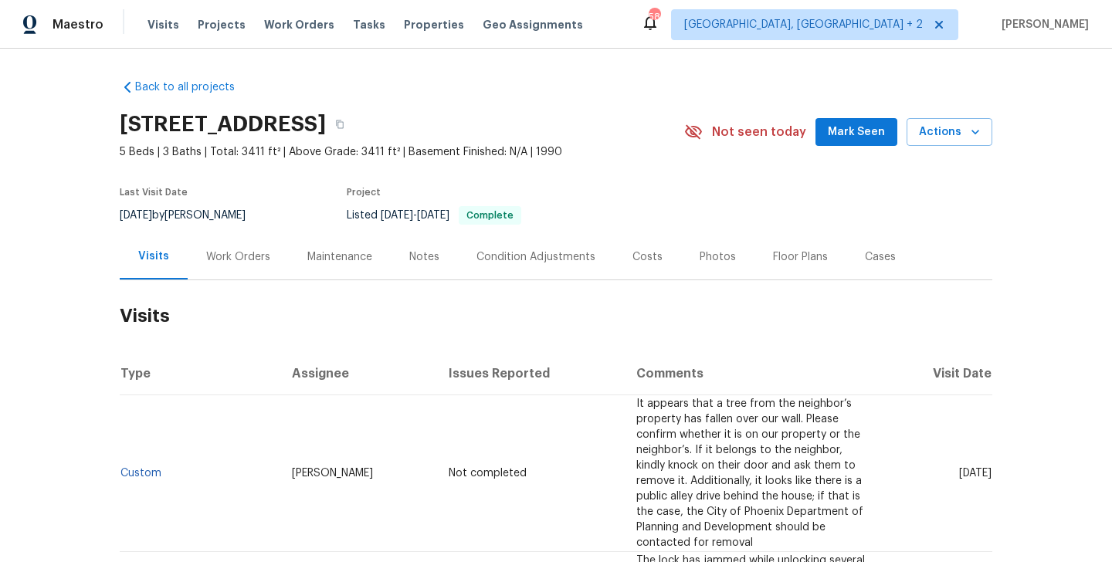
click at [246, 261] on div "Work Orders" at bounding box center [238, 257] width 64 height 15
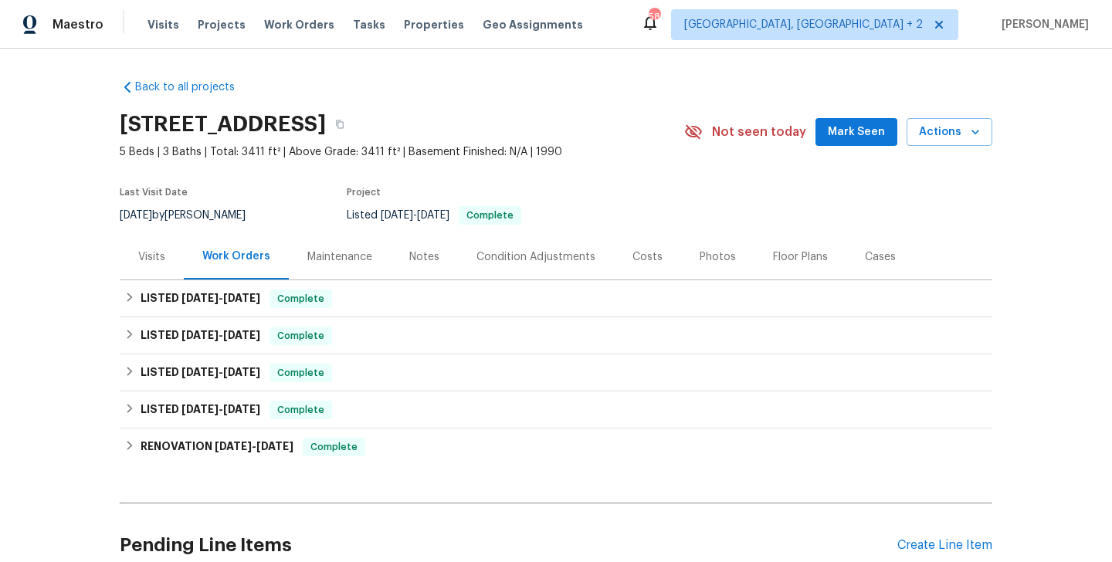
click at [164, 266] on div "Visits" at bounding box center [152, 257] width 64 height 46
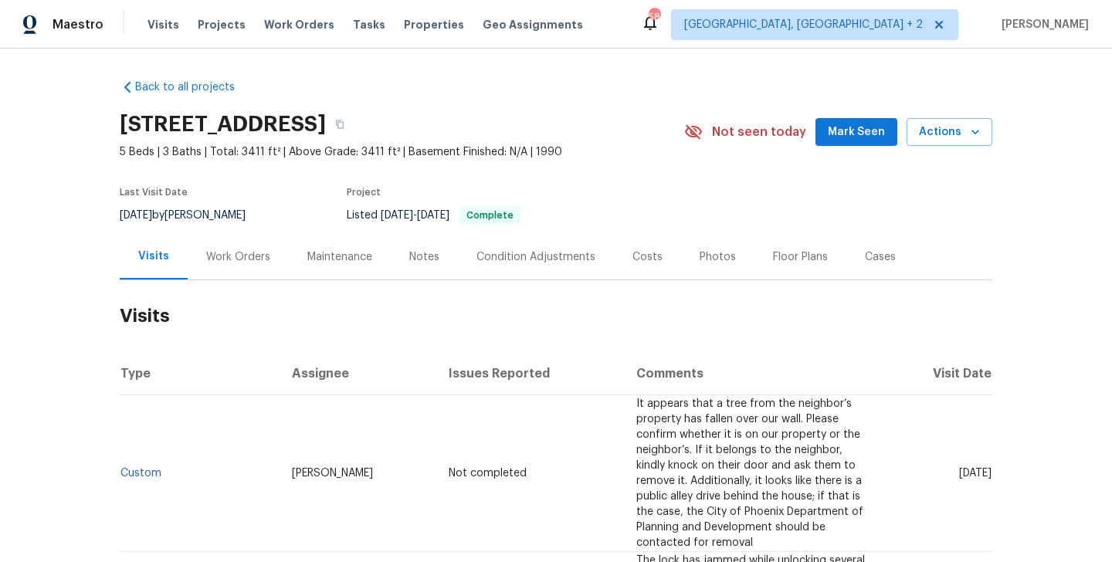
scroll to position [70, 0]
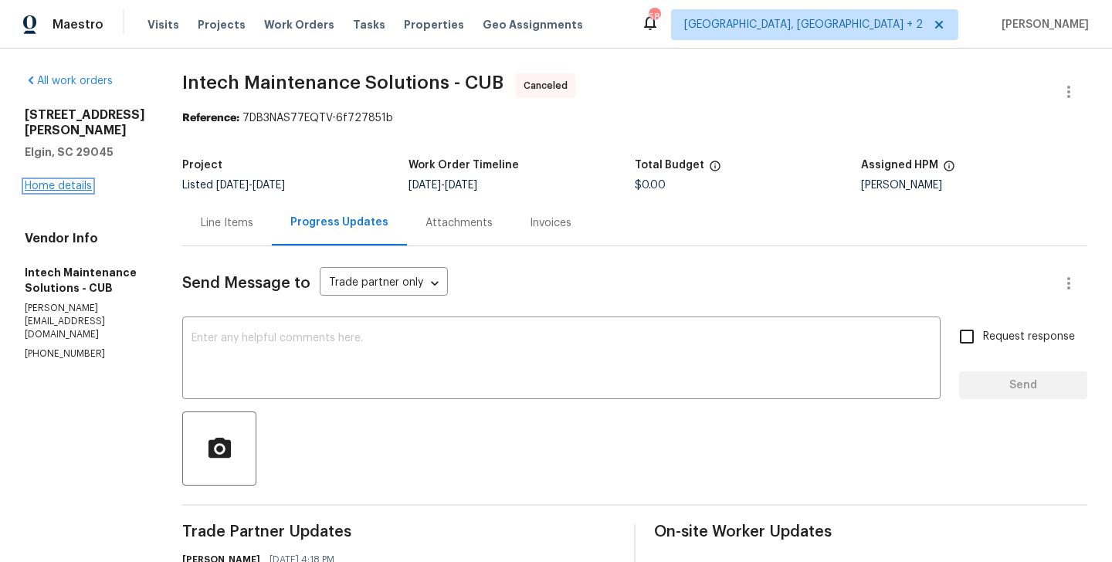
click at [39, 182] on link "Home details" at bounding box center [58, 186] width 67 height 11
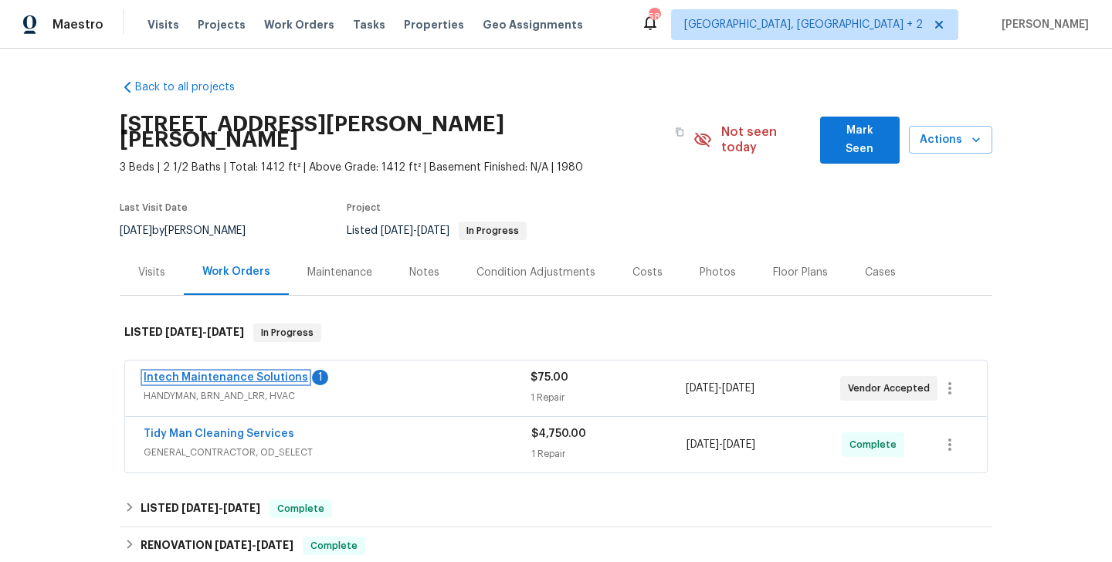
click at [282, 372] on link "Intech Maintenance Solutions" at bounding box center [226, 377] width 165 height 11
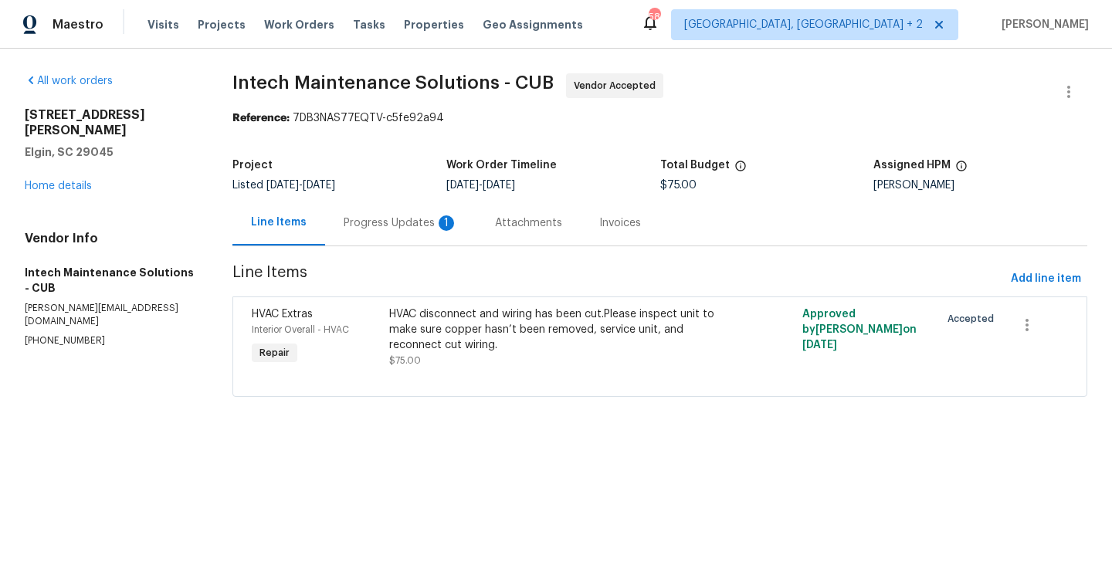
click at [411, 230] on div "Progress Updates 1" at bounding box center [401, 223] width 114 height 15
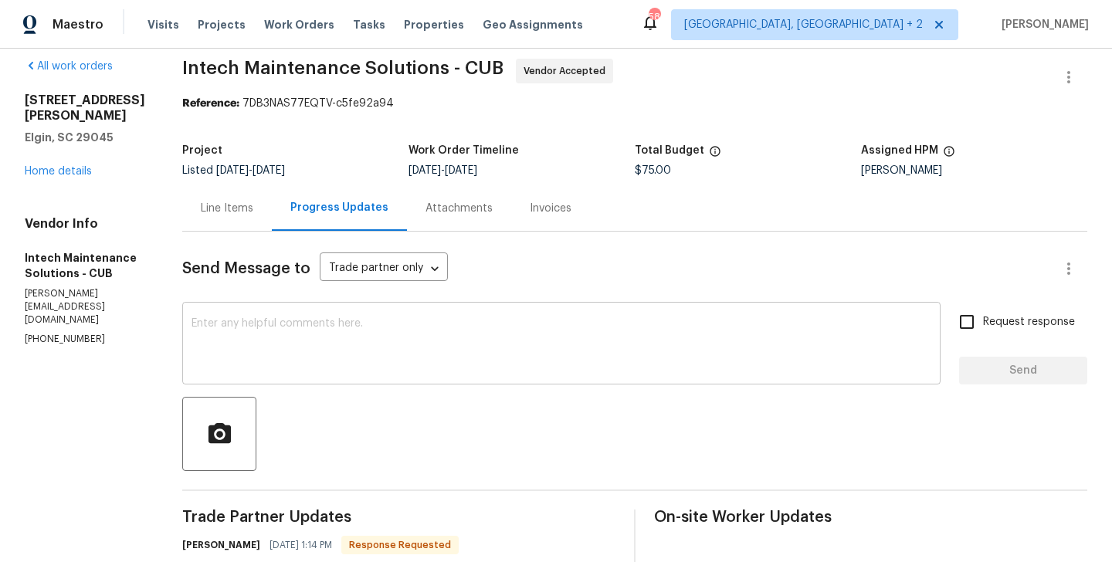
scroll to position [227, 0]
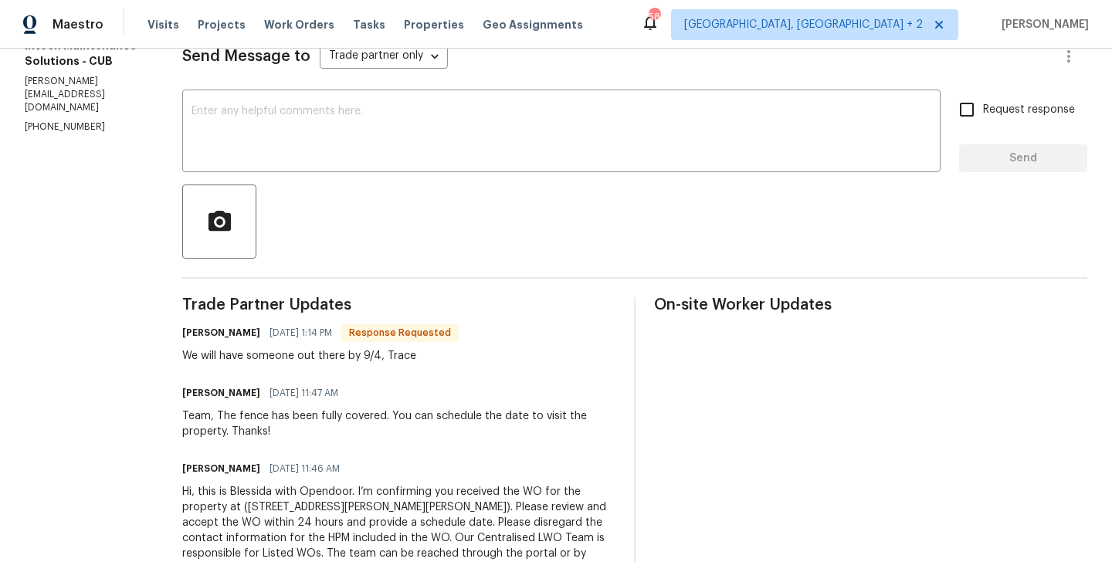
click at [182, 335] on h6 "Ellen" at bounding box center [221, 332] width 78 height 15
copy h6 "Ellen"
click at [284, 177] on div "Send Message to Trade partner only Trade partner only ​ x ​ Request response Se…" at bounding box center [634, 307] width 905 height 576
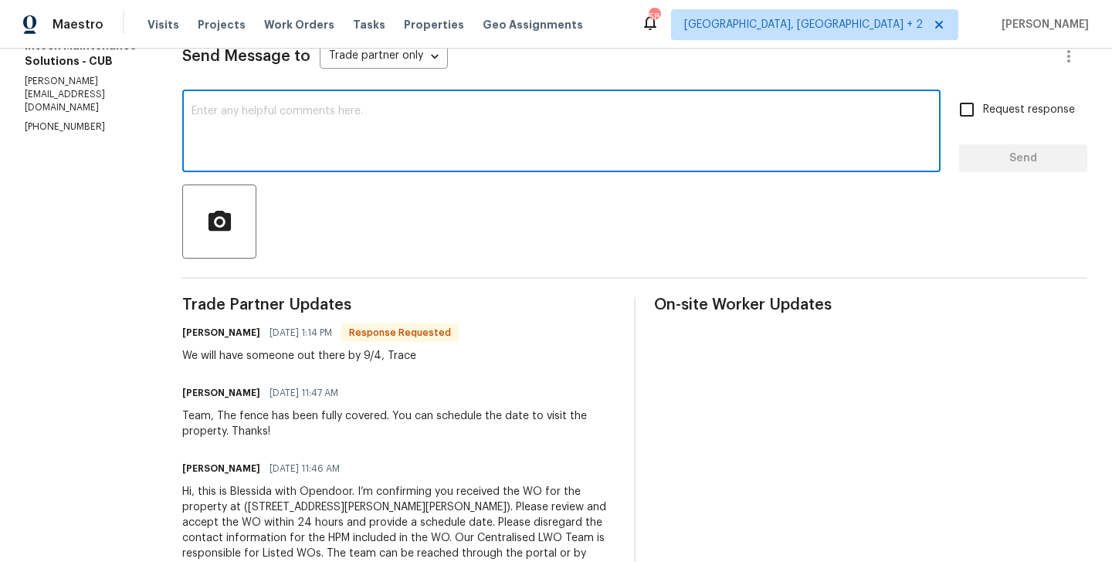
click at [264, 128] on textarea at bounding box center [562, 133] width 740 height 54
paste textarea "Ellen"
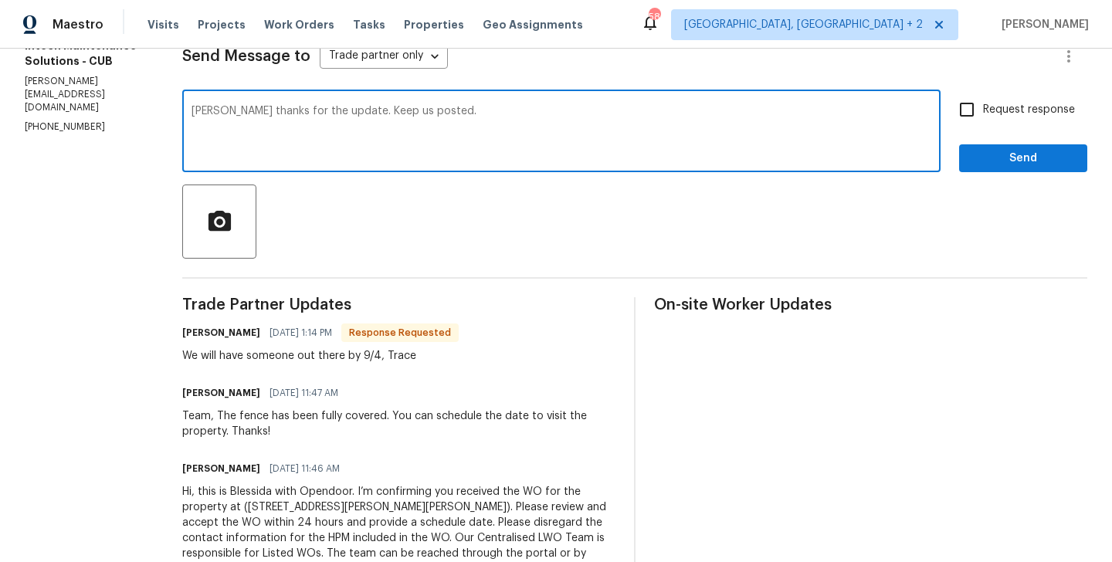
type textarea "Ellen thanks for the update. Keep us posted."
click at [986, 107] on span "Request response" at bounding box center [1029, 110] width 92 height 16
click at [983, 107] on input "Request response" at bounding box center [967, 109] width 32 height 32
checkbox input "true"
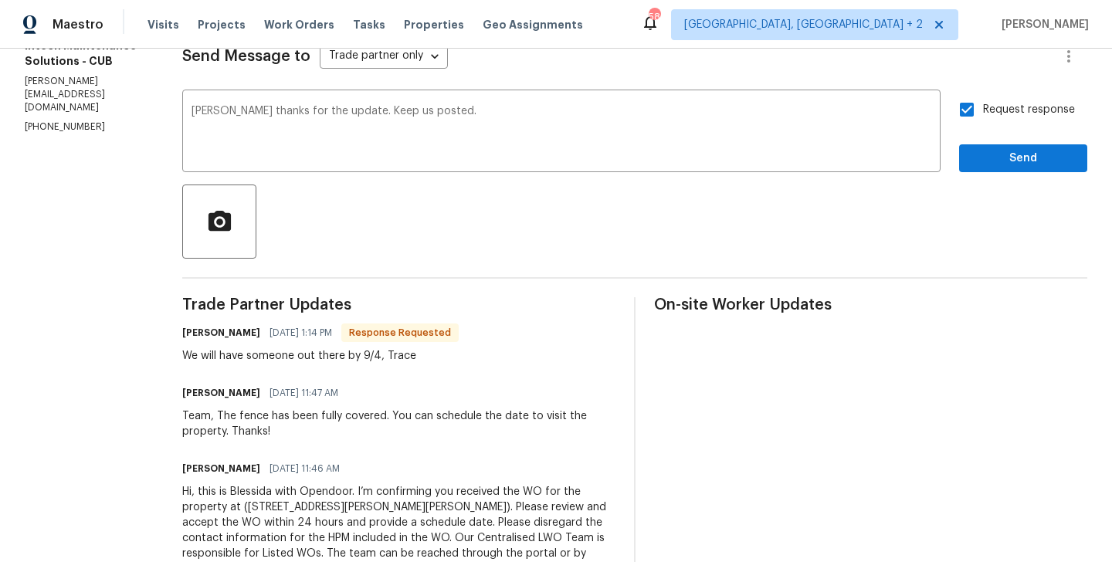
click at [986, 178] on div "Send Message to Trade partner only Trade partner only ​ Ellen thanks for the up…" at bounding box center [634, 307] width 905 height 576
click at [983, 160] on span "Send" at bounding box center [1024, 158] width 104 height 19
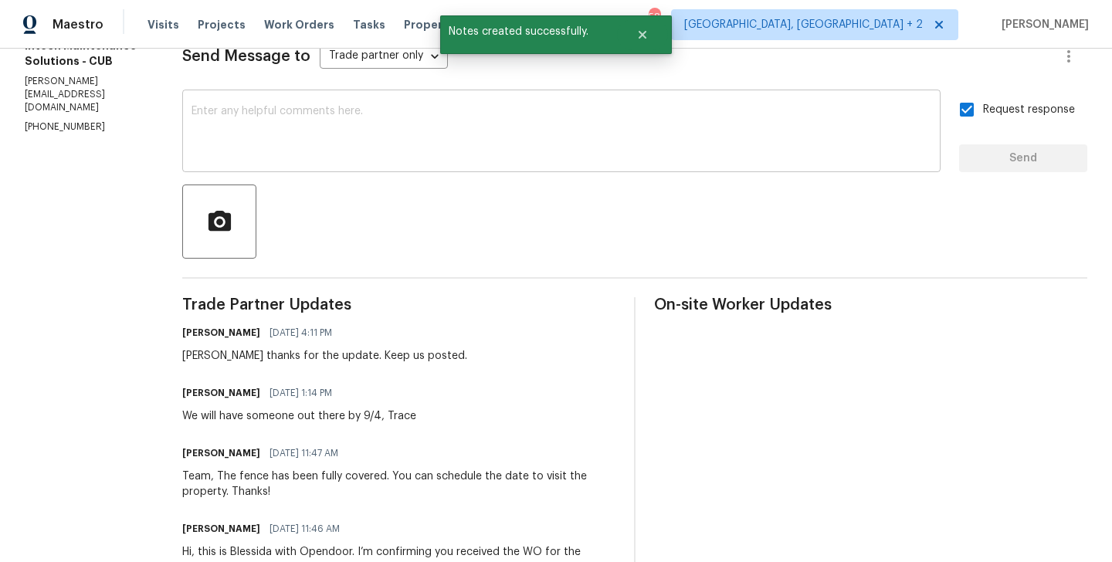
scroll to position [0, 0]
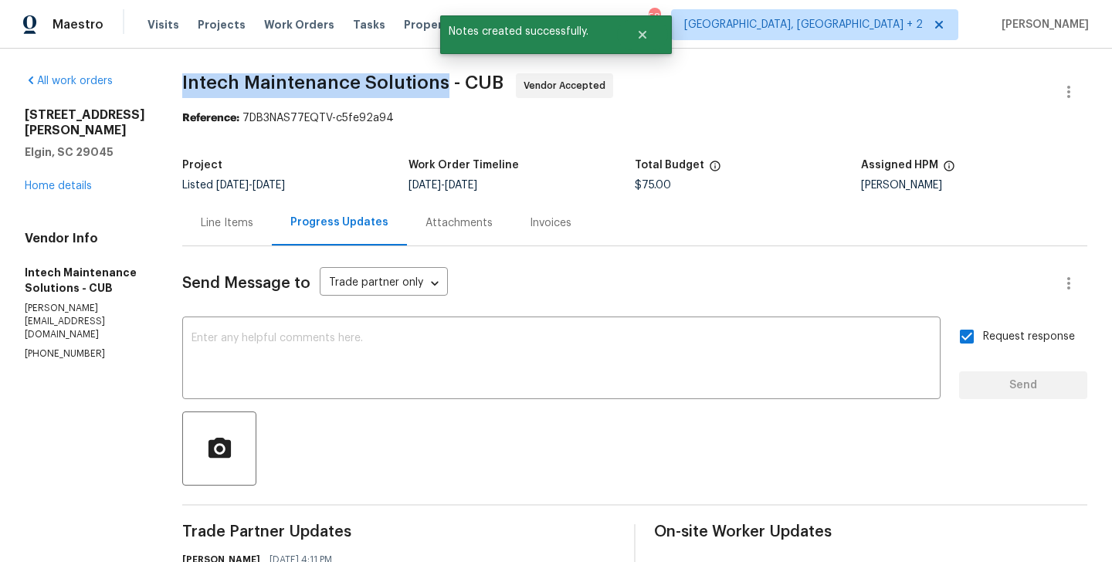
drag, startPoint x: 153, startPoint y: 83, endPoint x: 425, endPoint y: 84, distance: 271.9
click at [425, 84] on div "All work orders 1003 Watson Dr Elgin, SC 29045 Home details Vendor Info Intech …" at bounding box center [556, 478] width 1112 height 859
copy span "Intech Maintenance Solutions"
click at [56, 181] on link "Home details" at bounding box center [58, 186] width 67 height 11
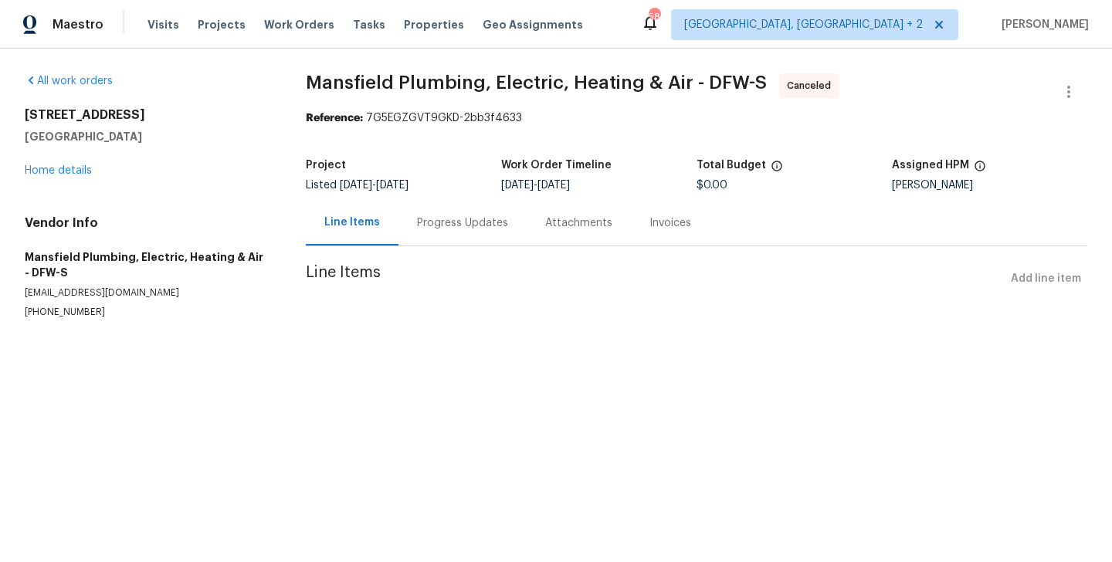
click at [73, 178] on div "All work orders [STREET_ADDRESS][PERSON_NAME] Home details Vendor Info Mansfiel…" at bounding box center [147, 196] width 244 height 246
click at [62, 169] on link "Home details" at bounding box center [58, 170] width 67 height 11
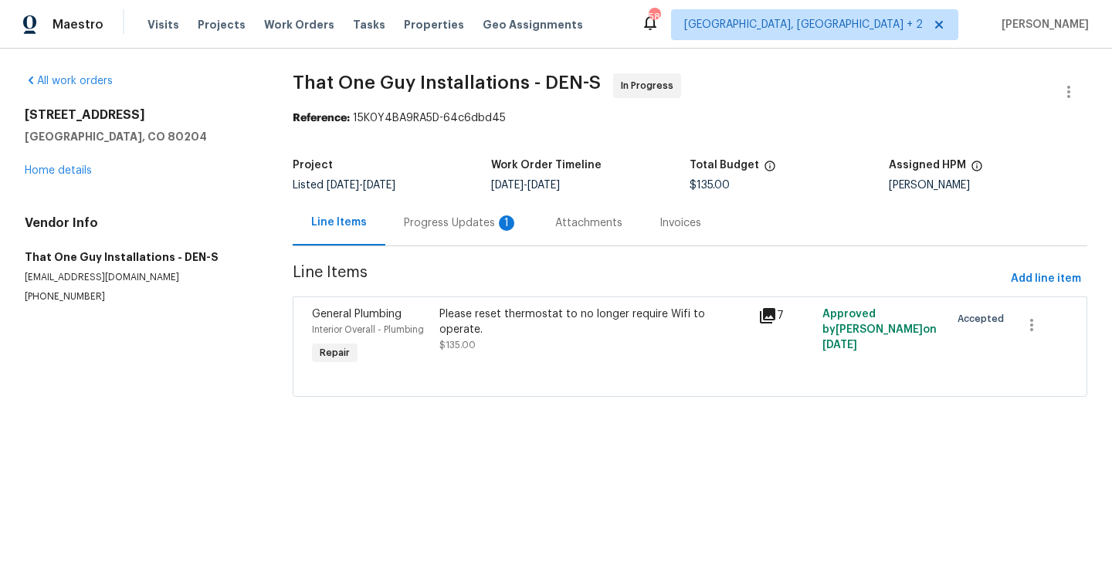
click at [433, 202] on div "Progress Updates 1" at bounding box center [460, 223] width 151 height 46
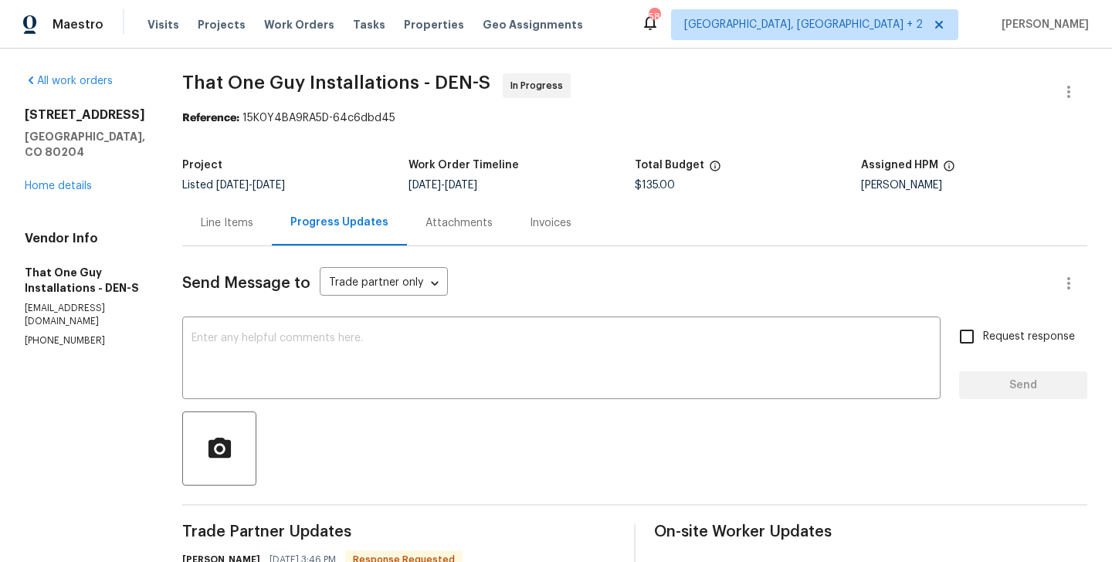
click at [217, 207] on div "Line Items" at bounding box center [227, 223] width 90 height 46
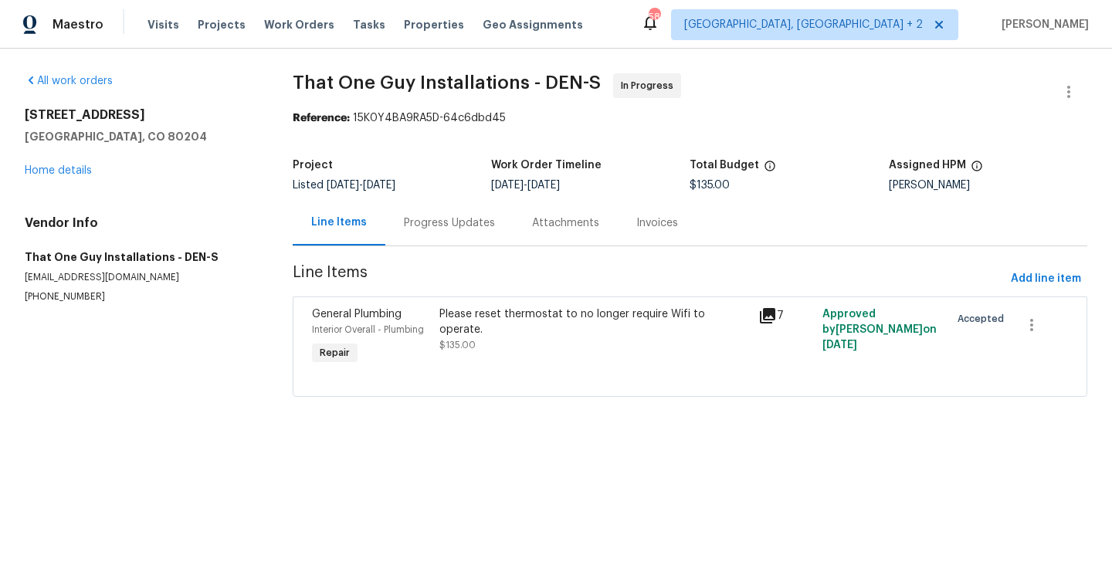
click at [512, 322] on div "Please reset thermostat to no longer require Wifi to operate. $135.00" at bounding box center [595, 330] width 310 height 46
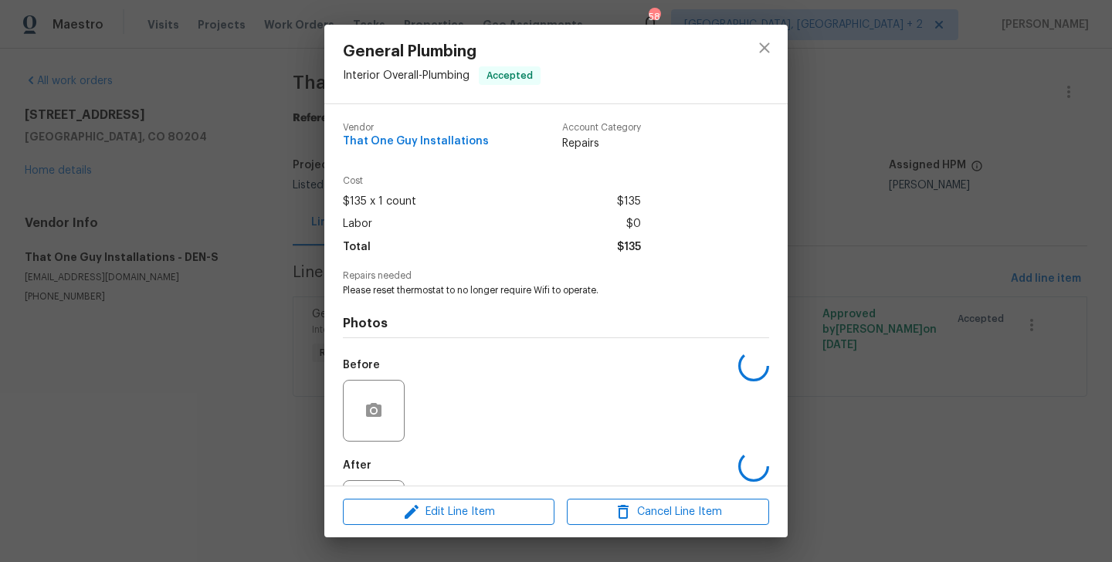
scroll to position [72, 0]
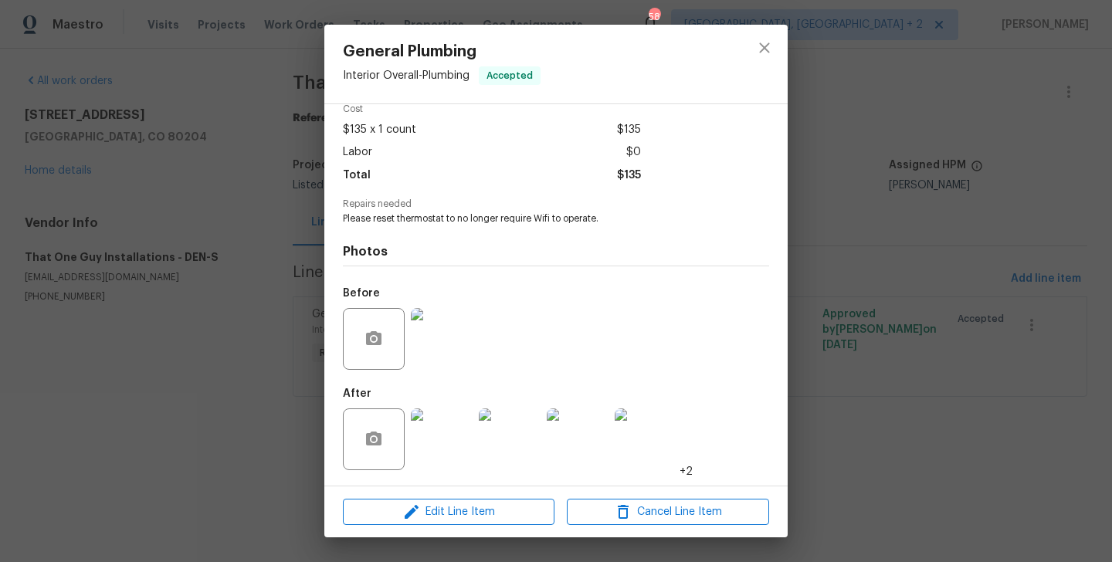
click at [240, 431] on div "General Plumbing Interior Overall - Plumbing Accepted Vendor That One Guy Insta…" at bounding box center [556, 281] width 1112 height 562
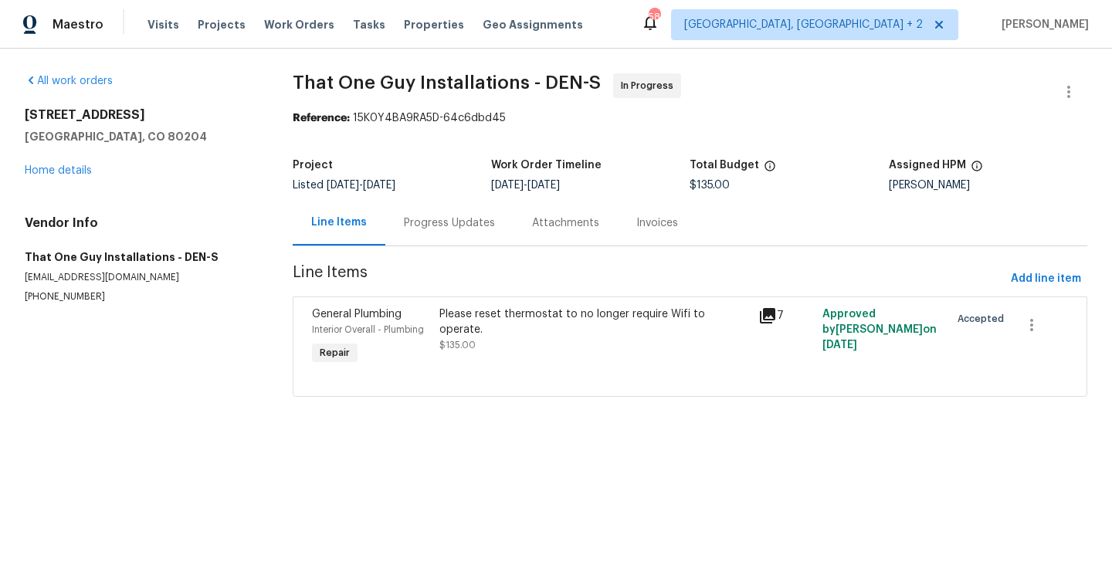
click at [436, 196] on div "Project Listed 8/22/2025 - 9/4/2025 Work Order Timeline 9/2/2025 - 9/4/2025 Tot…" at bounding box center [690, 175] width 795 height 49
click at [426, 209] on div "Progress Updates" at bounding box center [449, 223] width 128 height 46
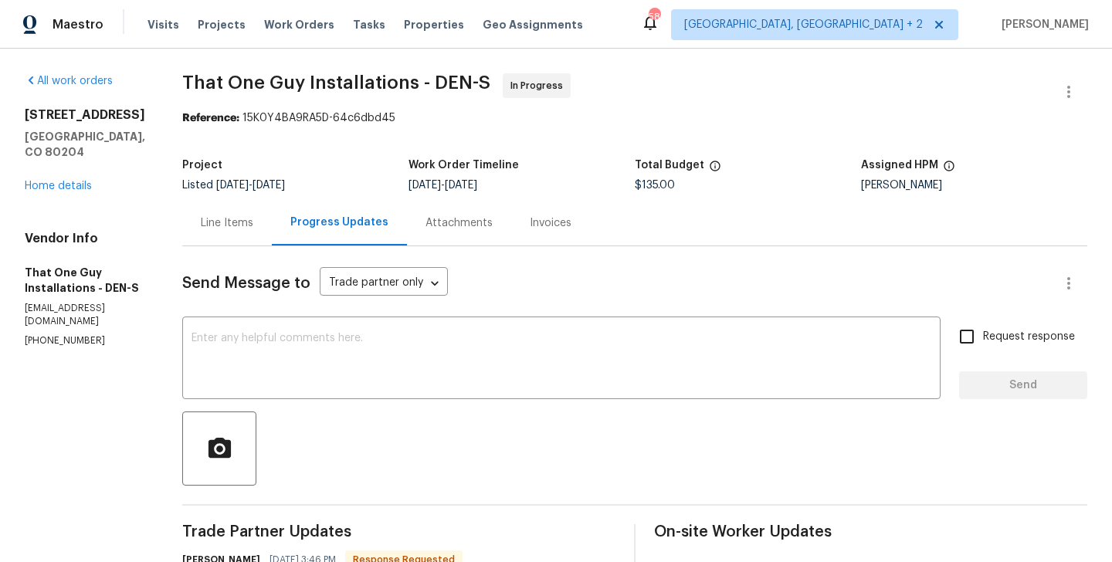
click at [195, 236] on div "Line Items" at bounding box center [227, 223] width 90 height 46
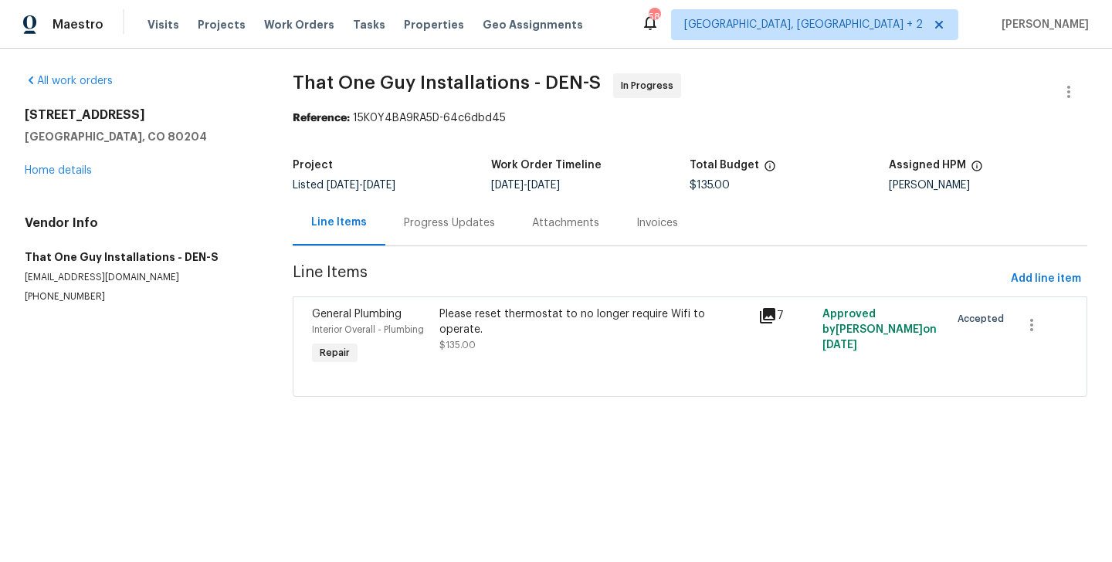
click at [470, 348] on div "Please reset thermostat to no longer require Wifi to operate. $135.00" at bounding box center [594, 337] width 319 height 71
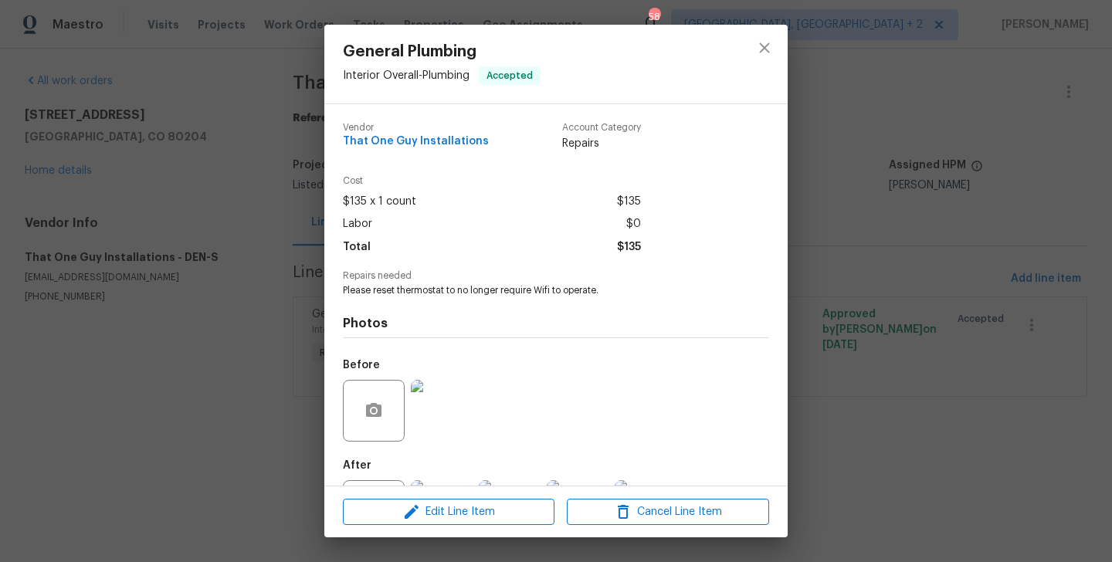
scroll to position [72, 0]
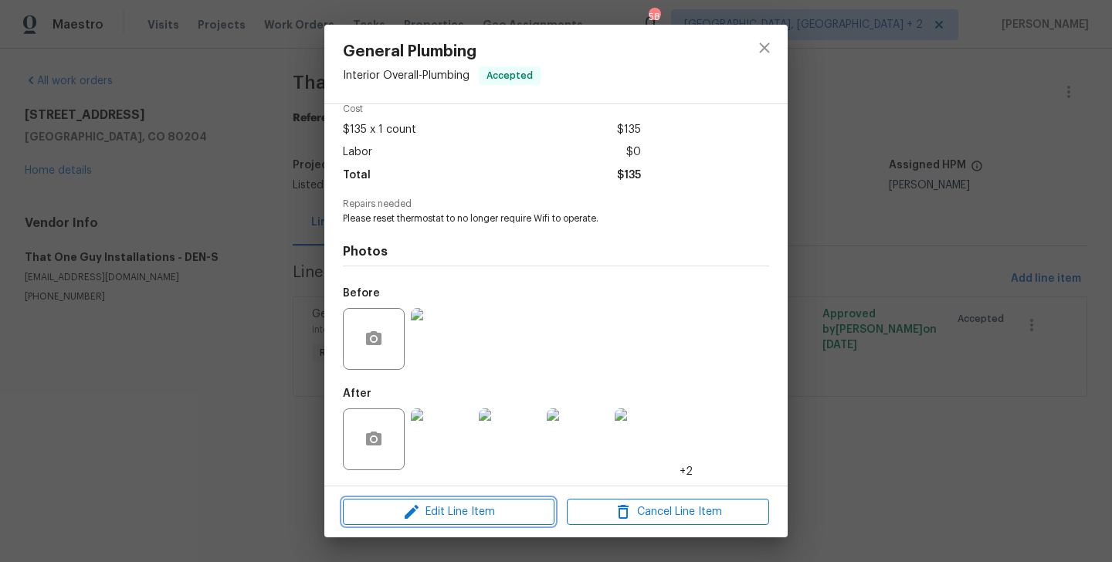
click at [450, 512] on span "Edit Line Item" at bounding box center [449, 512] width 202 height 19
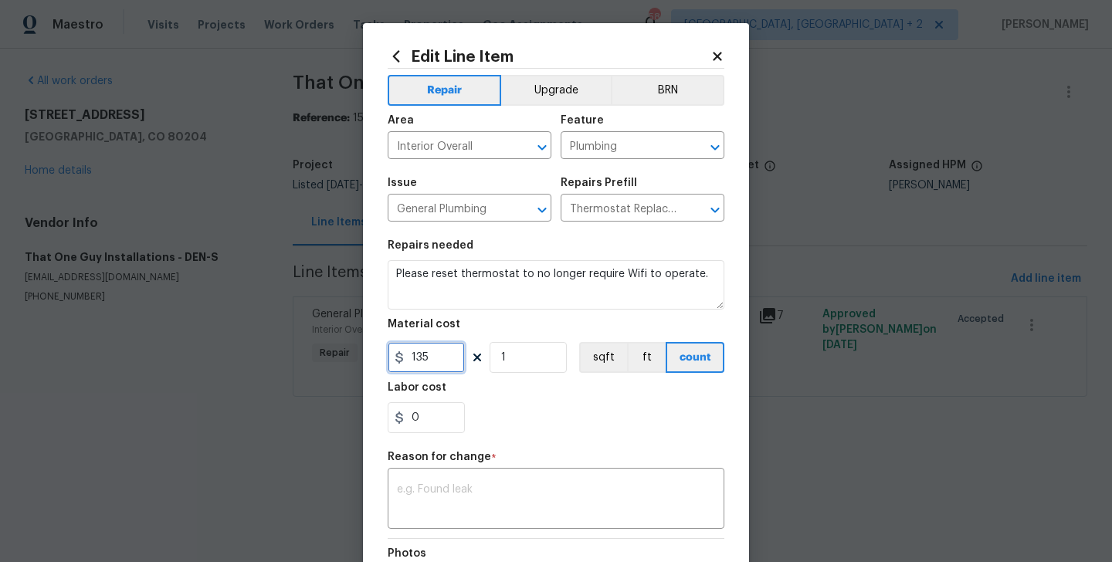
click at [414, 349] on input "135" at bounding box center [426, 357] width 77 height 31
type input "200"
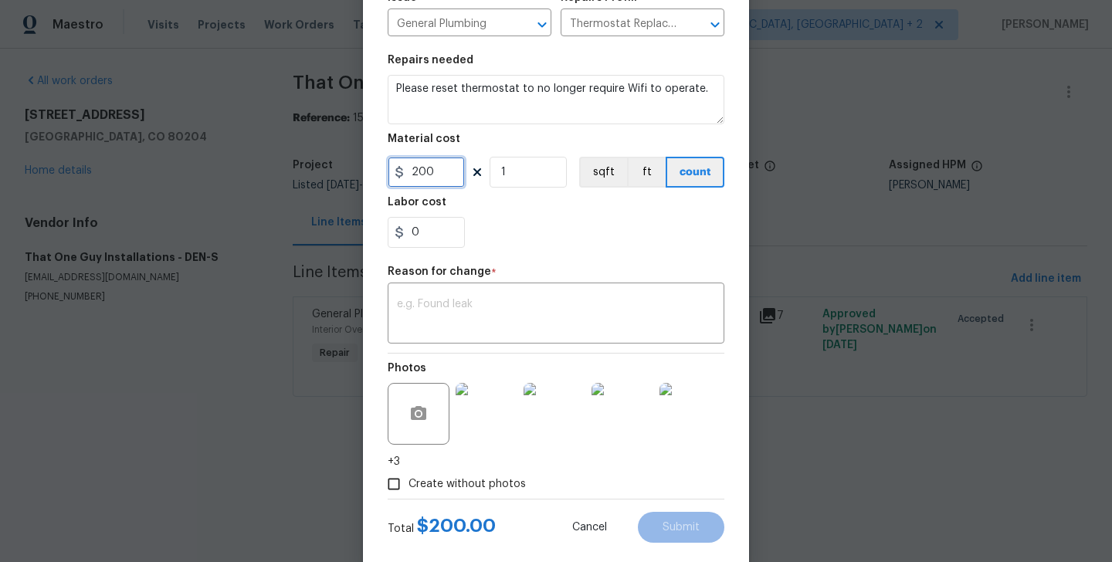
scroll to position [215, 0]
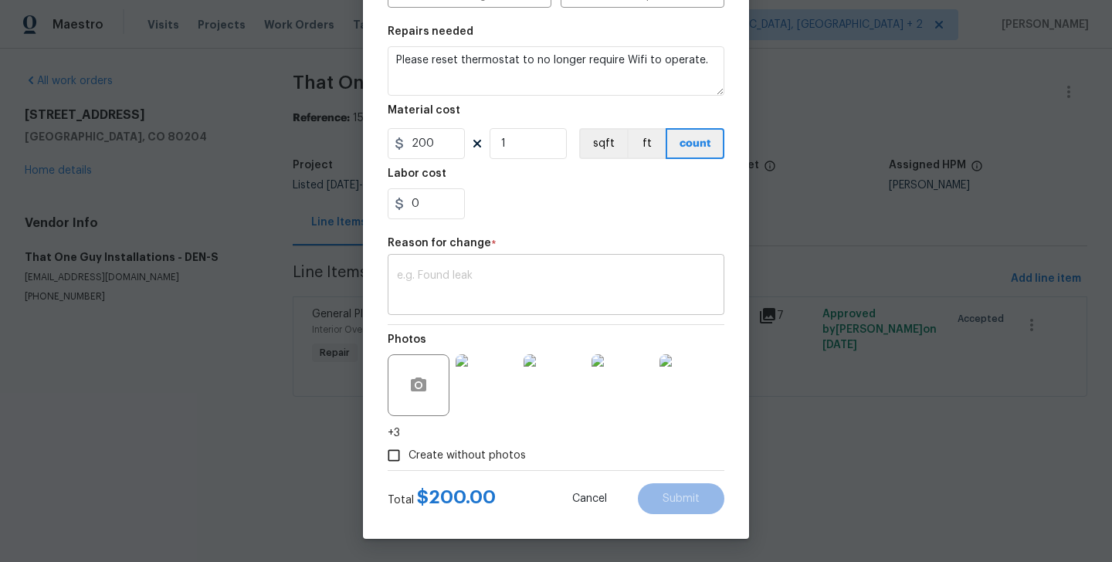
click at [472, 287] on textarea at bounding box center [556, 286] width 318 height 32
paste textarea "(BA) Updated per vendor’s final cost."
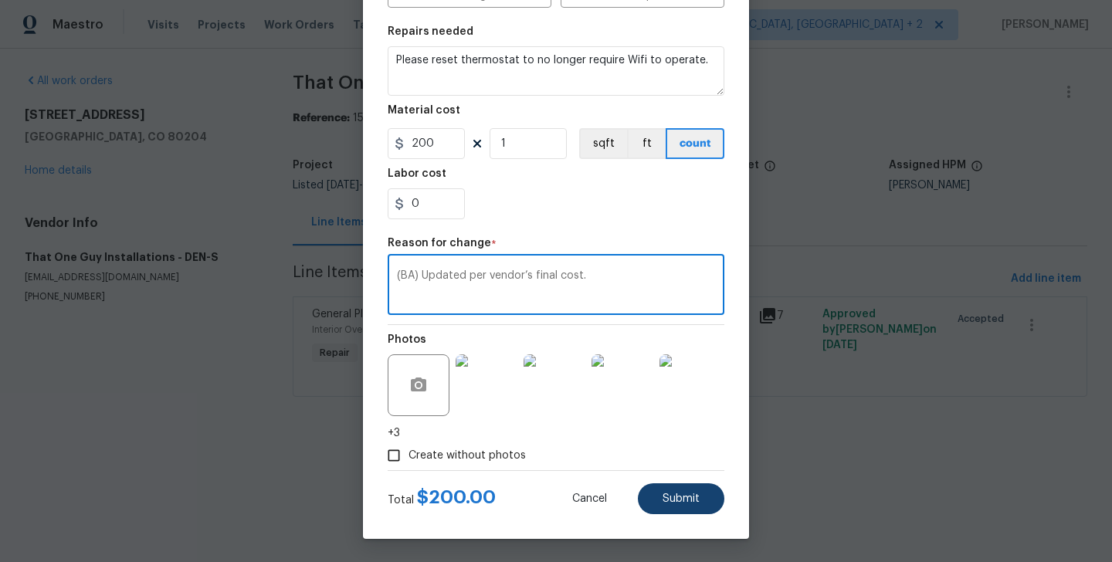
type textarea "(BA) Updated per vendor’s final cost."
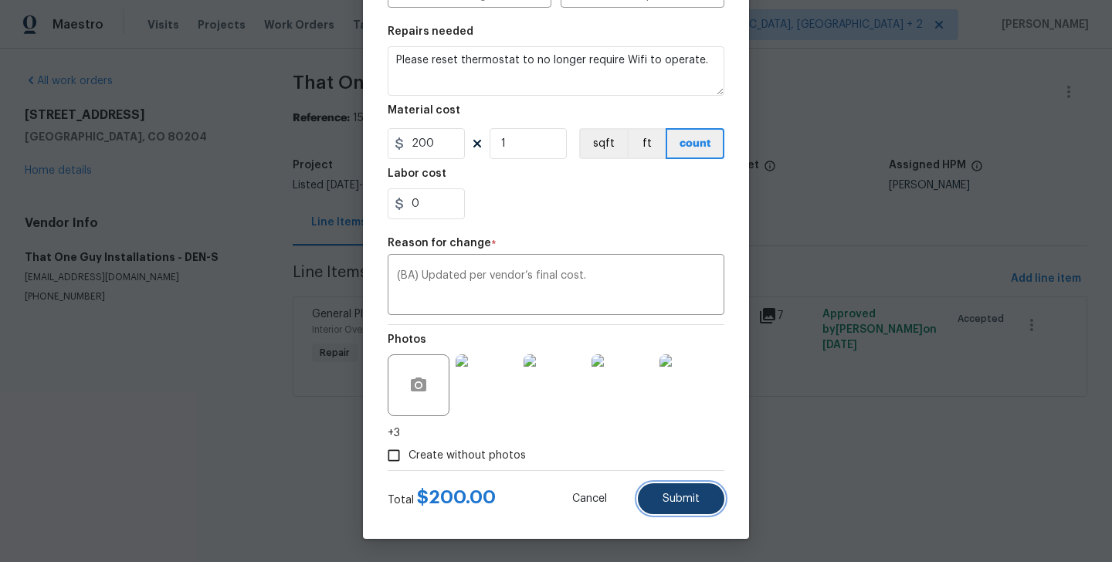
click at [695, 498] on span "Submit" at bounding box center [681, 500] width 37 height 12
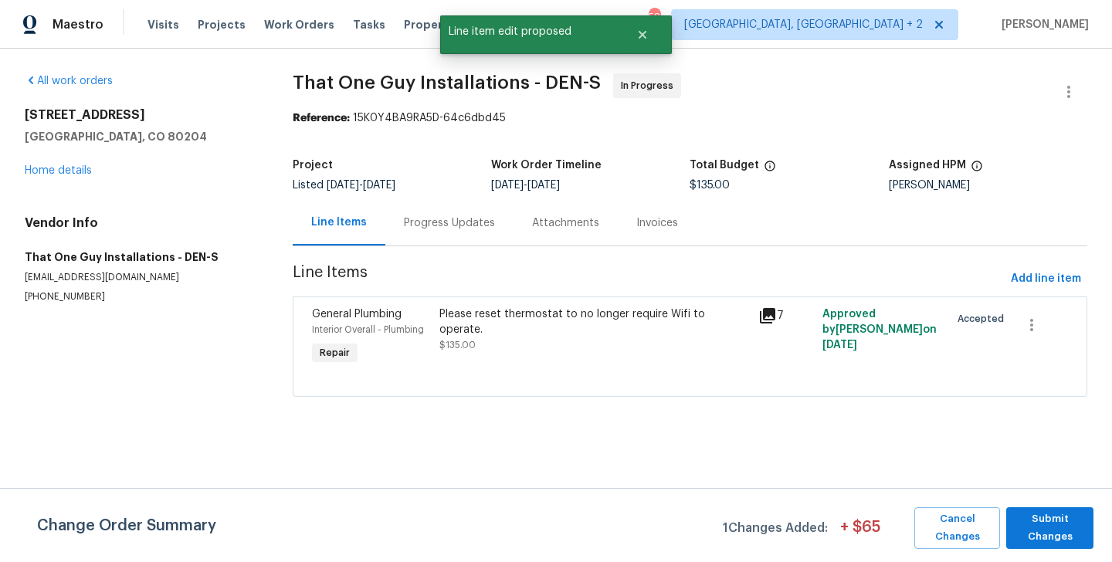
scroll to position [0, 0]
click at [1048, 532] on span "Submit Changes" at bounding box center [1050, 529] width 72 height 36
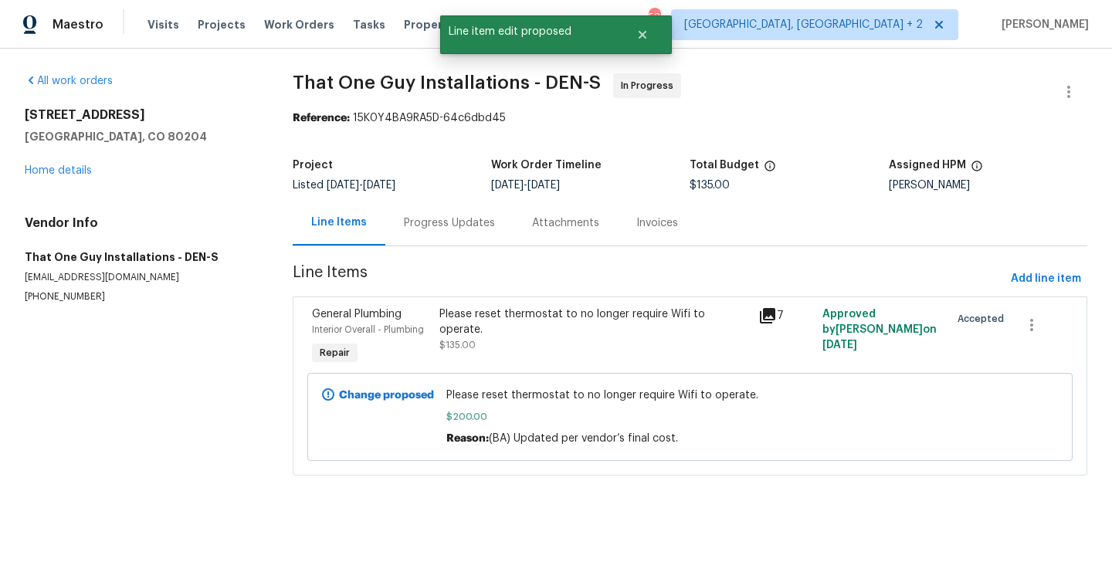
click at [440, 212] on div "Progress Updates" at bounding box center [449, 223] width 128 height 46
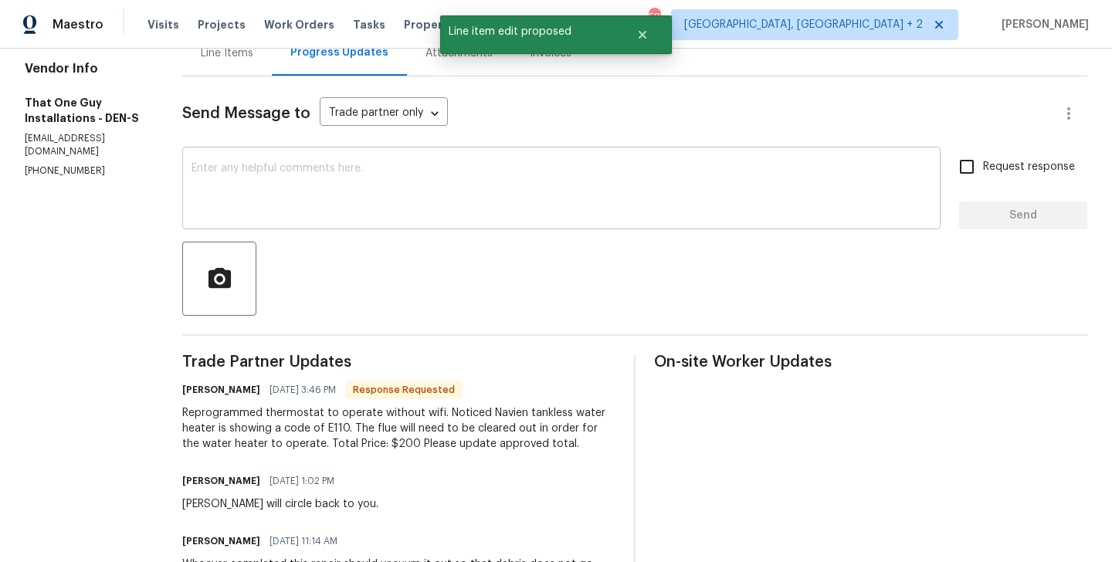
scroll to position [261, 0]
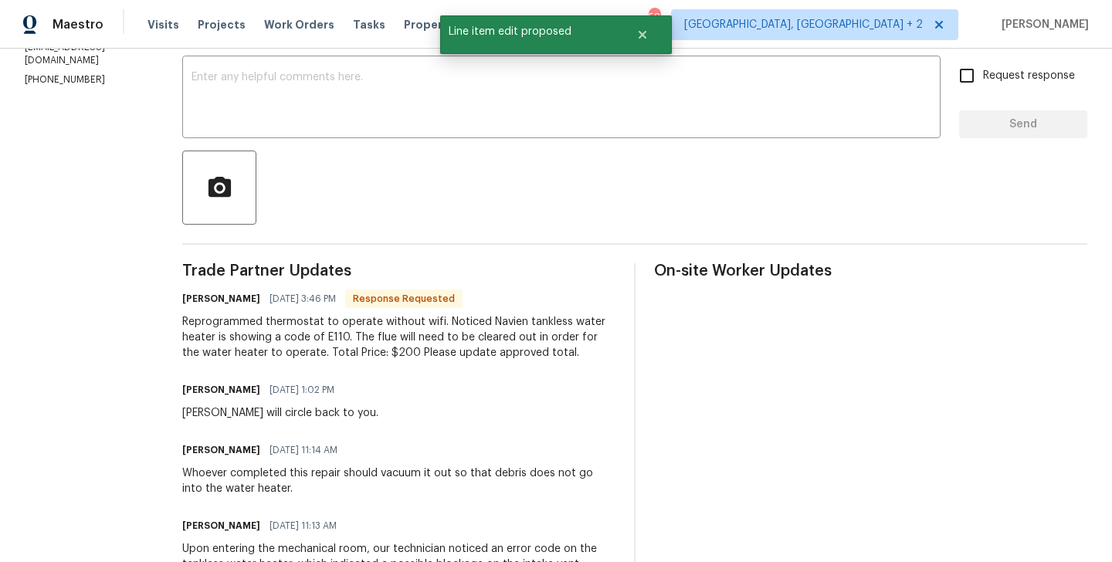
click at [182, 298] on h6 "Matt Bailey" at bounding box center [221, 298] width 78 height 15
copy h6 "Matt"
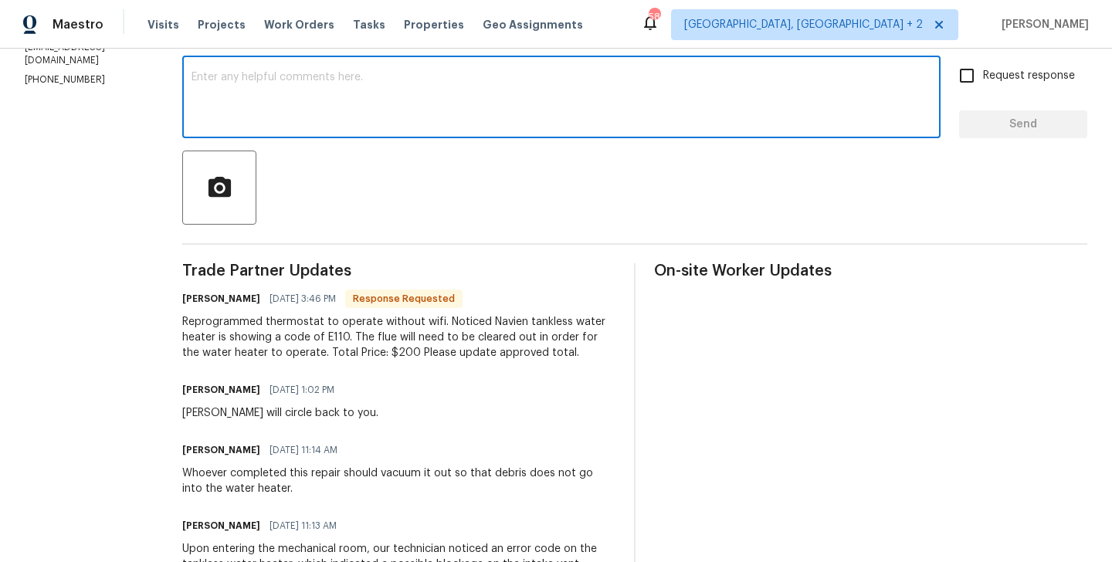
click at [217, 108] on textarea at bounding box center [562, 99] width 740 height 54
paste textarea "Matt"
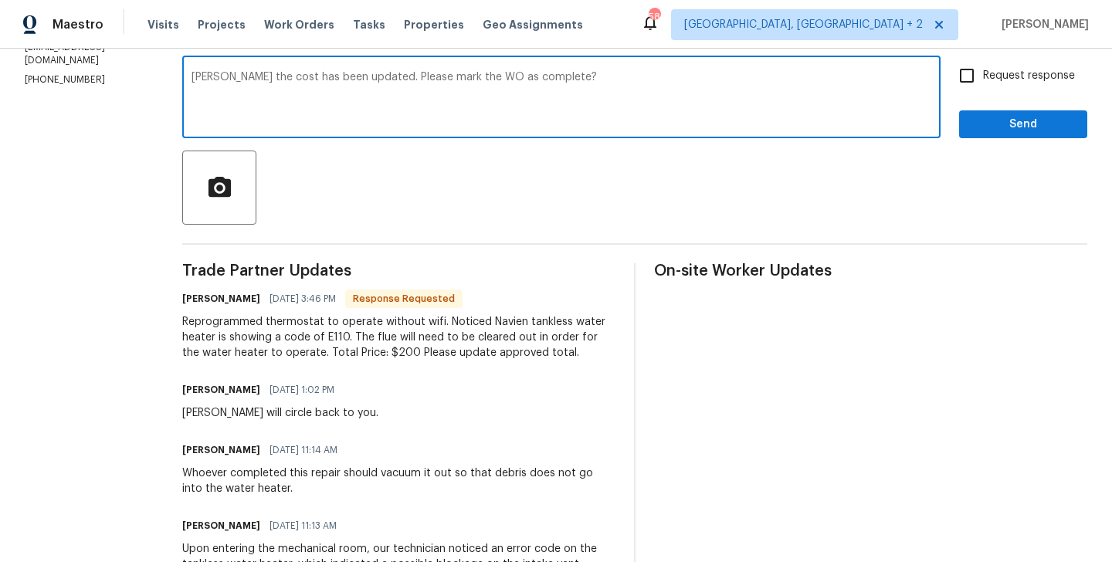
type textarea "Matt the cost has been updated. Please mark the WO as complete?"
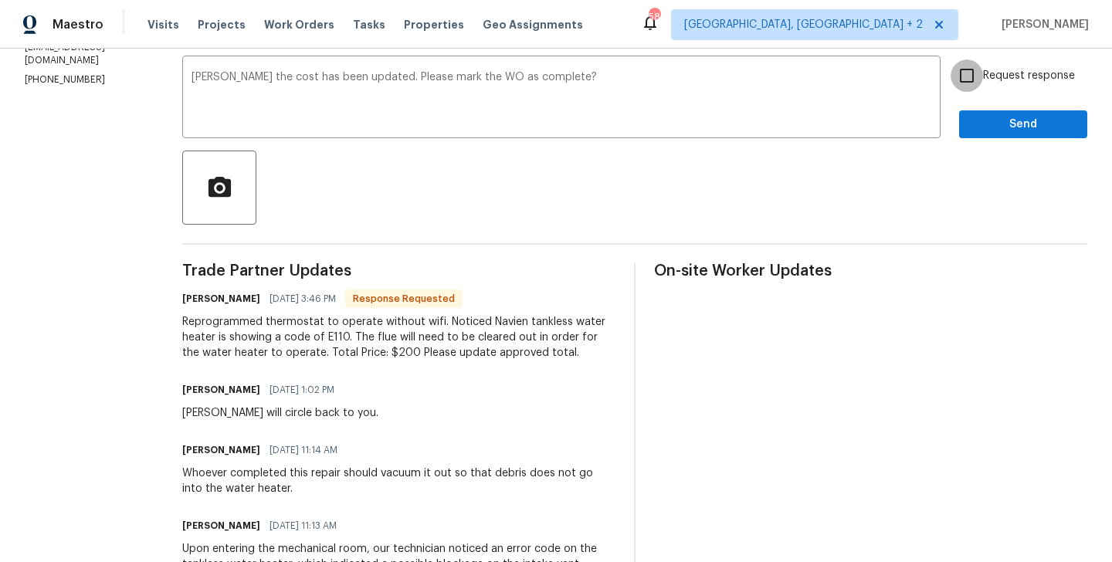
click at [963, 71] on input "Request response" at bounding box center [967, 75] width 32 height 32
checkbox input "true"
click at [976, 128] on span "Send" at bounding box center [1024, 124] width 104 height 19
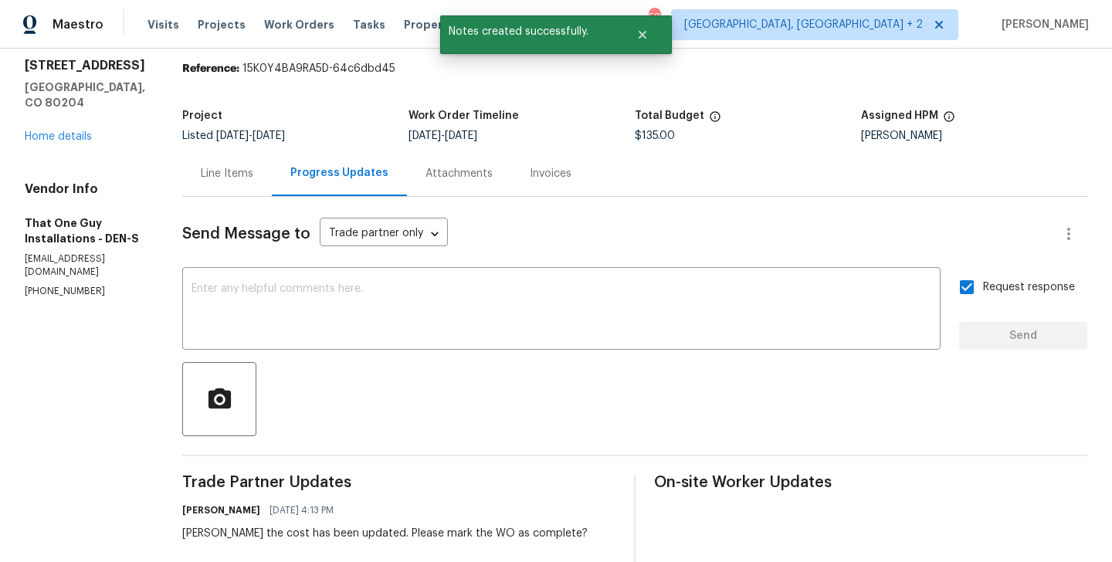
scroll to position [0, 0]
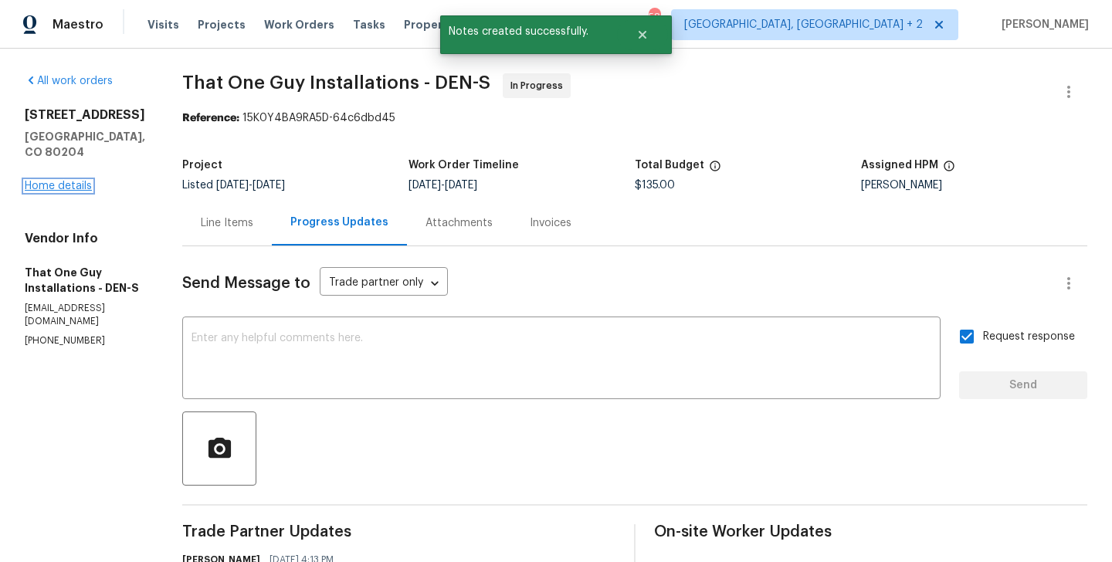
click at [70, 192] on link "Home details" at bounding box center [58, 186] width 67 height 11
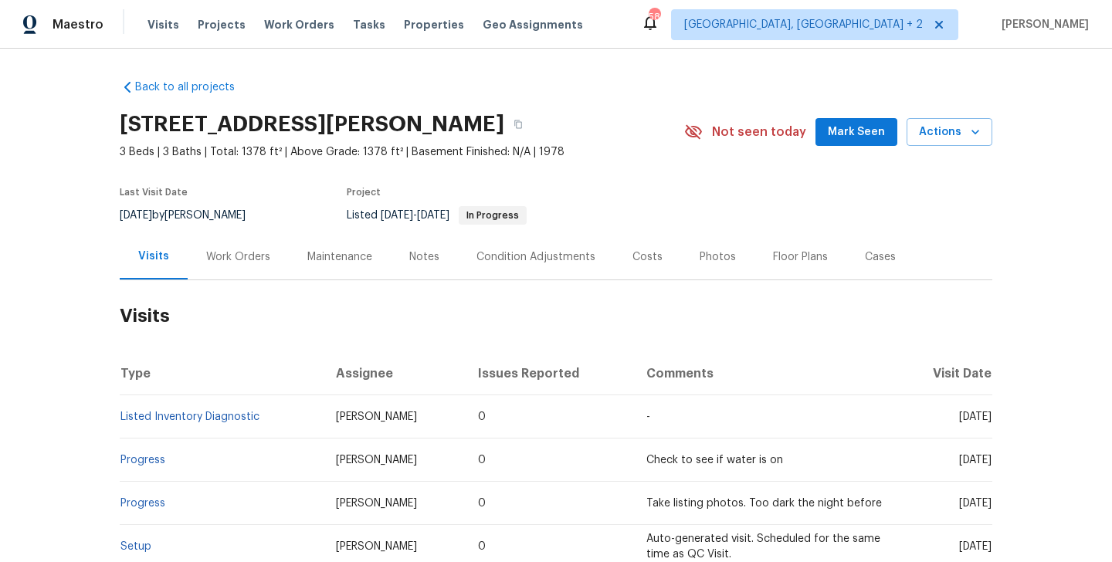
click at [235, 259] on div "Work Orders" at bounding box center [238, 257] width 64 height 15
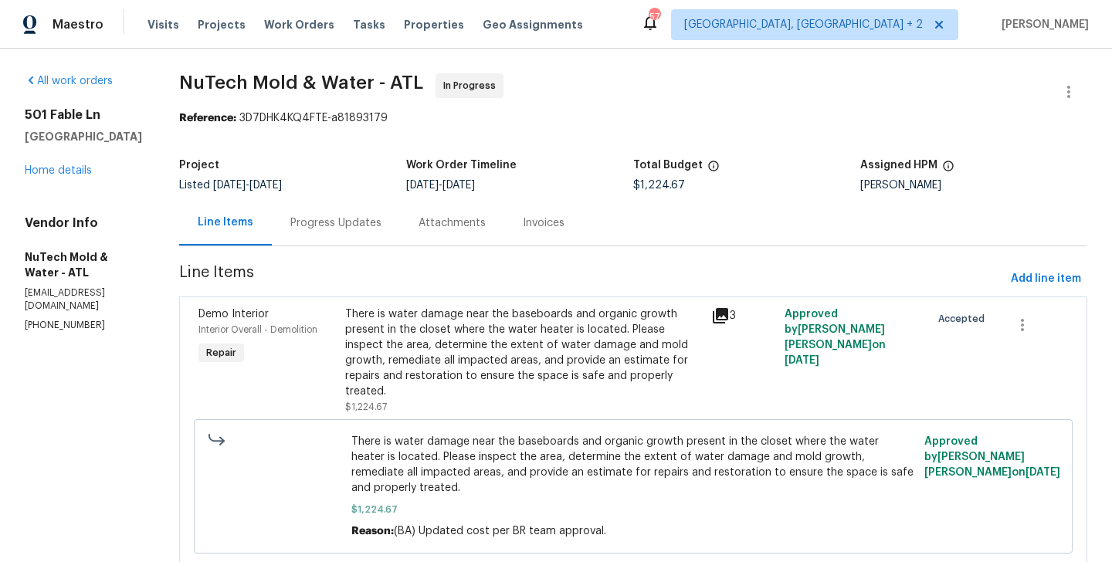
click at [313, 219] on div "Progress Updates" at bounding box center [335, 223] width 91 height 15
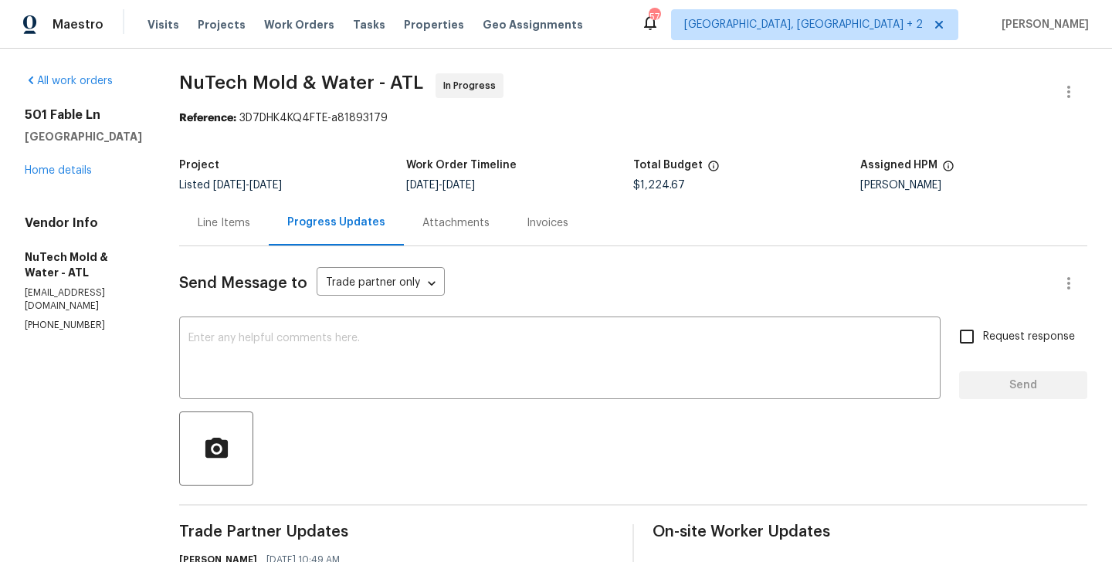
click at [219, 221] on div "Line Items" at bounding box center [224, 223] width 53 height 15
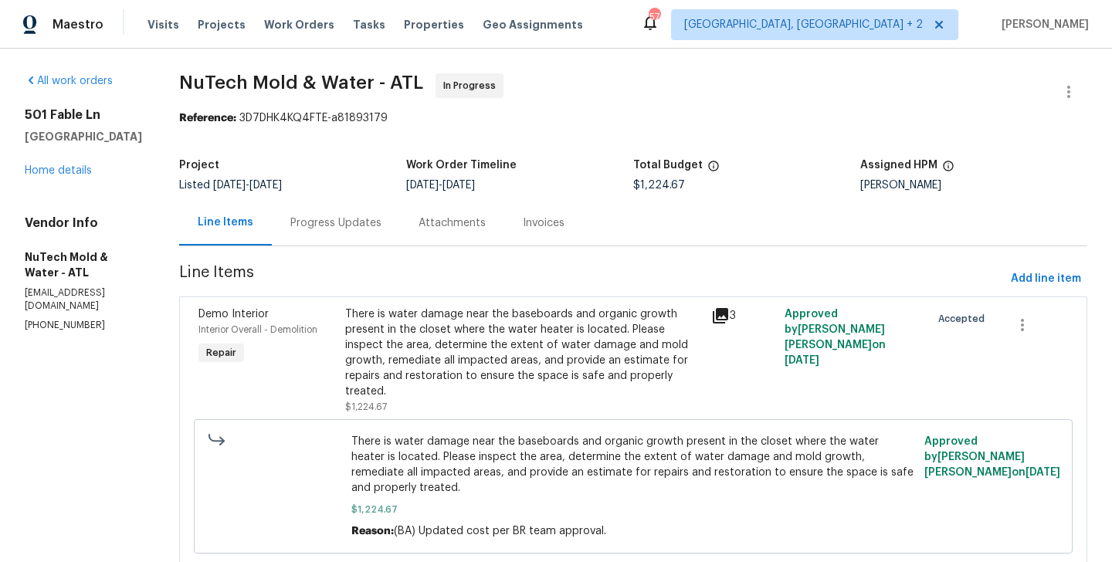
click at [481, 348] on div "There is water damage near the baseboards and organic growth present in the clo…" at bounding box center [523, 353] width 357 height 93
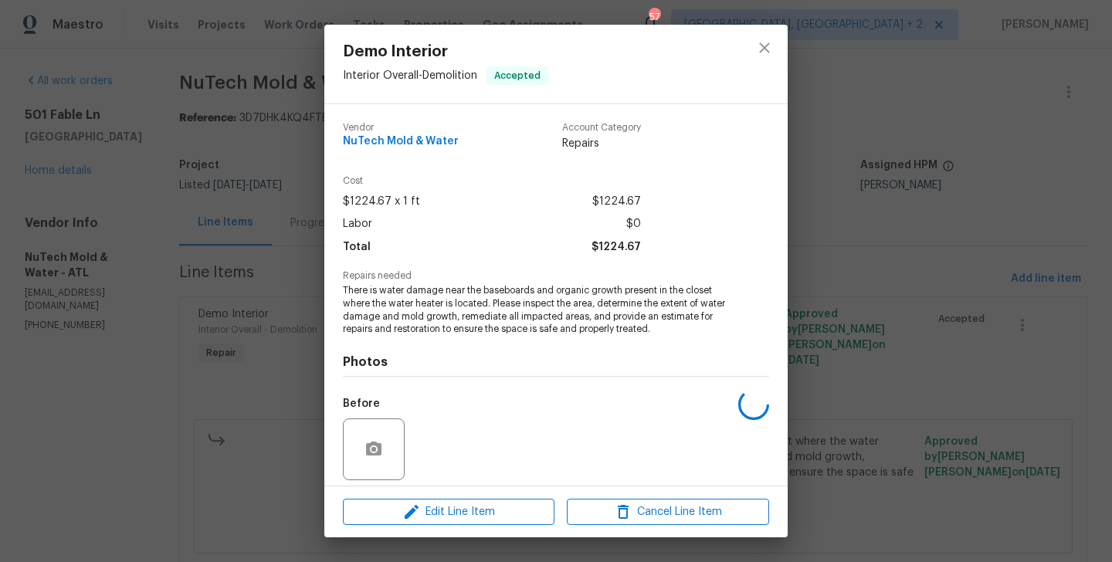
scroll to position [110, 0]
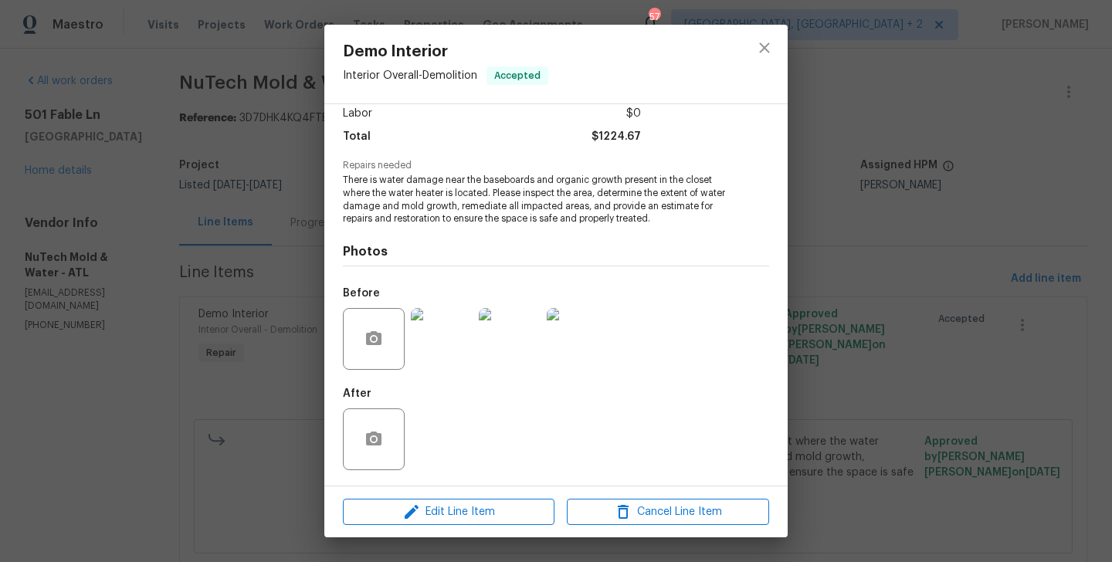
click at [263, 445] on div "Demo Interior Interior Overall - Demolition Accepted Vendor NuTech Mold & Water…" at bounding box center [556, 281] width 1112 height 562
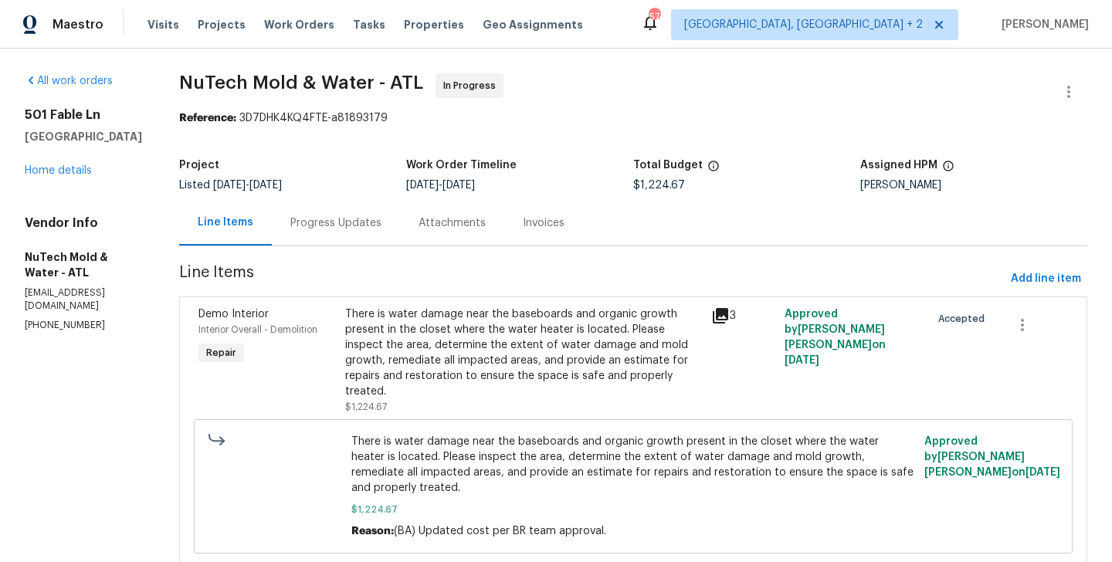
click at [311, 236] on div "Progress Updates" at bounding box center [336, 223] width 128 height 46
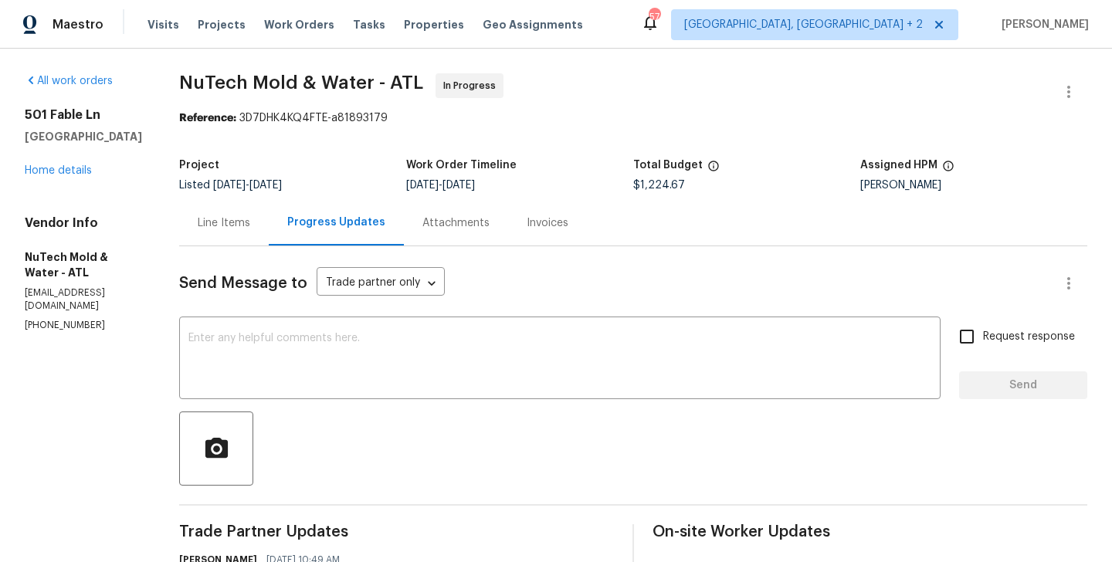
click at [224, 216] on div "Line Items" at bounding box center [224, 223] width 53 height 15
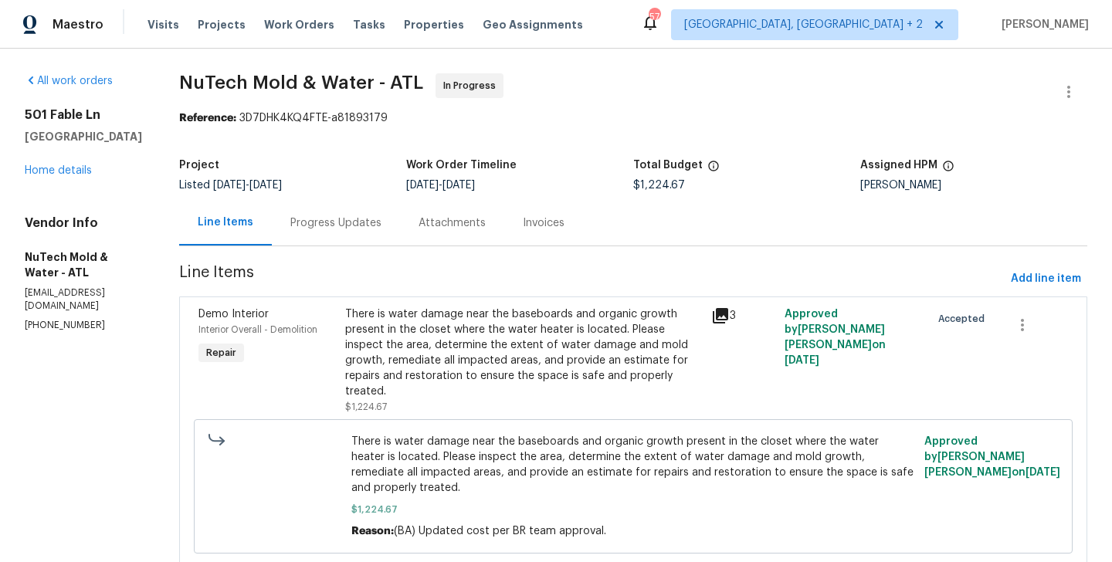
click at [500, 346] on div "There is water damage near the baseboards and organic growth present in the clo…" at bounding box center [523, 353] width 357 height 93
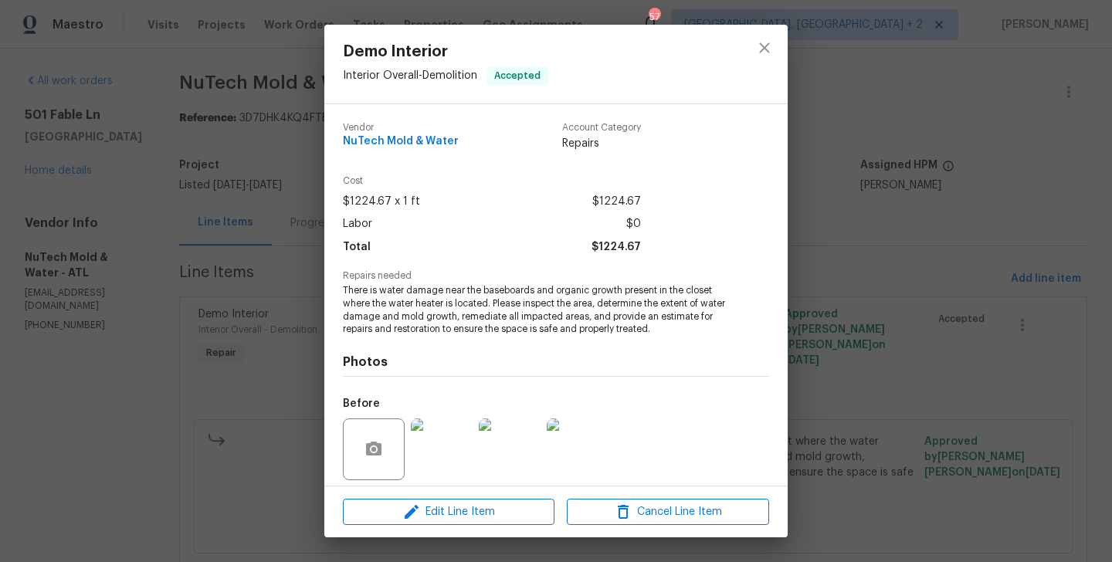
scroll to position [110, 0]
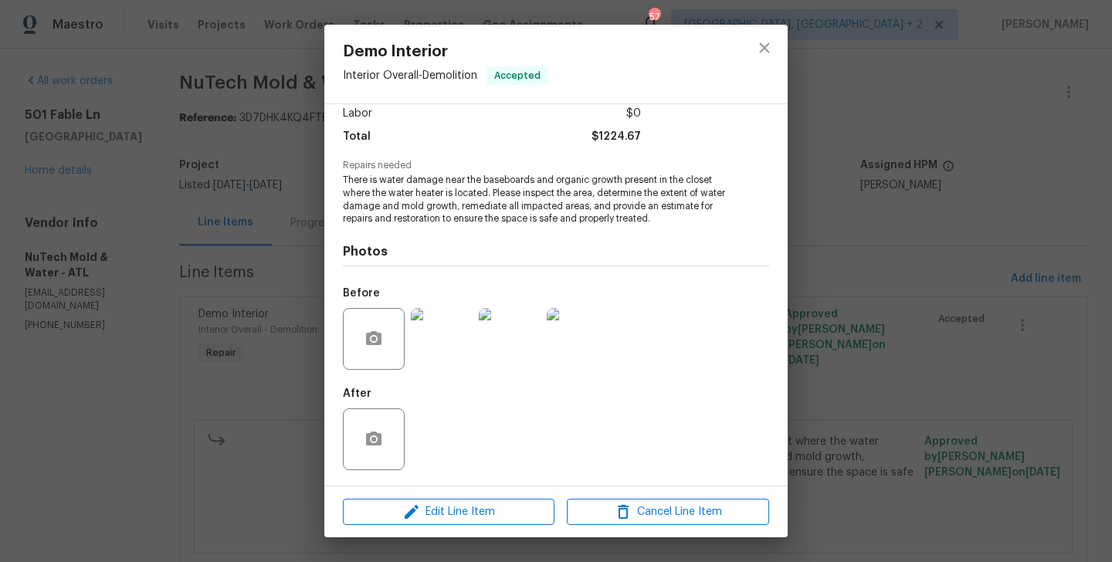
click at [447, 368] on img at bounding box center [442, 339] width 62 height 62
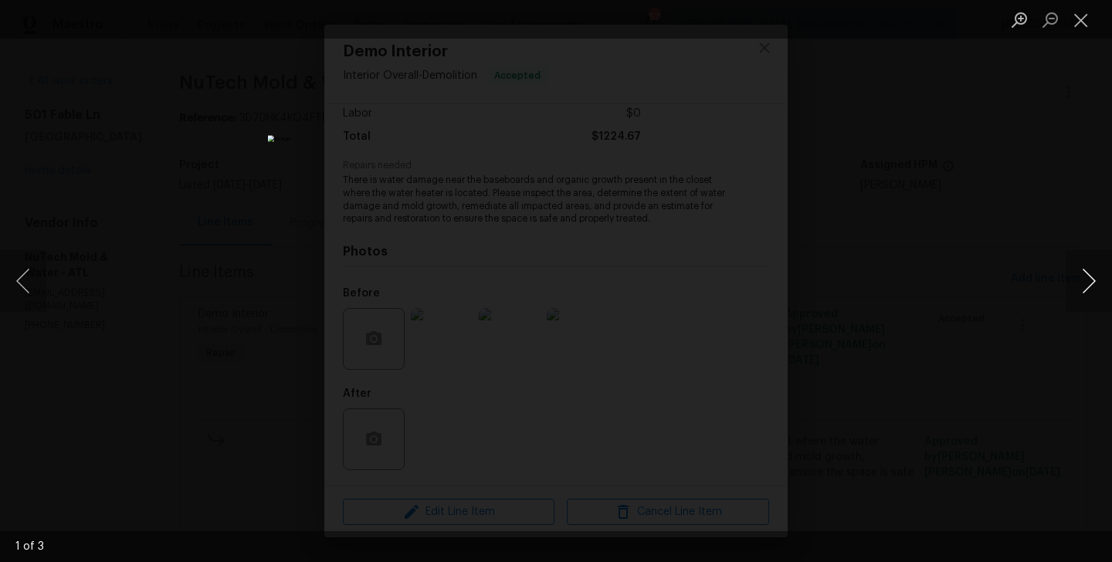
click at [1089, 281] on button "Next image" at bounding box center [1089, 281] width 46 height 62
click at [1088, 281] on button "Next image" at bounding box center [1089, 281] width 46 height 62
click at [885, 161] on div "Lightbox" at bounding box center [556, 281] width 1112 height 562
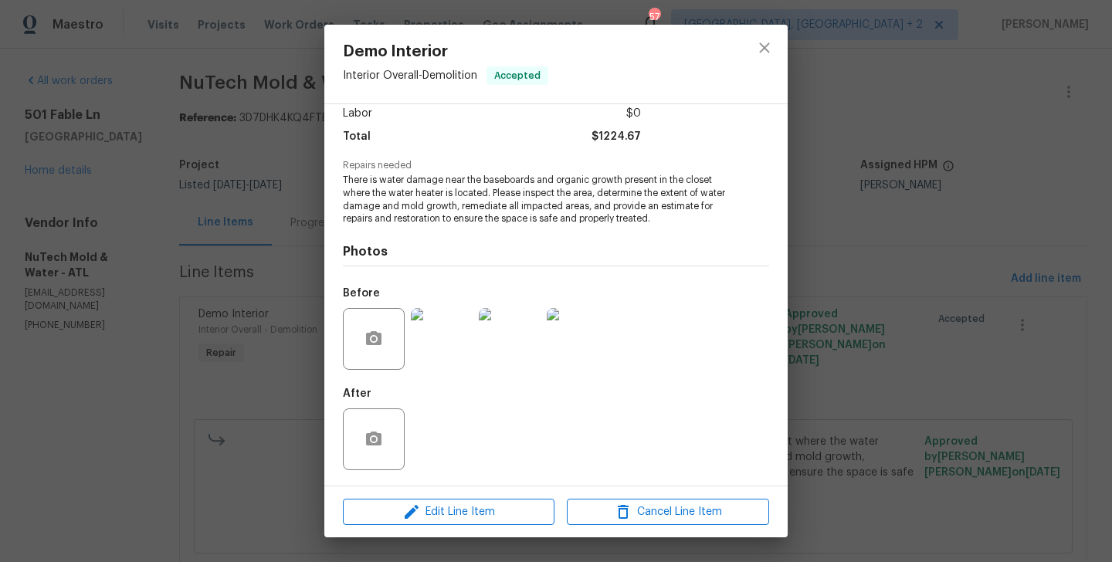
click at [244, 197] on div "Demo Interior Interior Overall - Demolition Accepted Vendor NuTech Mold & Water…" at bounding box center [556, 281] width 1112 height 562
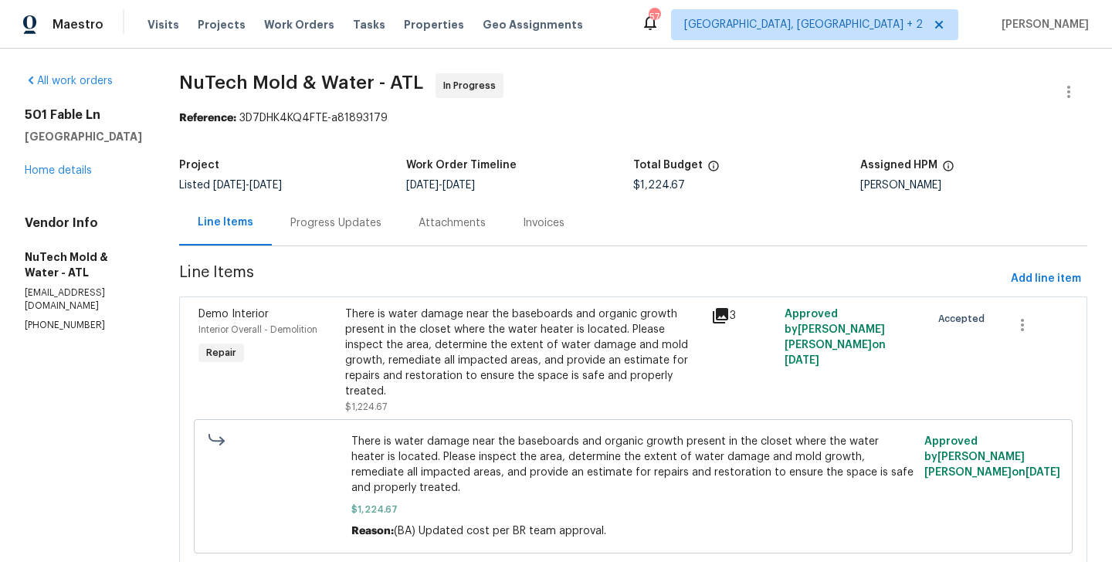
click at [680, 317] on div "There is water damage near the baseboards and organic growth present in the clo…" at bounding box center [523, 353] width 357 height 93
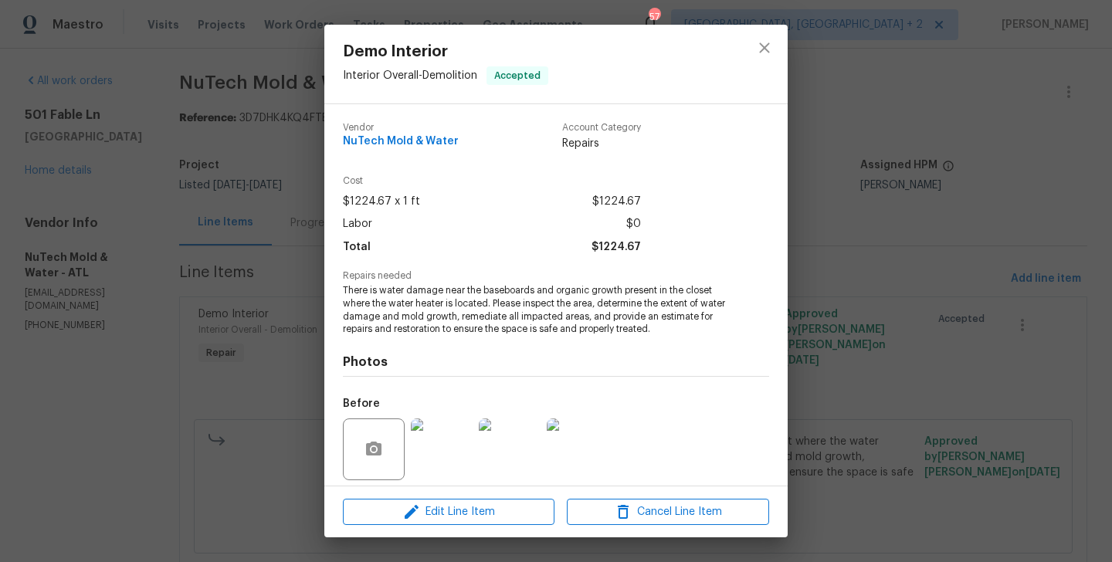
click at [941, 273] on div "Demo Interior Interior Overall - Demolition Accepted Vendor NuTech Mold & Water…" at bounding box center [556, 281] width 1112 height 562
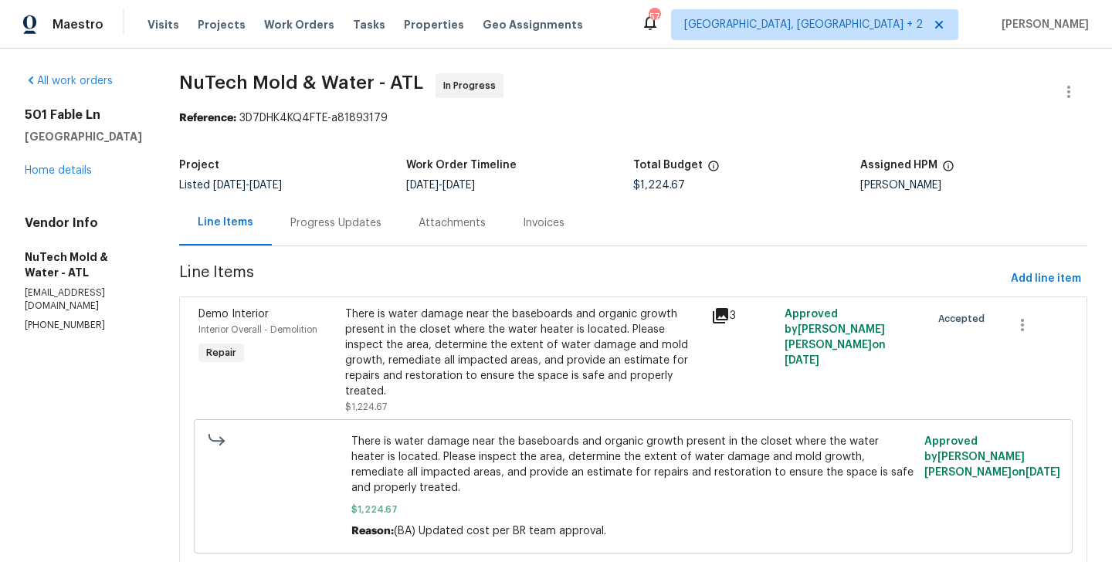
click at [352, 216] on div "Progress Updates" at bounding box center [335, 223] width 91 height 15
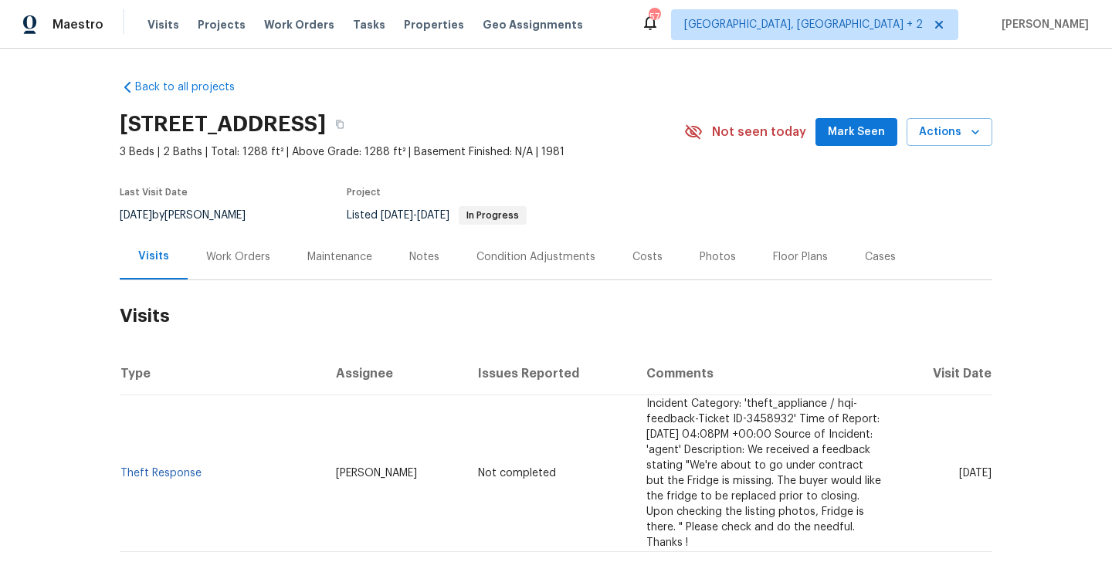
click at [254, 257] on div "Work Orders" at bounding box center [238, 257] width 64 height 15
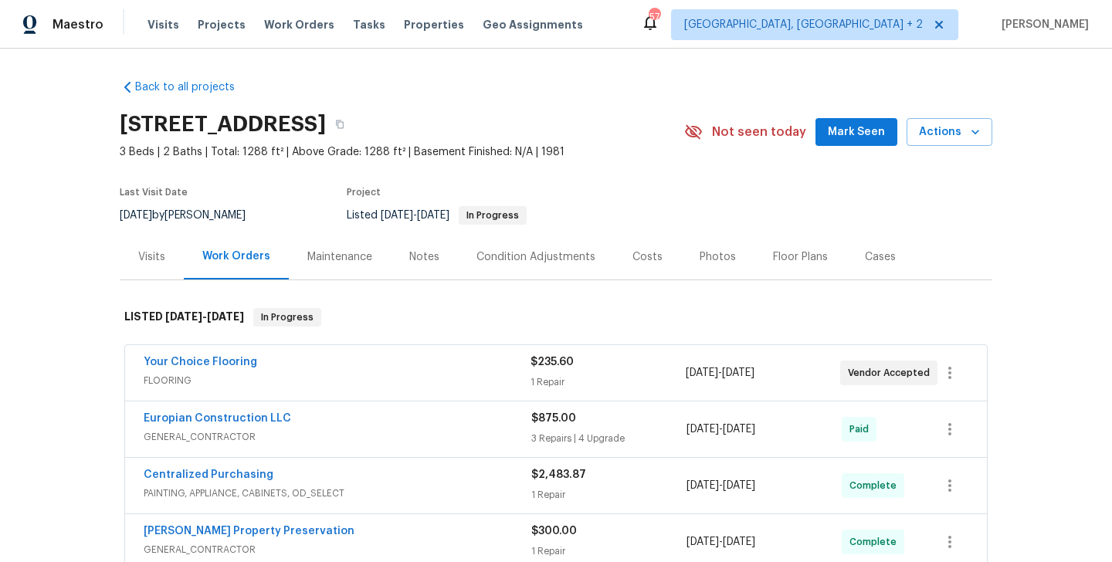
click at [303, 351] on div "Your Choice Flooring FLOORING $235.60 1 Repair [DATE] - [DATE] Vendor Accepted" at bounding box center [556, 373] width 862 height 56
click at [279, 365] on div "Your Choice Flooring" at bounding box center [337, 364] width 387 height 19
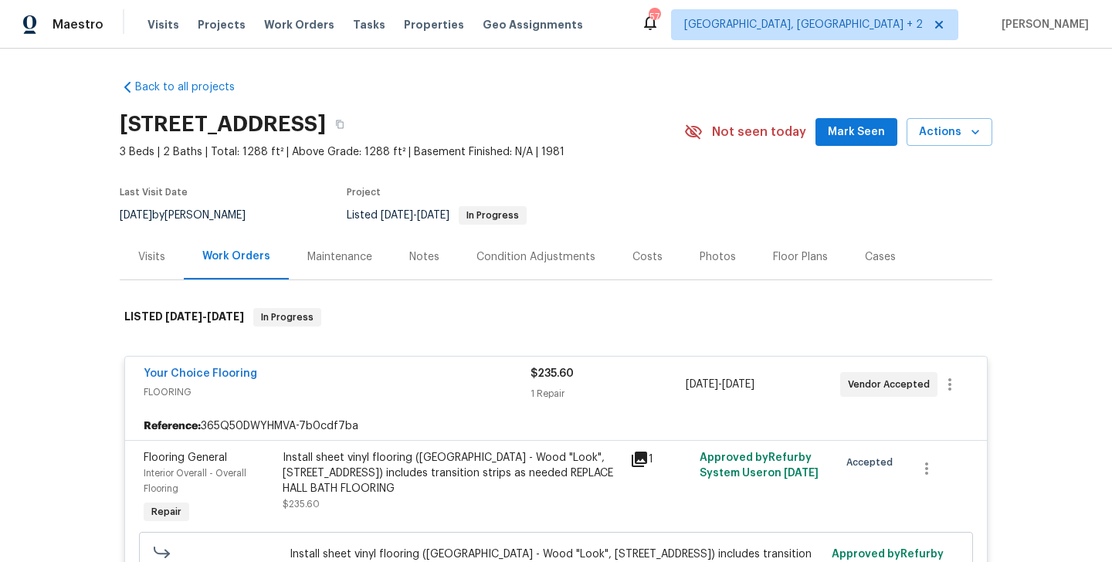
click at [355, 375] on div "Your Choice Flooring" at bounding box center [337, 375] width 387 height 19
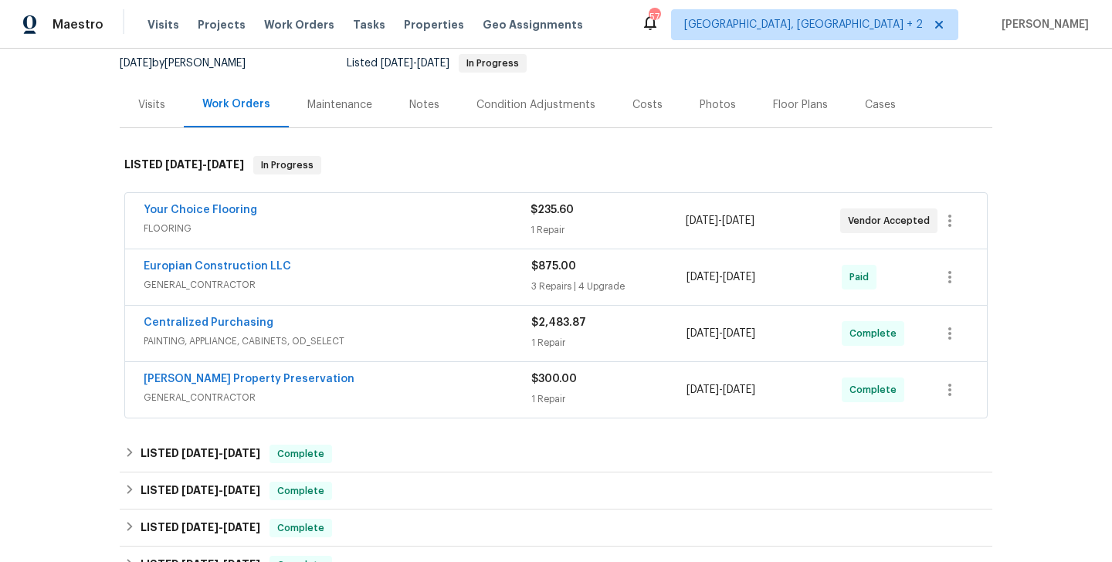
scroll to position [521, 0]
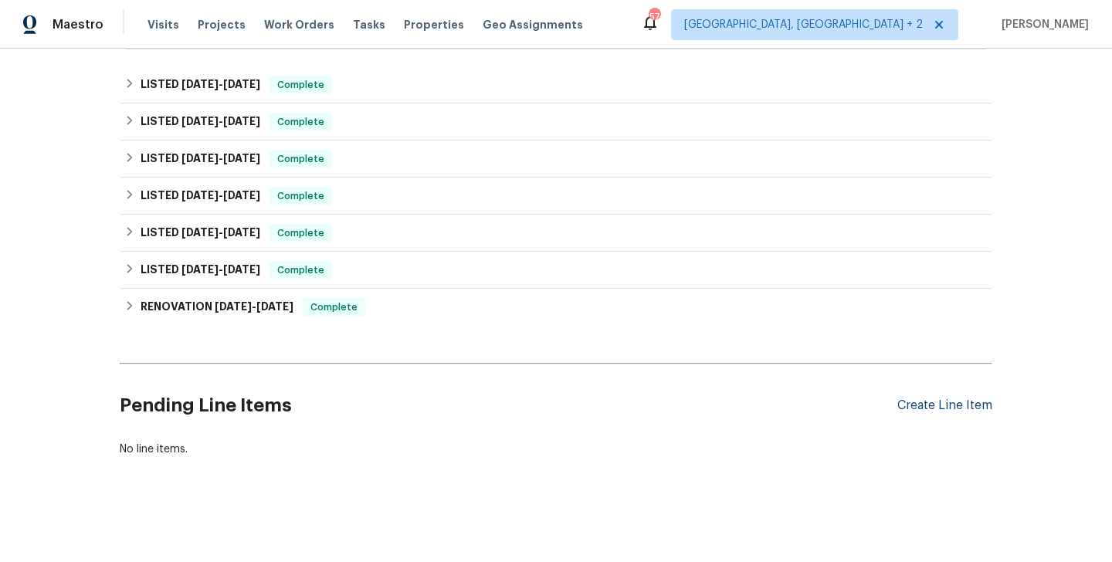
click at [958, 401] on div "Create Line Item" at bounding box center [945, 406] width 95 height 15
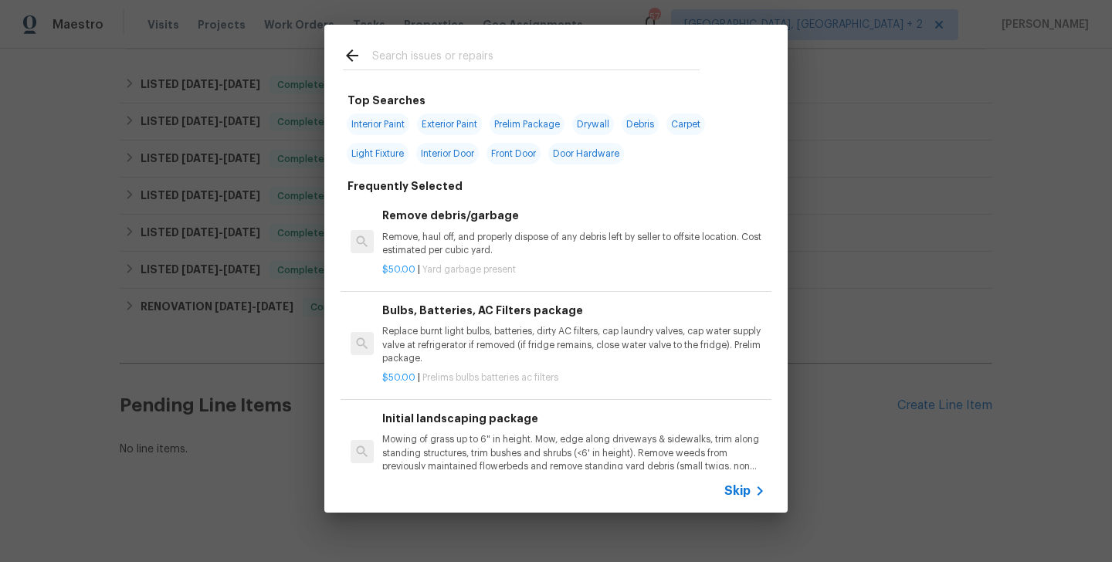
click at [409, 58] on input "text" at bounding box center [536, 57] width 328 height 23
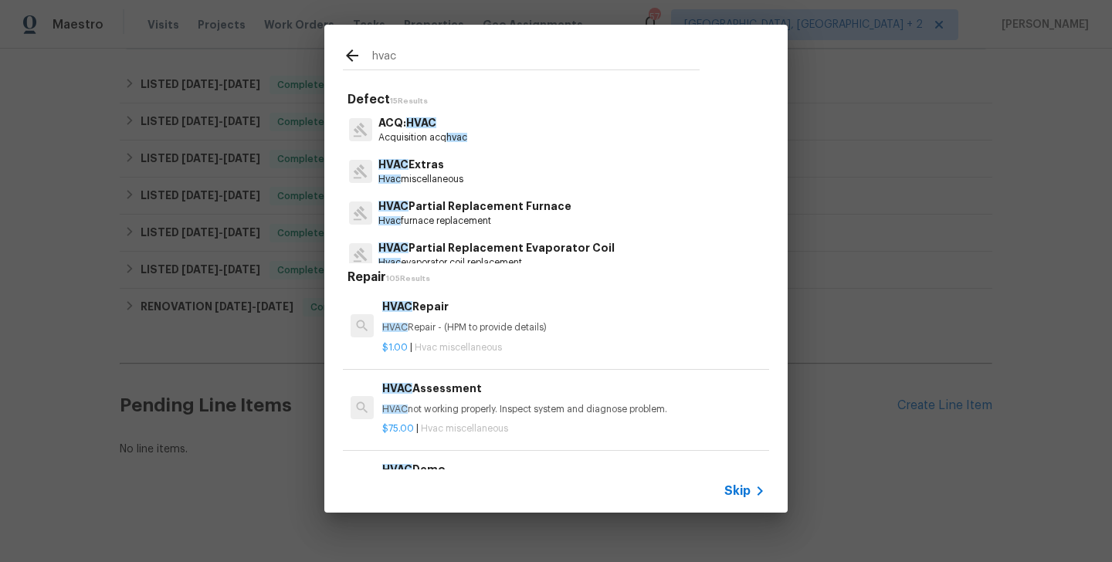
type input "hvac"
click at [469, 349] on span "Hvac miscellaneous" at bounding box center [458, 347] width 87 height 9
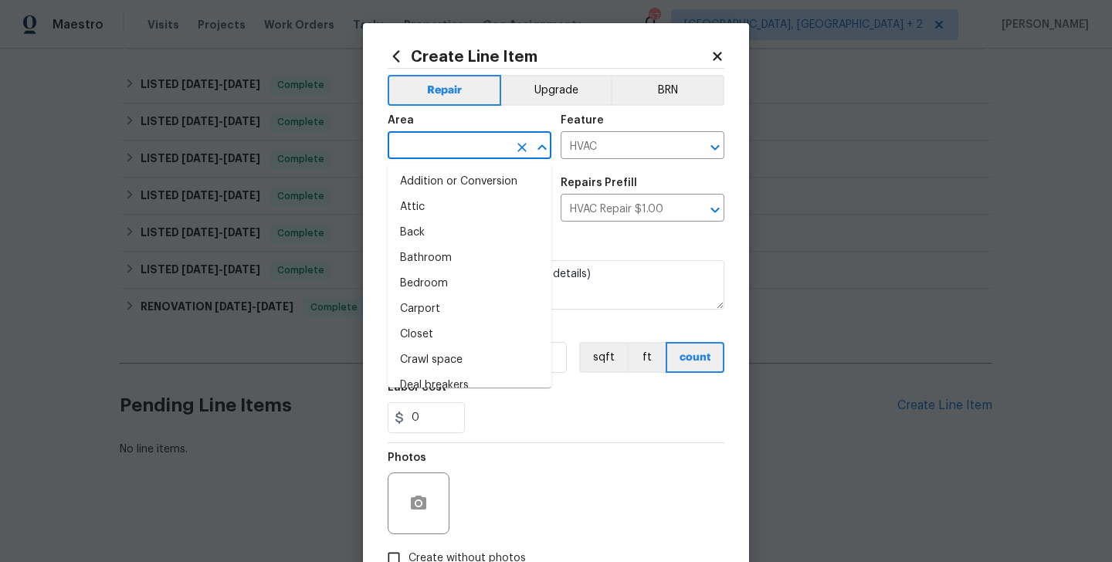
click at [433, 136] on input "text" at bounding box center [448, 147] width 121 height 24
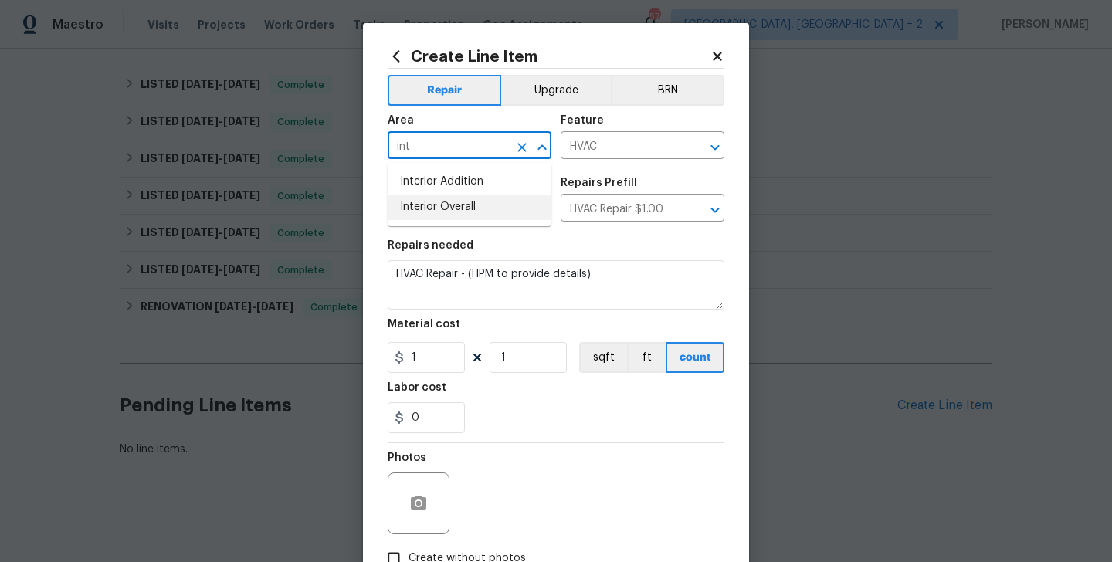
click at [460, 212] on li "Interior Overall" at bounding box center [470, 207] width 164 height 25
type input "Interior Overall"
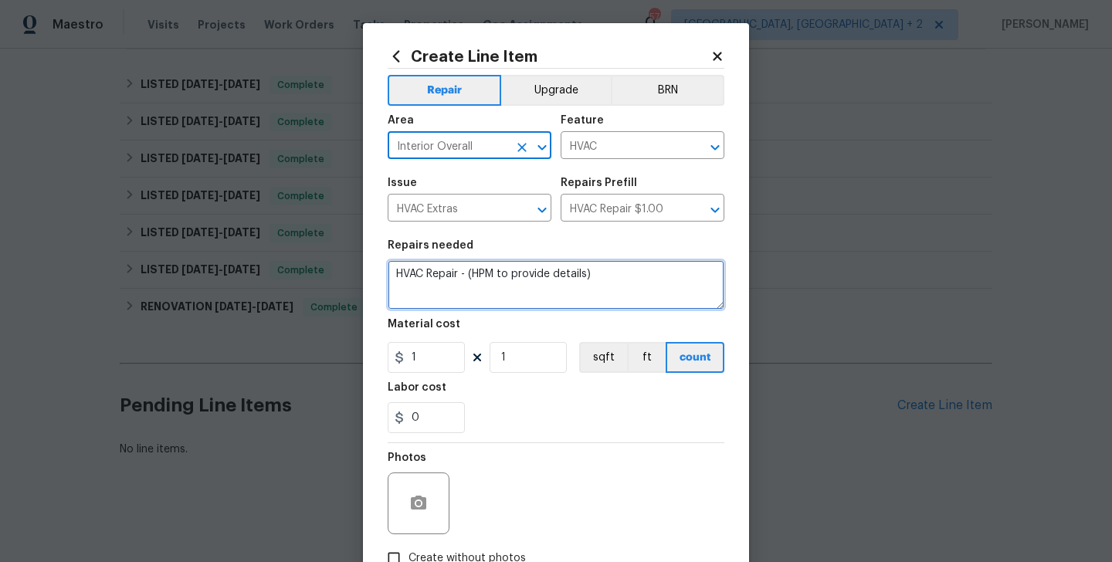
click at [450, 294] on textarea "HVAC Repair - (HPM to provide details)" at bounding box center [556, 284] width 337 height 49
paste textarea "Feedback received that the AC is not working. Please inspect the HVAC system, i…"
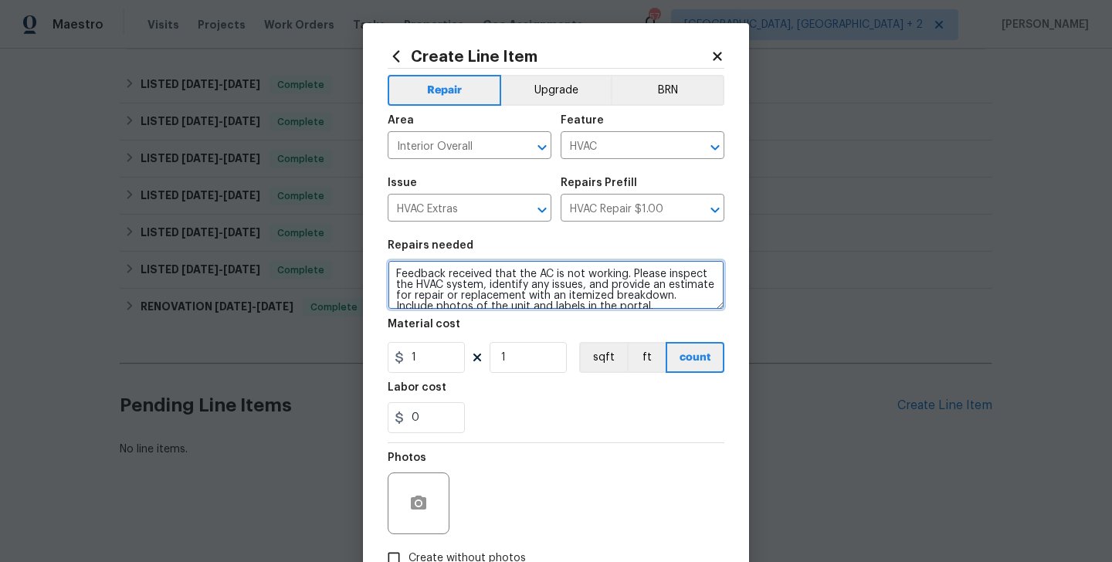
scroll to position [3, 0]
type textarea "Feedback received that the AC is not working. Please inspect the HVAC system, i…"
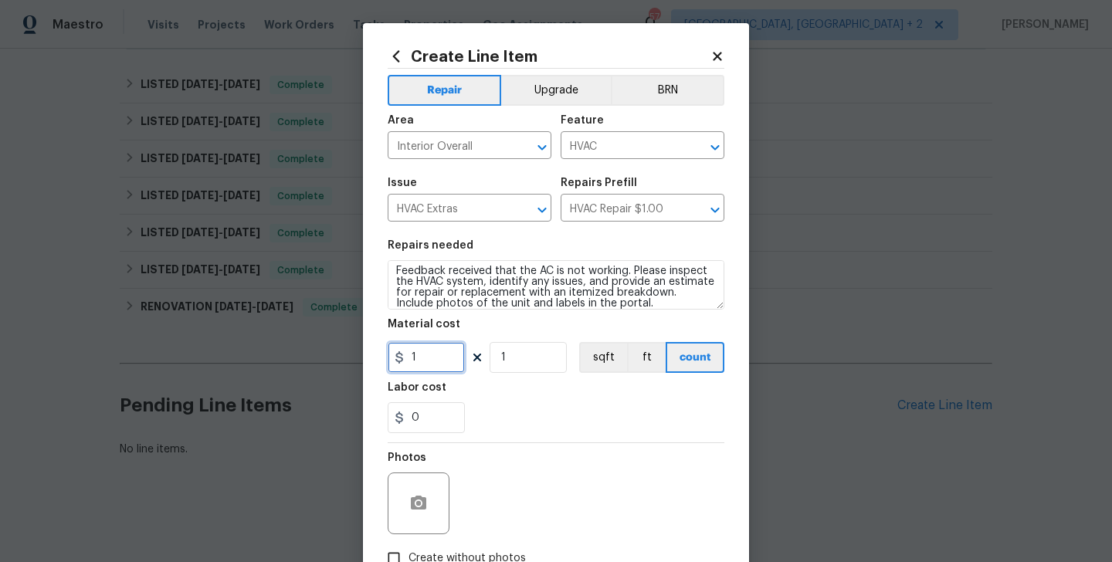
click at [430, 349] on input "1" at bounding box center [426, 357] width 77 height 31
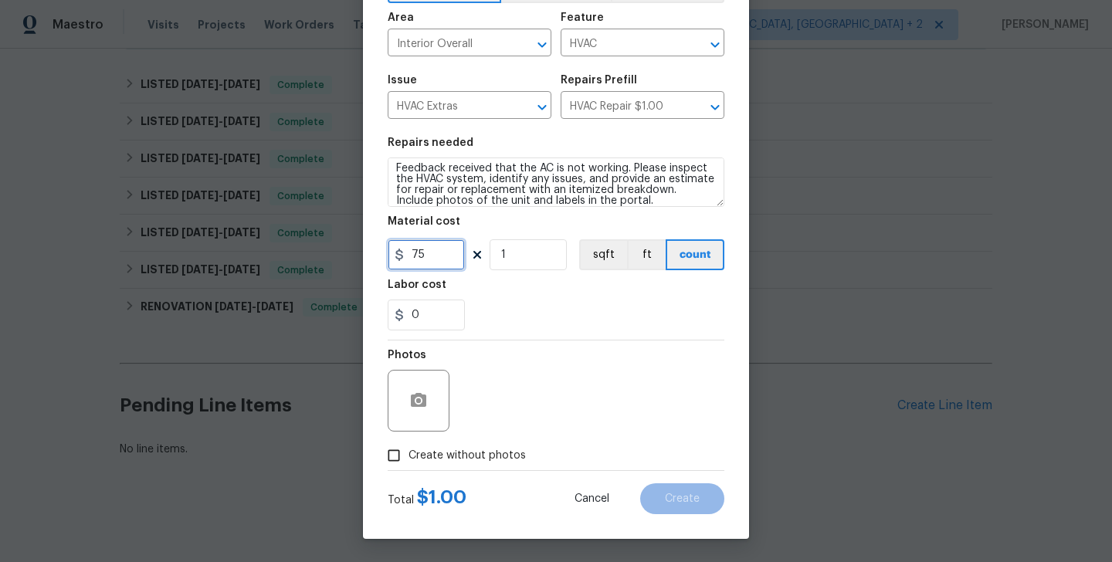
type input "75"
click at [447, 453] on div "Photos Create without photos" at bounding box center [556, 406] width 337 height 130
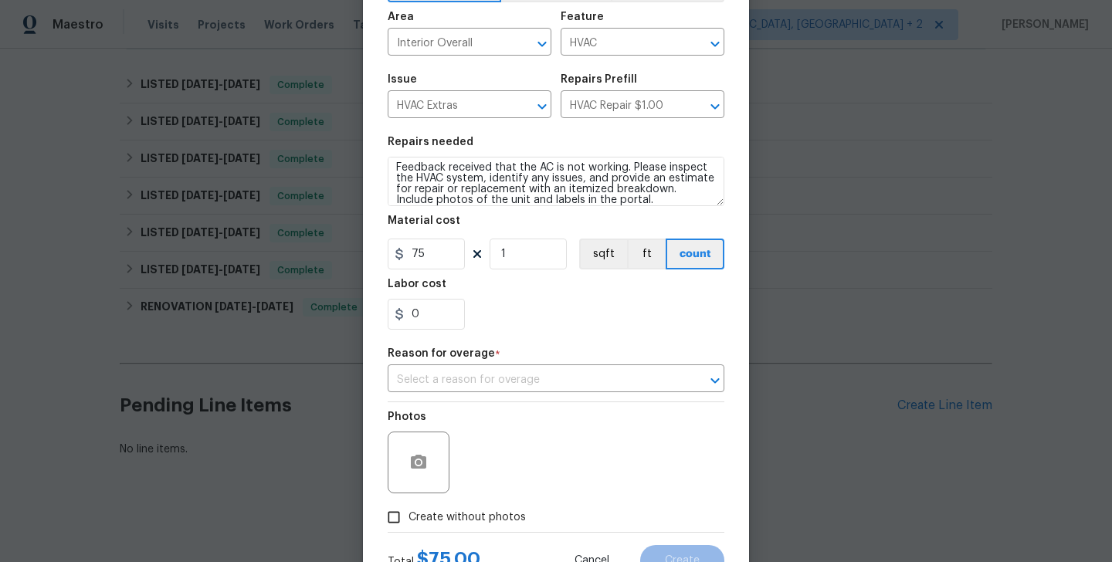
click at [595, 360] on div "Reason for overage *" at bounding box center [556, 358] width 337 height 20
click at [570, 365] on div "Reason for overage *" at bounding box center [556, 358] width 337 height 20
click at [522, 387] on input "text" at bounding box center [535, 380] width 294 height 24
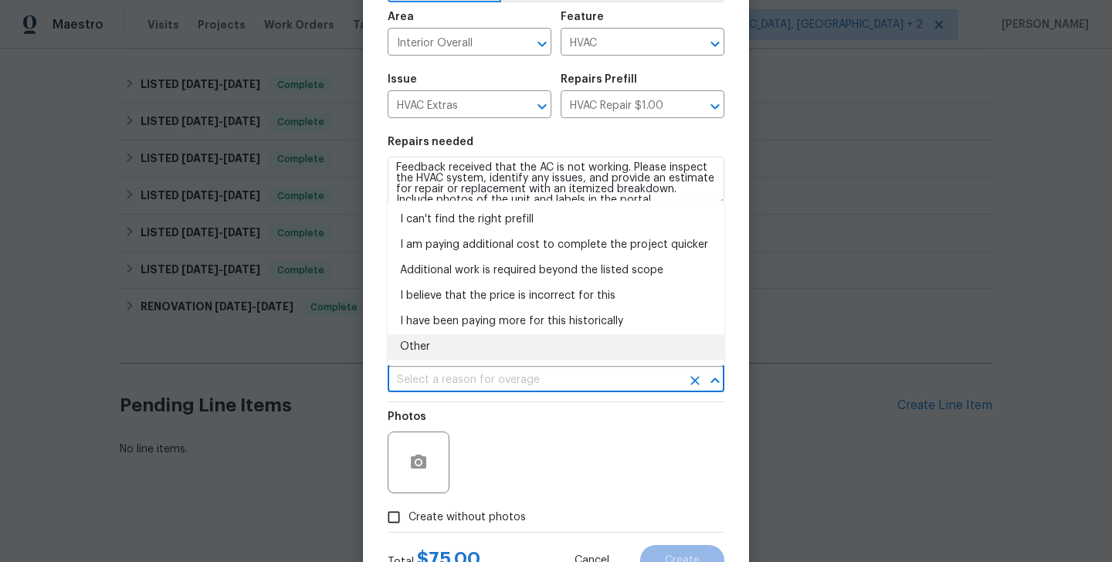
click at [430, 343] on li "Other" at bounding box center [556, 347] width 337 height 25
type input "Other"
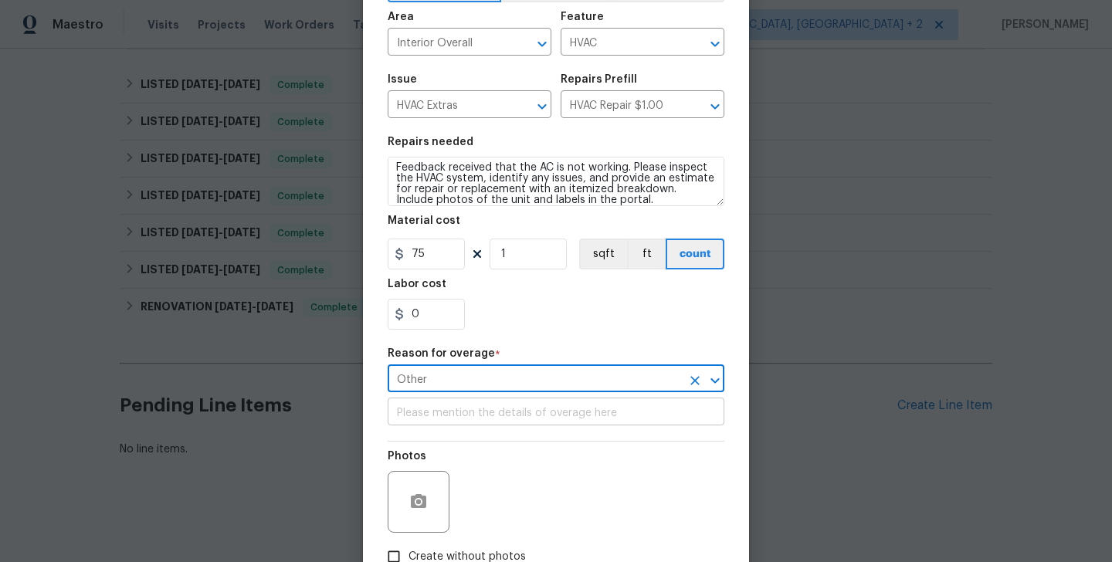
click at [461, 407] on input "text" at bounding box center [556, 414] width 337 height 24
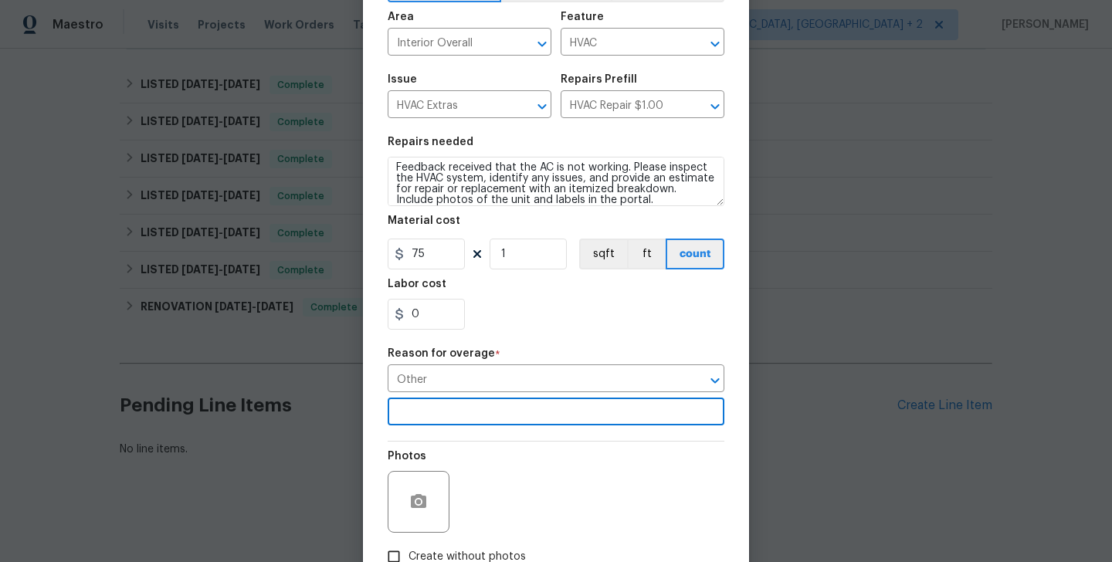
scroll to position [206, 0]
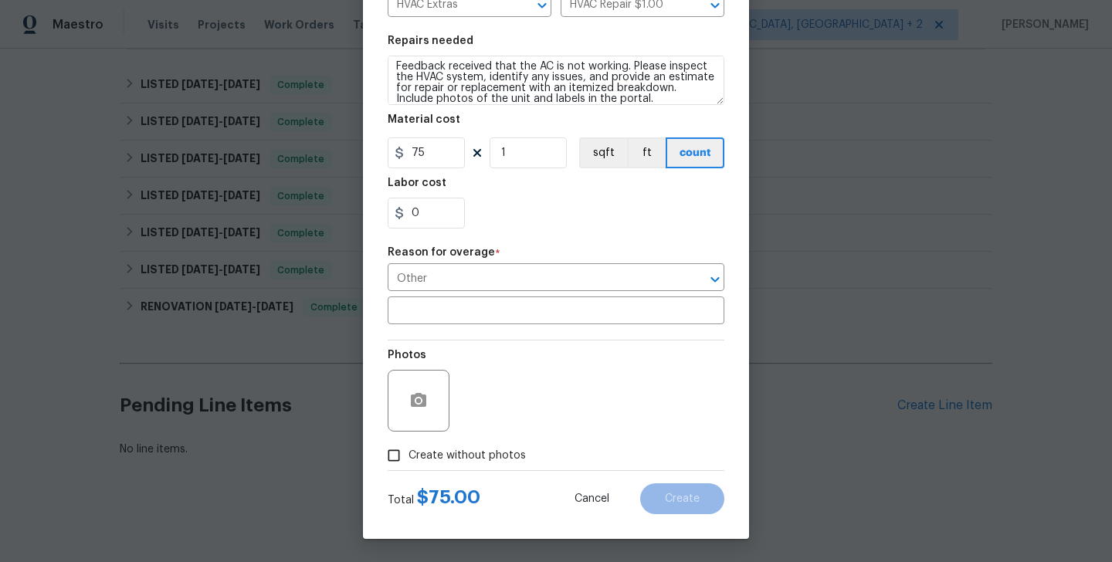
click at [457, 460] on span "Create without photos" at bounding box center [467, 456] width 117 height 16
click at [409, 460] on input "Create without photos" at bounding box center [393, 455] width 29 height 29
checkbox input "true"
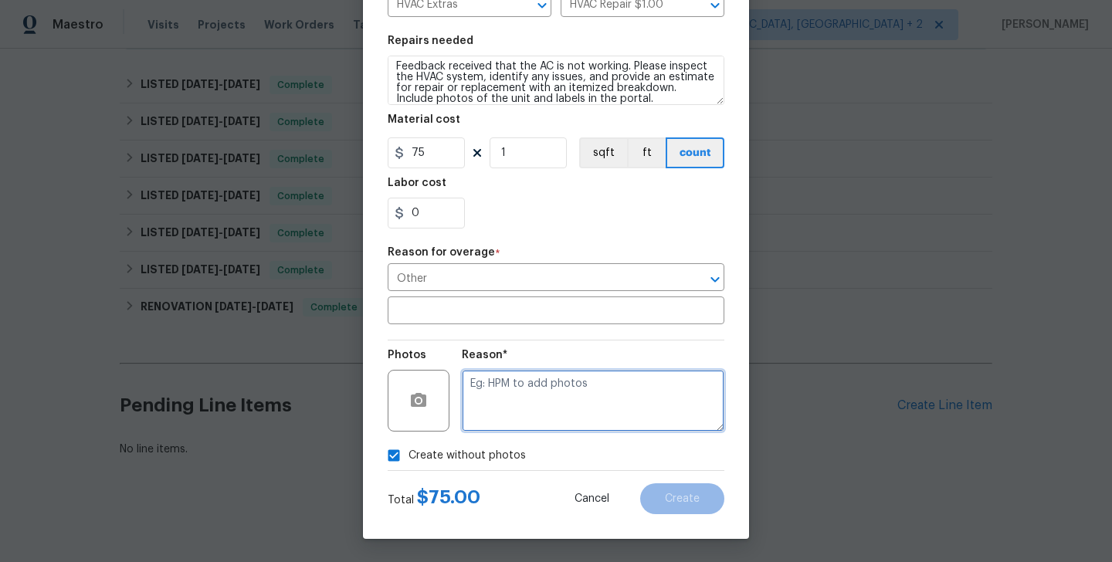
click at [579, 422] on textarea at bounding box center [593, 401] width 263 height 62
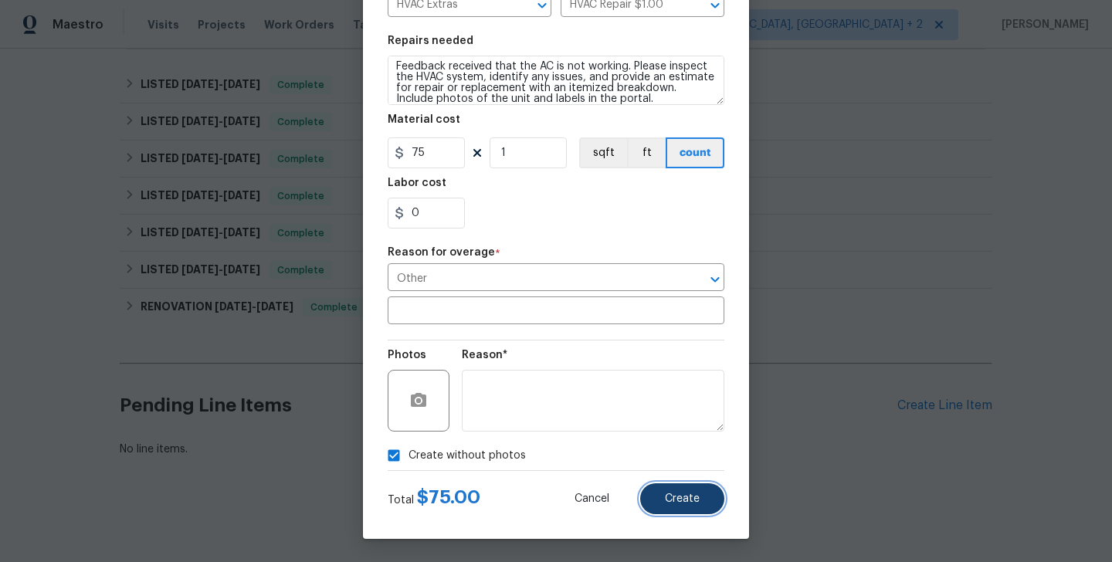
click at [703, 504] on button "Create" at bounding box center [682, 499] width 84 height 31
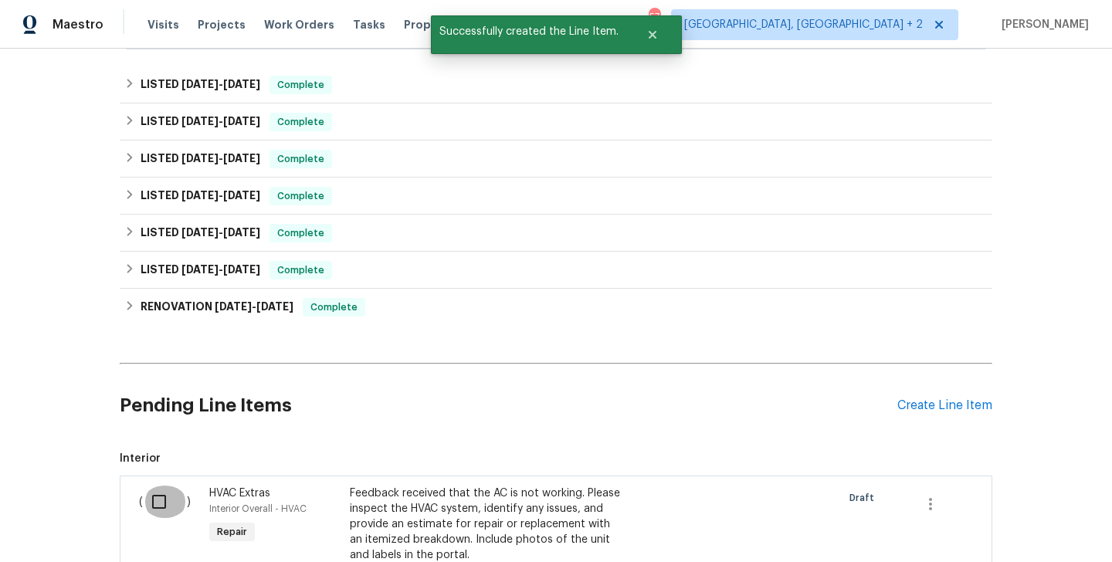
click at [154, 515] on input "checkbox" at bounding box center [165, 502] width 44 height 32
checkbox input "true"
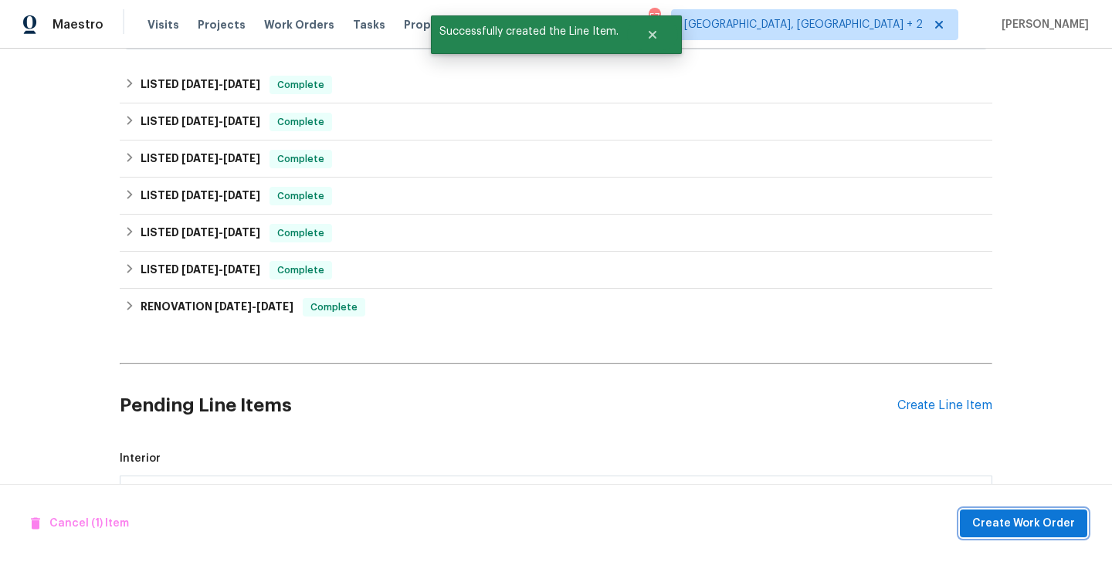
click at [1040, 530] on span "Create Work Order" at bounding box center [1024, 524] width 103 height 19
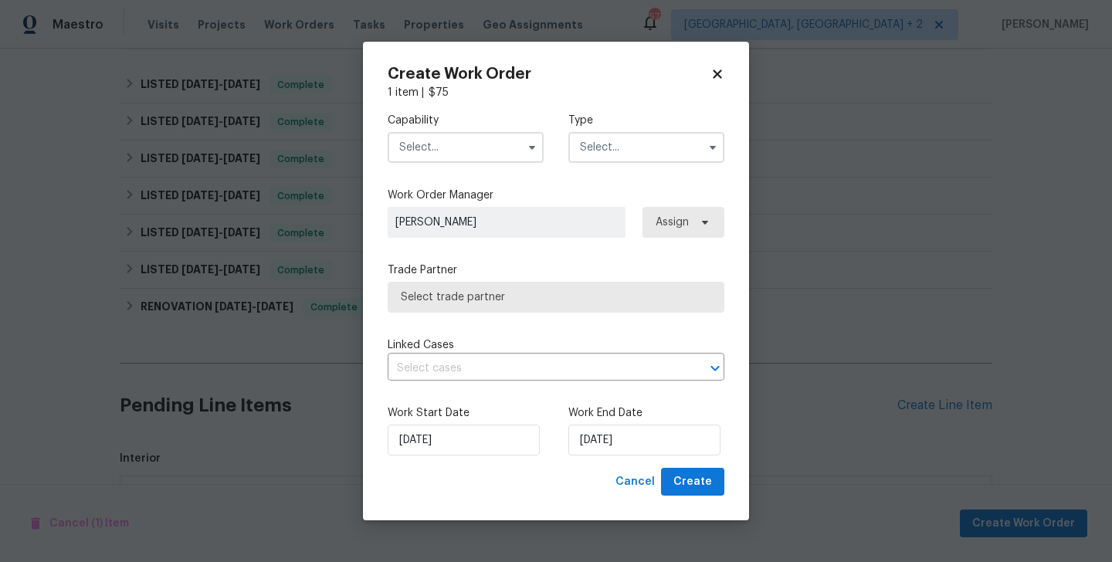
click at [444, 153] on input "text" at bounding box center [466, 147] width 156 height 31
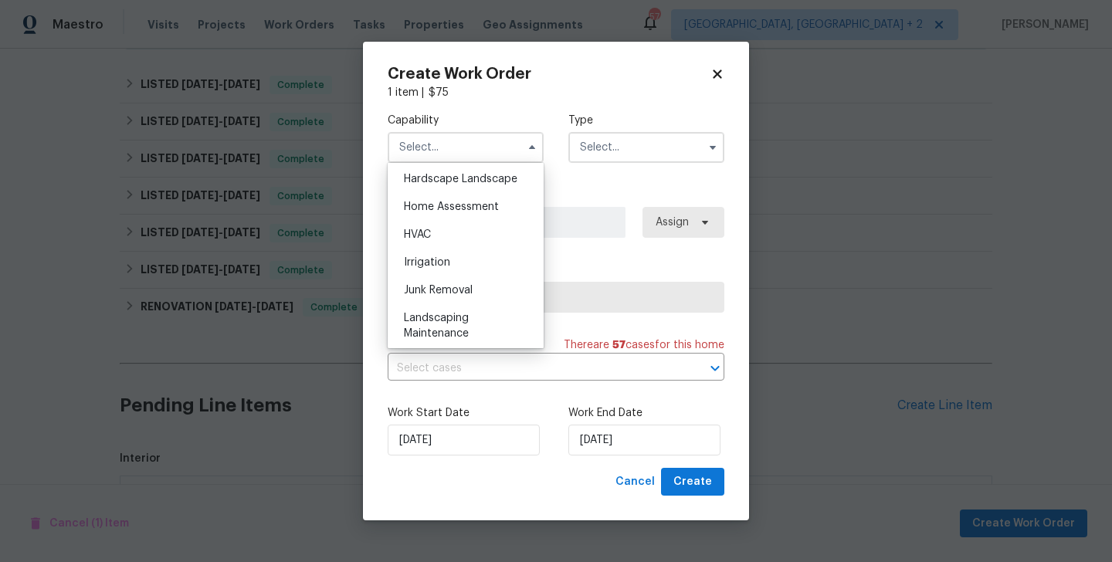
scroll to position [881, 0]
click at [426, 240] on div "HVAC" at bounding box center [466, 233] width 148 height 28
type input "HVAC"
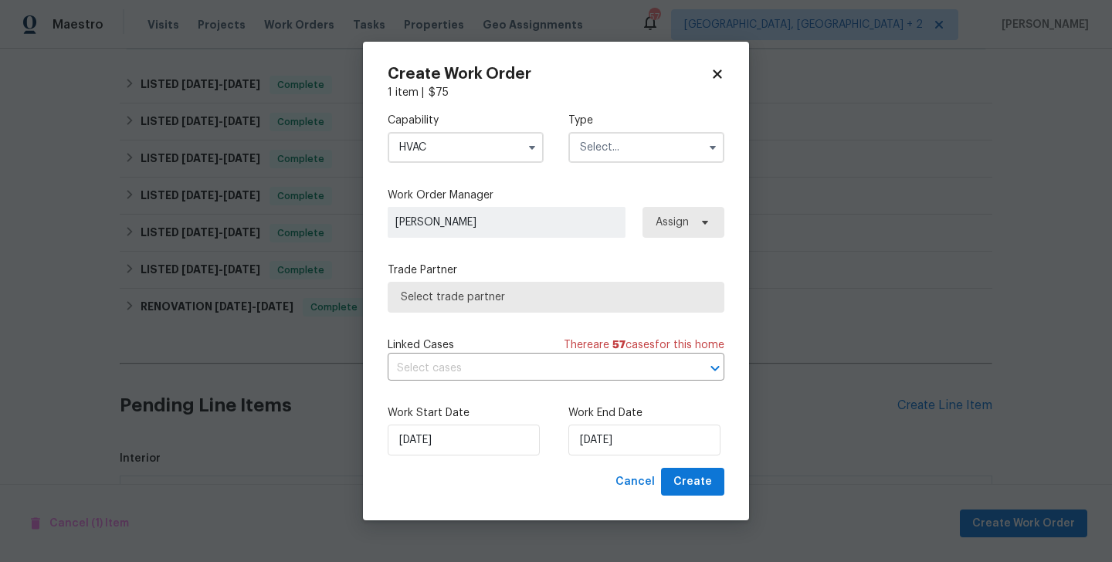
click at [616, 151] on input "text" at bounding box center [647, 147] width 156 height 31
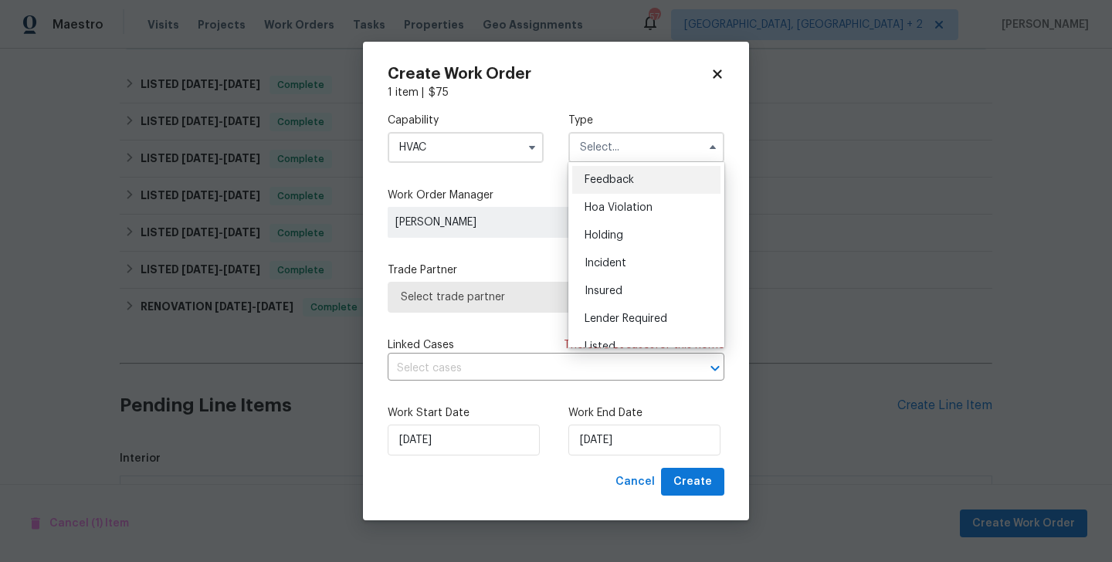
click at [616, 176] on span "Feedback" at bounding box center [609, 180] width 49 height 11
type input "Feedback"
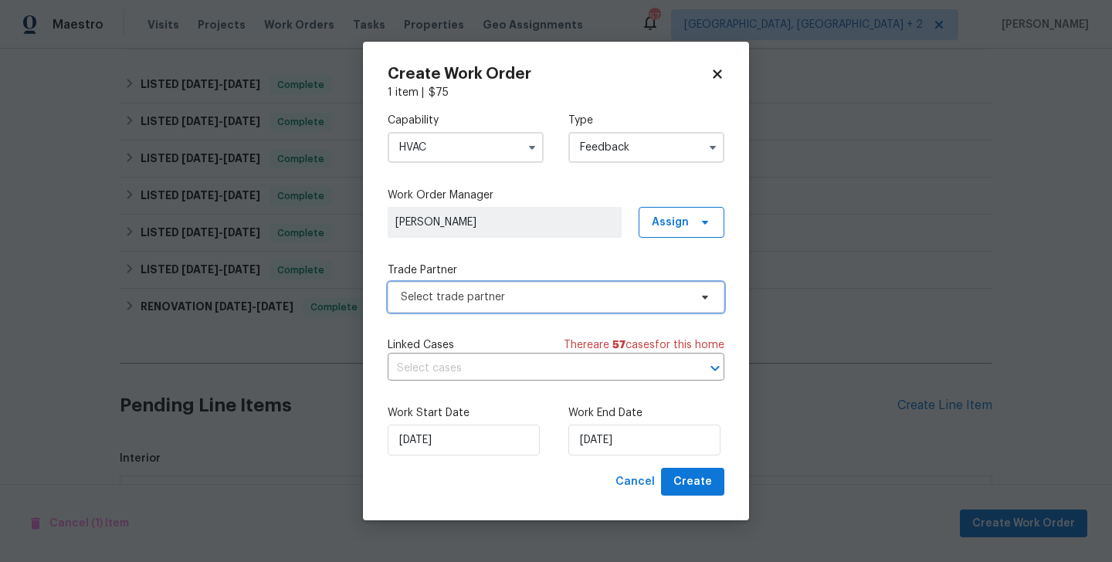
click at [460, 301] on span "Select trade partner" at bounding box center [545, 297] width 288 height 15
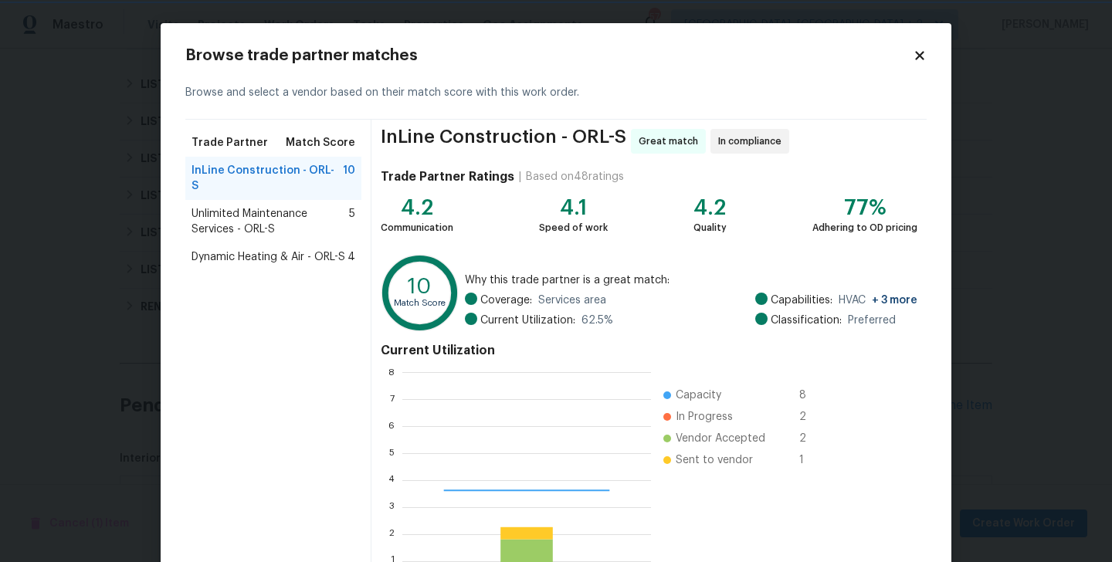
scroll to position [216, 248]
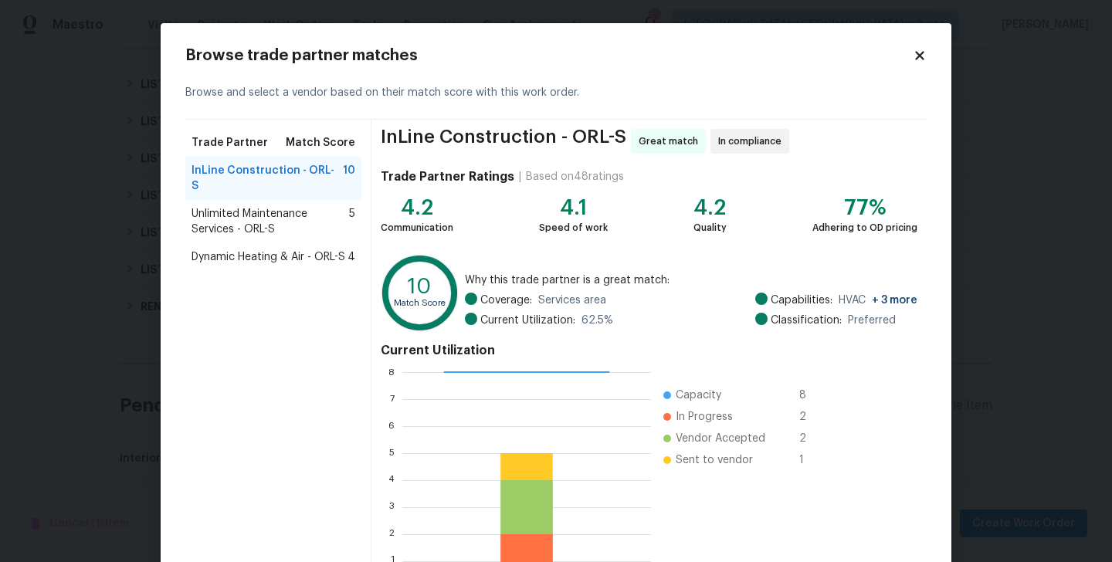
click at [250, 219] on span "Unlimited Maintenance Services - ORL-S" at bounding box center [271, 221] width 158 height 31
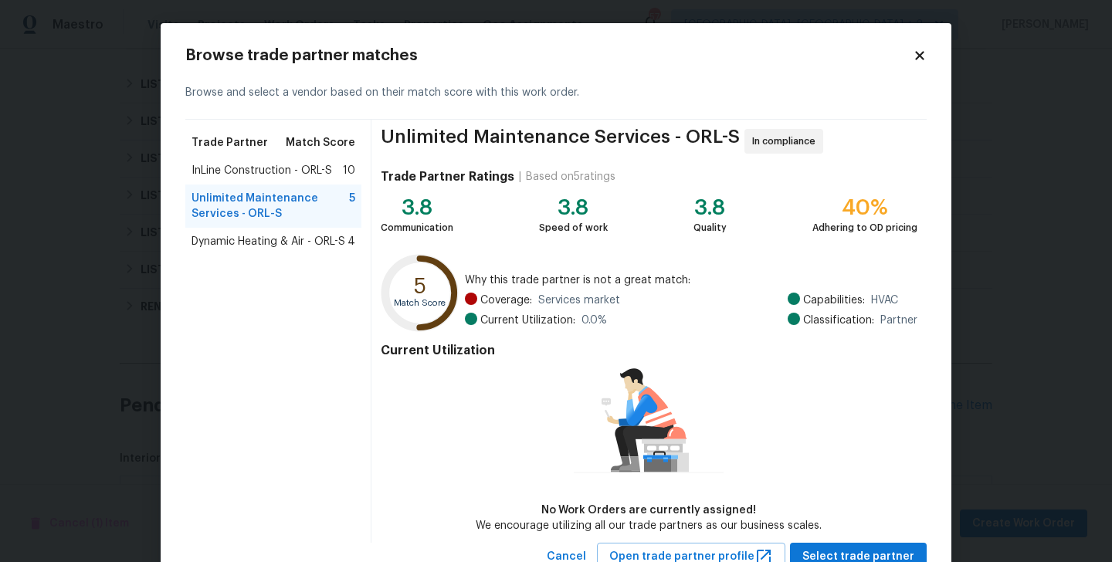
click at [229, 246] on span "Dynamic Heating & Air - ORL-S" at bounding box center [269, 241] width 154 height 15
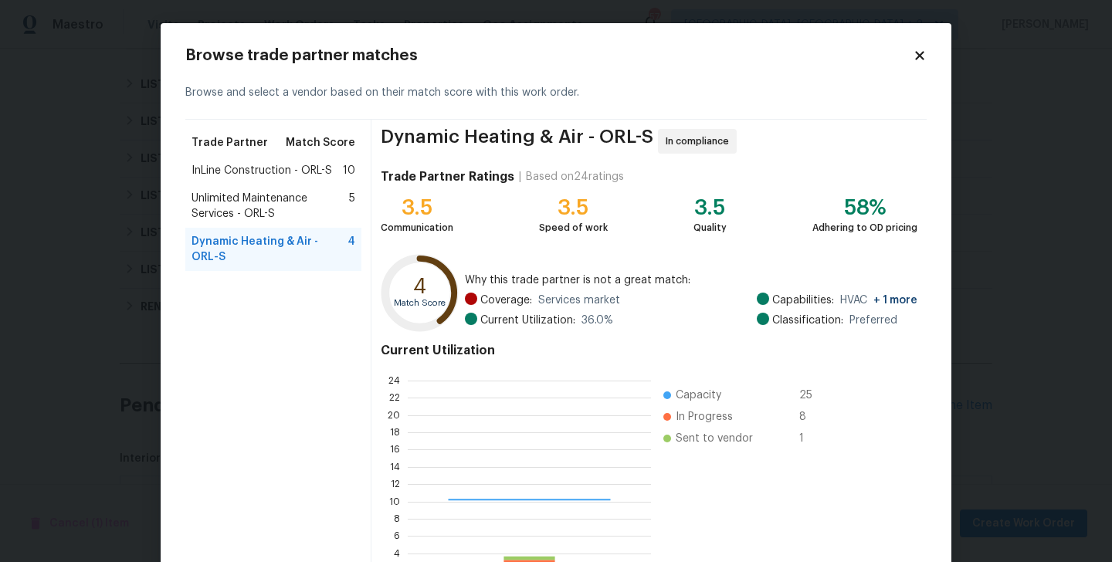
scroll to position [2, 2]
click at [216, 168] on span "InLine Construction - ORL-S" at bounding box center [262, 170] width 141 height 15
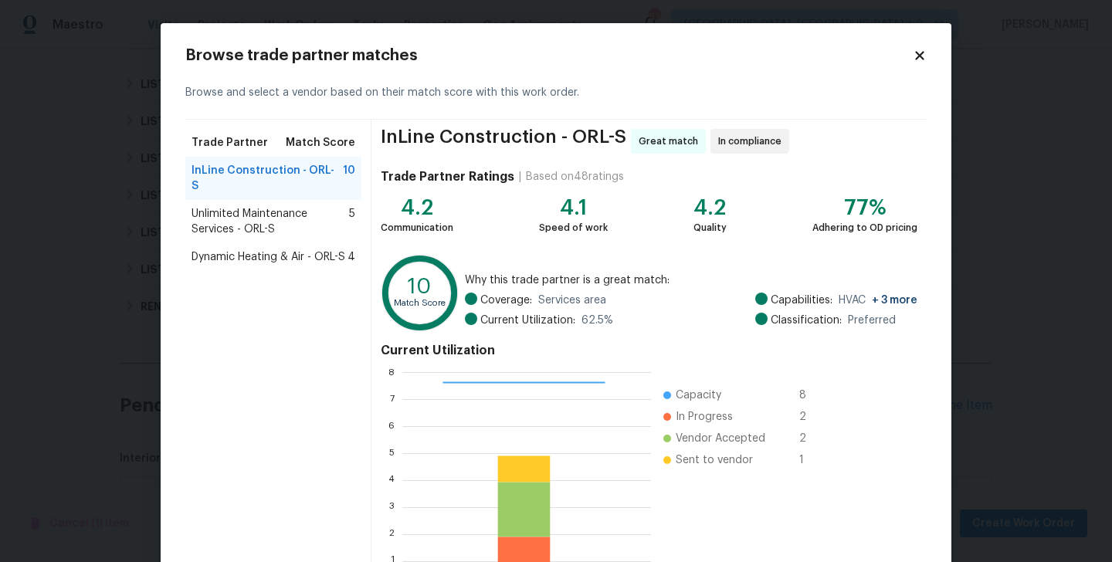
scroll to position [119, 0]
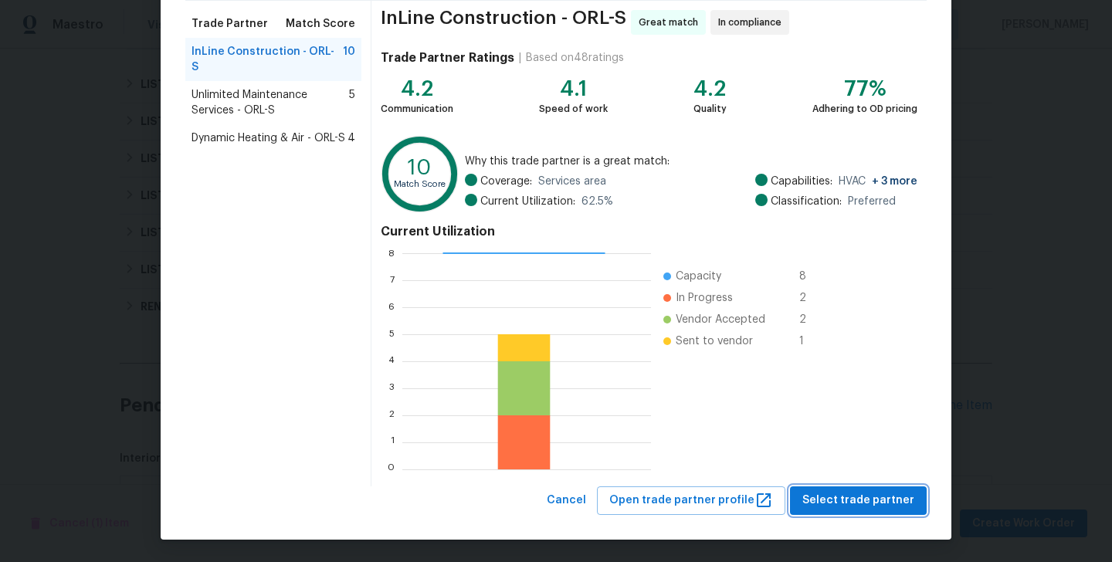
click at [854, 495] on span "Select trade partner" at bounding box center [859, 500] width 112 height 19
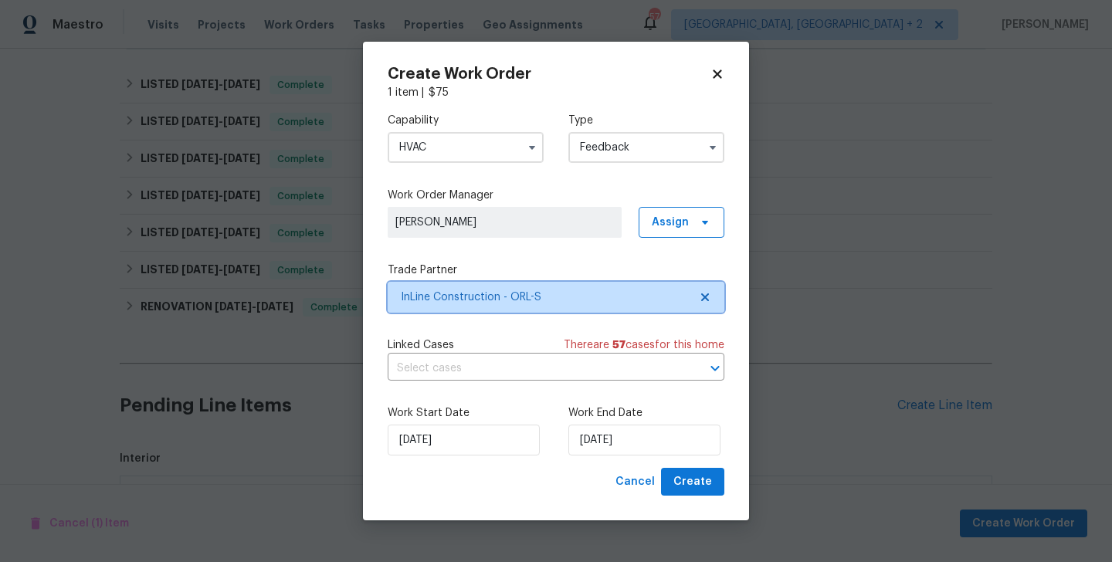
scroll to position [0, 0]
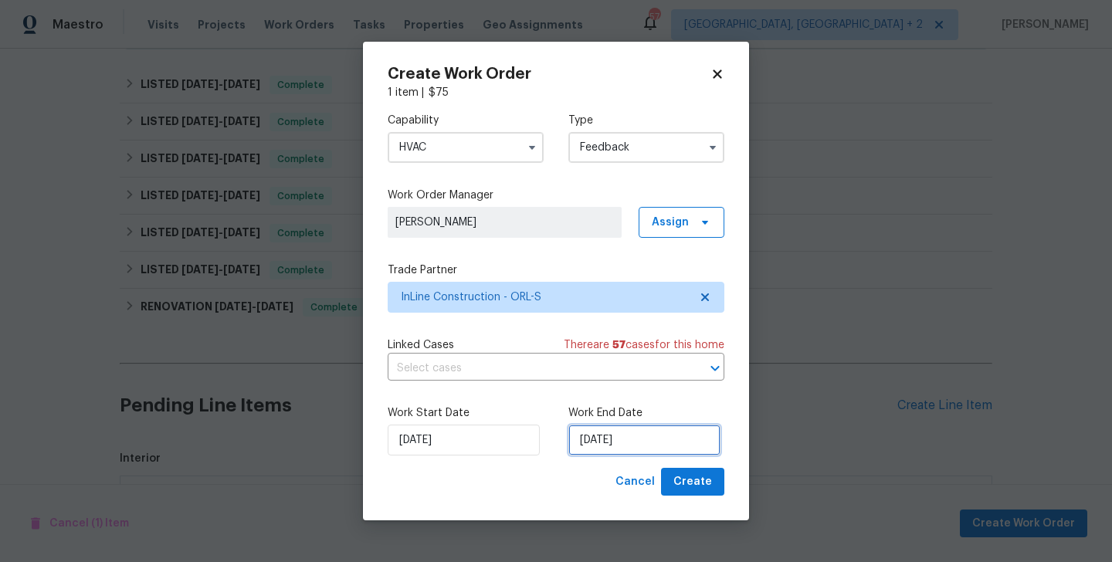
click at [596, 439] on input "[DATE]" at bounding box center [645, 440] width 152 height 31
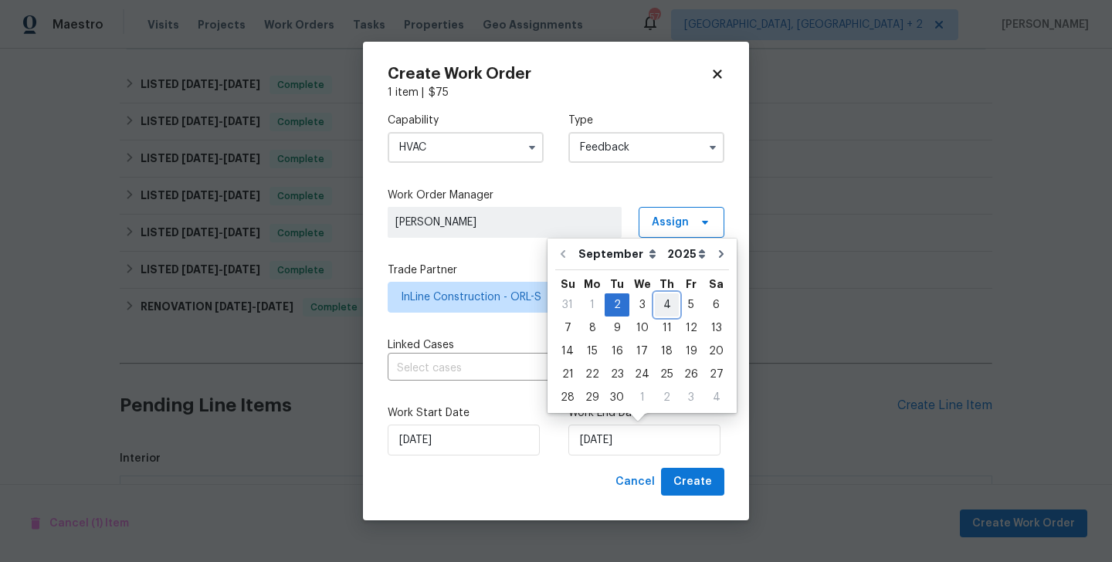
click at [660, 304] on div "4" at bounding box center [667, 305] width 24 height 22
type input "[DATE]"
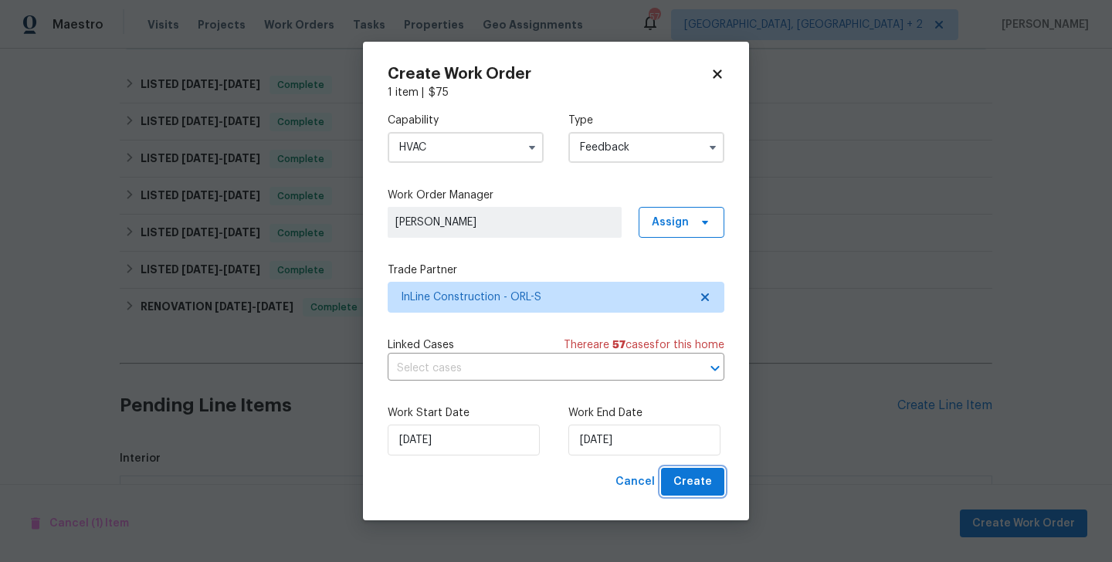
click at [688, 472] on button "Create" at bounding box center [692, 482] width 63 height 29
checkbox input "false"
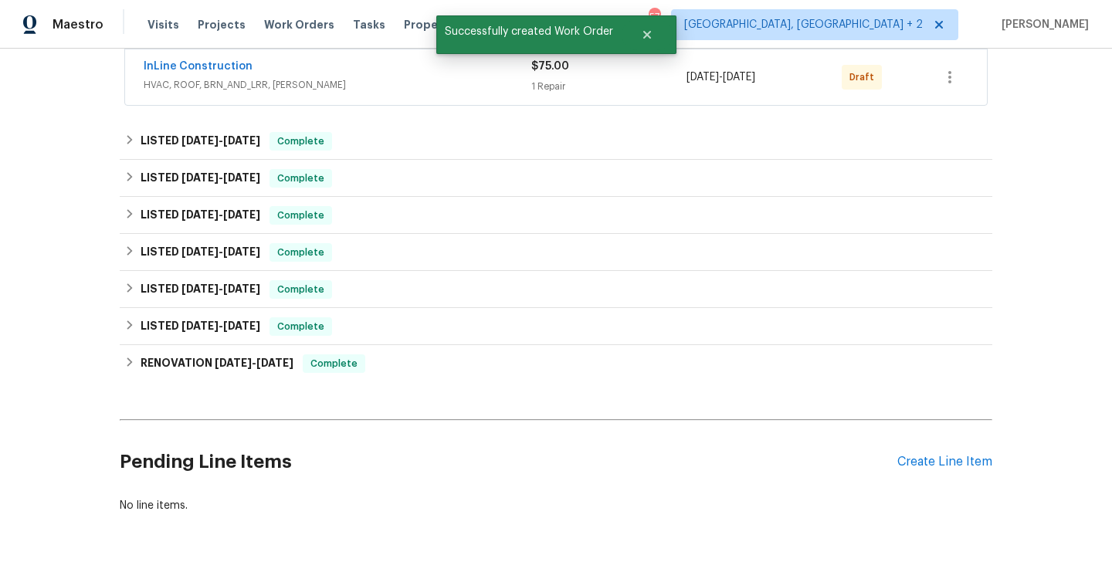
scroll to position [461, 0]
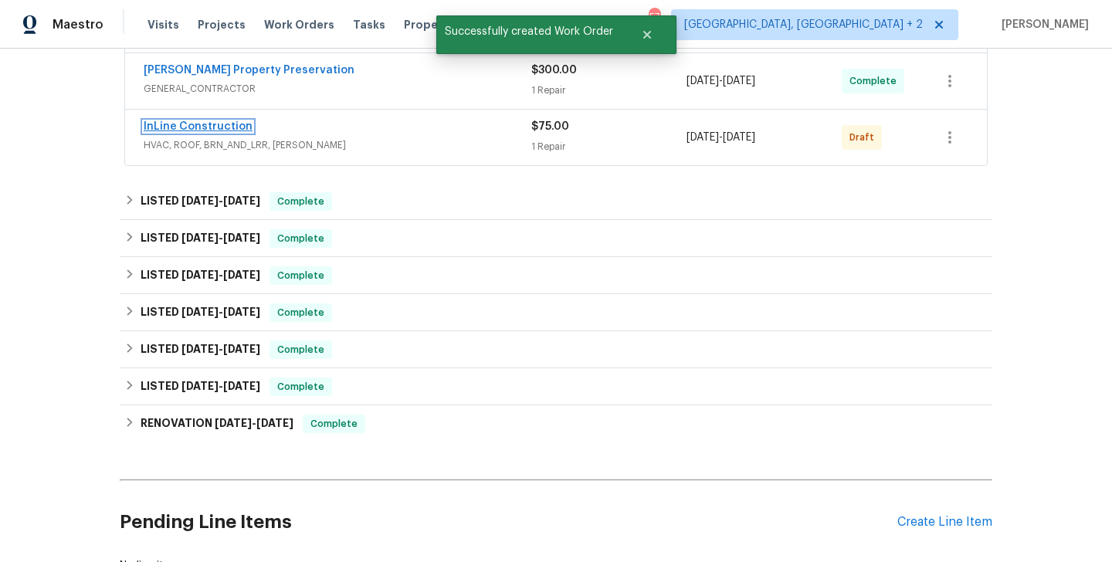
click at [185, 129] on link "InLine Construction" at bounding box center [198, 126] width 109 height 11
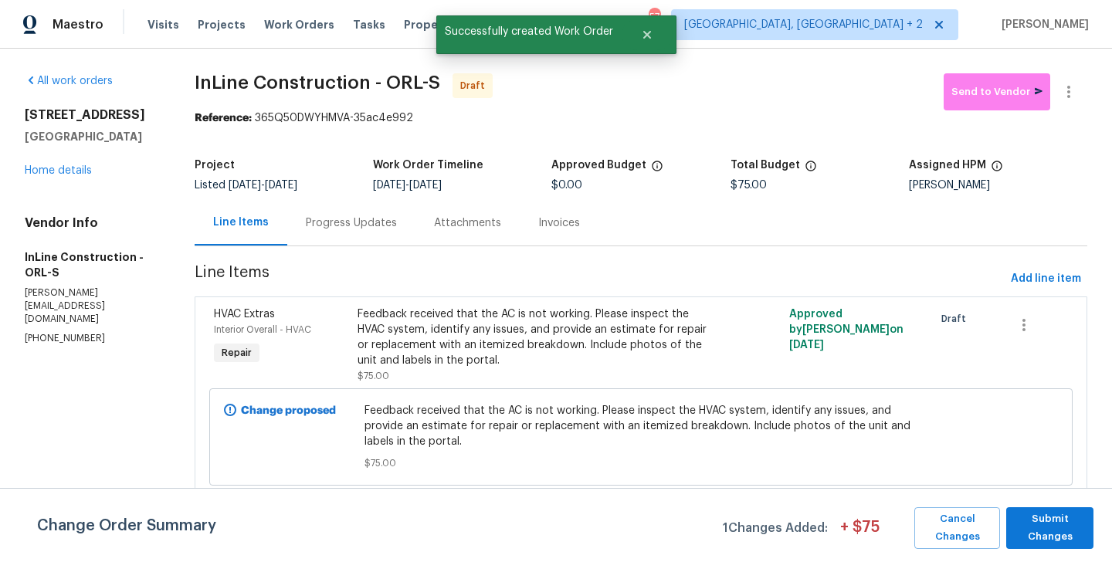
click at [1078, 74] on div at bounding box center [1069, 91] width 37 height 37
click at [1067, 80] on button "button" at bounding box center [1069, 91] width 37 height 37
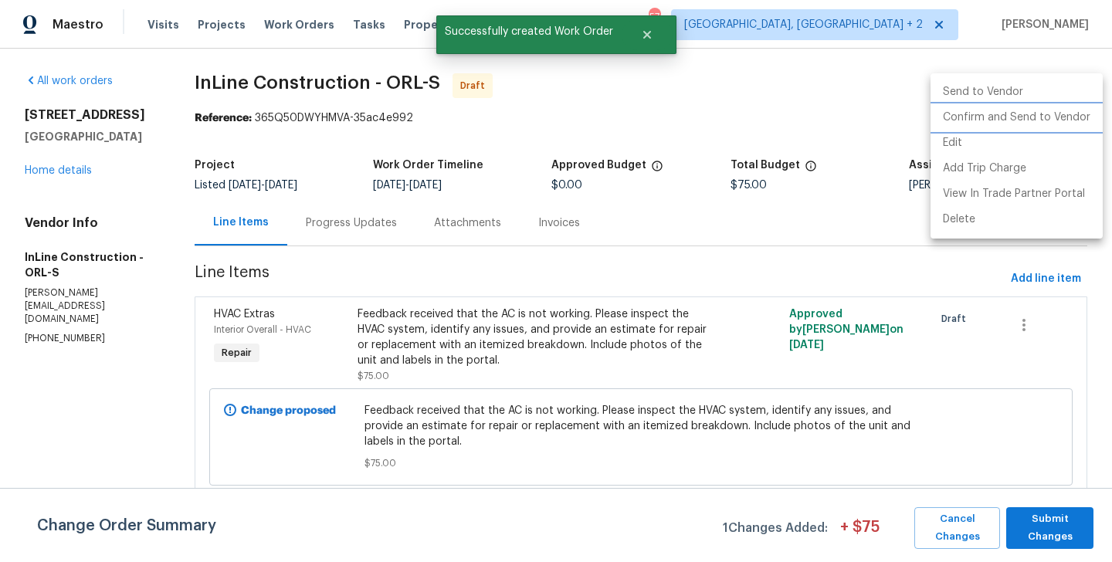
click at [1077, 110] on li "Confirm and Send to Vendor" at bounding box center [1017, 117] width 172 height 25
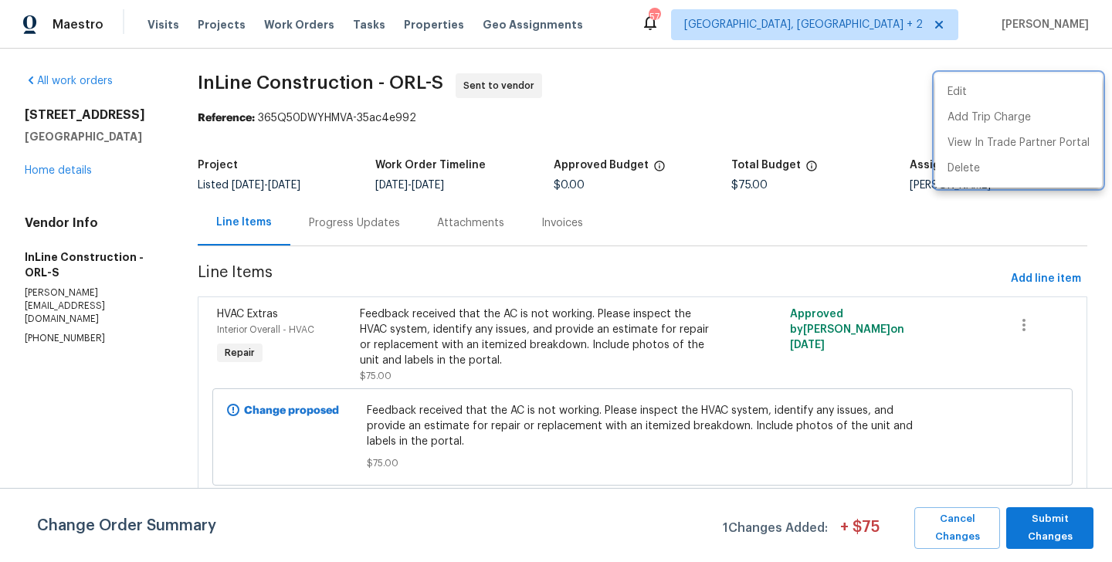
click at [362, 243] on div at bounding box center [556, 281] width 1112 height 562
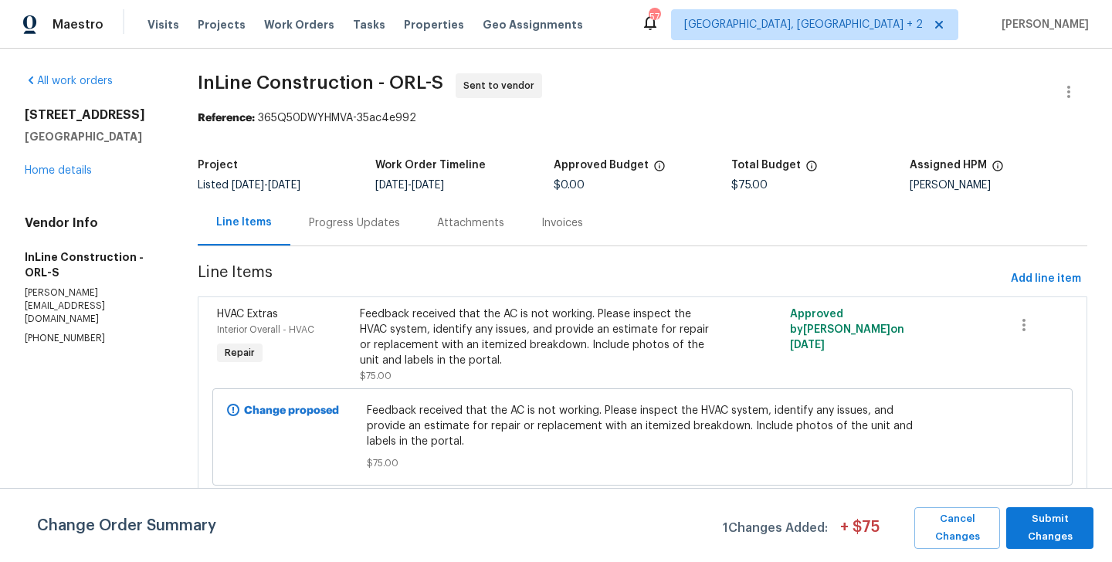
click at [362, 243] on div "Progress Updates" at bounding box center [354, 223] width 128 height 46
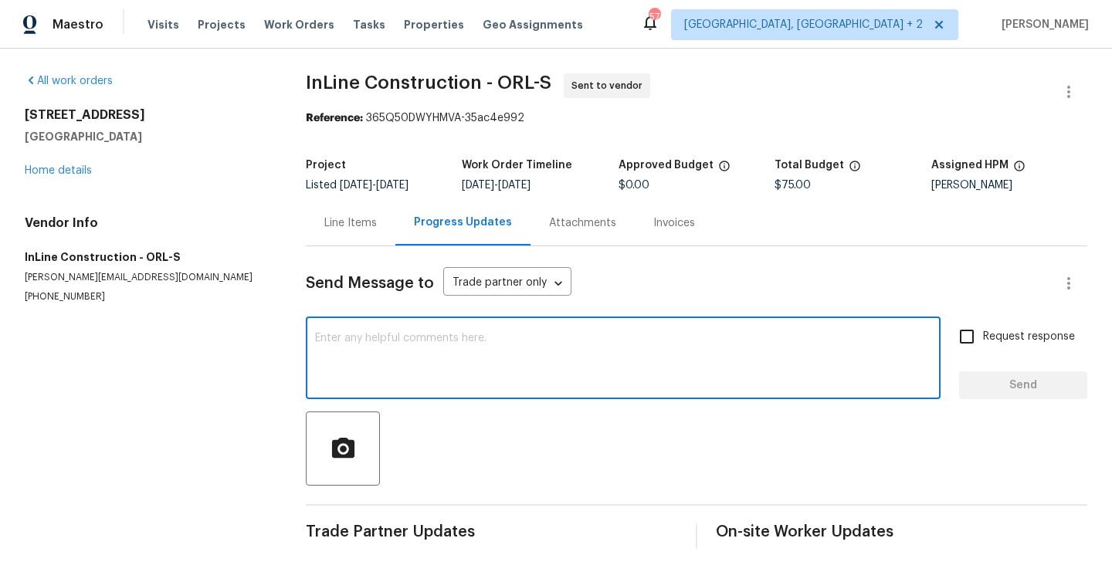
click at [382, 339] on textarea at bounding box center [623, 360] width 616 height 54
paste textarea "Hi, this is Blessida with Opendoor. I’m confirming you received the WO for the …"
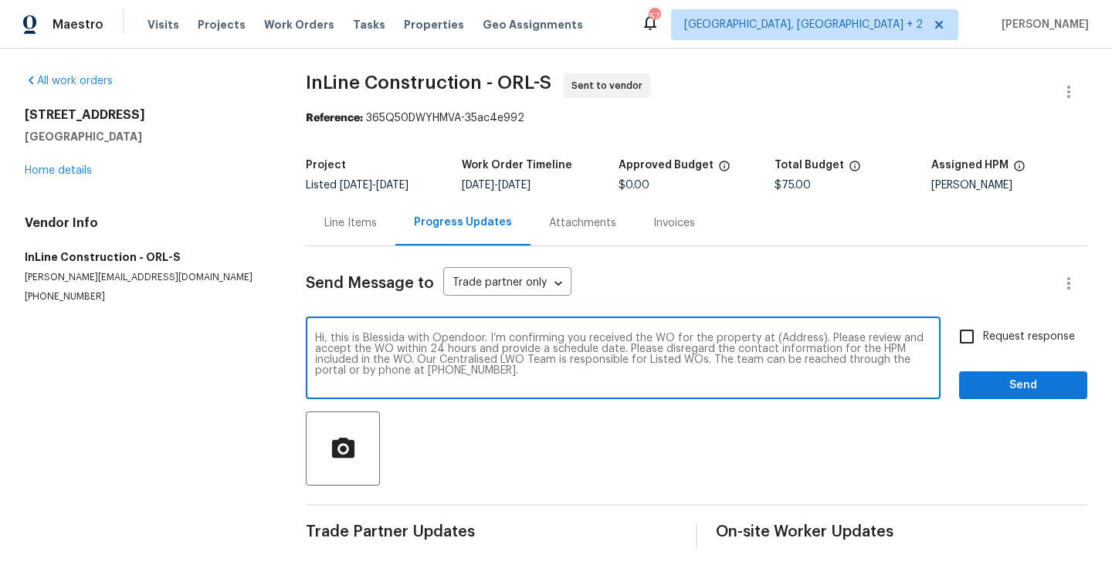
click at [787, 338] on textarea "Hi, this is Blessida with Opendoor. I’m confirming you received the WO for the …" at bounding box center [623, 360] width 616 height 54
paste textarea "[STREET_ADDRESS]"
type textarea "Hi, this is Blessida with Opendoor. I’m confirming you received the WO for the …"
click at [1053, 338] on span "Request response" at bounding box center [1029, 337] width 92 height 16
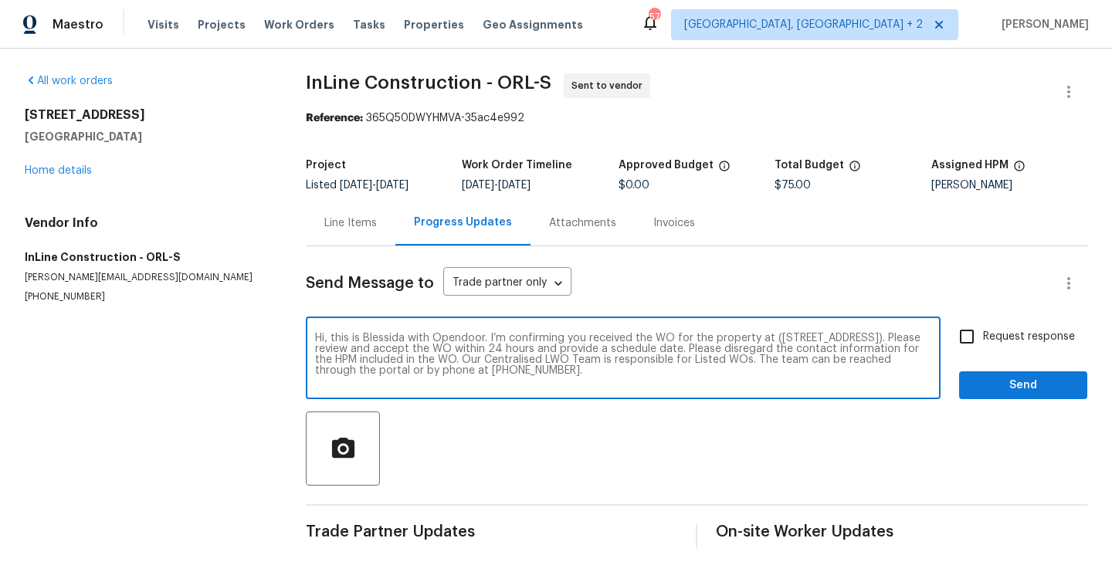
click at [983, 338] on input "Request response" at bounding box center [967, 337] width 32 height 32
checkbox input "true"
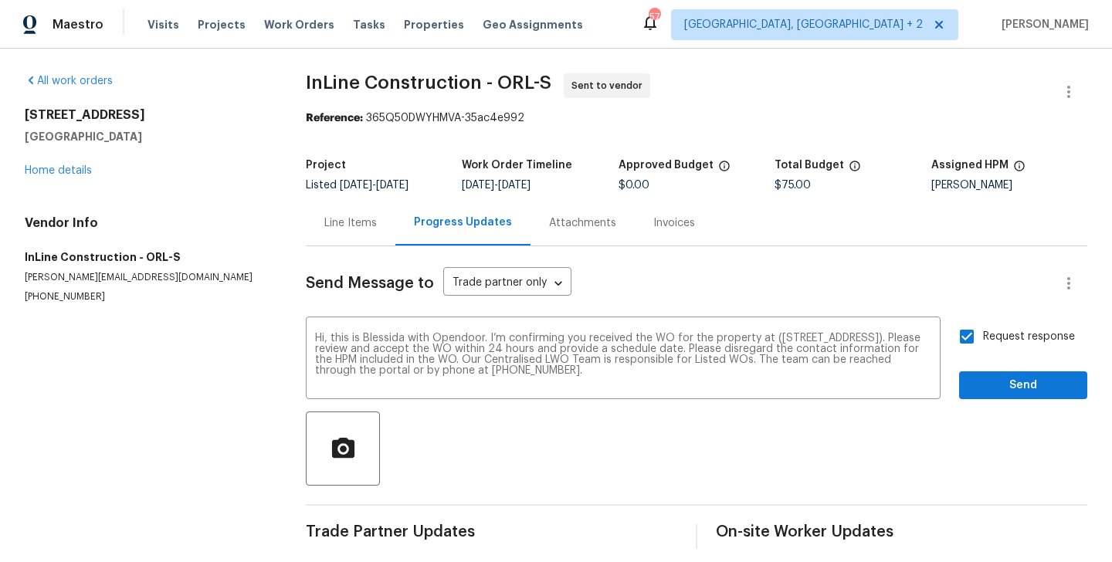
click at [1016, 368] on div "Request response Send" at bounding box center [1023, 360] width 128 height 79
click at [1007, 380] on span "Send" at bounding box center [1024, 385] width 104 height 19
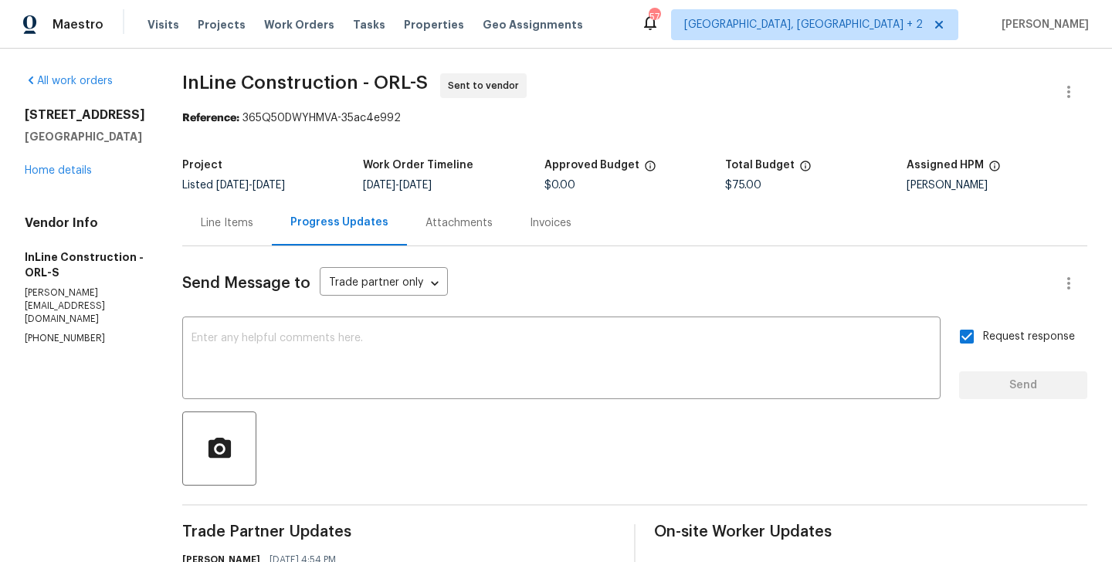
drag, startPoint x: 246, startPoint y: 121, endPoint x: 446, endPoint y: 121, distance: 200.1
click at [446, 121] on div "Reference: 365Q50DWYHMVA-35ac4e992" at bounding box center [634, 117] width 905 height 15
drag, startPoint x: 249, startPoint y: 117, endPoint x: 414, endPoint y: 119, distance: 165.3
click at [414, 119] on div "Reference: 365Q50DWYHMVA-35ac4e992" at bounding box center [634, 117] width 905 height 15
copy div "365Q50DWYHMVA-35ac4e992"
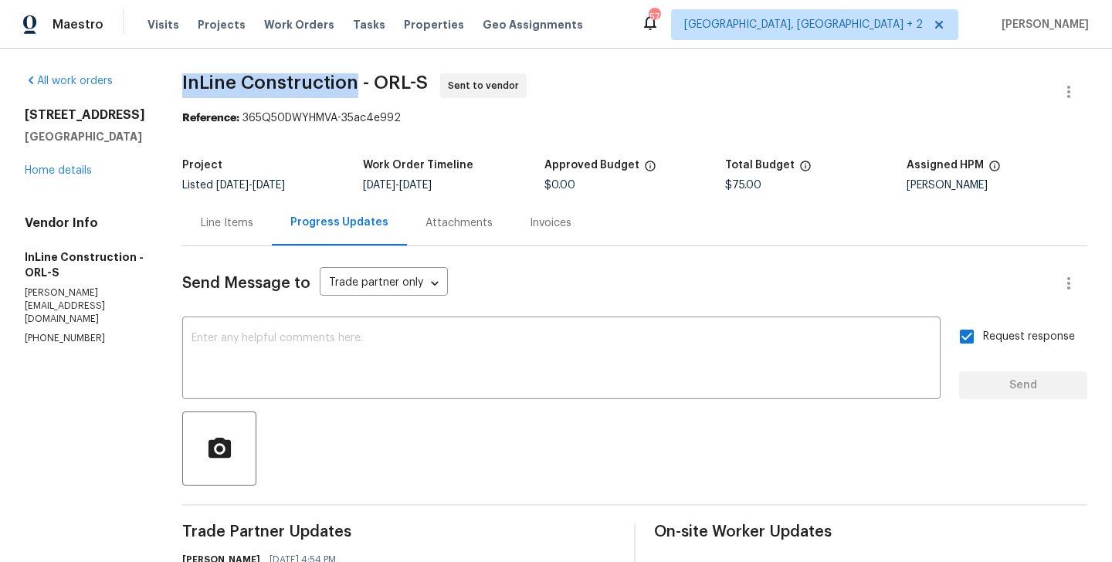
drag, startPoint x: 185, startPoint y: 87, endPoint x: 358, endPoint y: 86, distance: 173.8
click at [358, 86] on div "All work orders [STREET_ADDRESS] Home details Vendor Info InLine Construction -…" at bounding box center [556, 372] width 1112 height 647
copy span "InLine Construction"
click at [54, 165] on link "Home details" at bounding box center [58, 170] width 67 height 11
